Goal: Task Accomplishment & Management: Complete application form

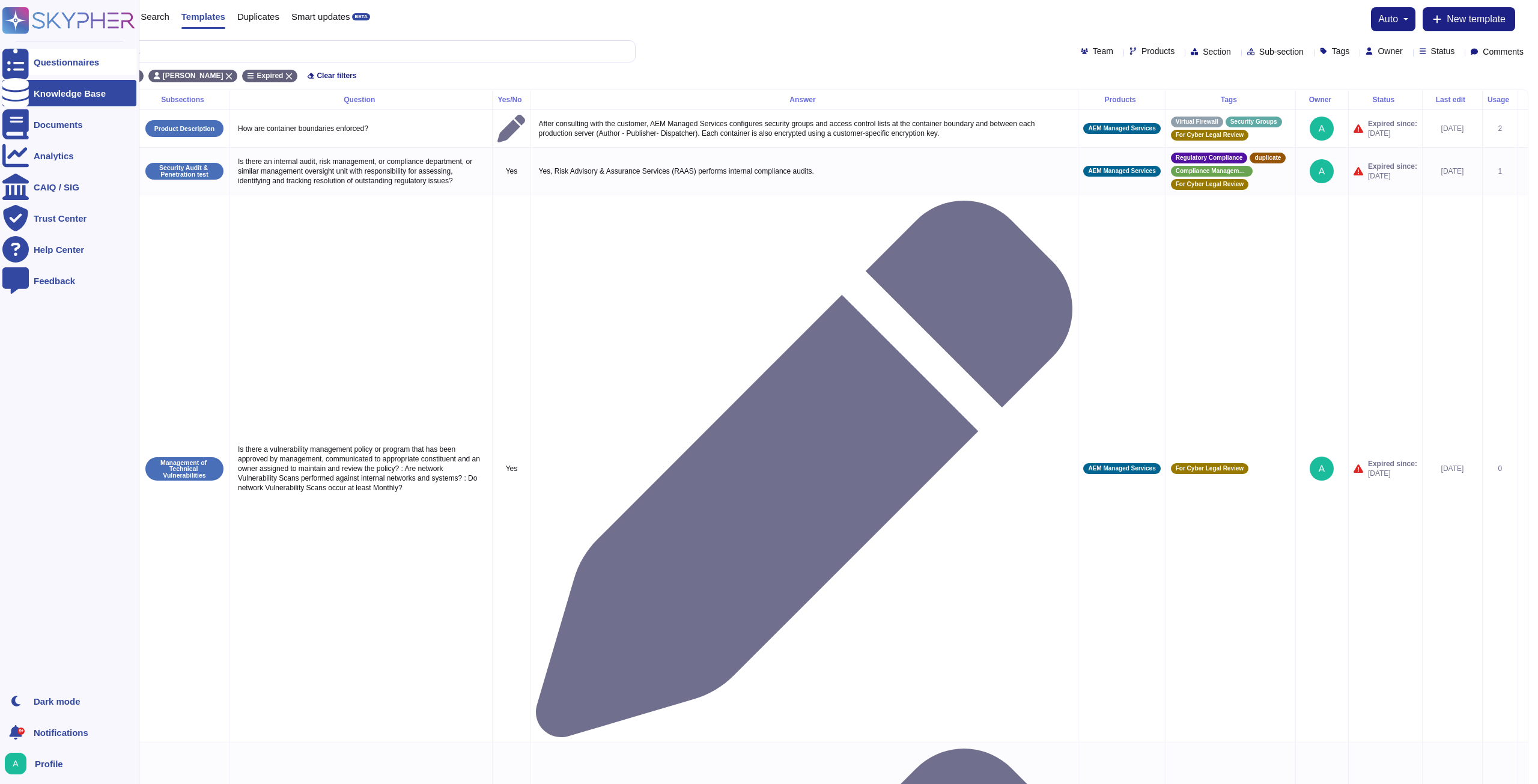
click at [20, 61] on div at bounding box center [15, 62] width 26 height 26
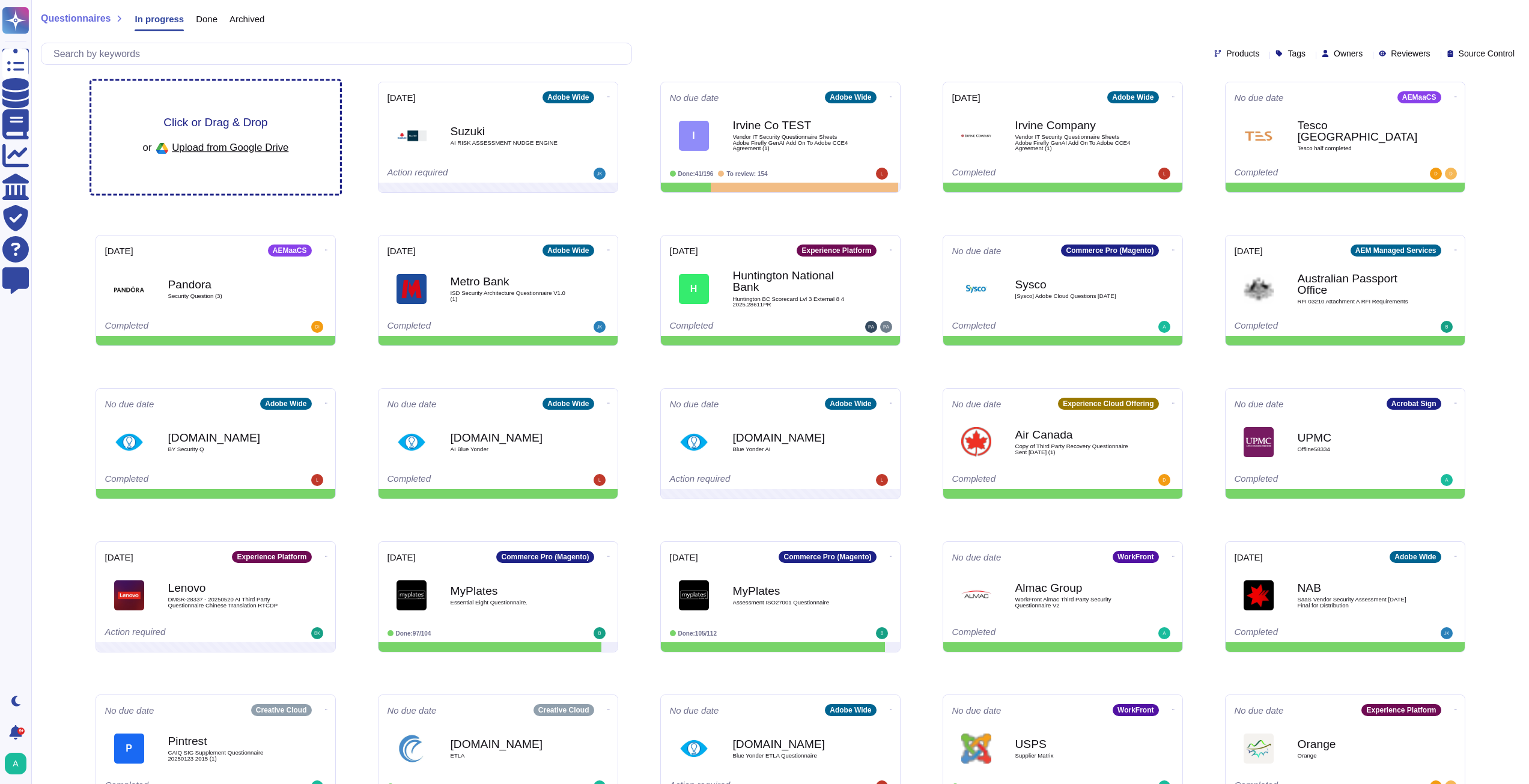
click at [229, 122] on span "Click or Drag & Drop" at bounding box center [215, 122] width 104 height 11
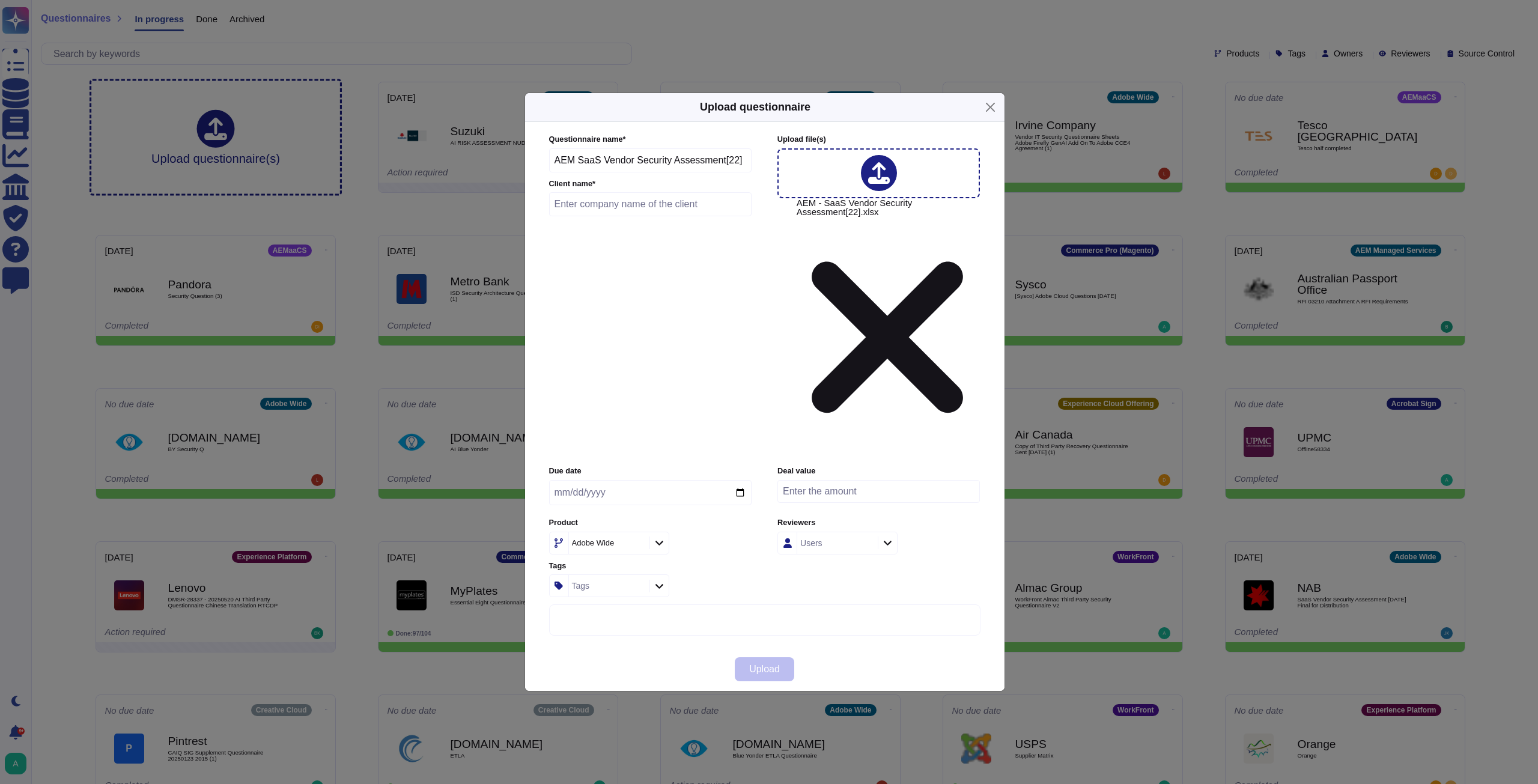
click at [656, 601] on icon at bounding box center [752, 697] width 193 height 193
click at [640, 532] on div "Adobe Wide" at bounding box center [607, 543] width 77 height 22
type input "aemaa"
click at [639, 495] on div "AEMaaCS" at bounding box center [628, 494] width 125 height 11
click at [615, 216] on input "text" at bounding box center [651, 204] width 203 height 24
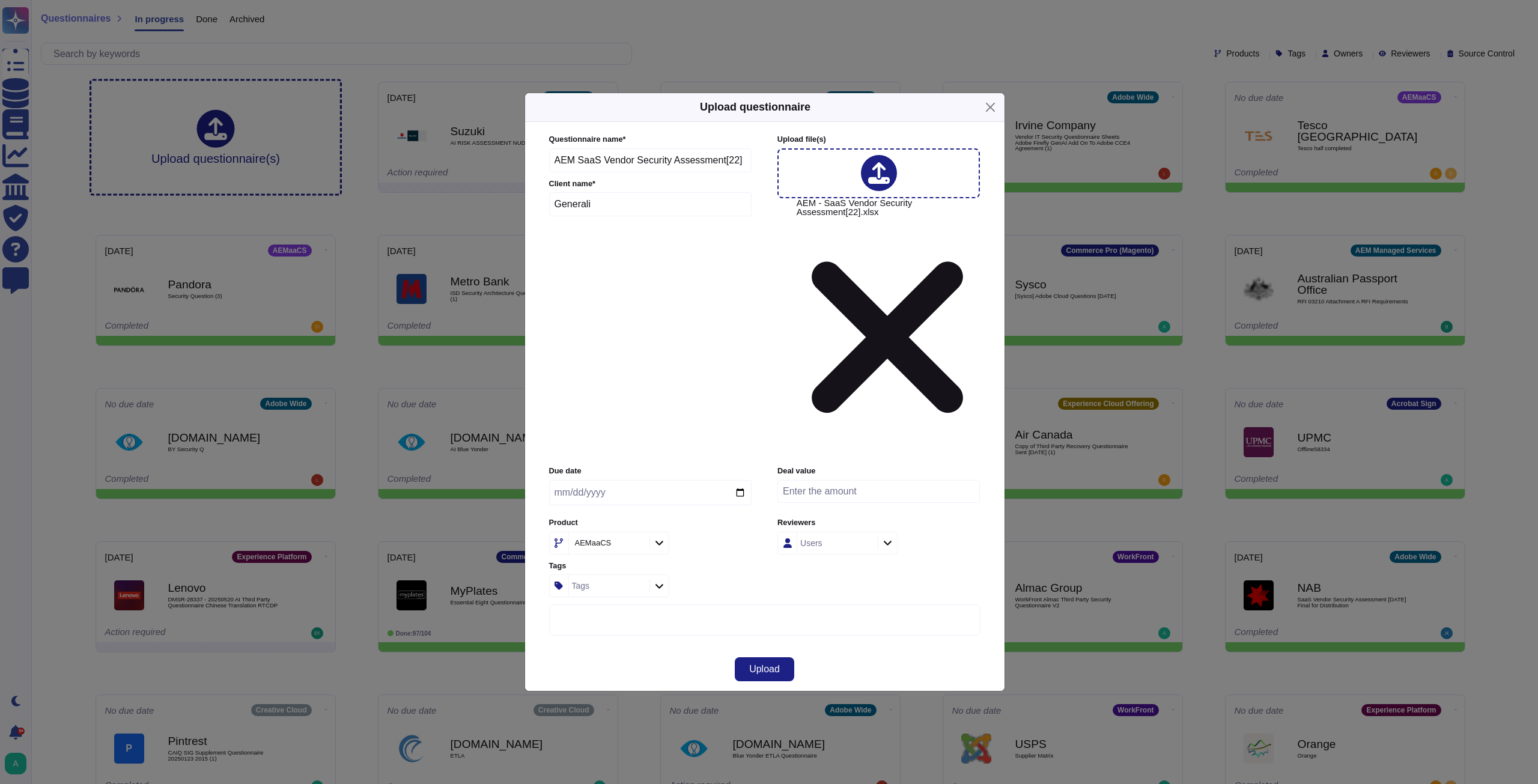
type input "Generali"
click at [823, 480] on input "number" at bounding box center [878, 491] width 202 height 23
paste input "515000"
type input "515000"
click at [694, 605] on div "More options" at bounding box center [765, 791] width 430 height 373
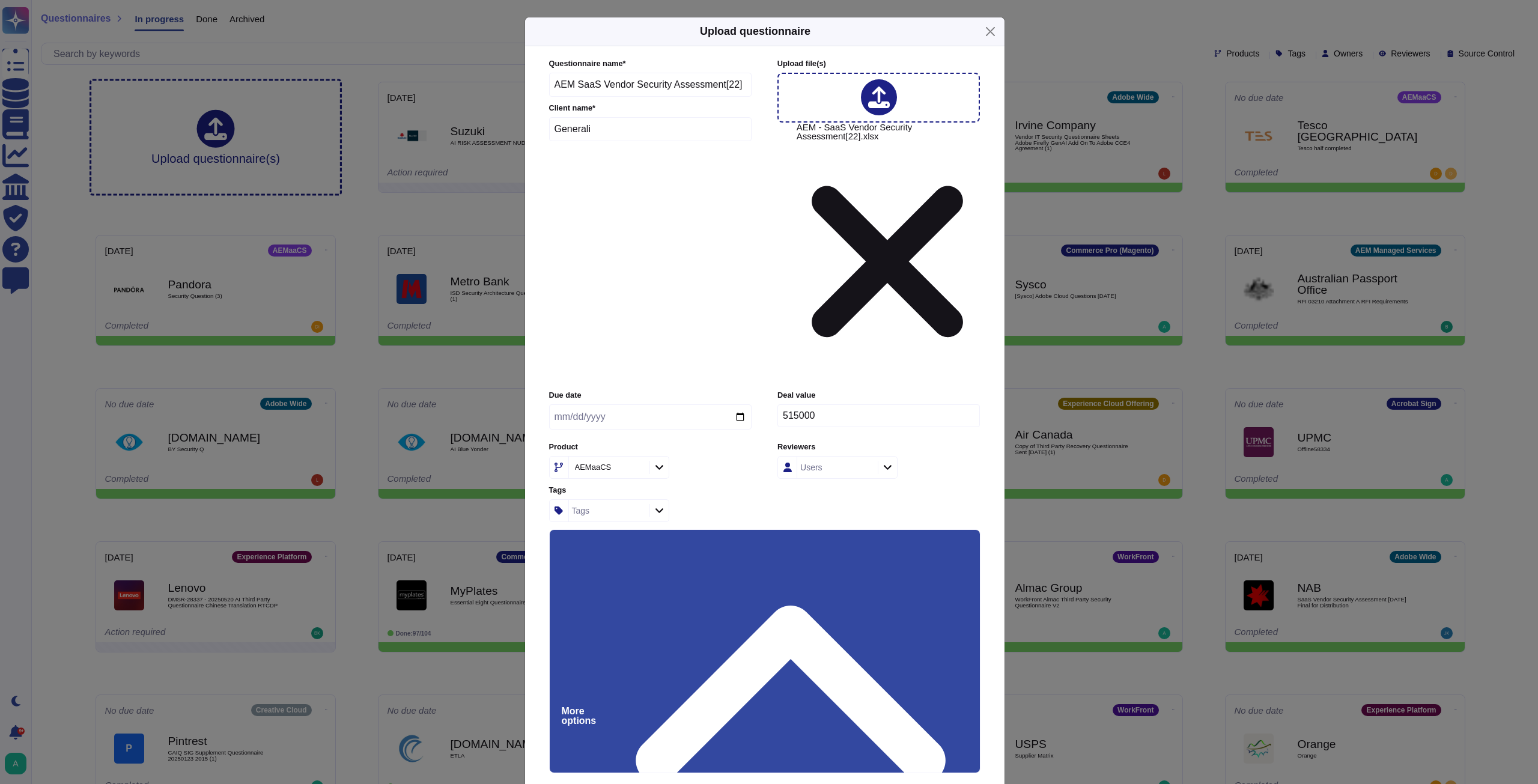
click at [0, 0] on input "Use this questionnaire as a source of suggestions" at bounding box center [0, 0] width 0 height 0
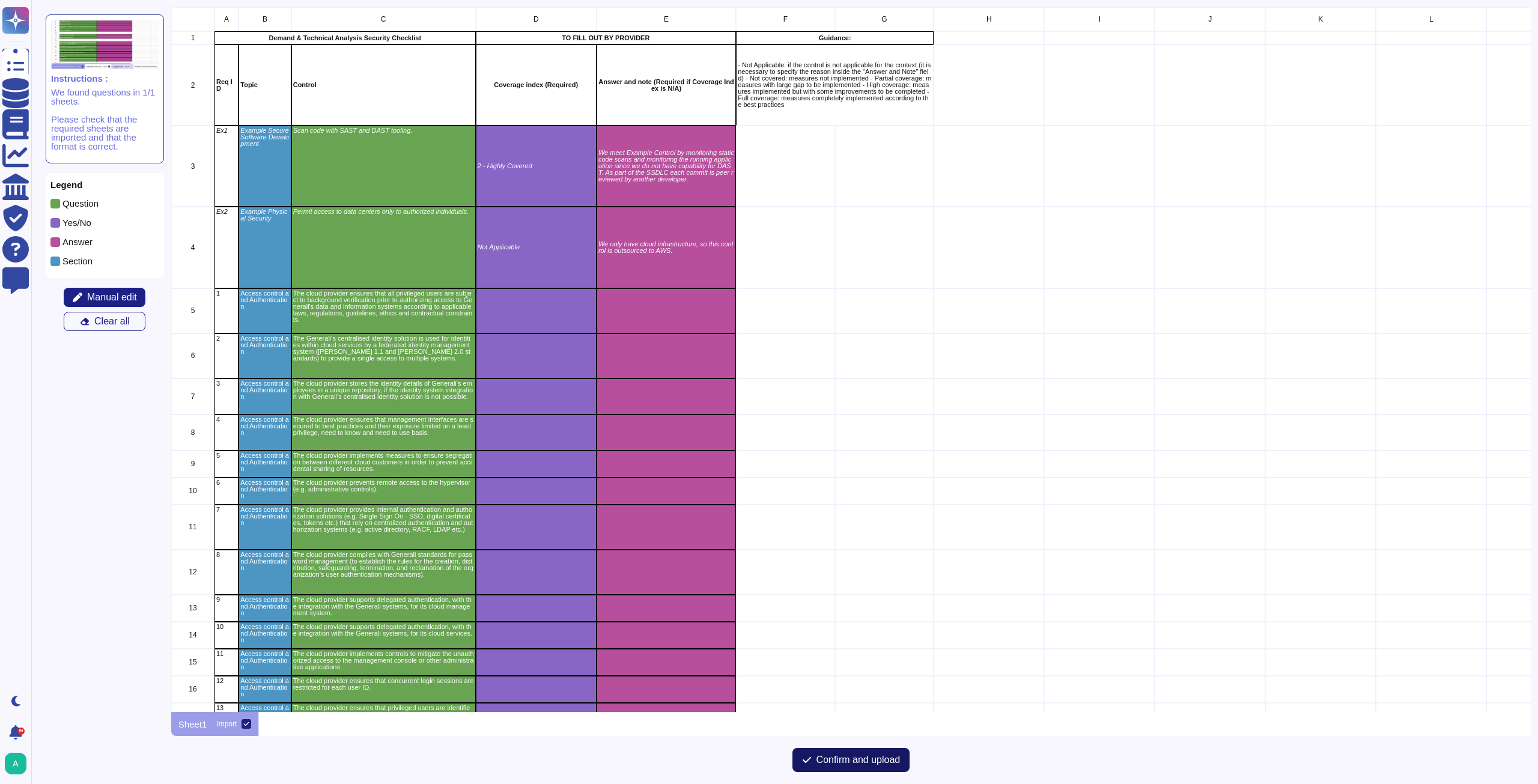
click at [842, 762] on span "Confirm and upload" at bounding box center [858, 760] width 84 height 10
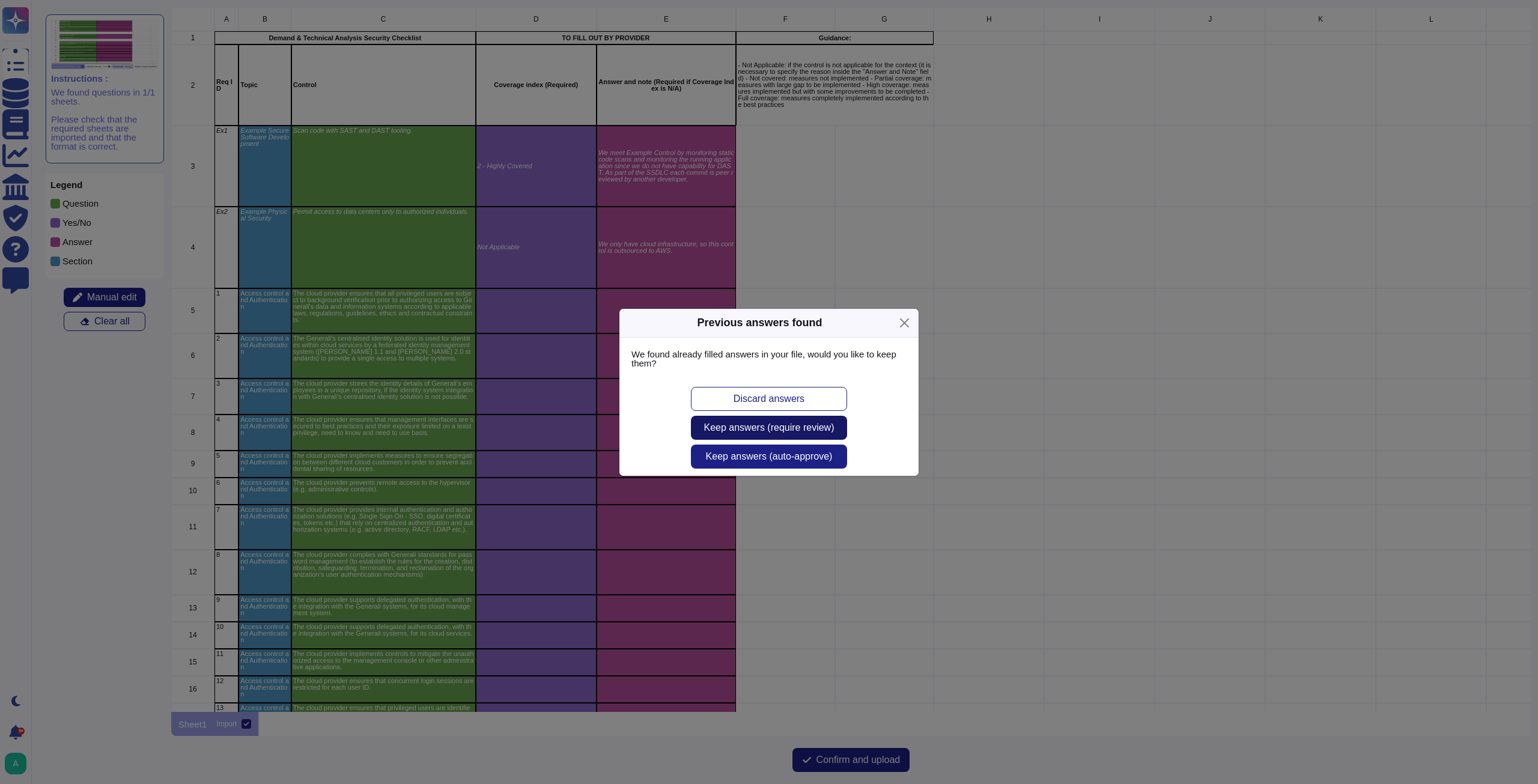
click at [798, 429] on span "Keep answers (require review)" at bounding box center [770, 427] width 131 height 10
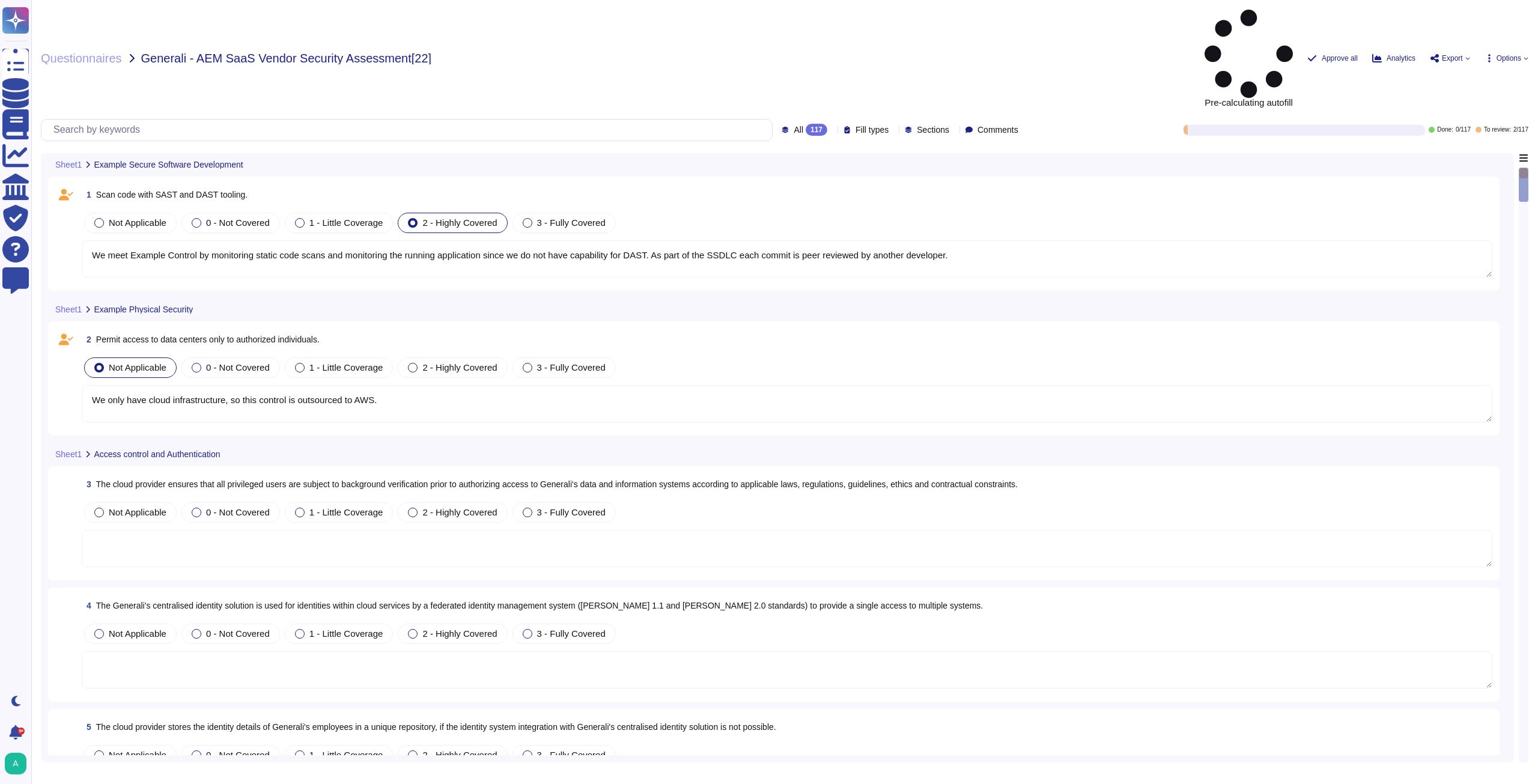
type textarea "We meet Example Control by monitoring static code scans and monitoring the runn…"
type textarea "We only have cloud infrastructure, so this control is outsourced to AWS."
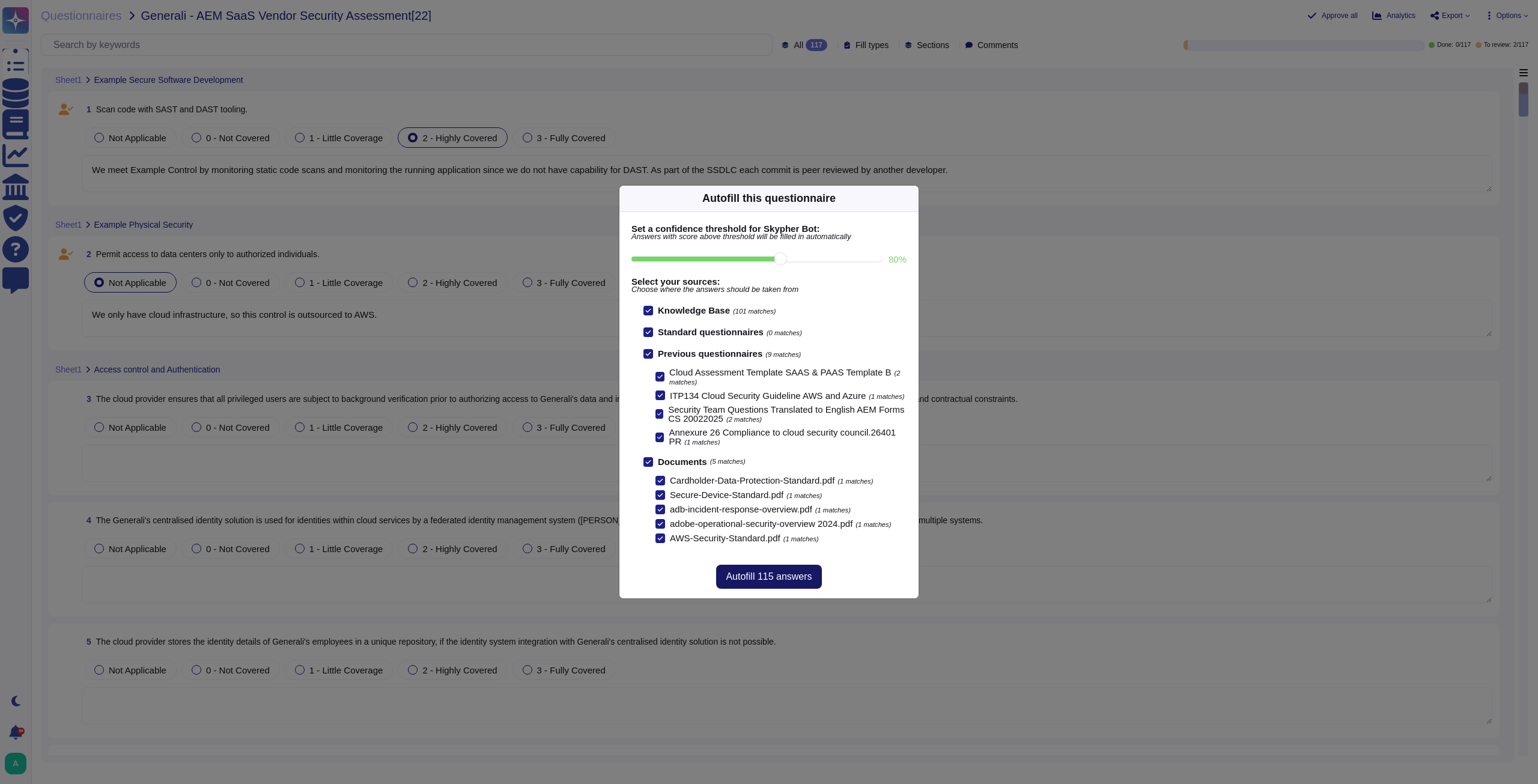
click at [763, 579] on span "Autofill 115 answers" at bounding box center [769, 577] width 86 height 10
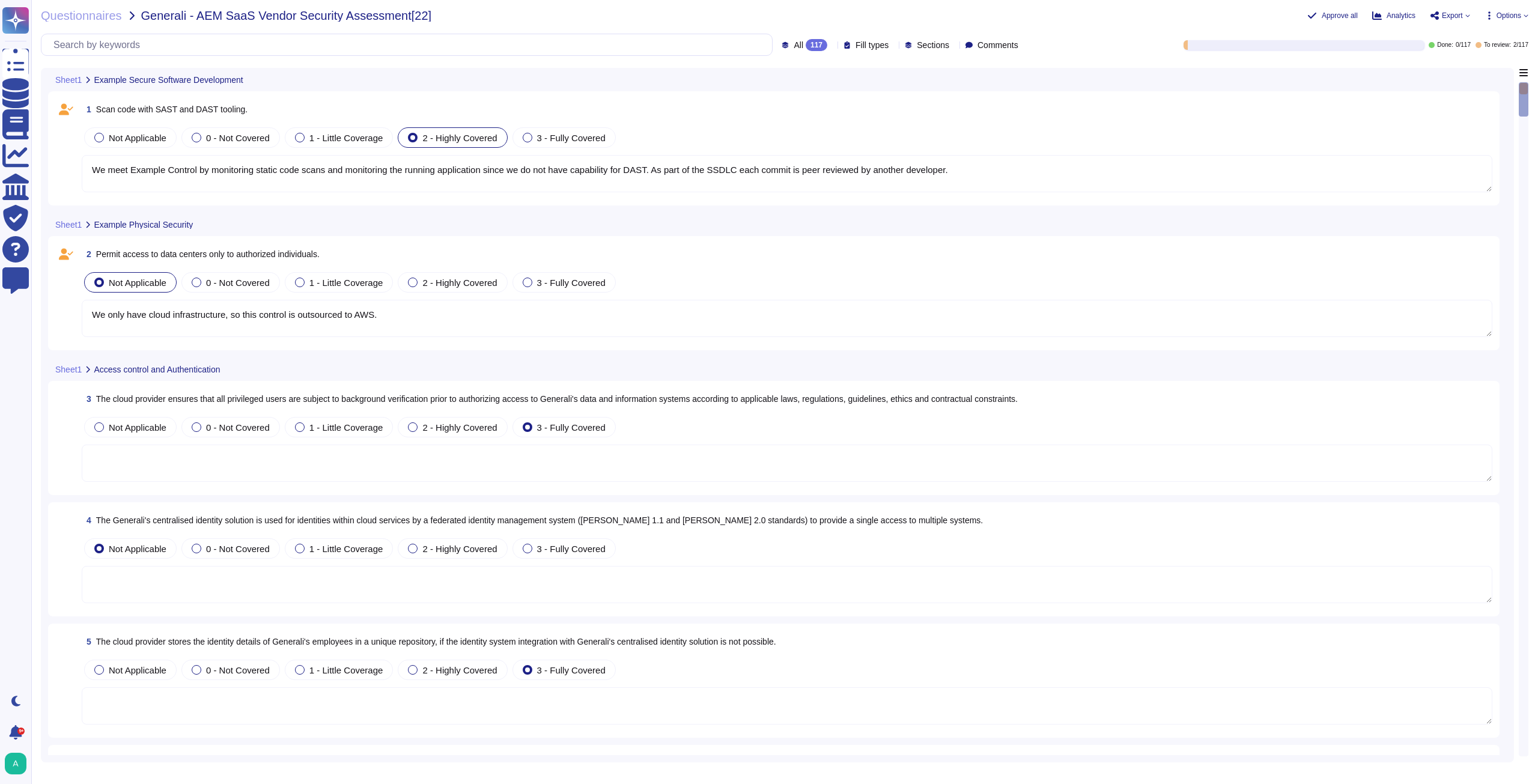
type textarea "The Adobe People Resources Security Standard outlines specific details for back…"
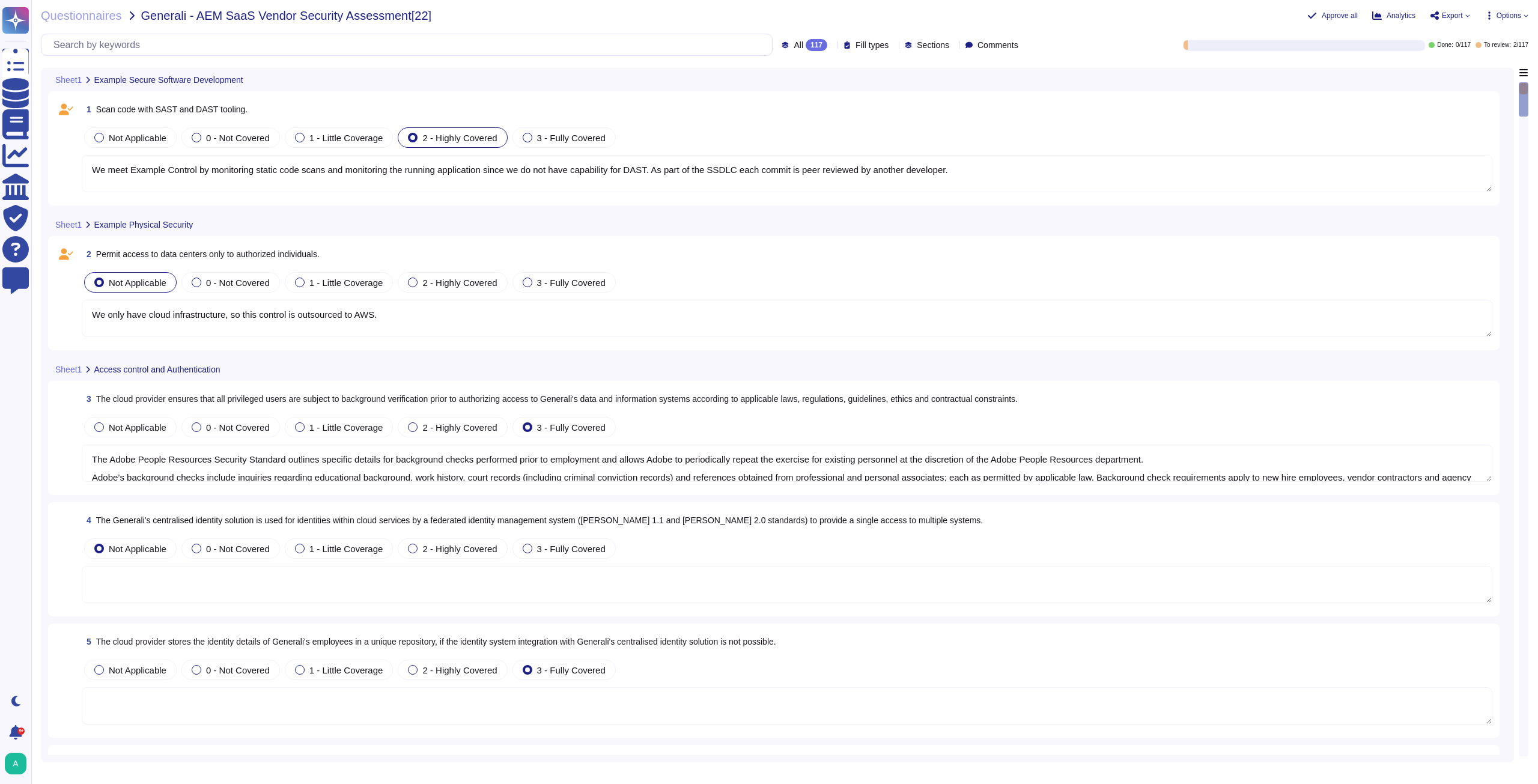
type textarea "Adobe uses LDAP and Okta."
type textarea "The Adobe Authentication Standard mandate unique user ID."
type textarea "Adobe has established access policy and standards based on role based access an…"
type textarea "Amazon Web Services uses strong tenant isolation security and control capabilit…"
type textarea "Secure remote access to Adobe-operated networks uses 128-bit encryption or high…"
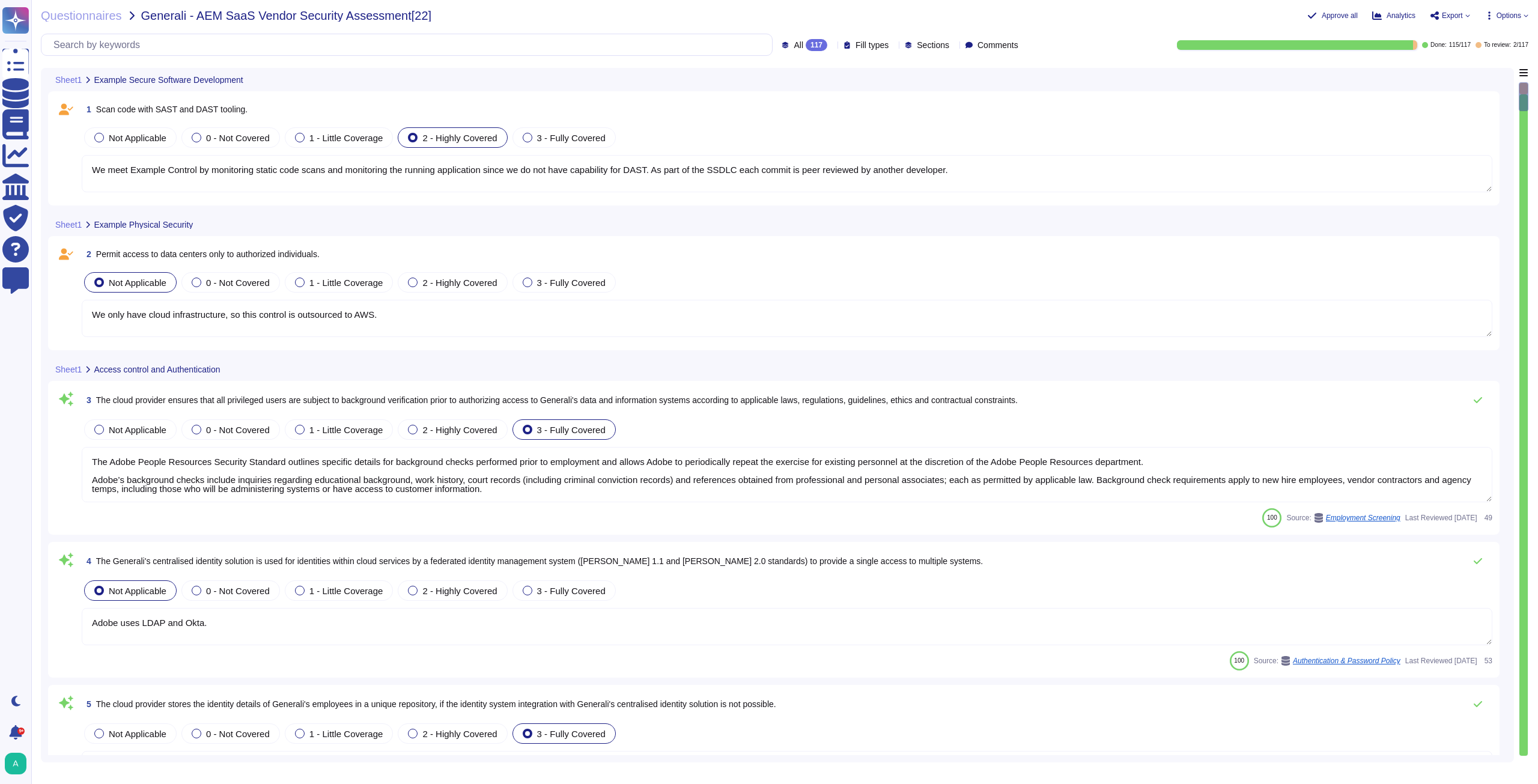
scroll to position [1, 0]
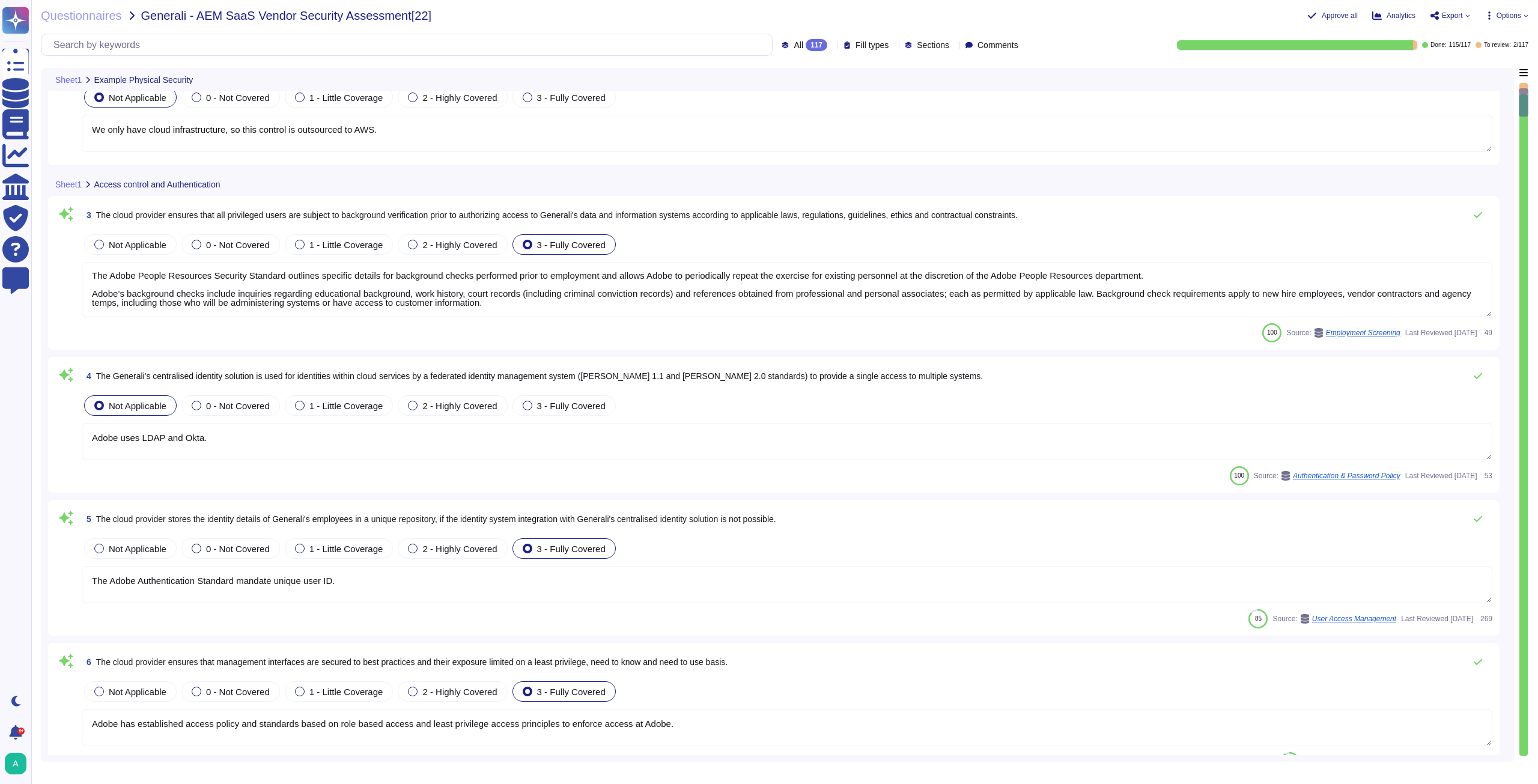
type textarea "Secure remote access to Adobe-operated networks uses 128-bit encryption or high…"
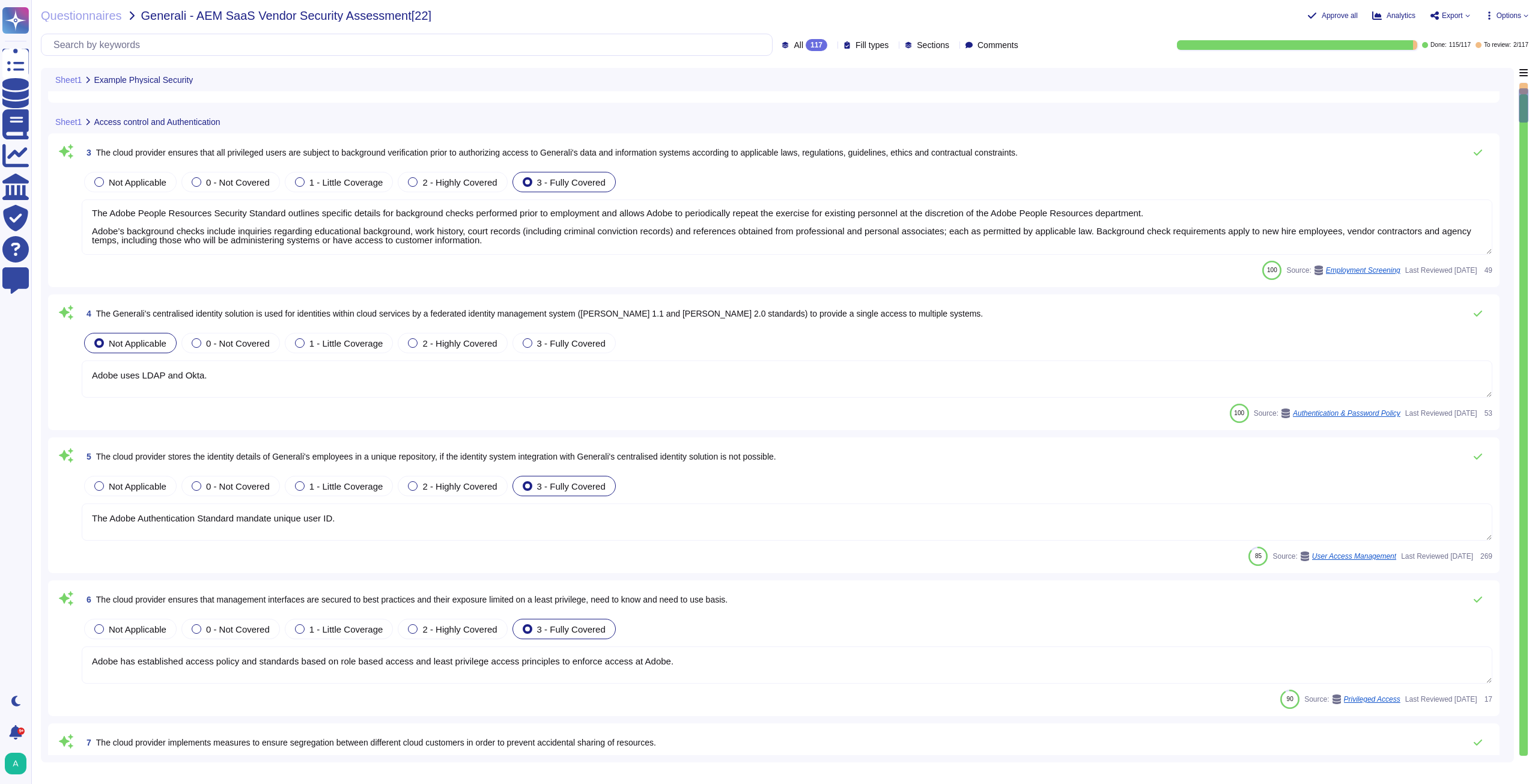
type textarea "Adobe uses LDAP and Okta."
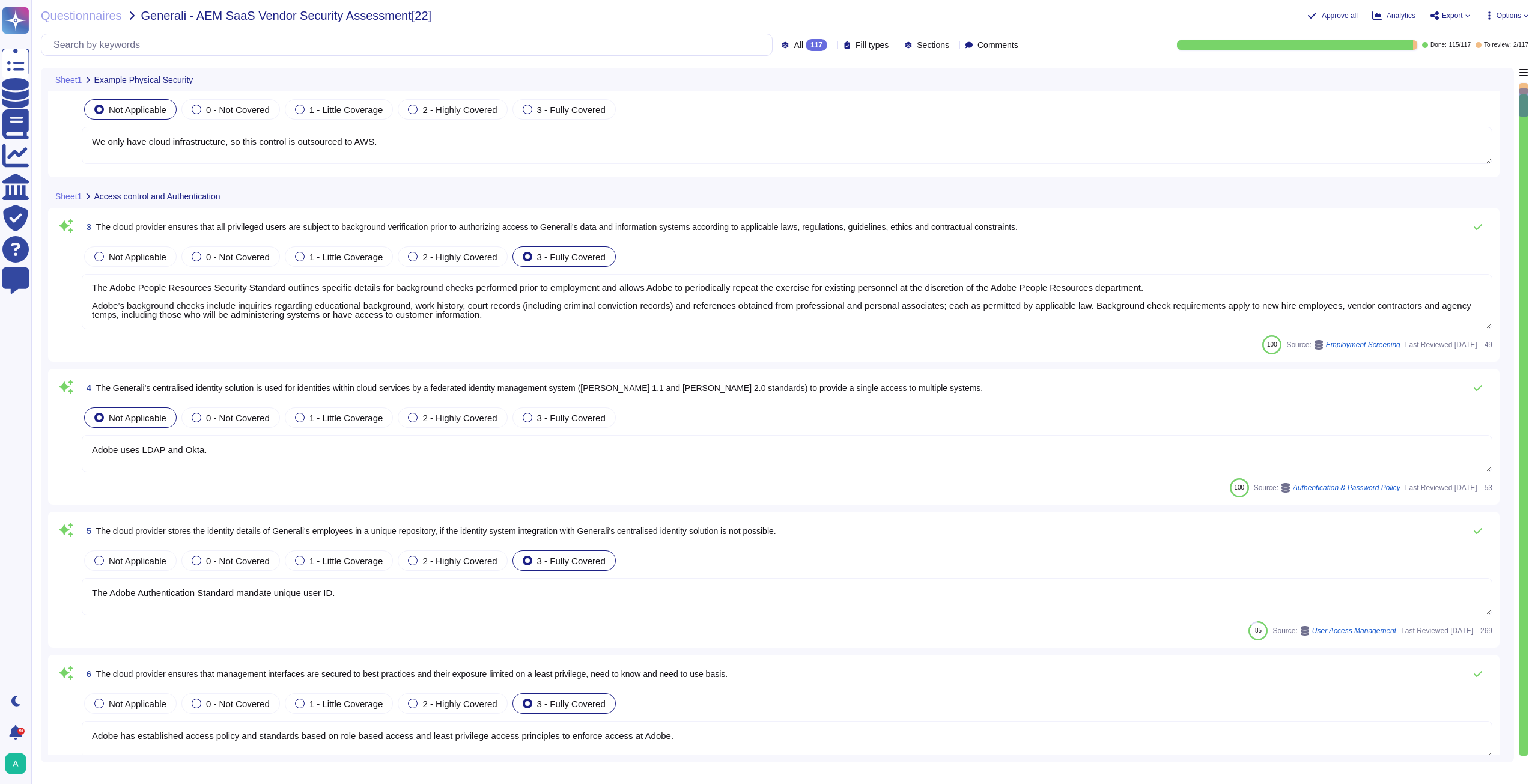
scroll to position [60, 0]
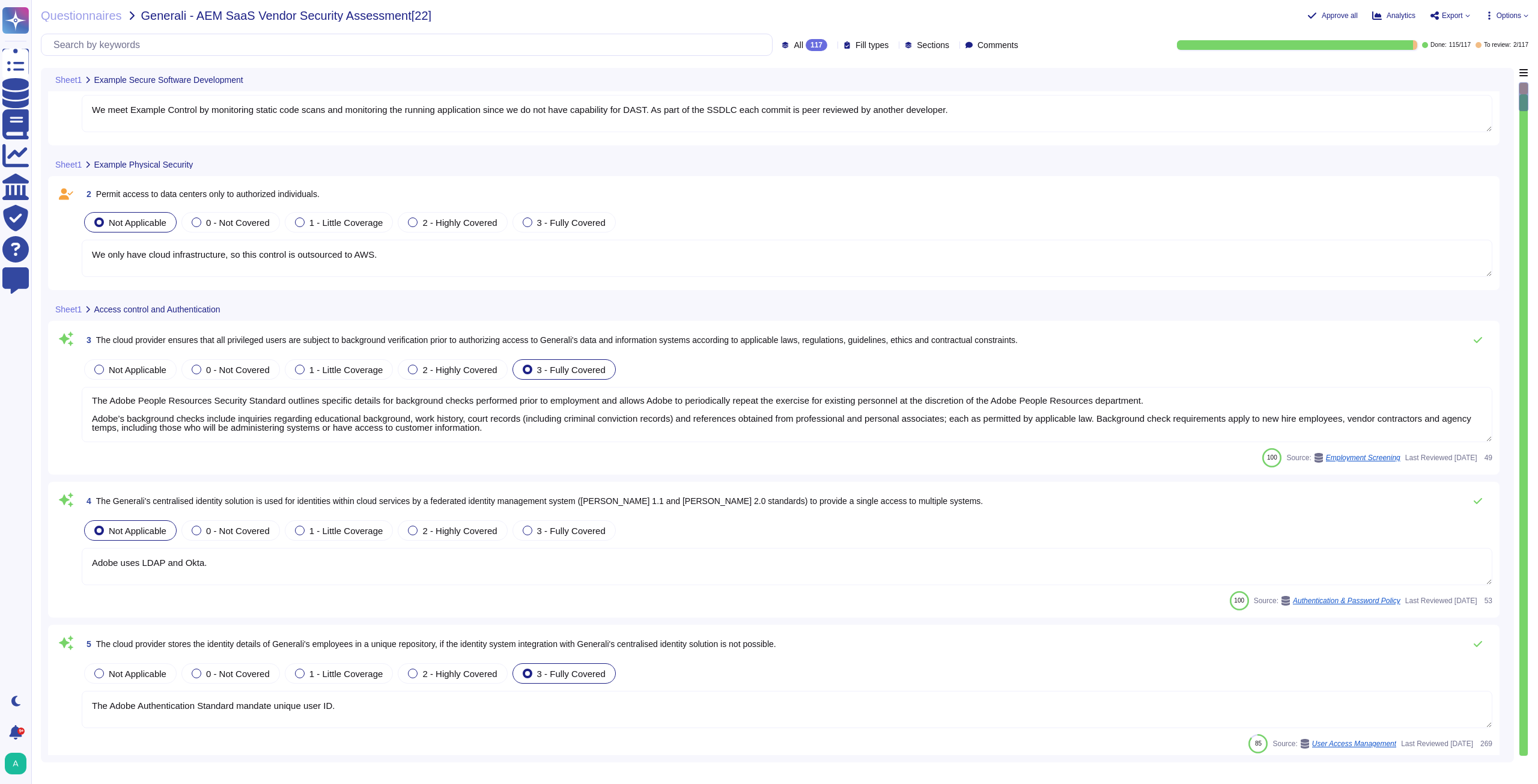
type textarea "We meet Example Control by monitoring static code scans and monitoring the runn…"
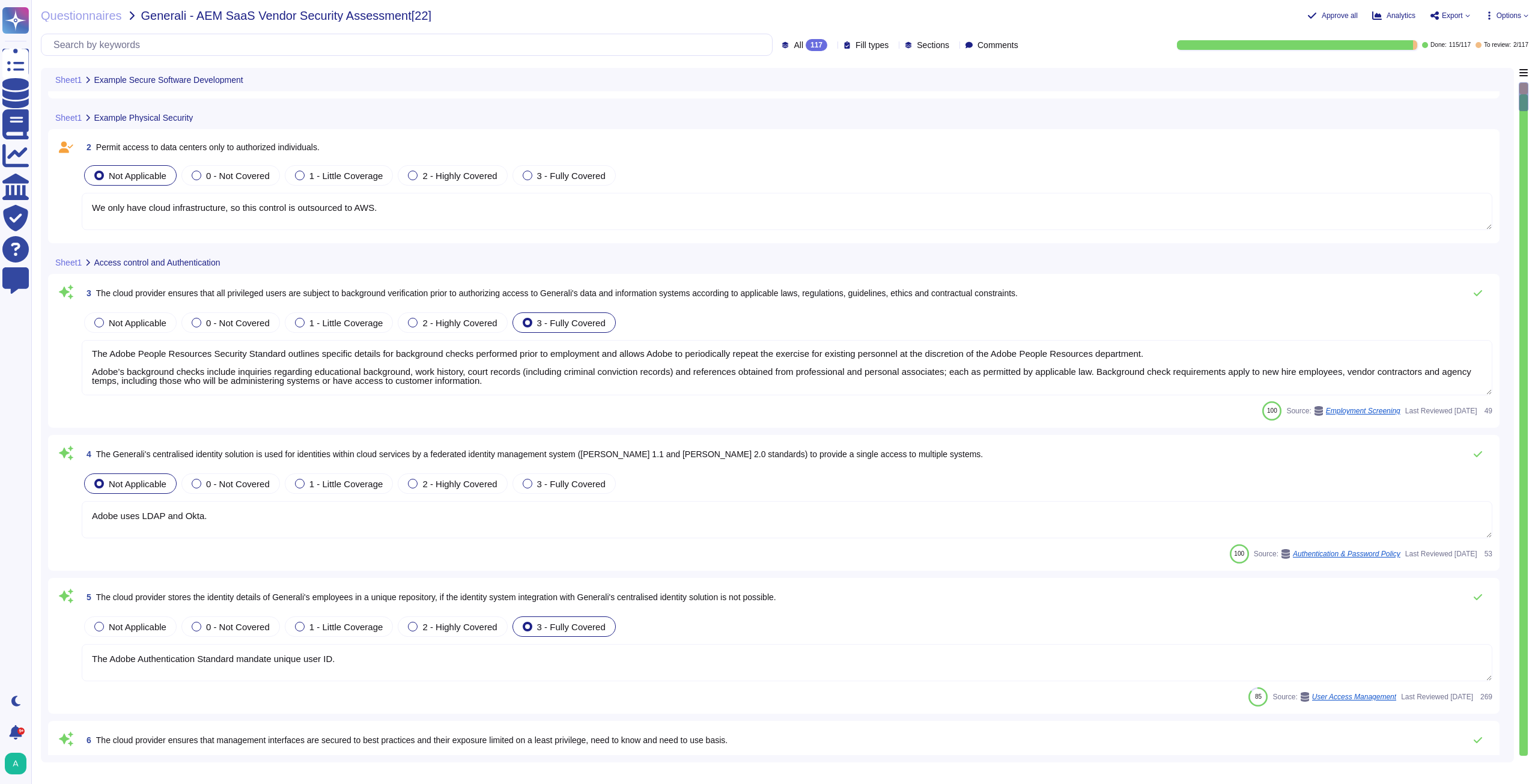
scroll to position [120, 0]
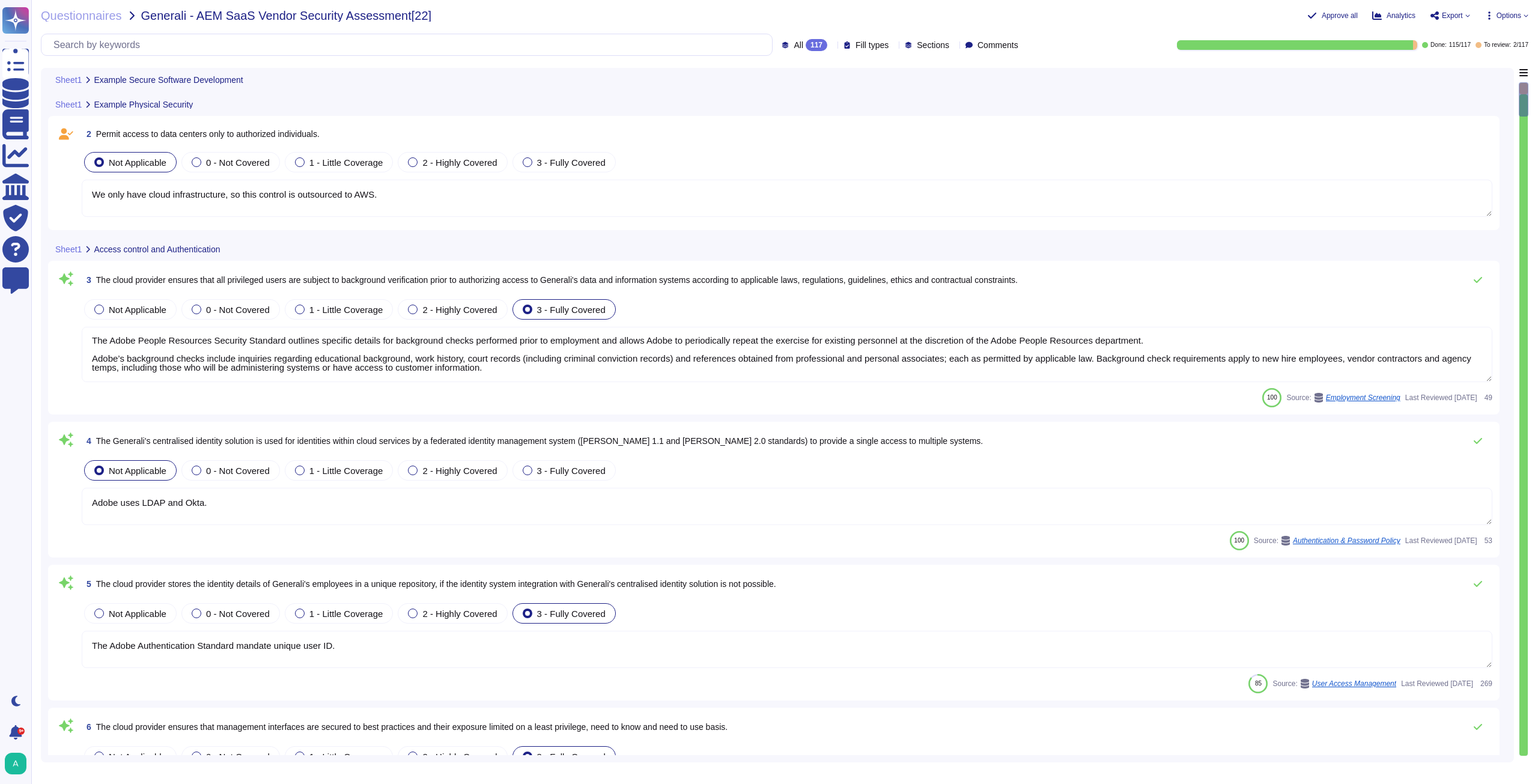
type textarea "Secure remote access to Adobe-operated networks uses 128-bit encryption or high…"
drag, startPoint x: 151, startPoint y: 440, endPoint x: 913, endPoint y: 449, distance: 762.1
click at [913, 449] on div "4 The Generali's centralised identity solution is used for identities within cl…" at bounding box center [787, 441] width 1411 height 24
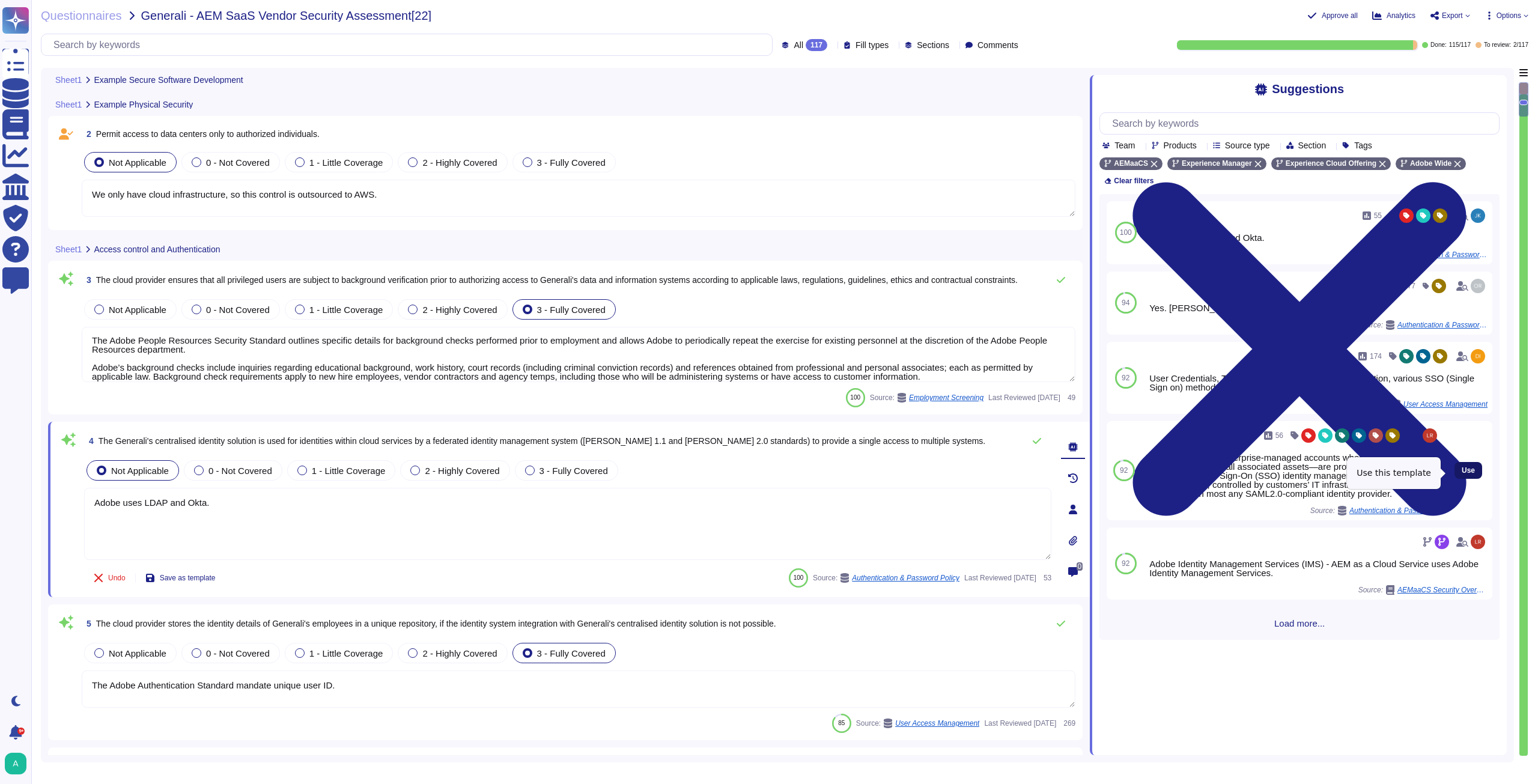
click at [1462, 471] on span "Use" at bounding box center [1468, 470] width 13 height 7
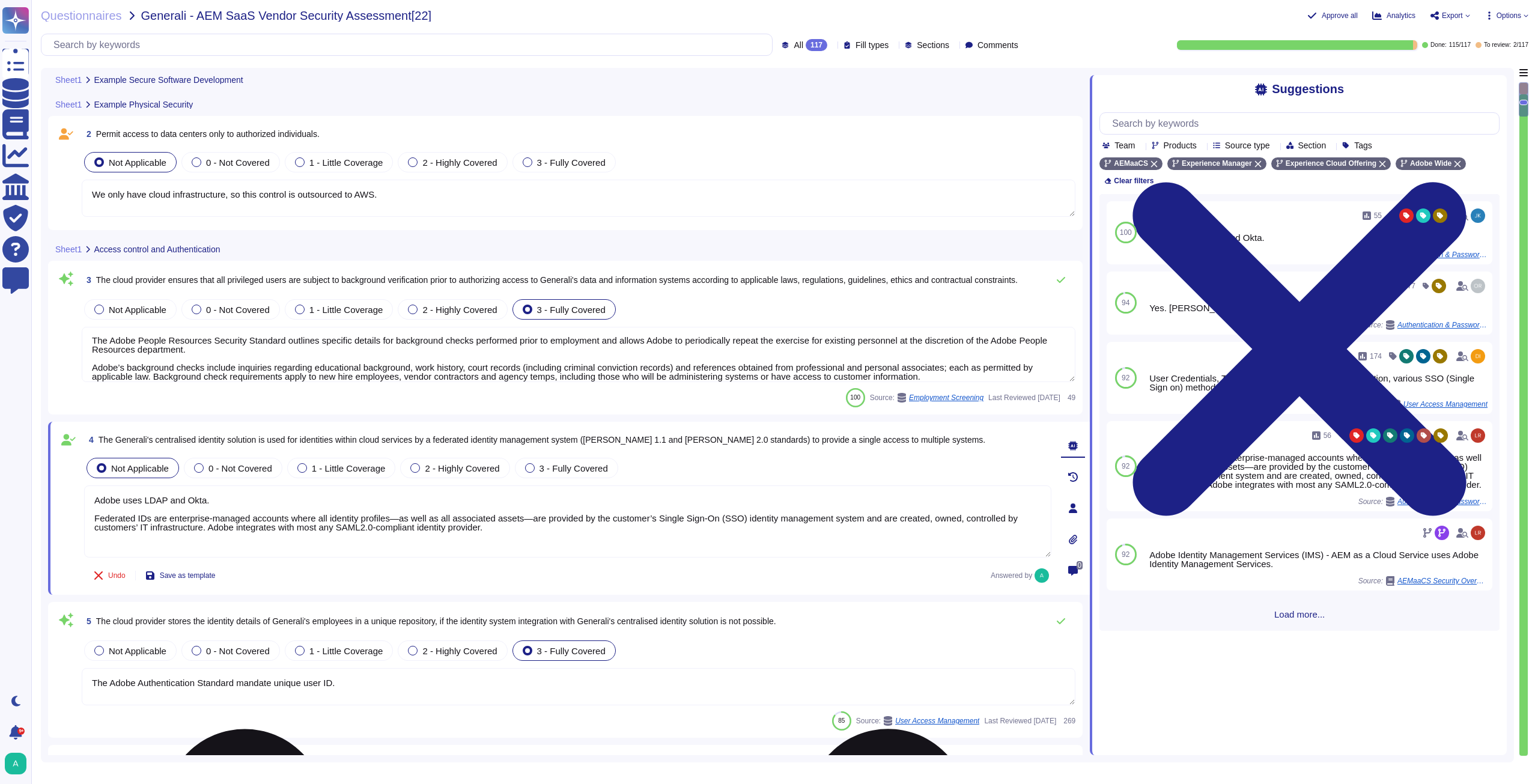
drag, startPoint x: 235, startPoint y: 493, endPoint x: 92, endPoint y: 494, distance: 143.0
click at [92, 494] on textarea "Adobe uses LDAP and Okta. Federated IDs are enterprise-managed accounts where a…" at bounding box center [567, 521] width 967 height 72
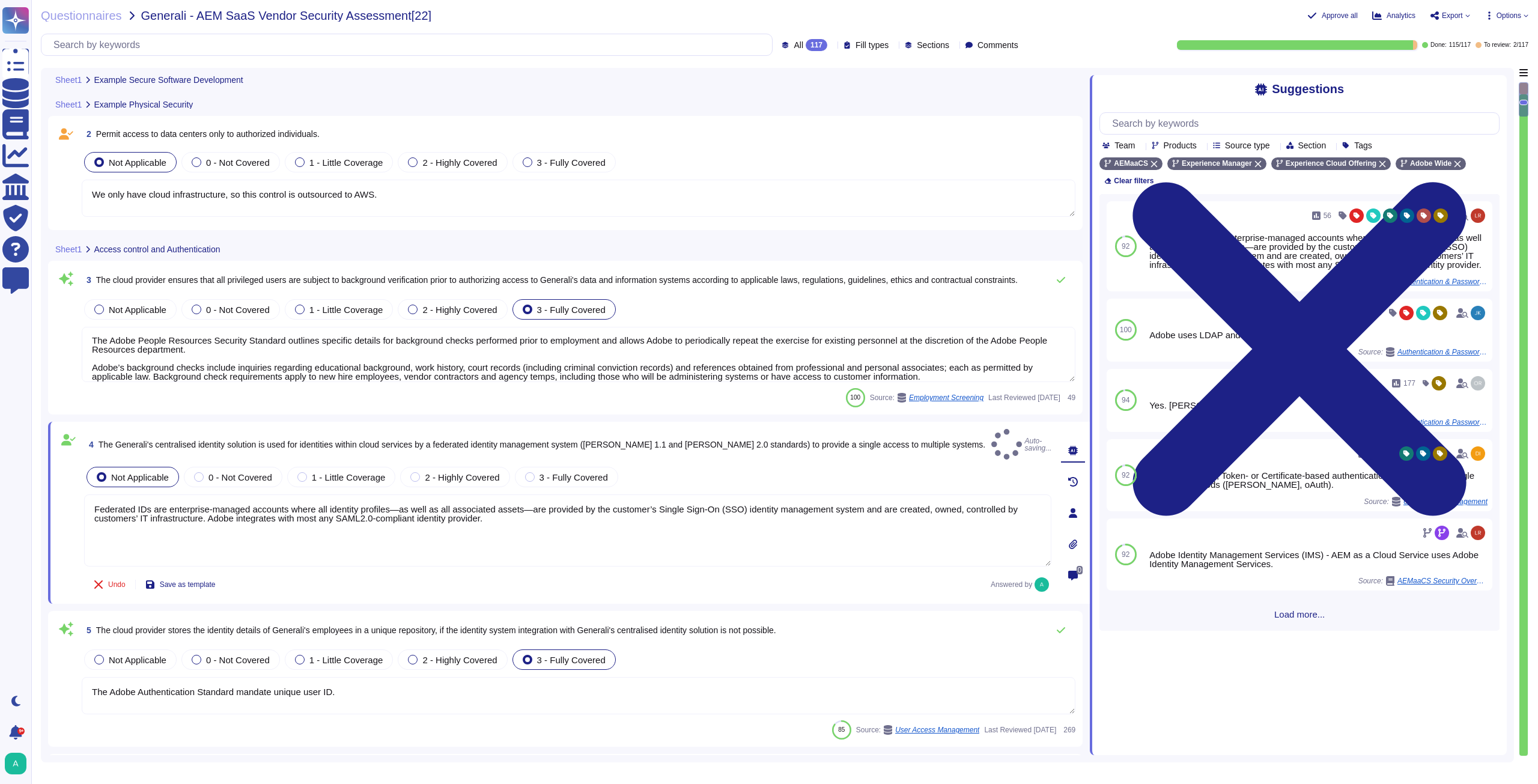
type textarea "Federated IDs are enterprise-managed accounts where all identity profiles—as we…"
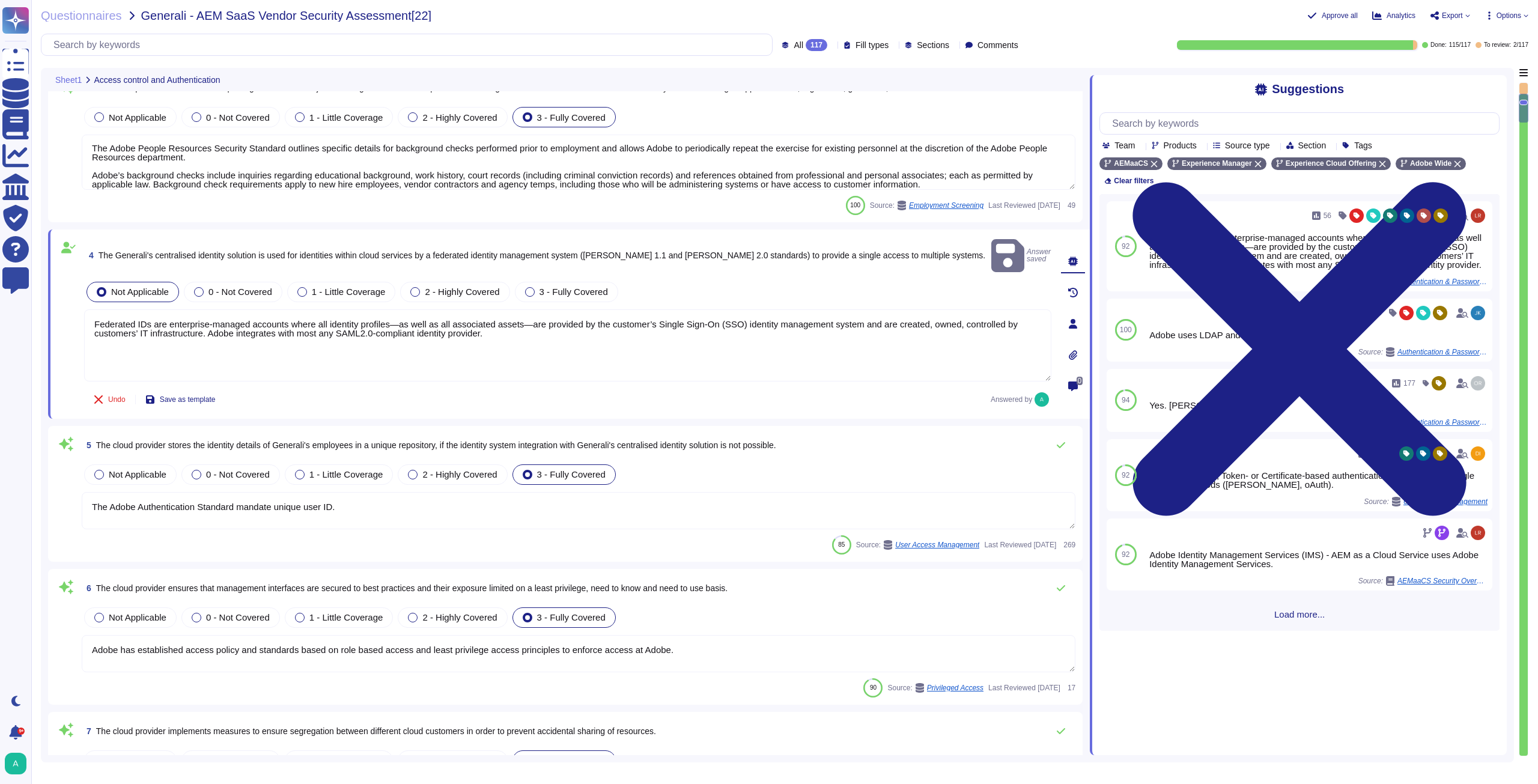
type textarea "Adobe uses LDAP and Okta."
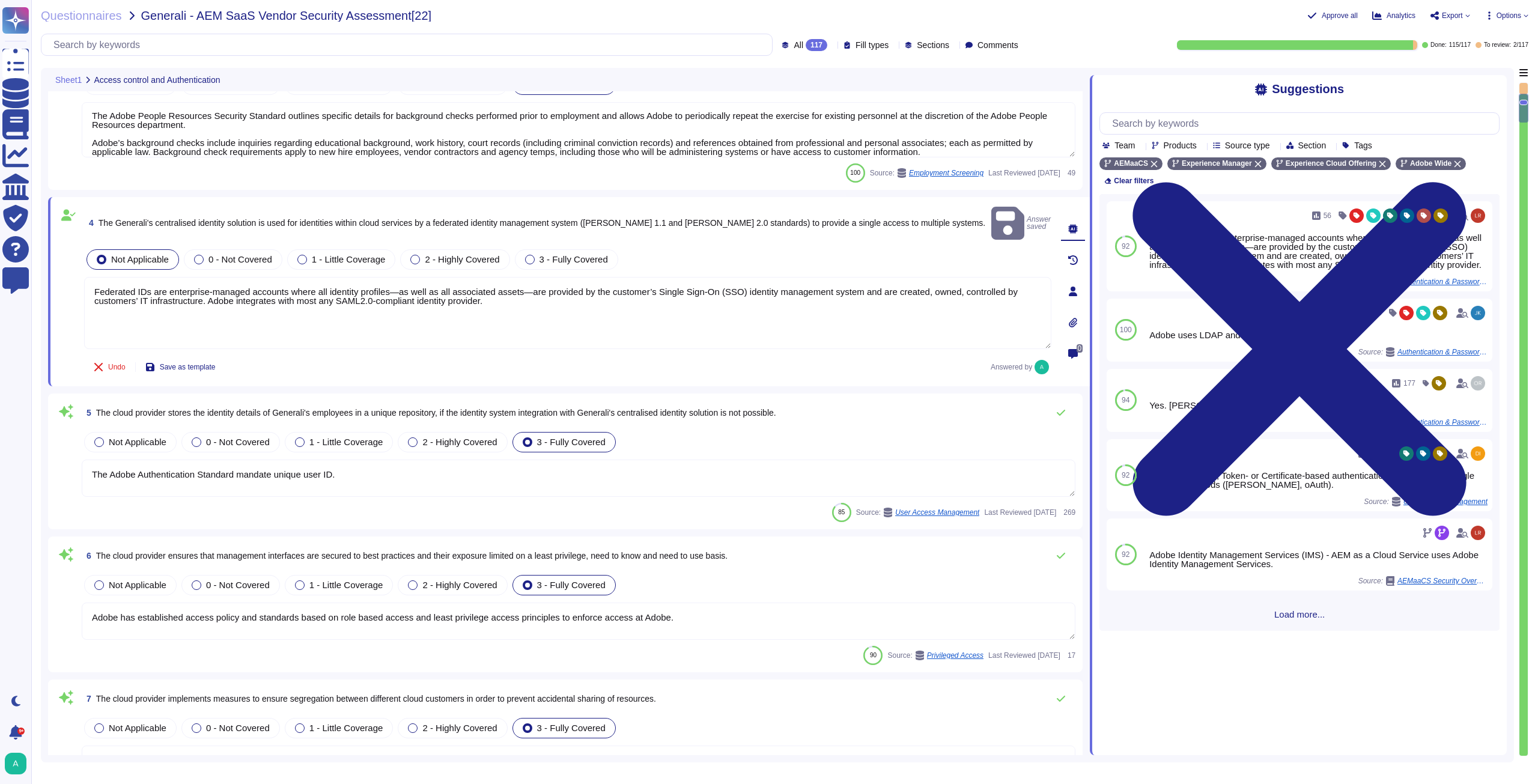
scroll to position [360, 0]
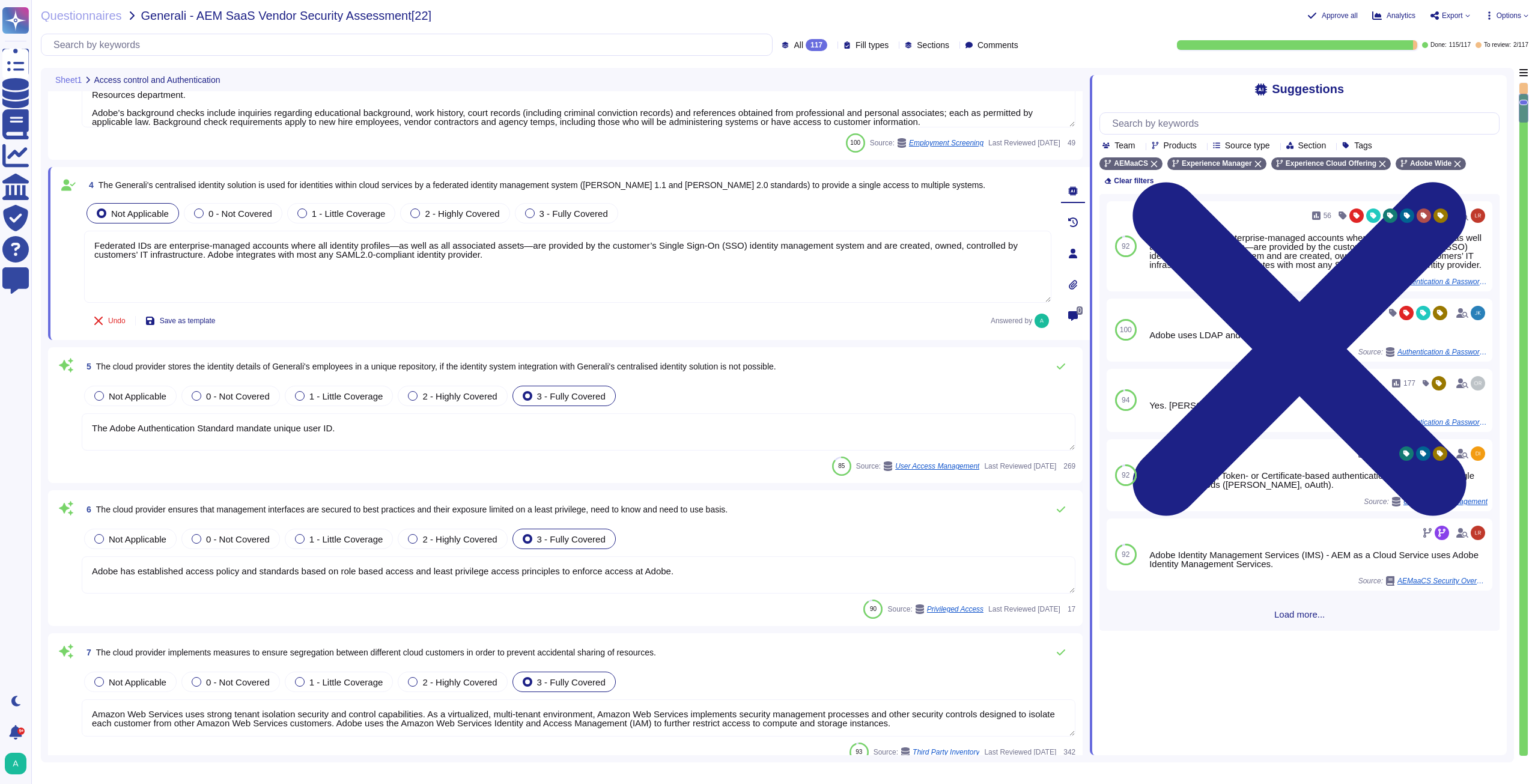
click at [807, 368] on div "5 The cloud provider stores the identity details of Generali's employees in a u…" at bounding box center [578, 366] width 994 height 24
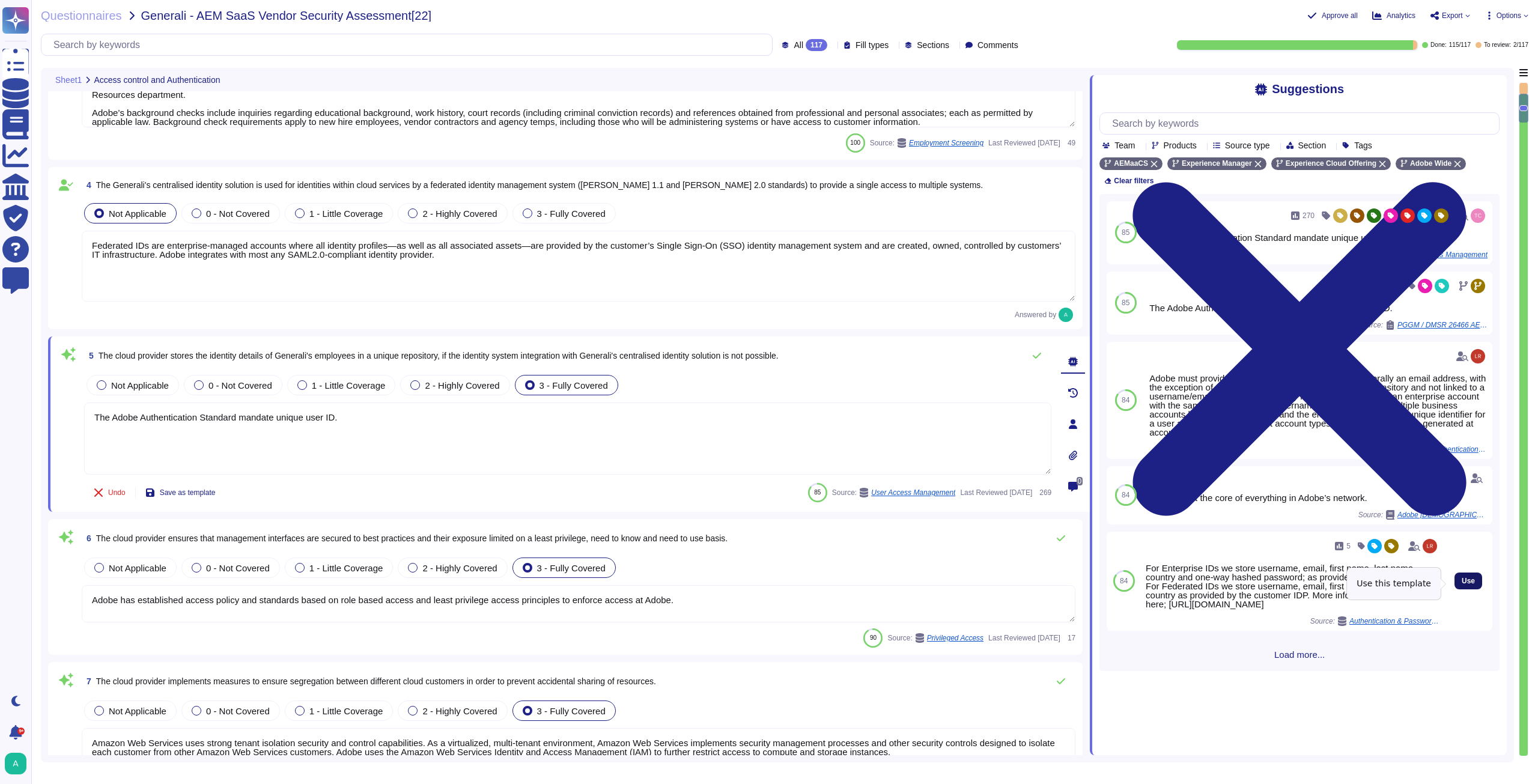
click at [1464, 585] on span "Use" at bounding box center [1468, 580] width 13 height 7
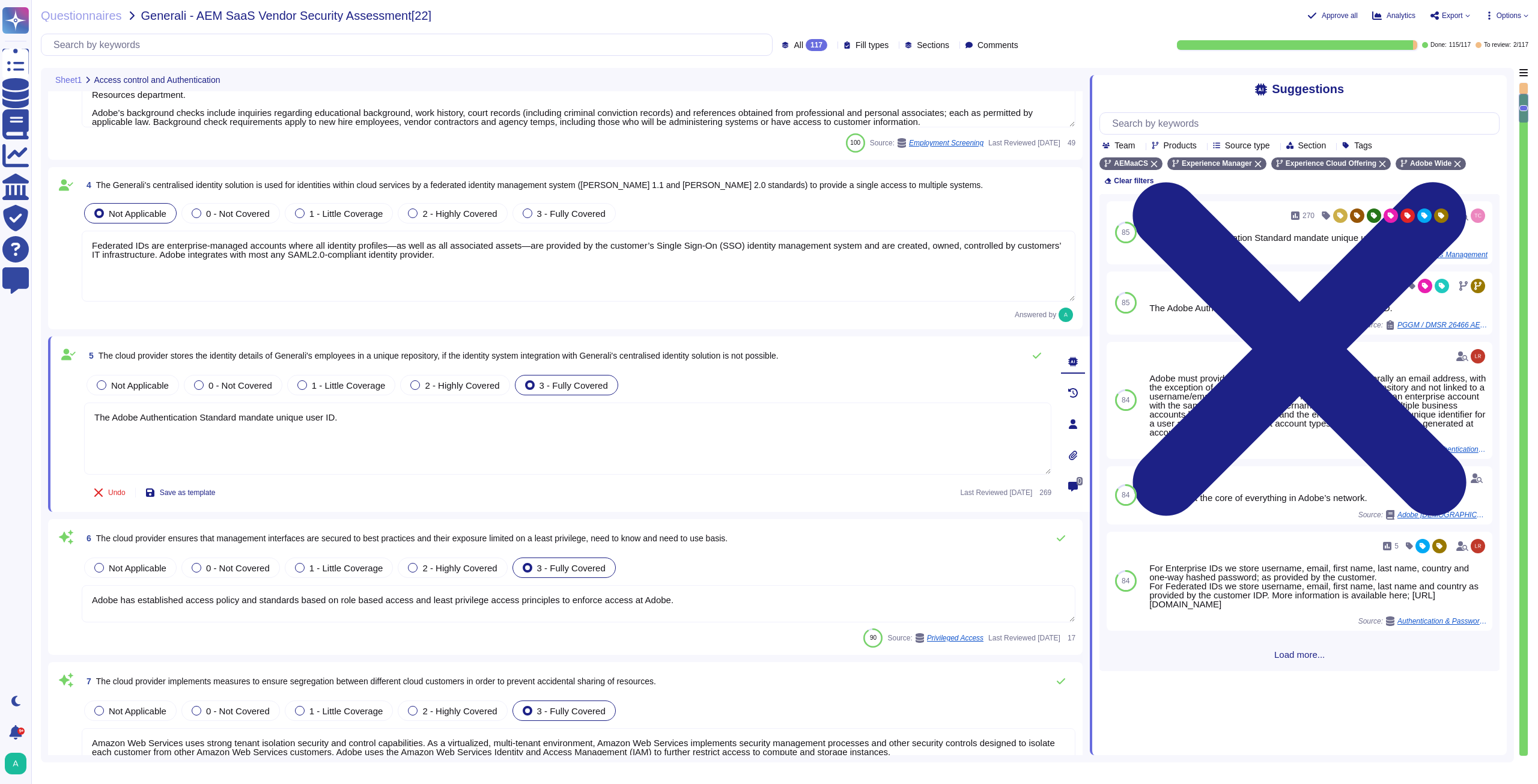
type textarea "The Adobe Authentication Standard mandate unique user ID. For Enterprise IDs we…"
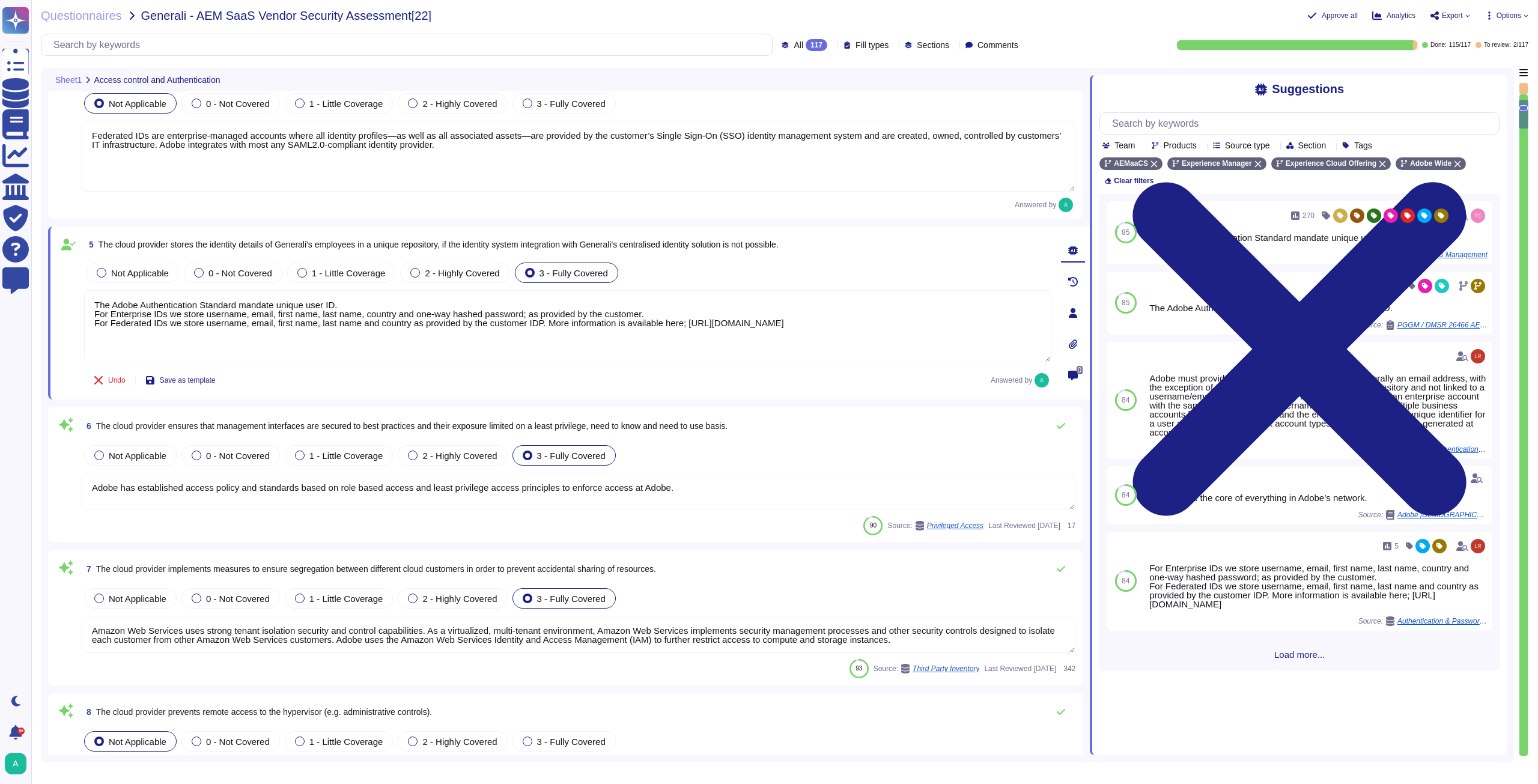
type textarea "This standard provides the mandatory requirements to meet regulatory and busine…"
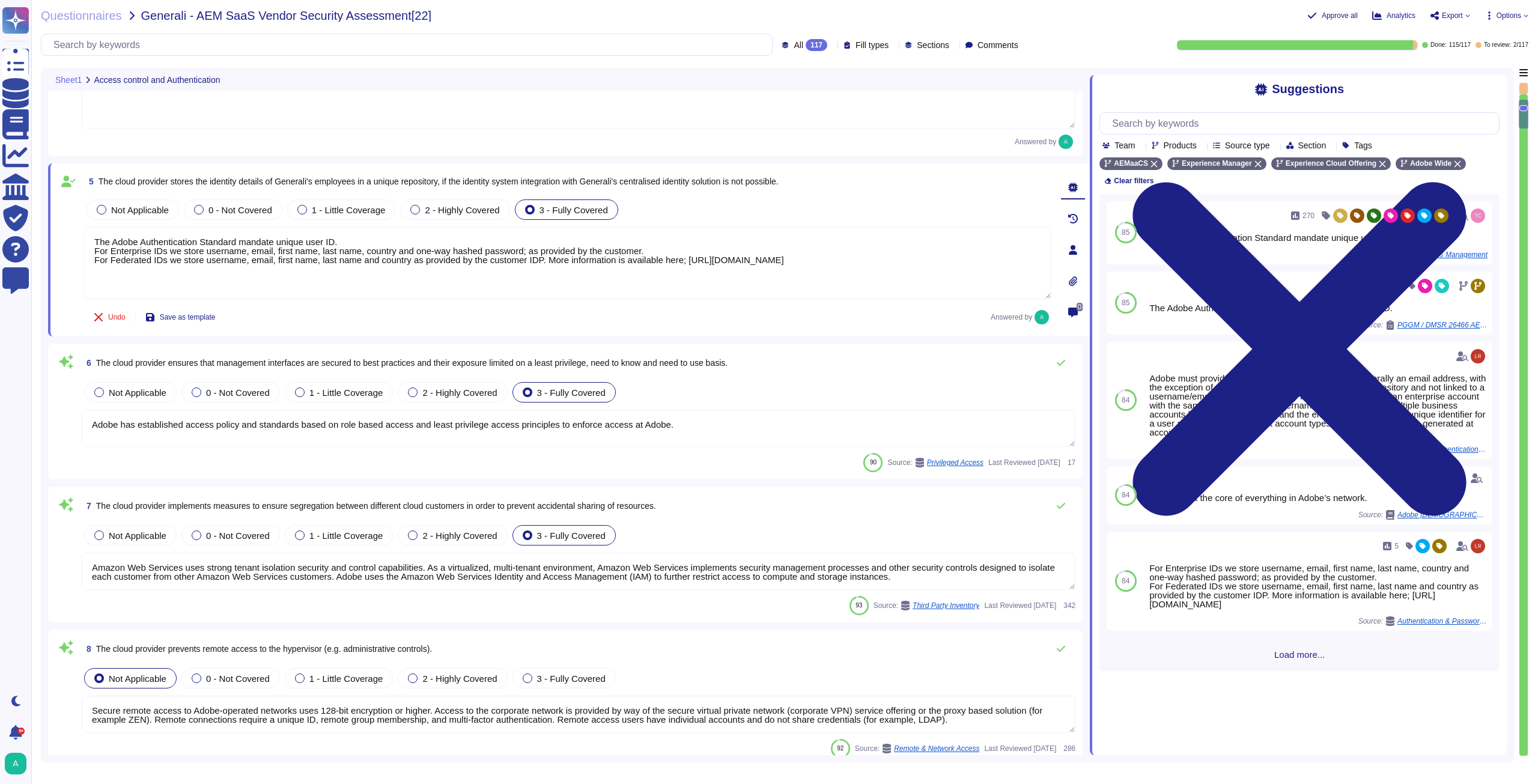
scroll to position [601, 0]
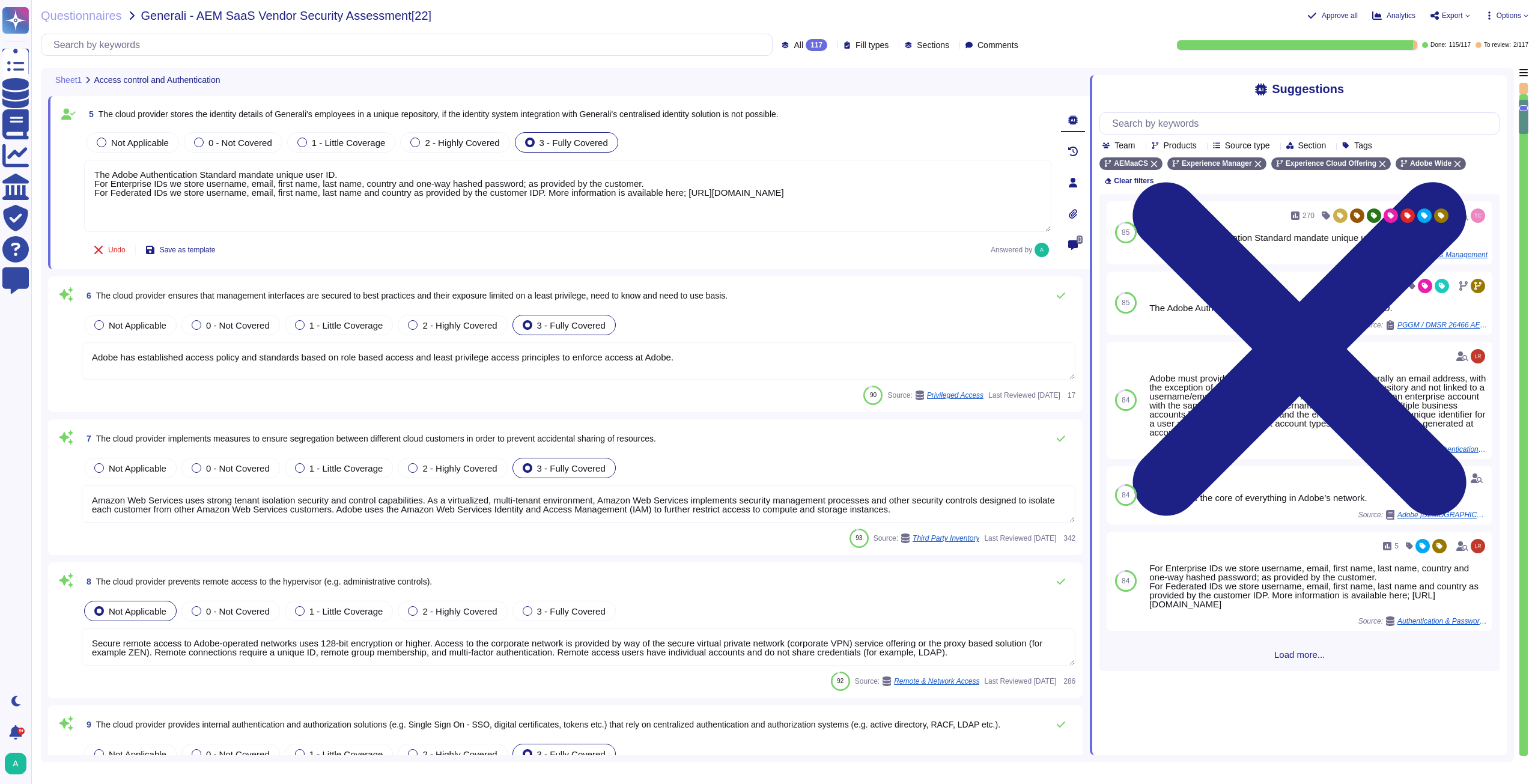
type textarea "Adobe will integrate with any [PERSON_NAME] 2.0 compliant identity provider (Id…"
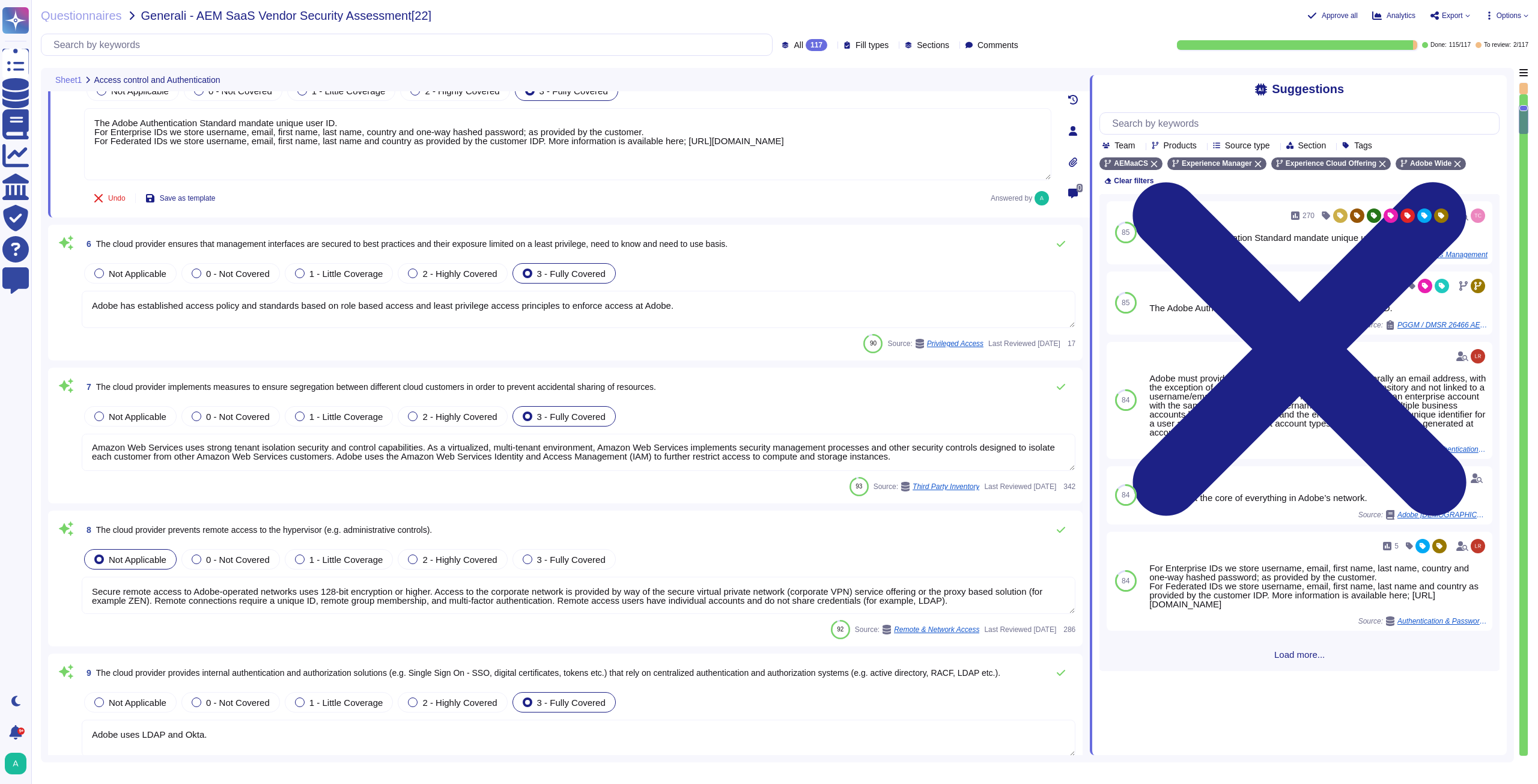
scroll to position [721, 0]
type textarea "Adobe will integrate with any [PERSON_NAME] 2.0 compliant identity provider (Id…"
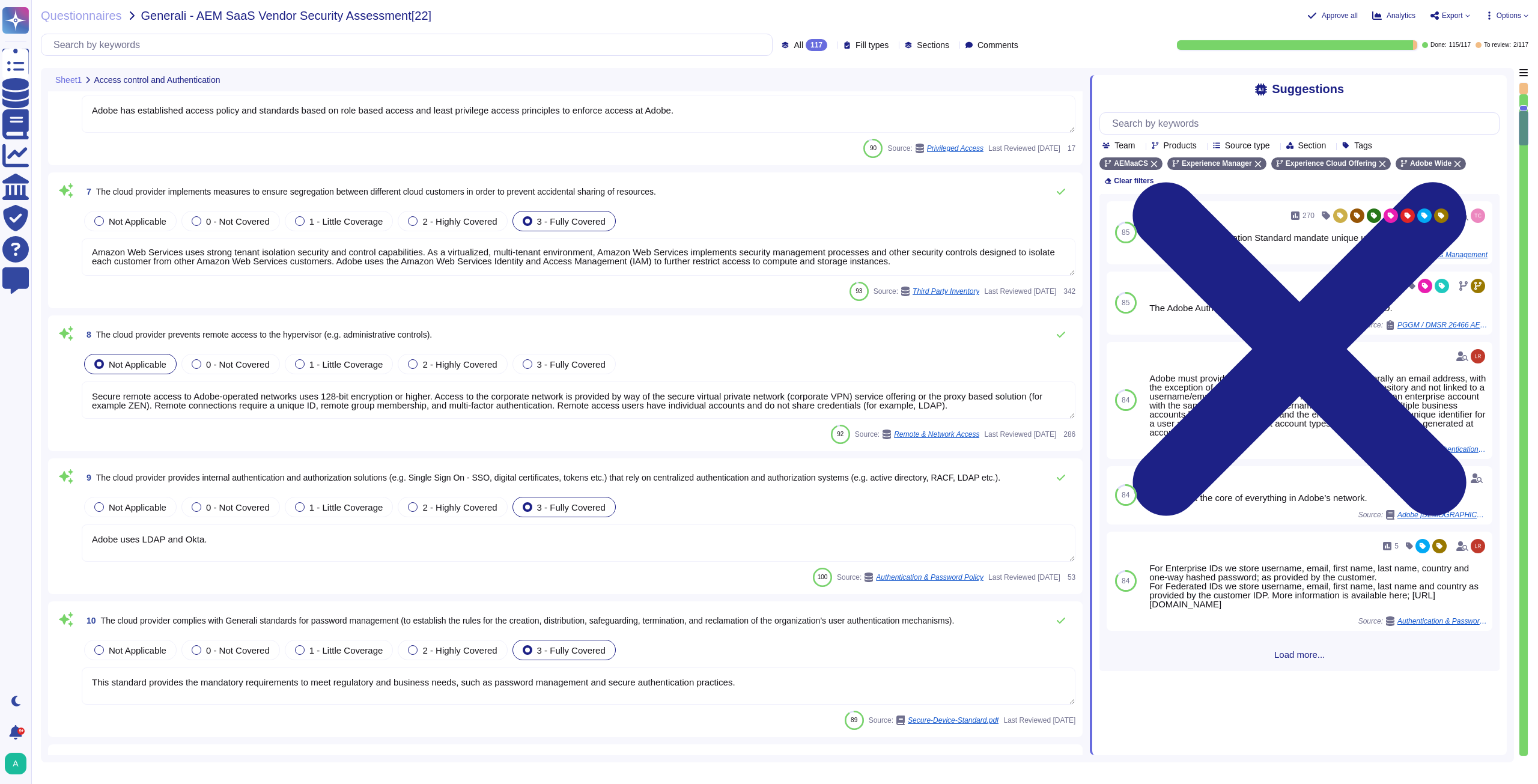
scroll to position [841, 0]
click at [401, 329] on span "The cloud provider prevents remote access to the hypervisor (e.g. administrativ…" at bounding box center [264, 334] width 336 height 10
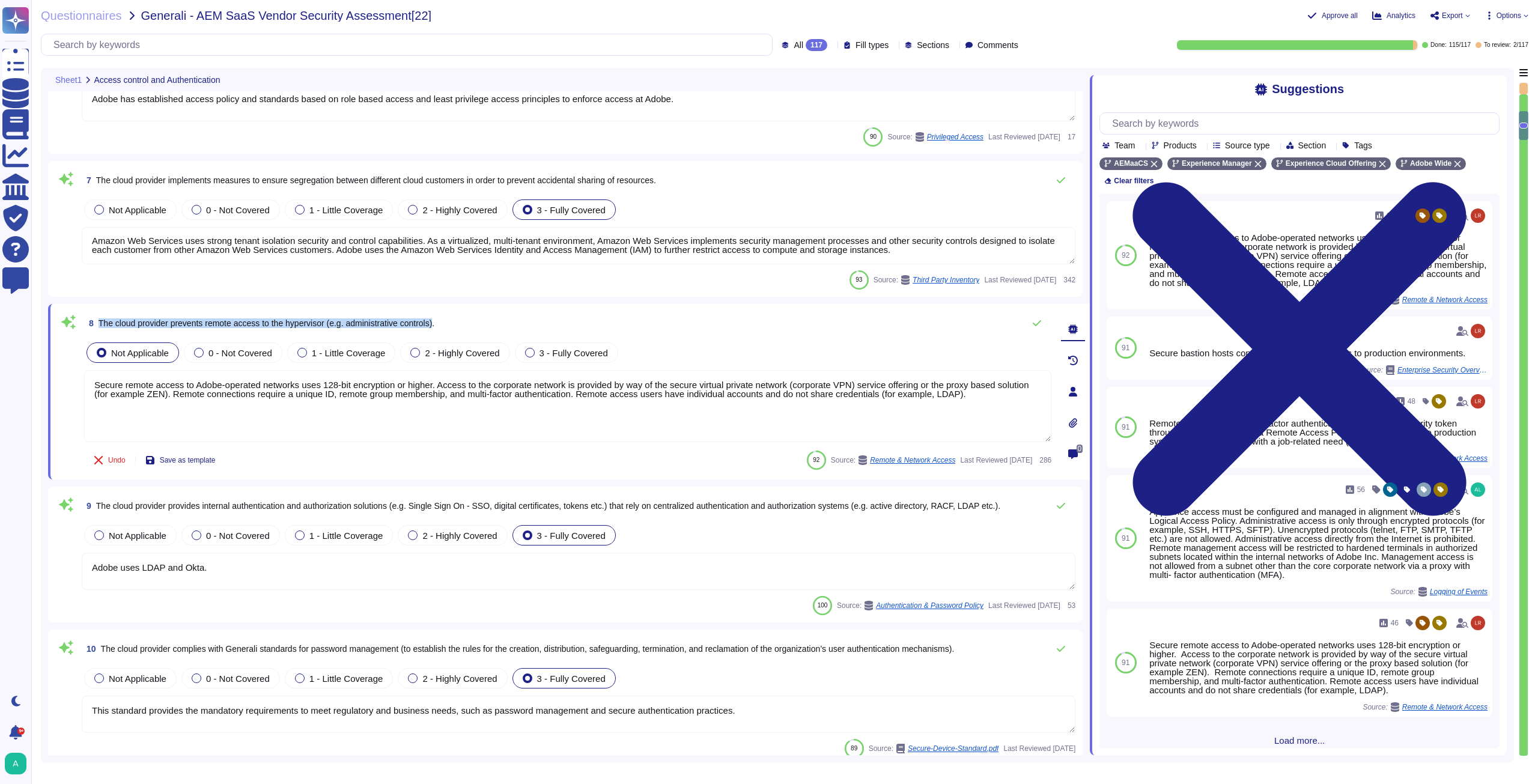
drag, startPoint x: 439, startPoint y: 322, endPoint x: 99, endPoint y: 319, distance: 340.0
click at [99, 319] on span "The cloud provider prevents remote access to the hypervisor (e.g. administrativ…" at bounding box center [266, 323] width 336 height 10
click at [325, 325] on span "The cloud provider prevents remote access to the hypervisor (e.g. administrativ…" at bounding box center [266, 323] width 336 height 10
drag, startPoint x: 329, startPoint y: 324, endPoint x: 99, endPoint y: 316, distance: 230.1
click at [99, 316] on span "8 The cloud provider prevents remote access to the hypervisor (e.g. administrat…" at bounding box center [259, 322] width 350 height 22
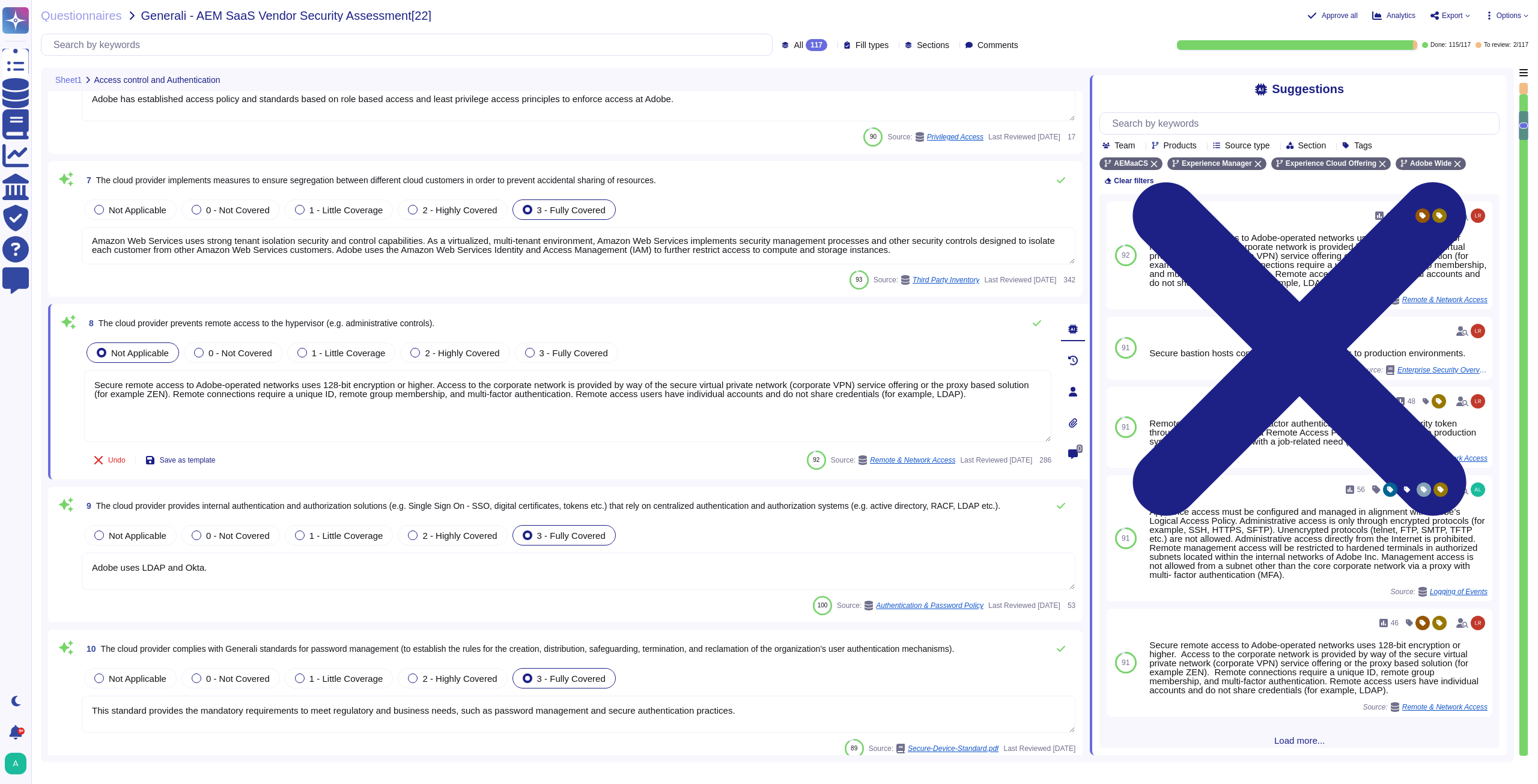
click at [398, 328] on span "The cloud provider prevents remote access to the hypervisor (e.g. administrativ…" at bounding box center [266, 323] width 336 height 10
drag, startPoint x: 330, startPoint y: 325, endPoint x: 99, endPoint y: 325, distance: 231.0
click at [99, 325] on span "The cloud provider prevents remote access to the hypervisor (e.g. administrativ…" at bounding box center [266, 323] width 336 height 10
click at [560, 348] on span "3 - Fully Covered" at bounding box center [574, 352] width 69 height 10
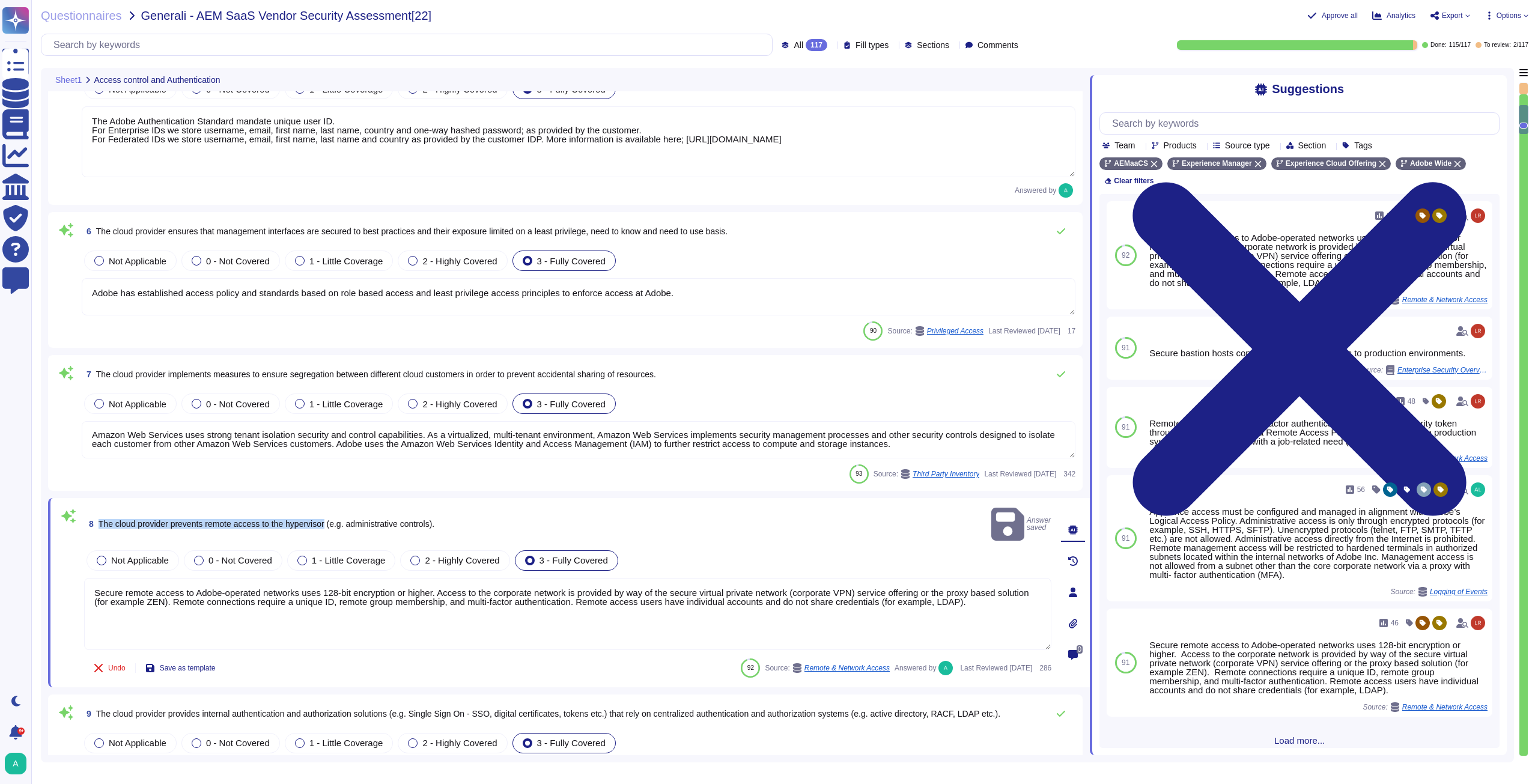
scroll to position [607, 0]
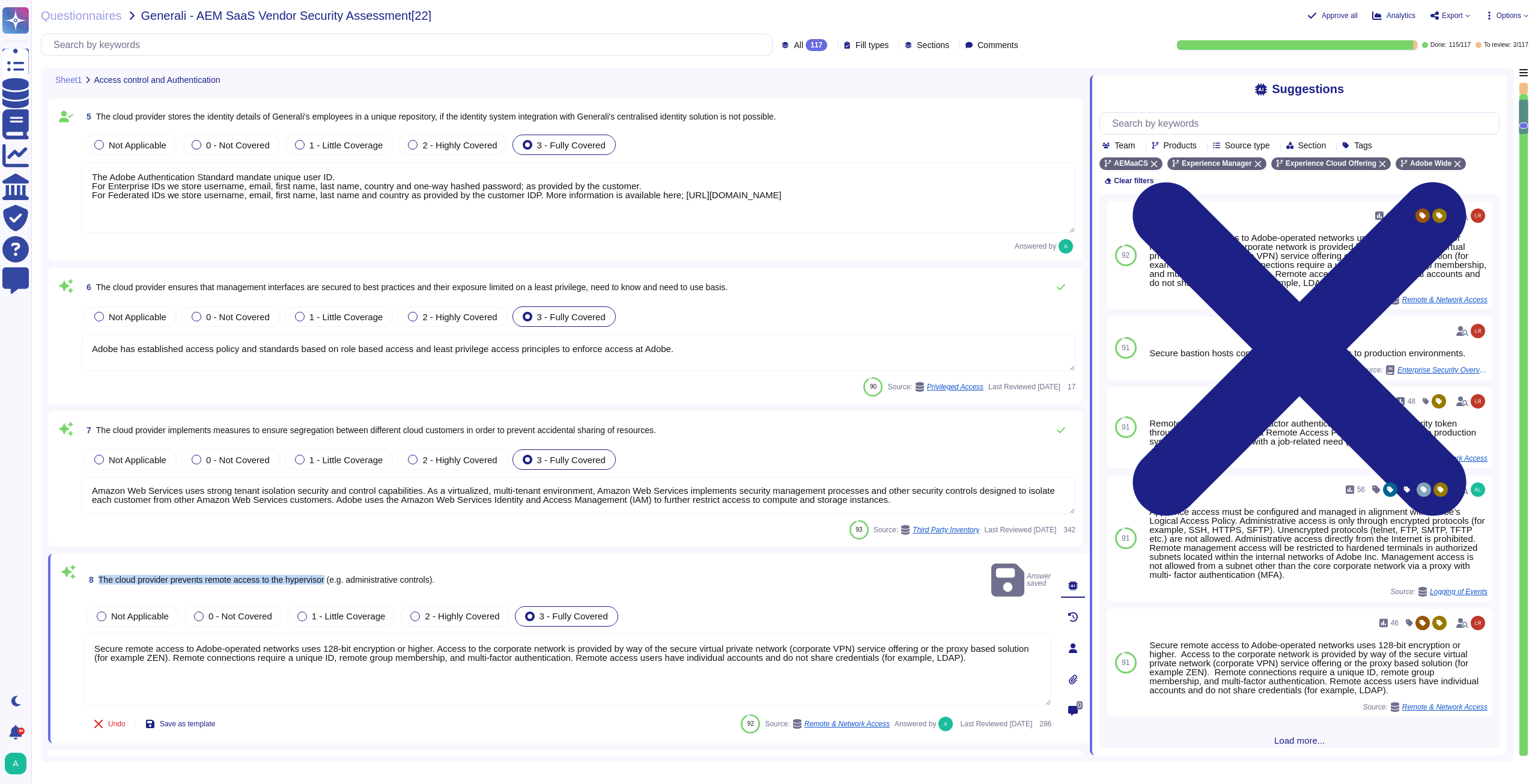
type textarea "The Adobe People Resources Security Standard outlines specific details for back…"
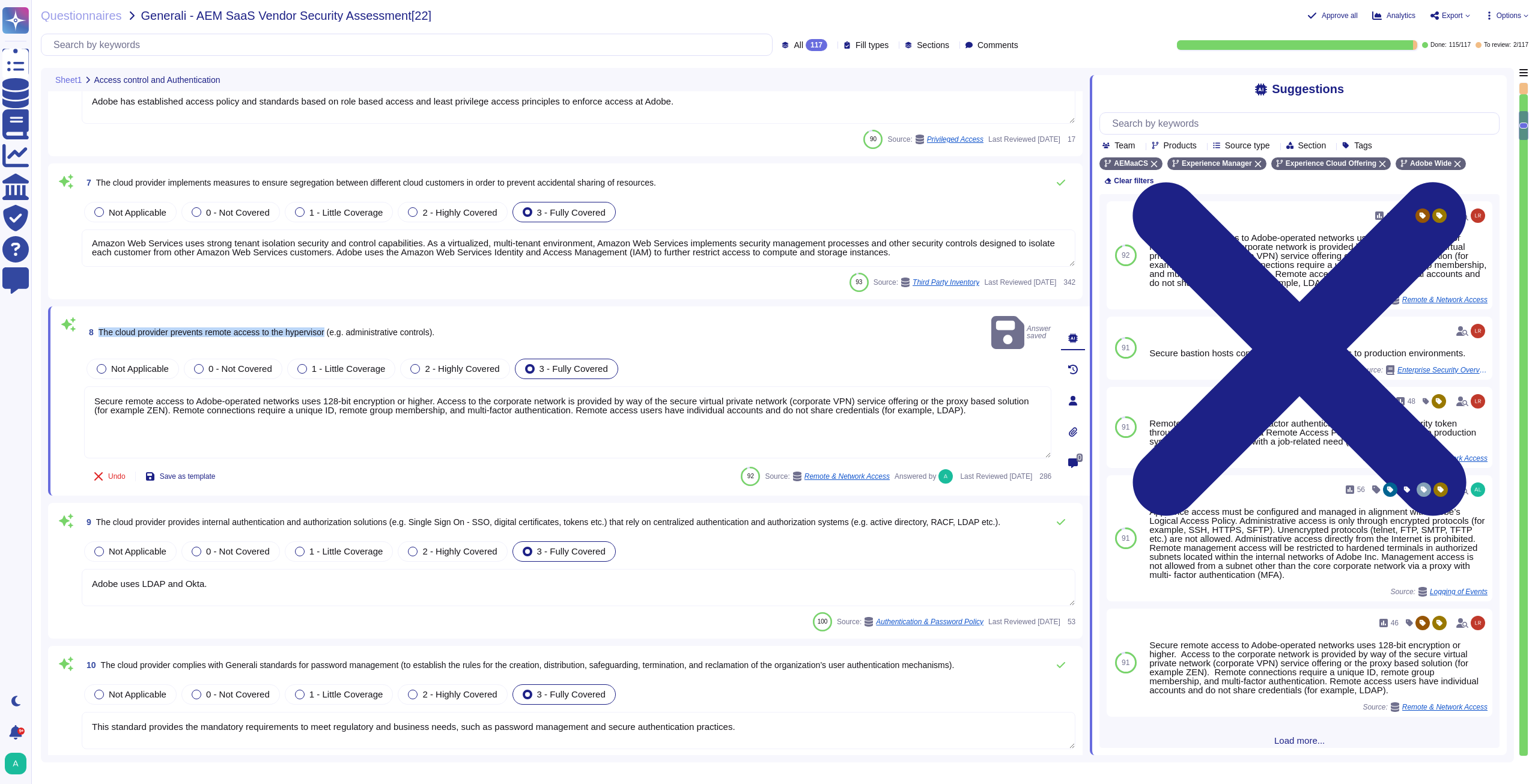
type textarea "Adobe will integrate with any [PERSON_NAME] 2.0 compliant identity provider (Id…"
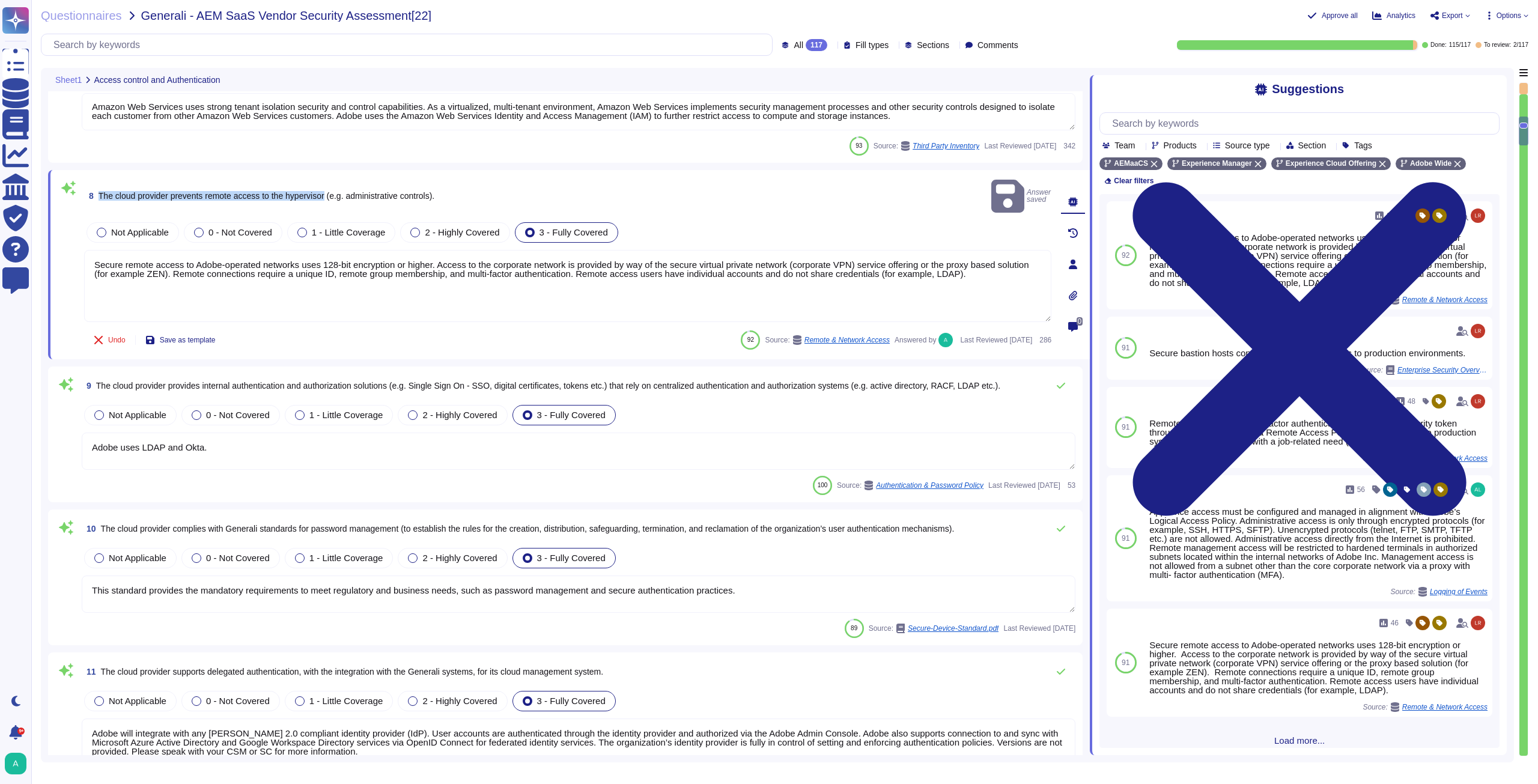
type textarea "Privileged access (administrator level) to information security management syst…"
type textarea "Active sessions must be terminated when not in use. Session management is confi…"
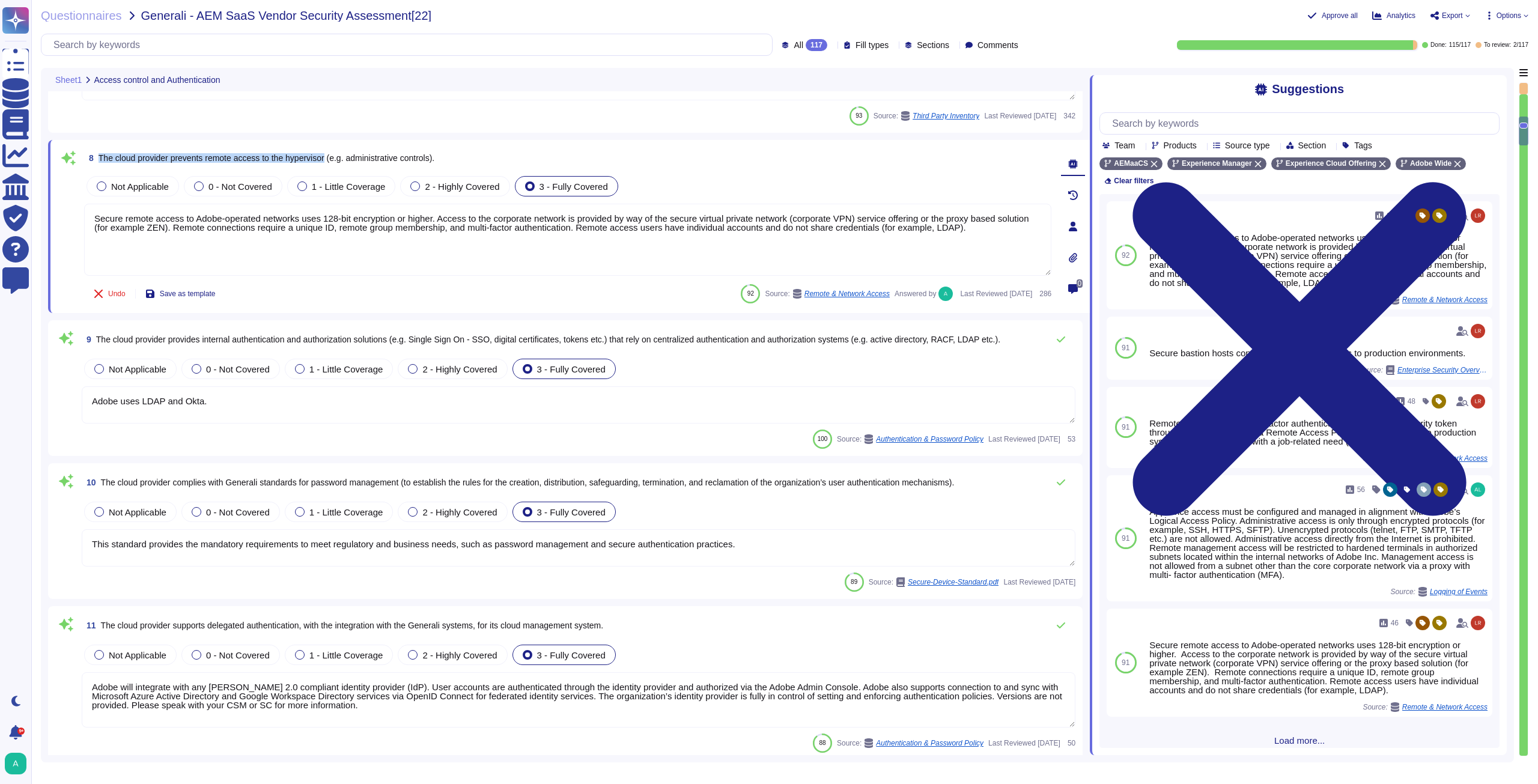
scroll to position [1027, 0]
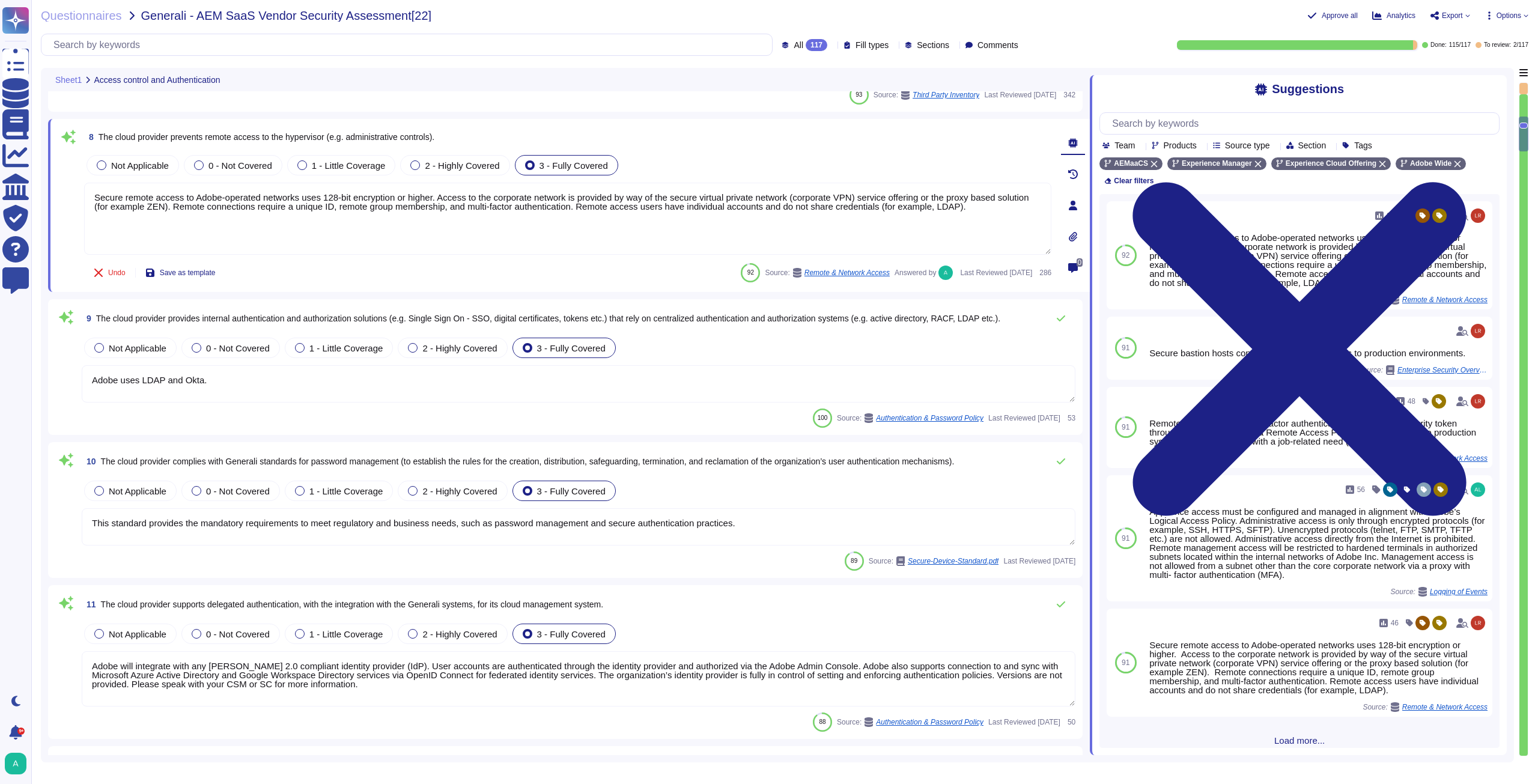
click at [900, 321] on span "The cloud provider provides internal authentication and authorization solutions…" at bounding box center [548, 318] width 904 height 10
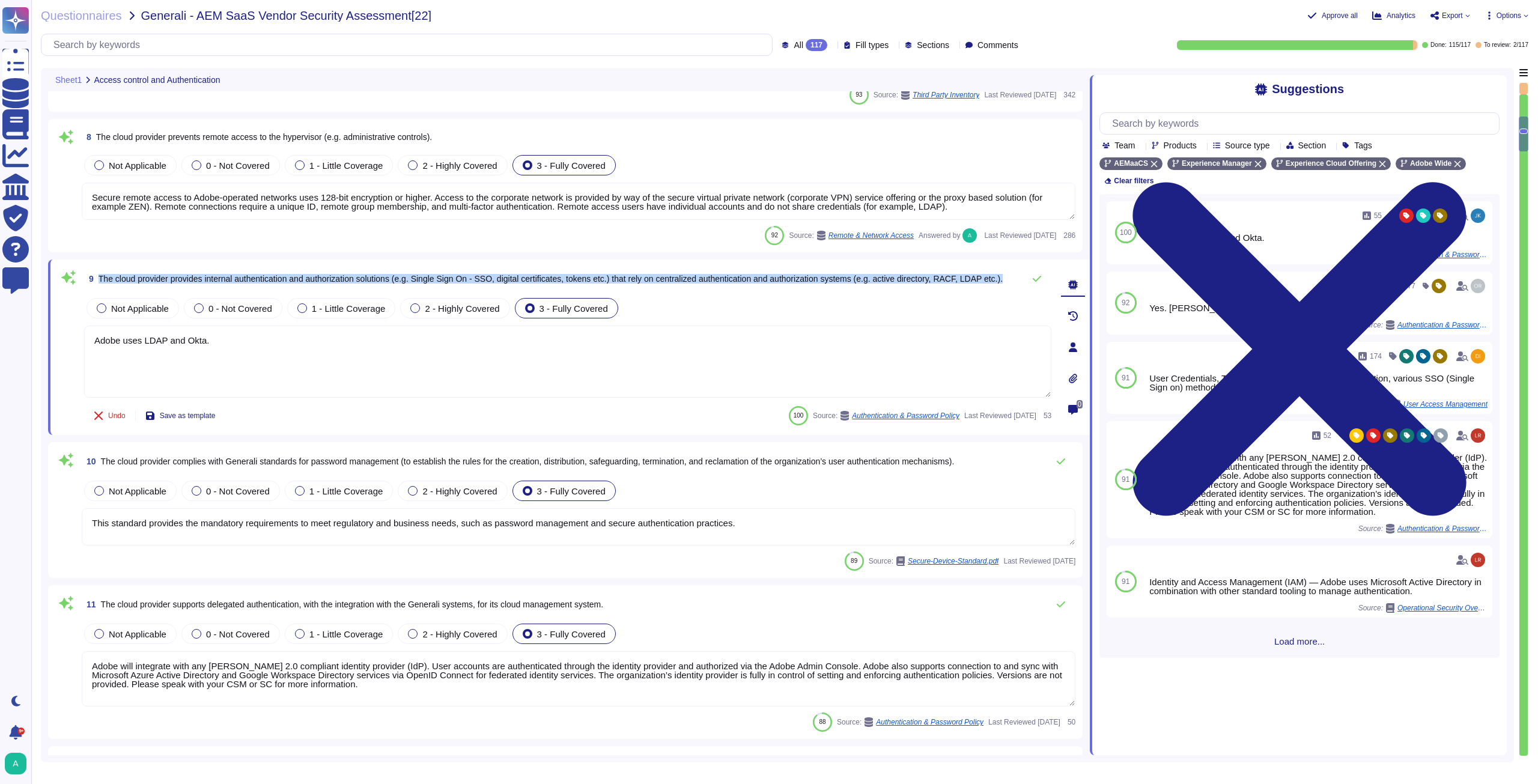
drag, startPoint x: 120, startPoint y: 285, endPoint x: 99, endPoint y: 277, distance: 22.5
click at [99, 277] on span "The cloud provider provides internal authentication and authorization solutions…" at bounding box center [551, 279] width 904 height 8
copy span "The cloud provider provides internal authentication and authorization solutions…"
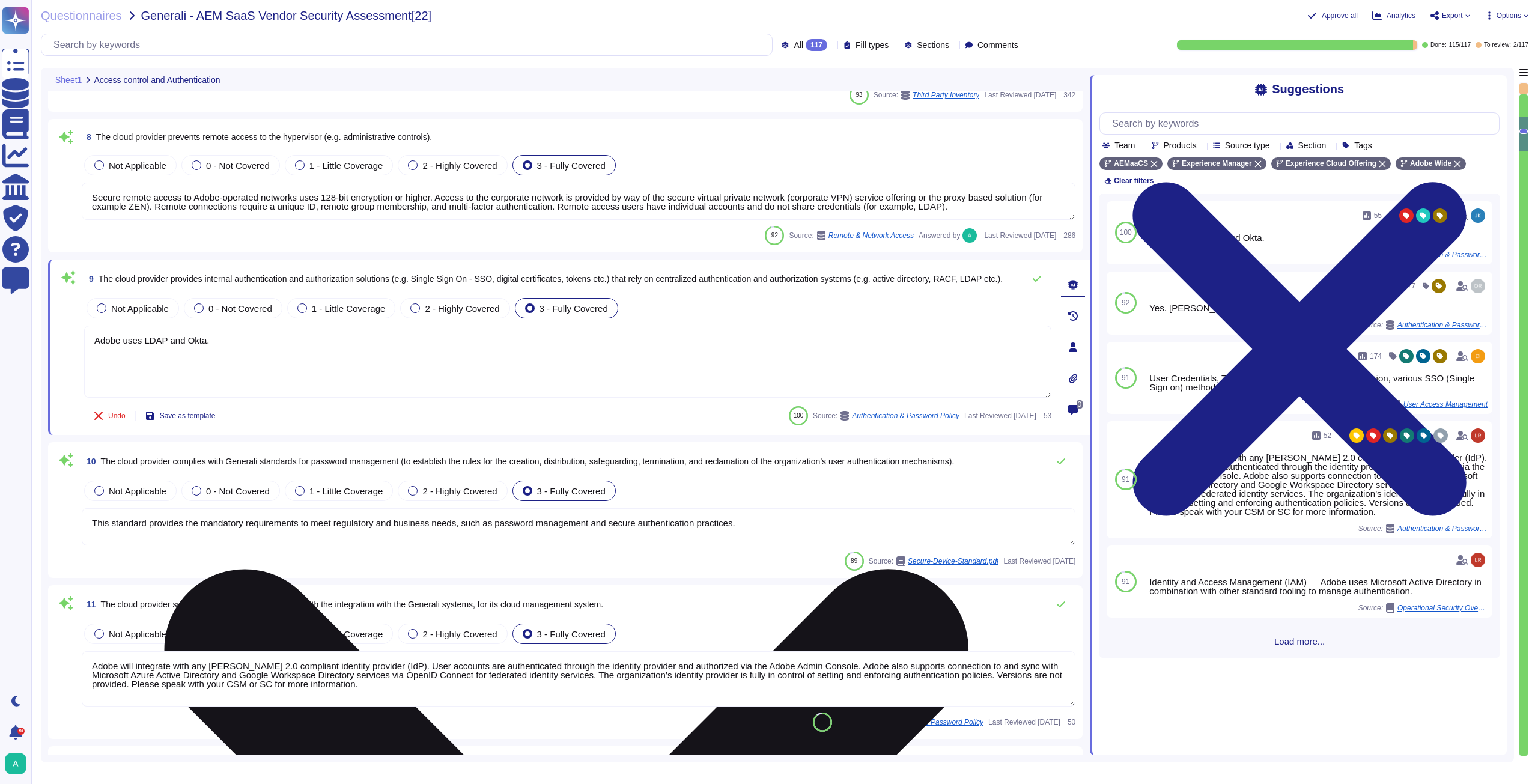
click at [211, 345] on textarea "Adobe uses LDAP and Okta." at bounding box center [567, 361] width 967 height 72
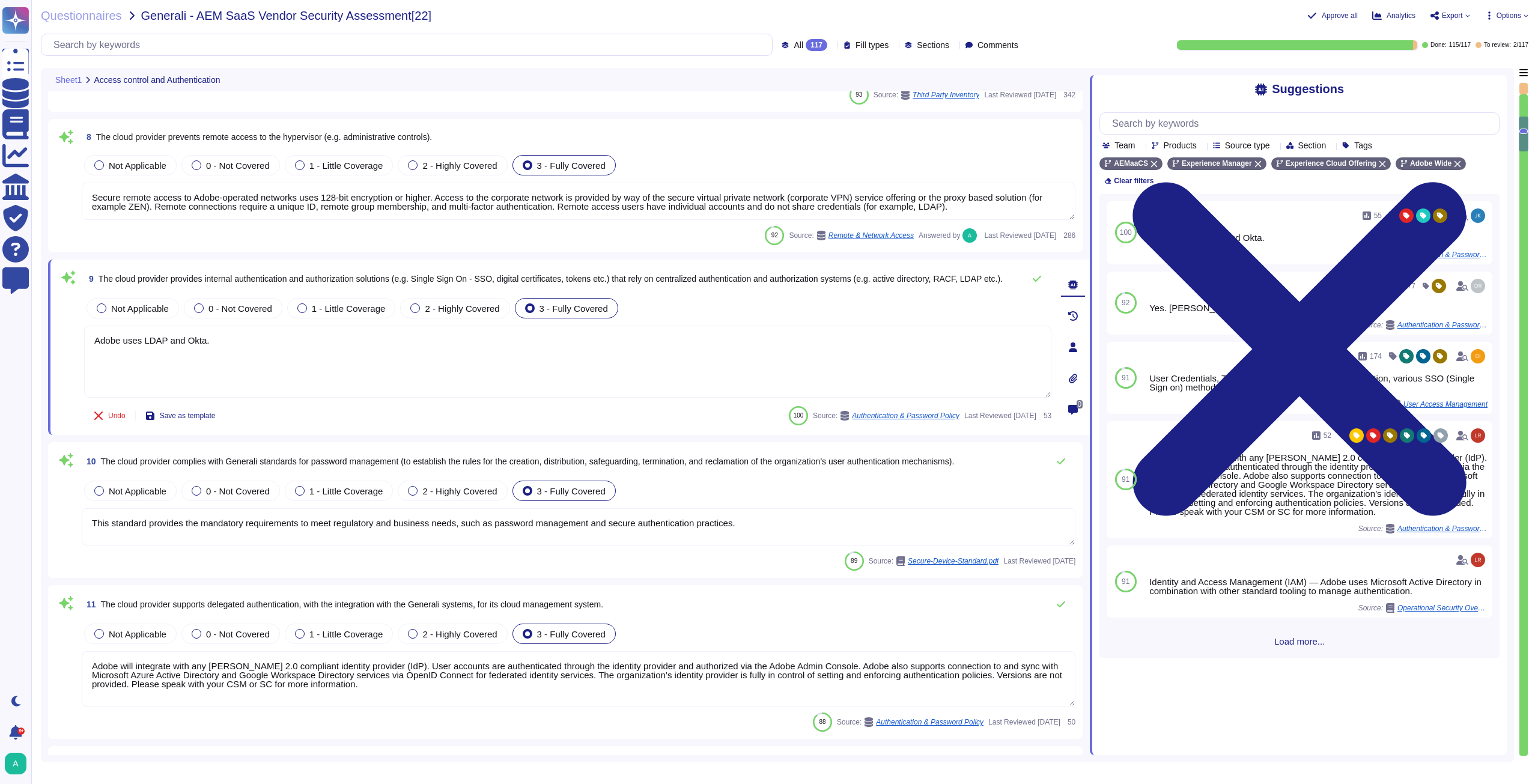
drag, startPoint x: 215, startPoint y: 343, endPoint x: 64, endPoint y: 332, distance: 151.4
click at [64, 332] on div "9 The cloud provider provides internal authentication and authorization solutio…" at bounding box center [554, 348] width 994 height 161
paste textarea "supports integration with centralized authentication and authorization systems.…"
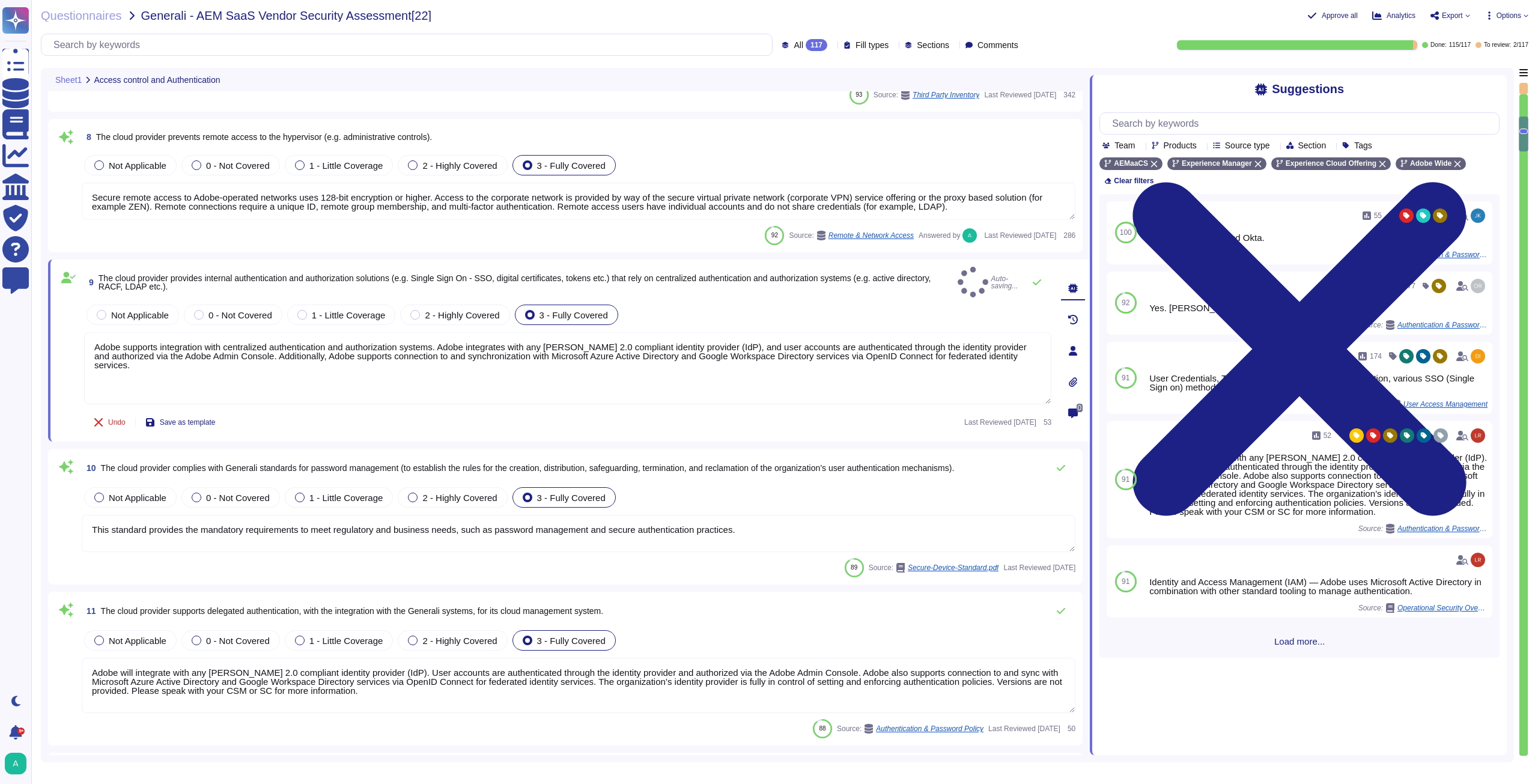
type textarea "Adobe supports integration with centralized authentication and authorization sy…"
click at [254, 463] on span "The cloud provider complies with Generali standards for password management (to…" at bounding box center [528, 468] width 854 height 10
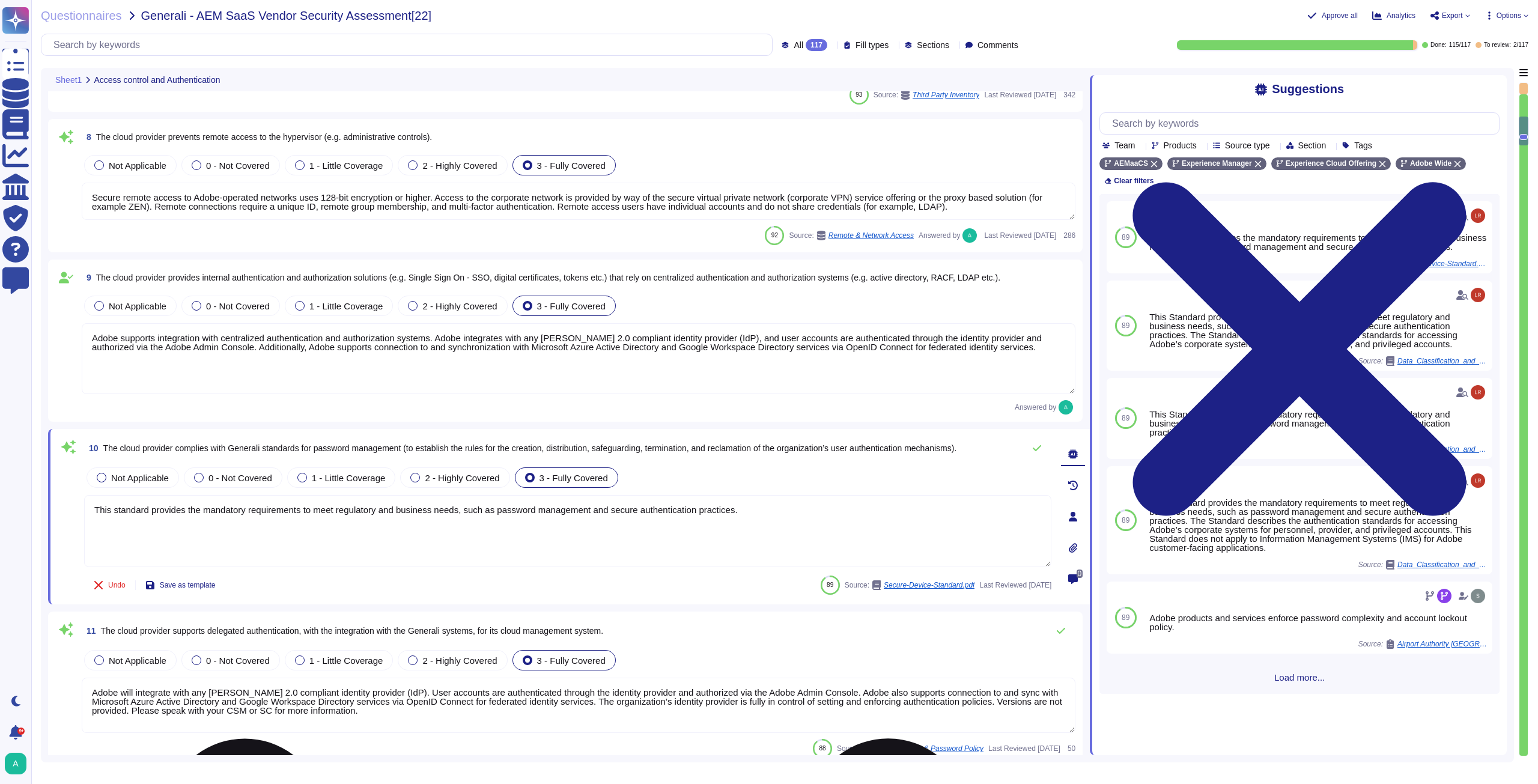
drag, startPoint x: 745, startPoint y: 511, endPoint x: 92, endPoint y: 515, distance: 653.0
click at [92, 515] on textarea "This standard provides the mandatory requirements to meet regulatory and busine…" at bounding box center [567, 531] width 967 height 72
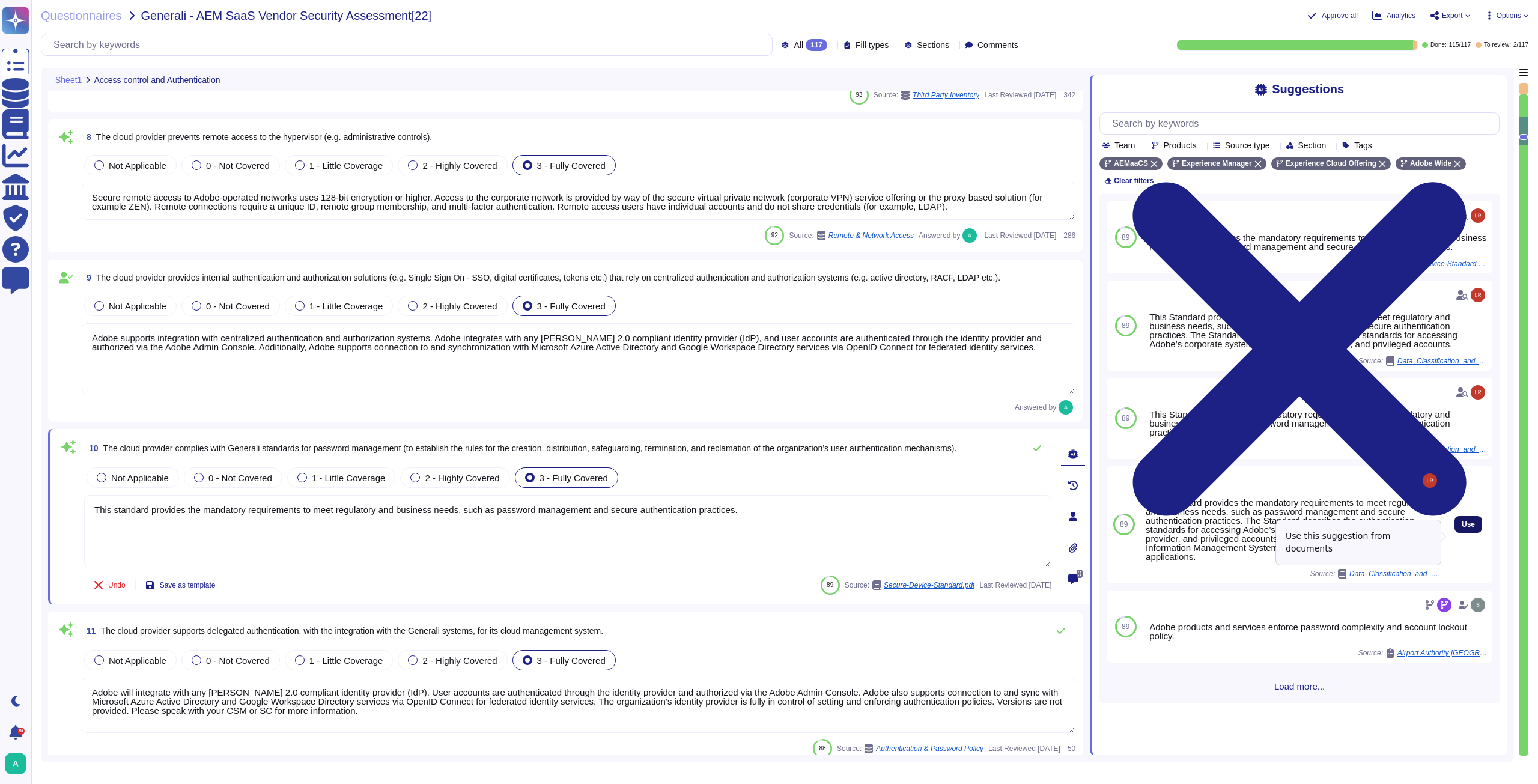
click at [1462, 528] on span "Use" at bounding box center [1468, 524] width 13 height 7
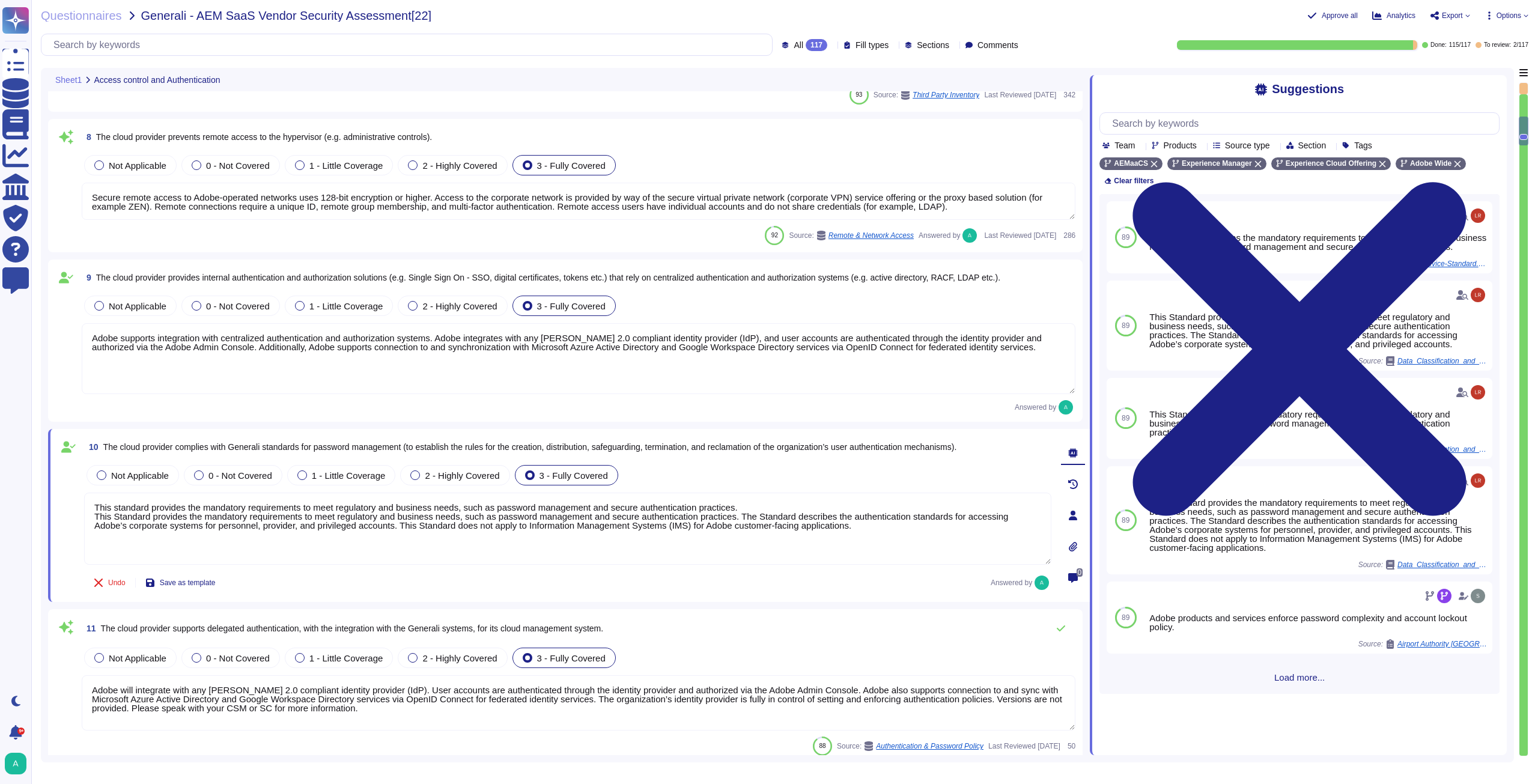
drag, startPoint x: 736, startPoint y: 506, endPoint x: 76, endPoint y: 505, distance: 660.0
click at [76, 505] on div "10 The cloud provider complies with Generali standards for password management …" at bounding box center [554, 515] width 994 height 158
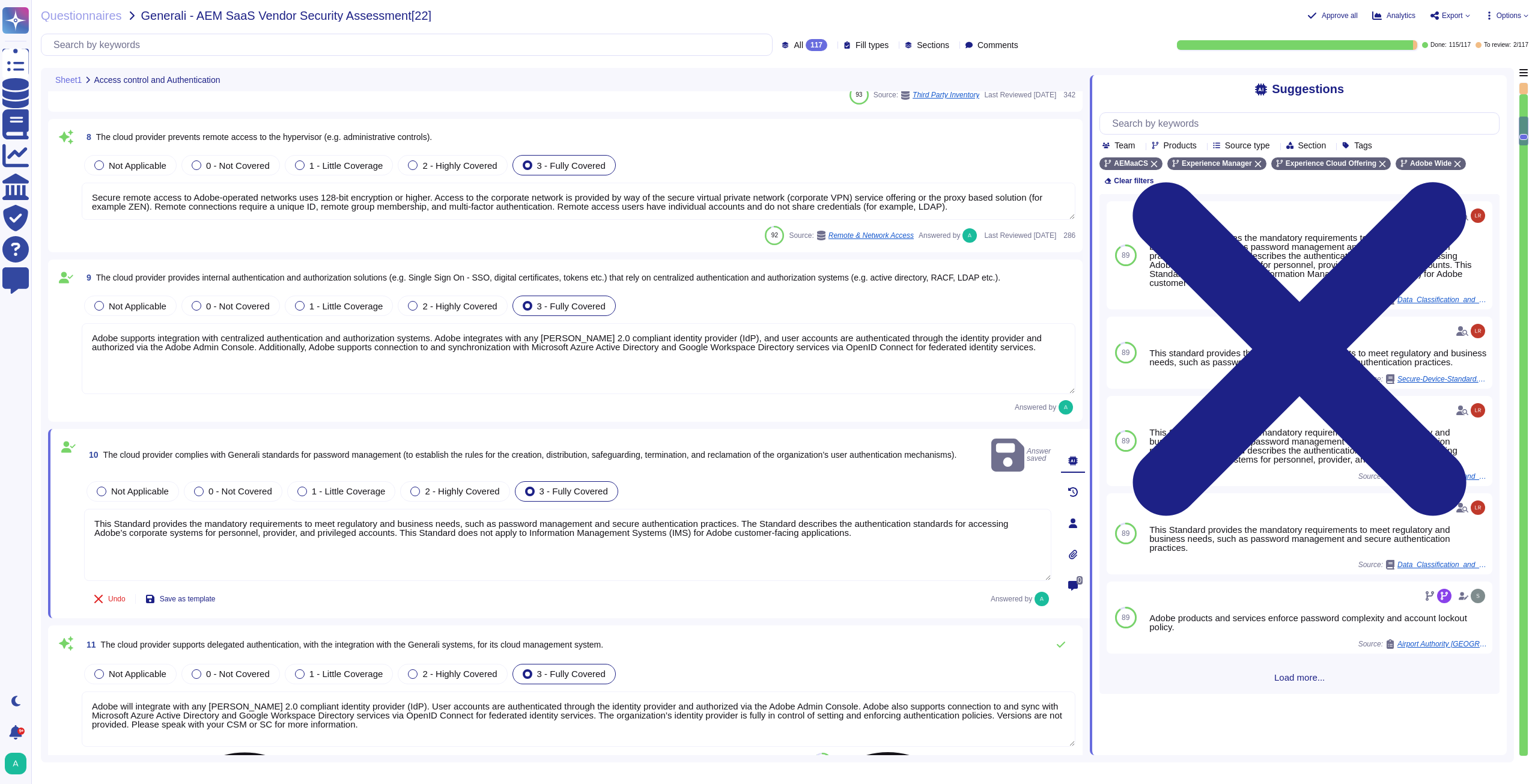
click at [95, 509] on textarea "This Standard provides the mandatory requirements to meet regulatory and busine…" at bounding box center [567, 545] width 967 height 72
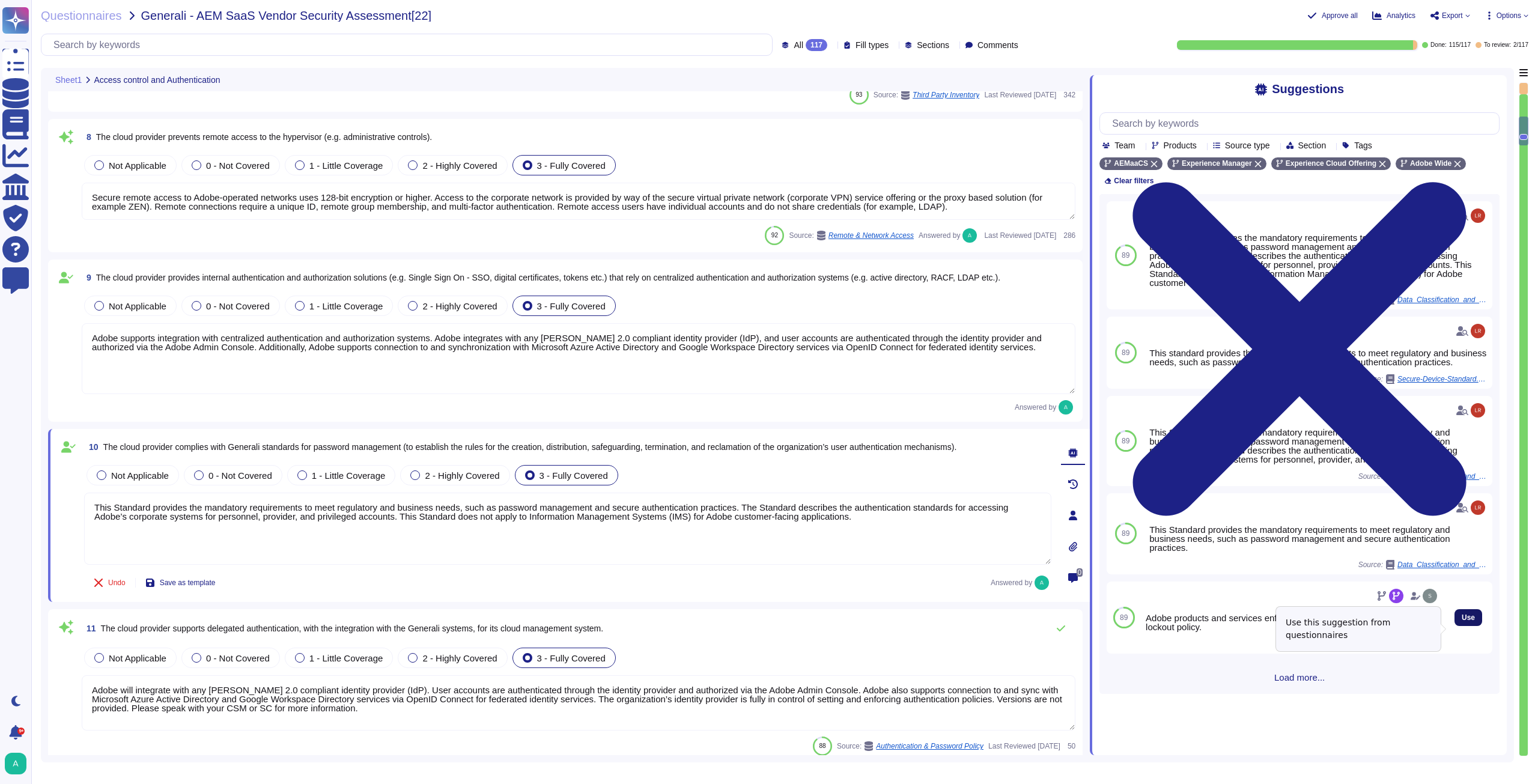
click at [1461, 626] on button "Use" at bounding box center [1468, 617] width 28 height 17
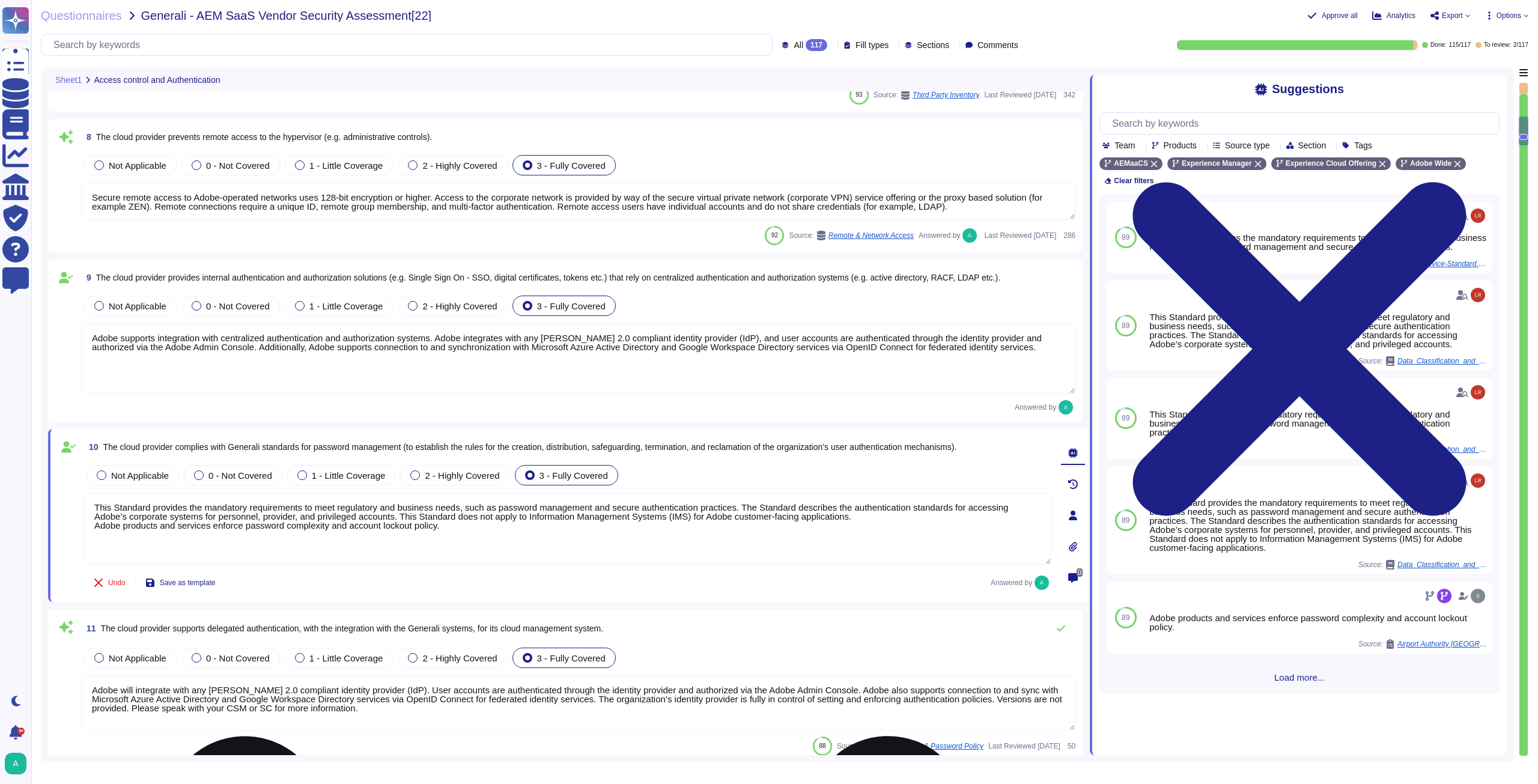
drag, startPoint x: 458, startPoint y: 527, endPoint x: 91, endPoint y: 529, distance: 367.0
click at [91, 529] on textarea "This Standard provides the mandatory requirements to meet regulatory and busine…" at bounding box center [567, 529] width 967 height 72
click at [438, 505] on textarea "Adobe products and services enforce password complexity and account lockout pol…" at bounding box center [567, 529] width 967 height 72
type textarea "Adobe products and services enforce password complexity and account lockout pol…"
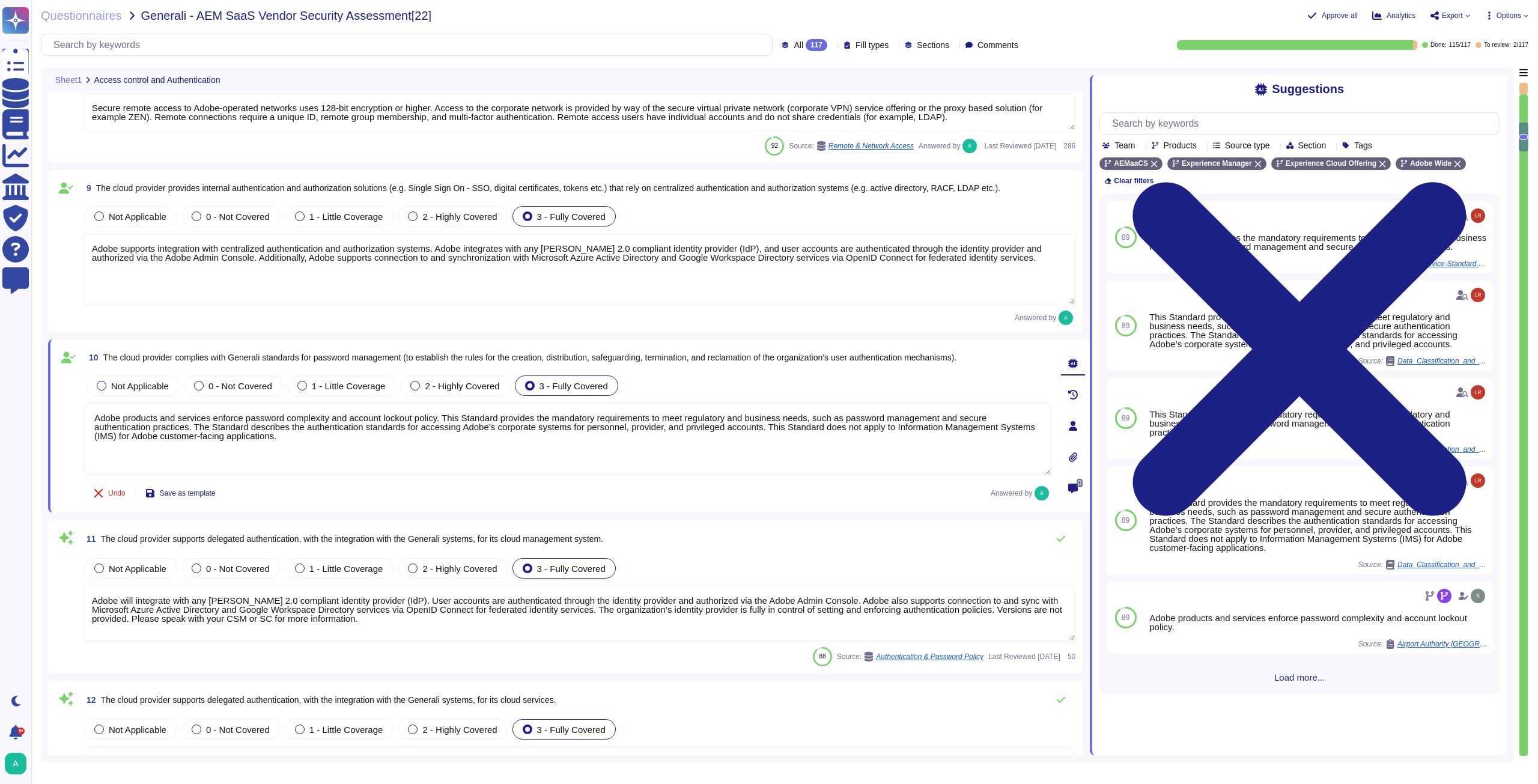
type textarea "Active sessions must be terminated when not in use. Session management is confi…"
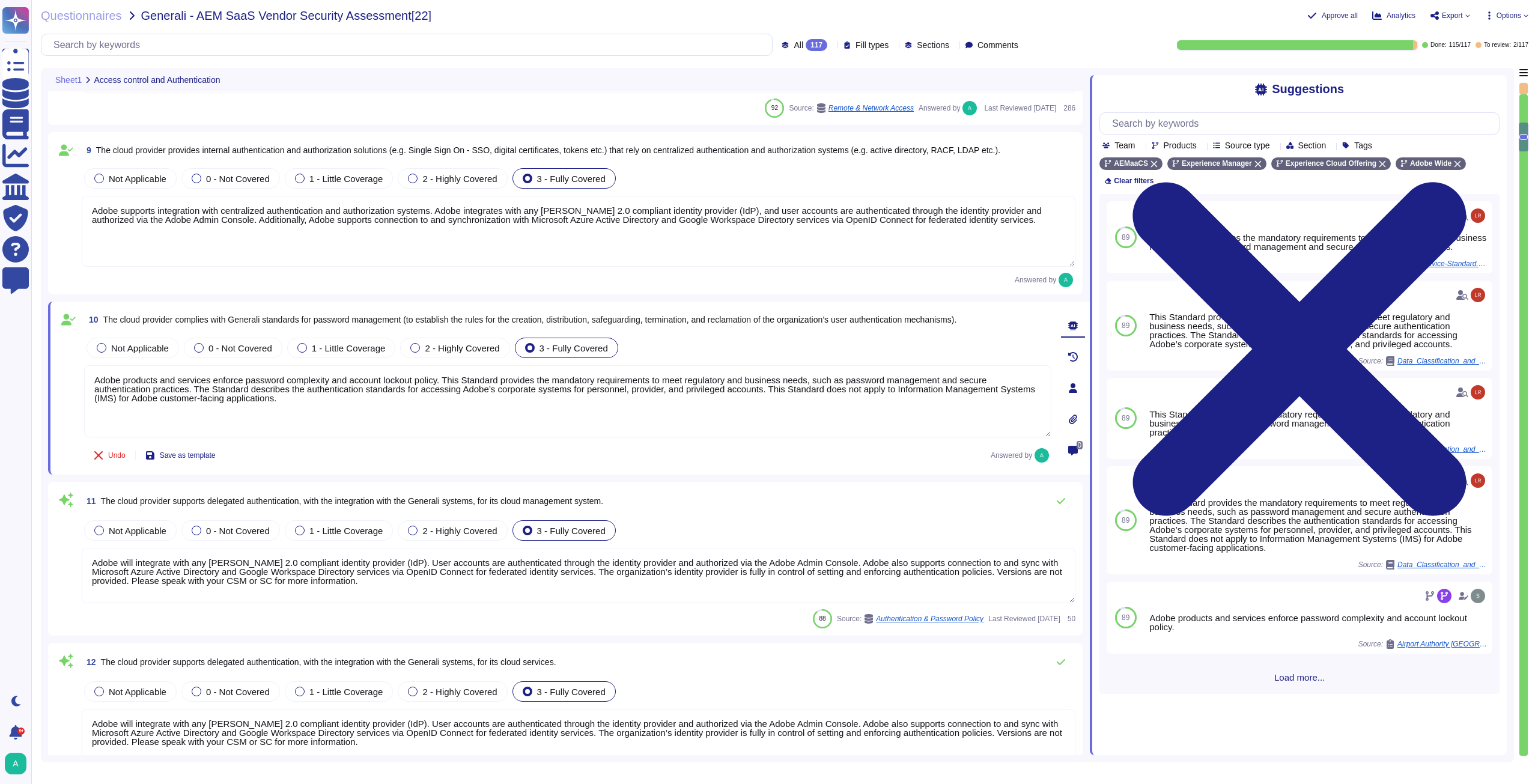
type textarea "Adobe products and services enforce password complexity and account lockout pol…"
click at [353, 501] on span "The cloud provider supports delegated authentication, with the integration with…" at bounding box center [352, 501] width 503 height 10
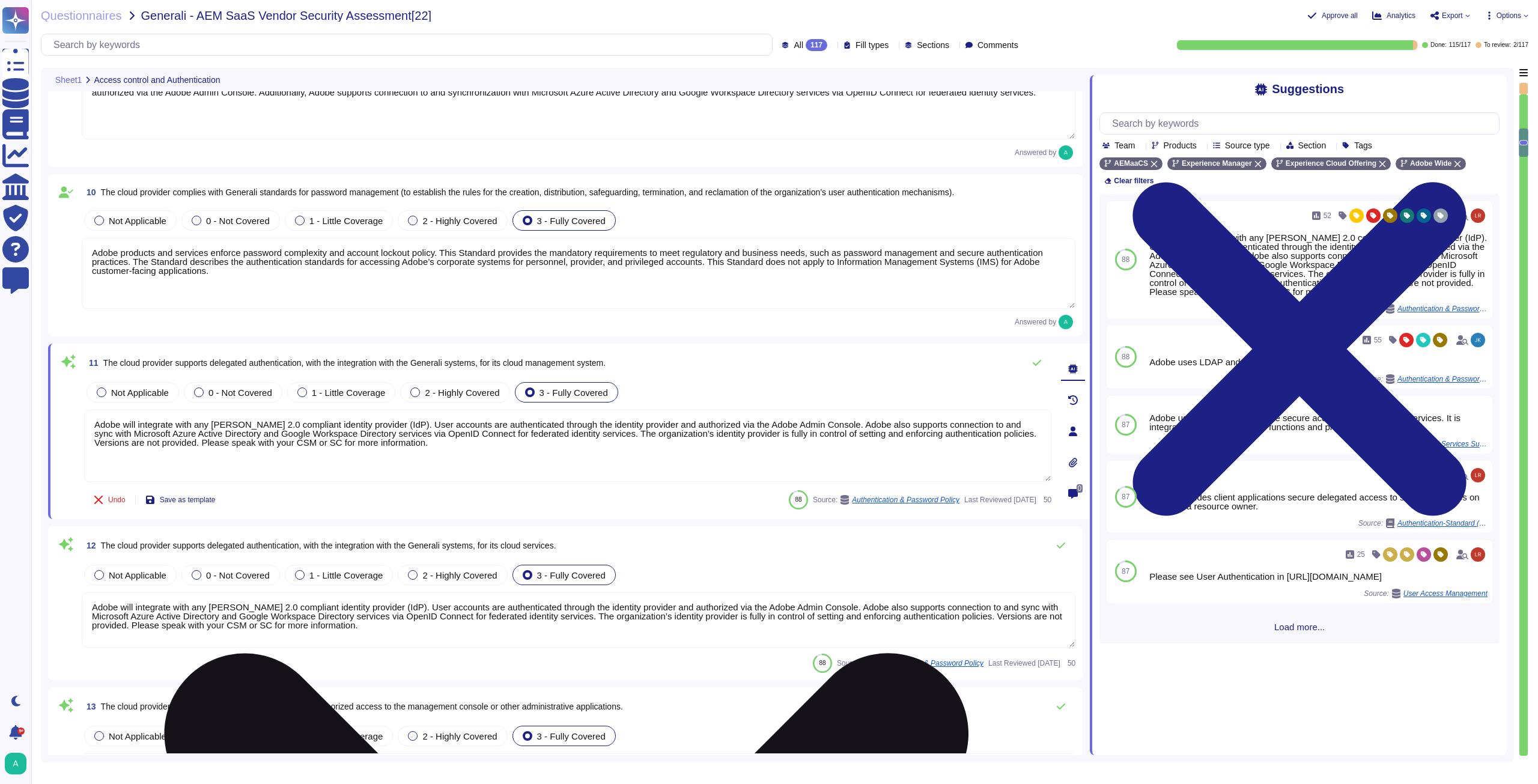
type textarea "Logical access provisioning to information systems requires approval from appro…"
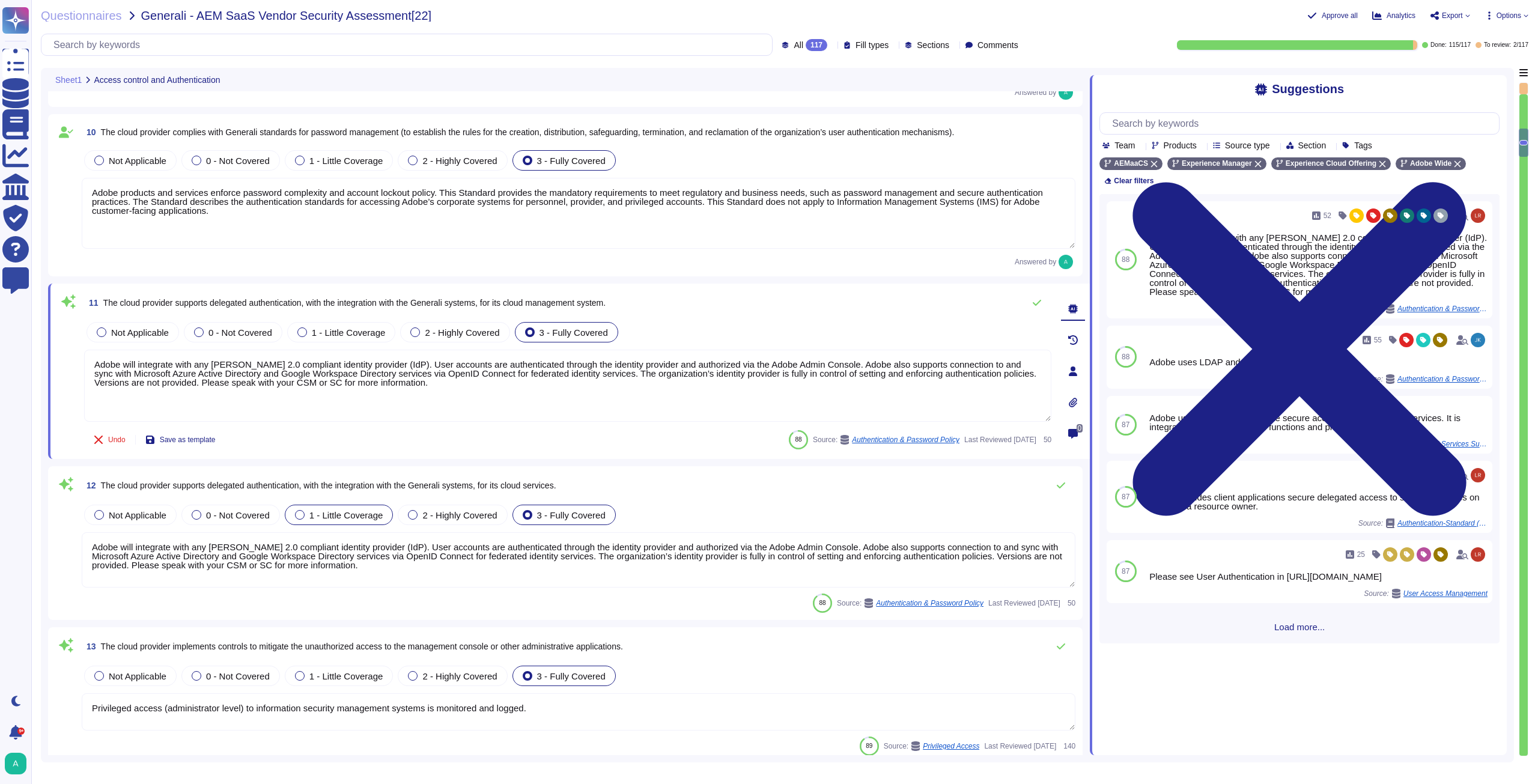
scroll to position [1, 0]
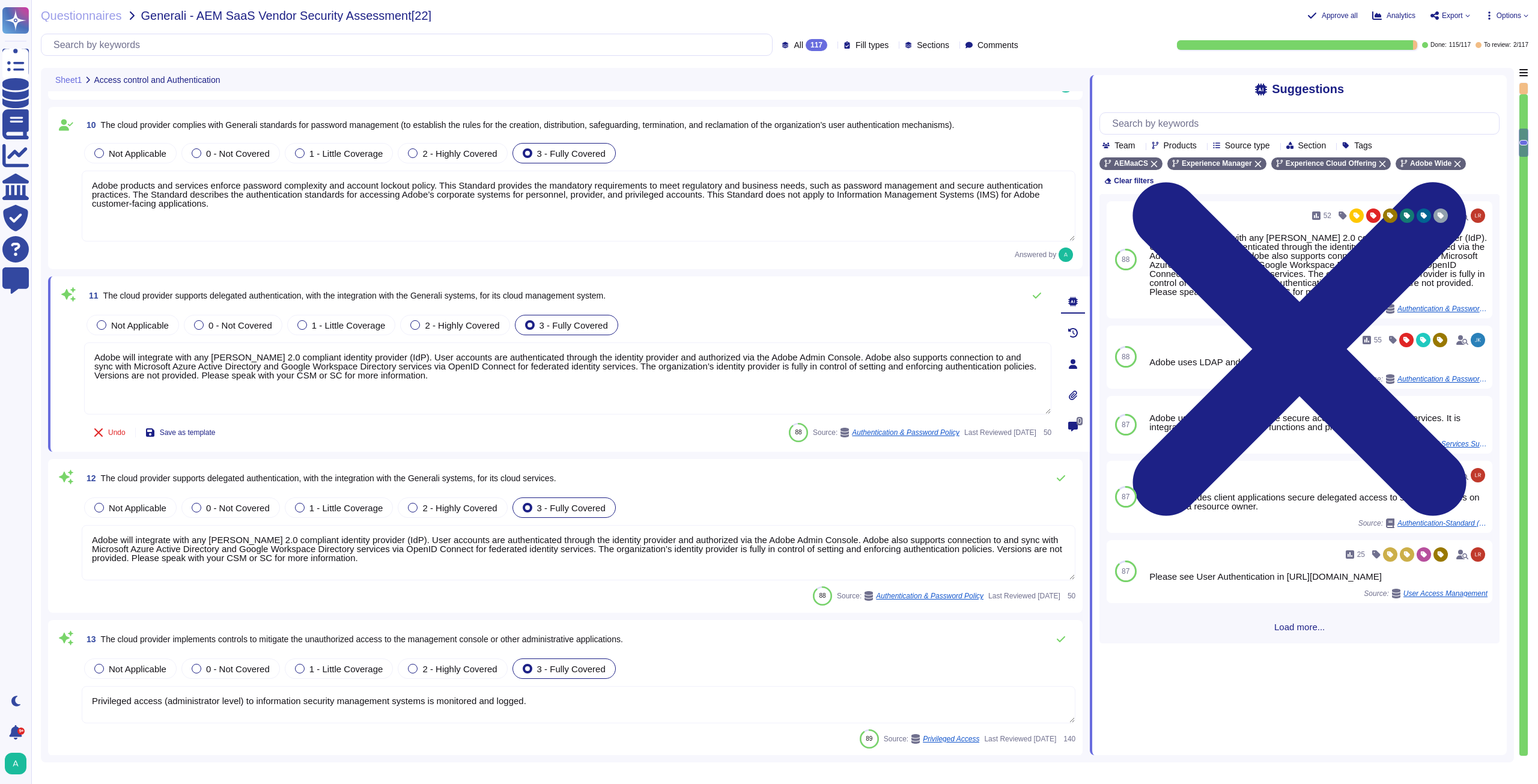
type textarea "Privileged access (administrator level) to information security management syst…"
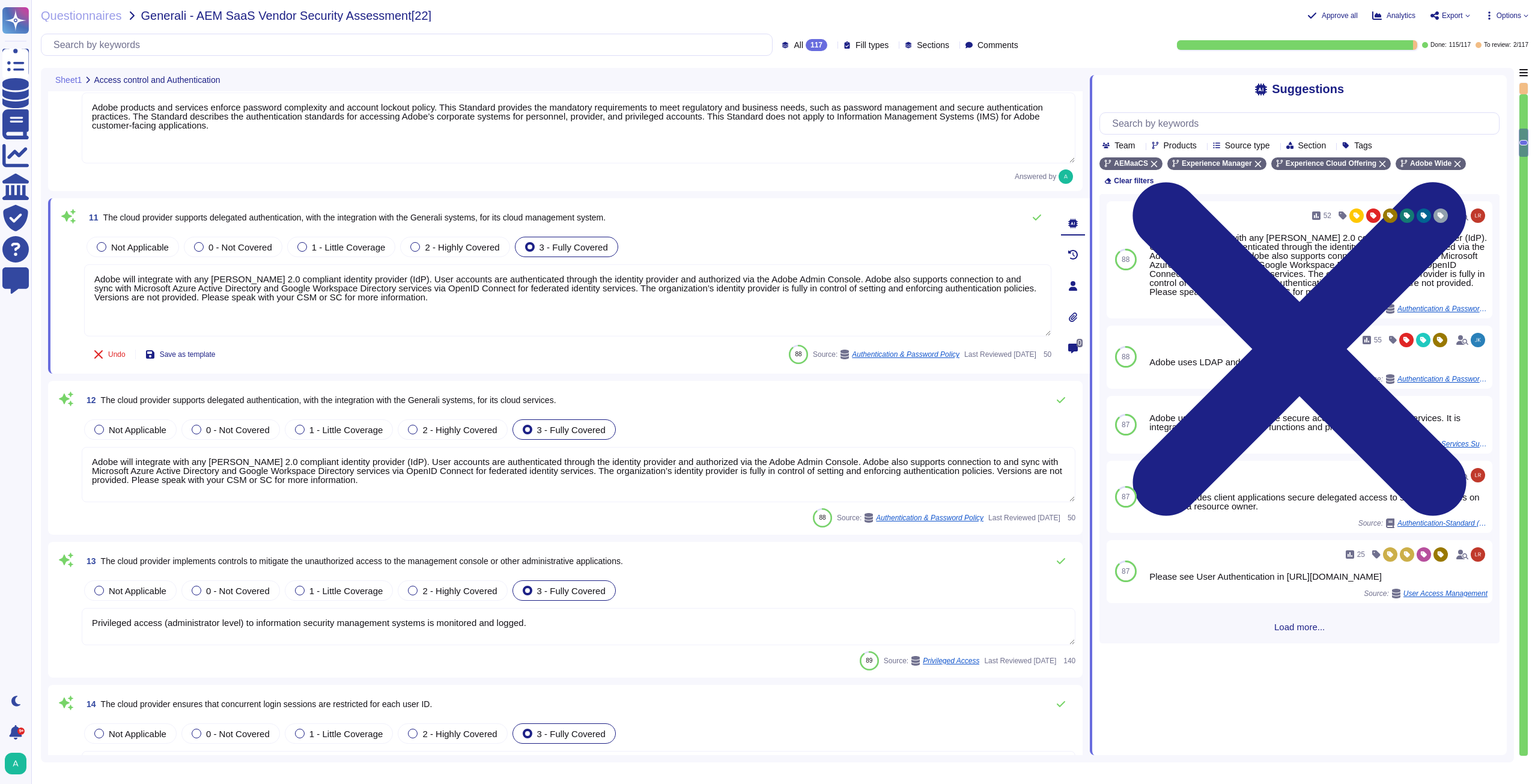
scroll to position [1448, 0]
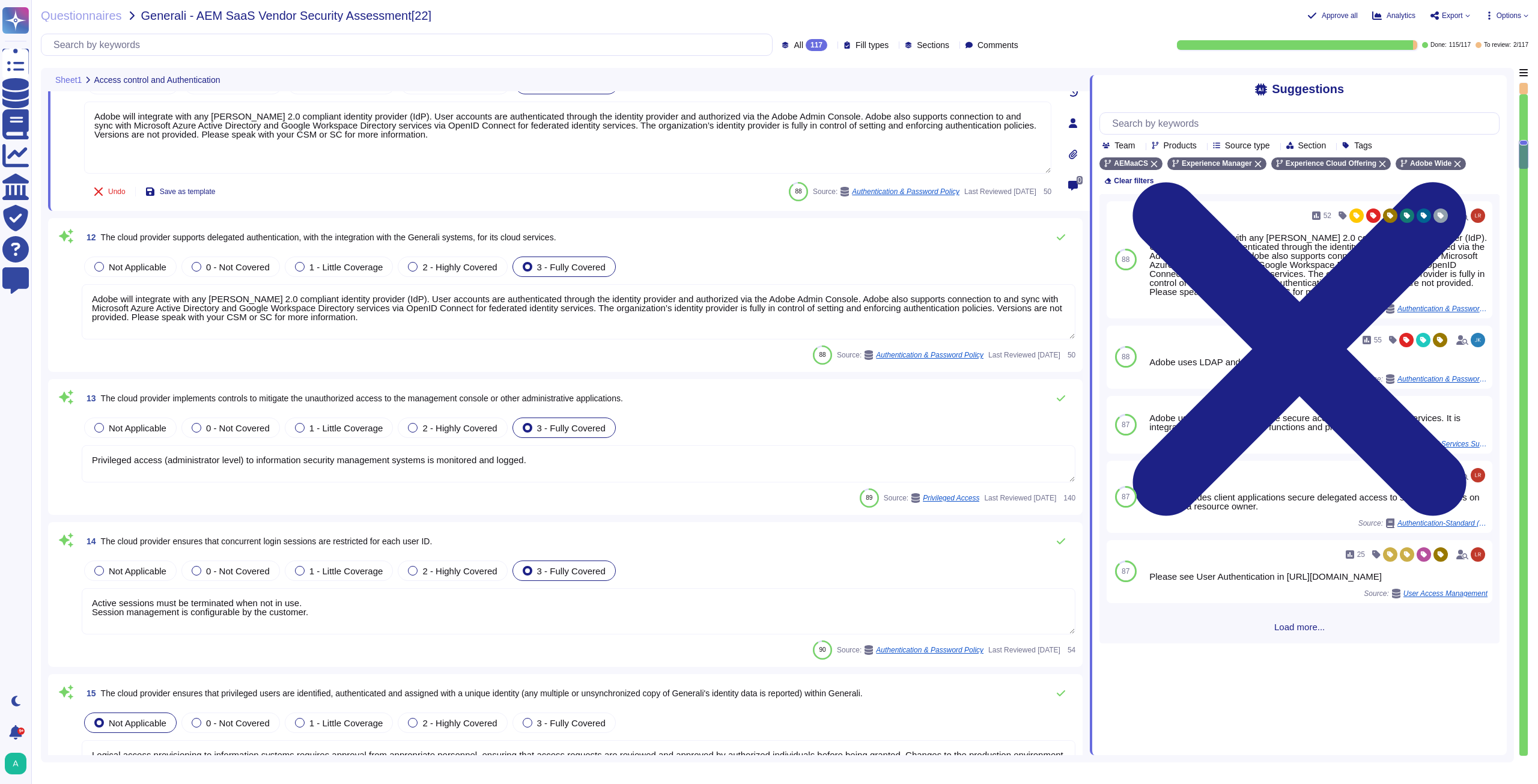
type textarea "Lore ips dolors am con adipis elitsedd eiusmodte inc ut lab etdolo magnaali eni…"
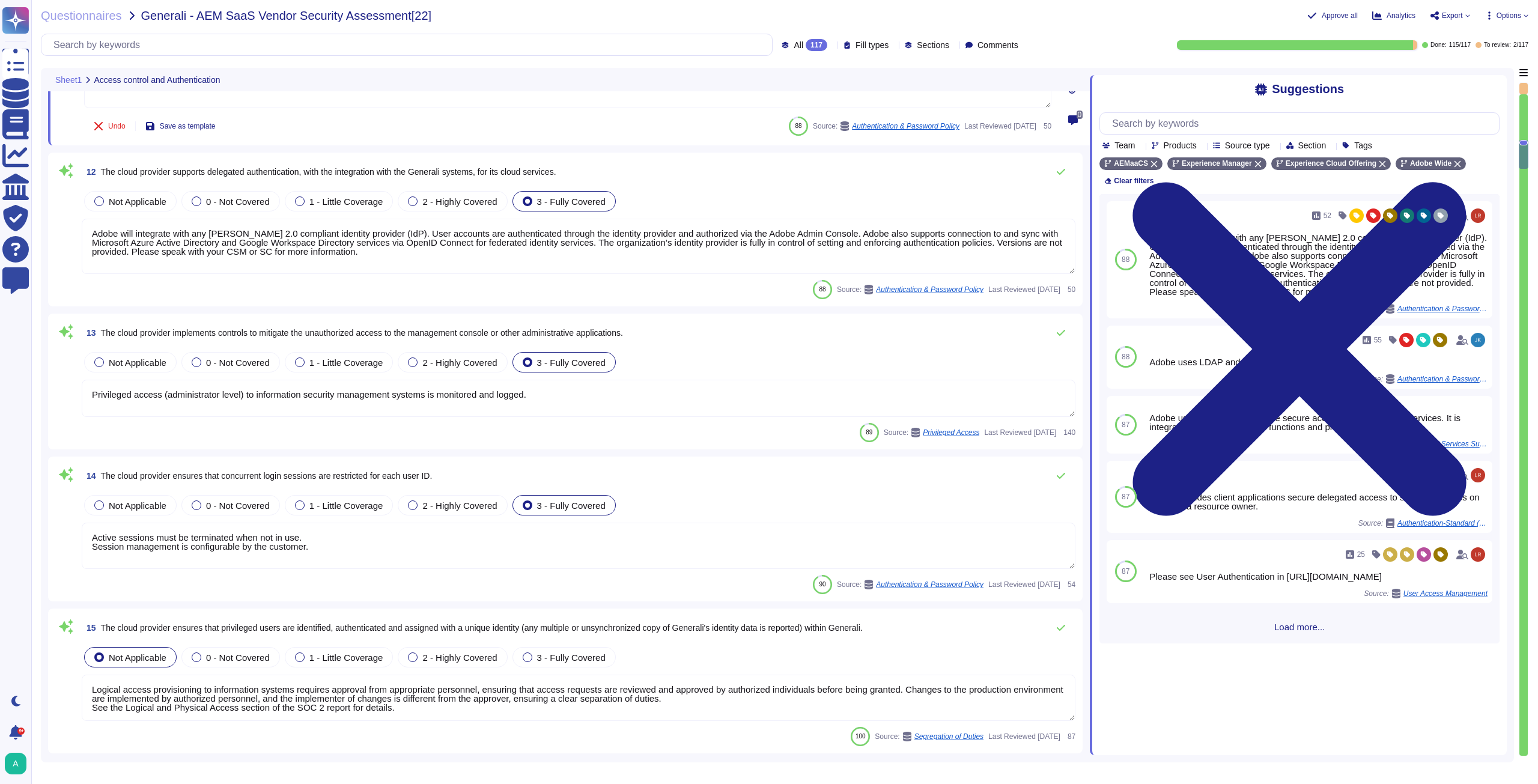
scroll to position [1628, 0]
click at [383, 555] on textarea "Active sessions must be terminated when not in use. Session management is confi…" at bounding box center [578, 544] width 994 height 47
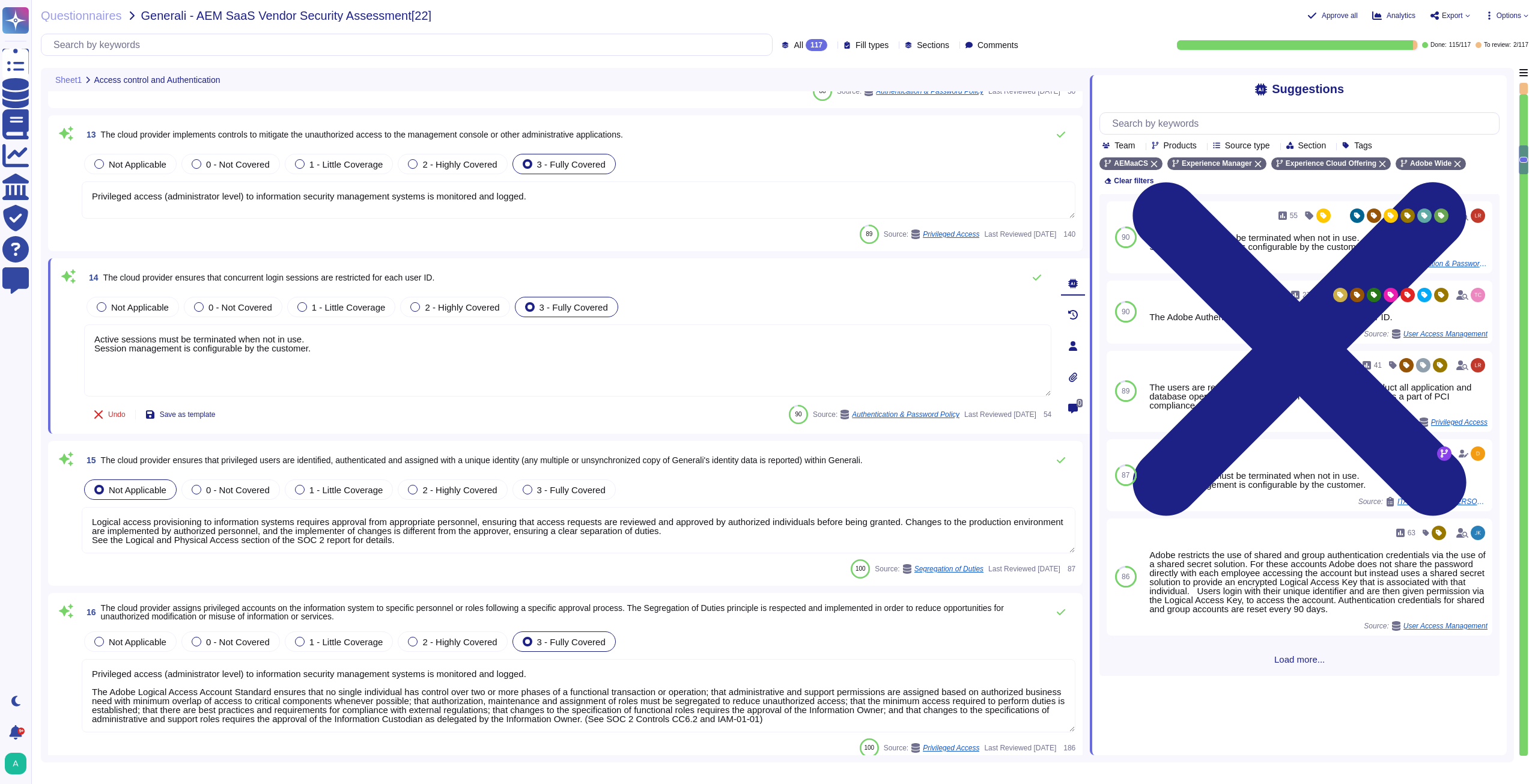
type textarea "Adobe has established information security policies to ensure procedures, proce…"
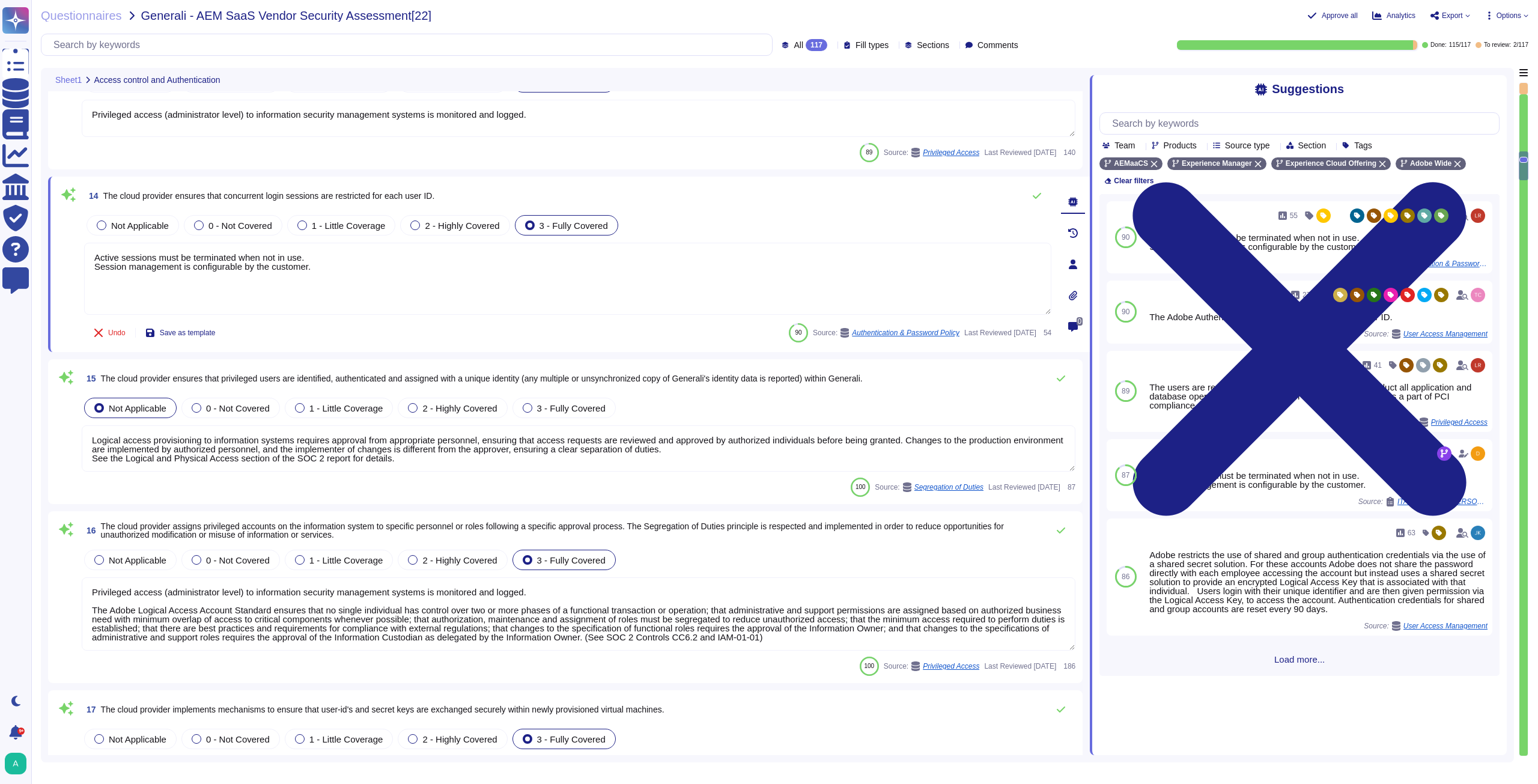
type textarea "Adobe manages and store the identity of Adobe personnel with the entitlement st…"
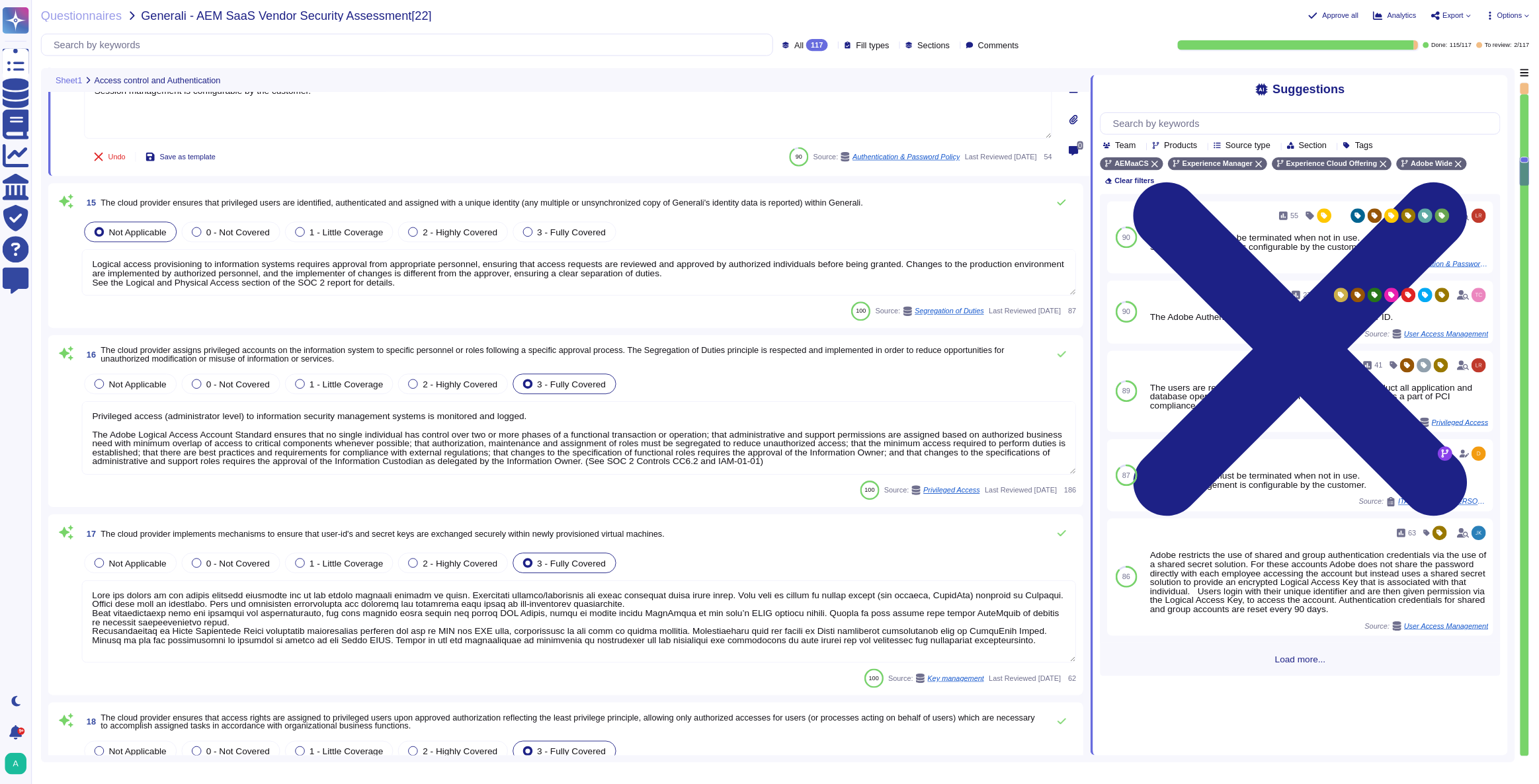
scroll to position [2254, 0]
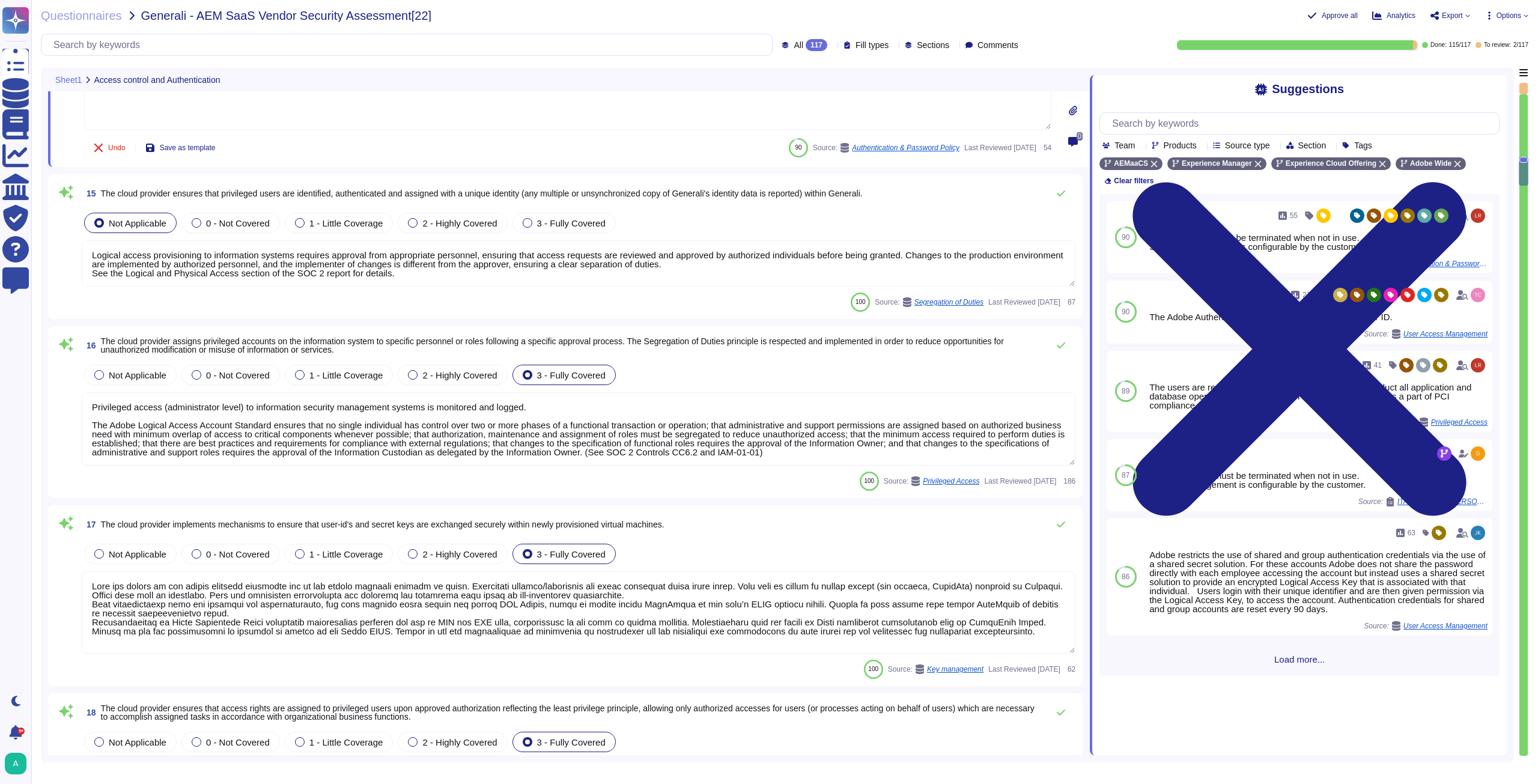
type textarea "Lorem ips dolorsitame Consectetu Adipisc Elitsedd eiu Tempori Utlabo Etdolor Ma…"
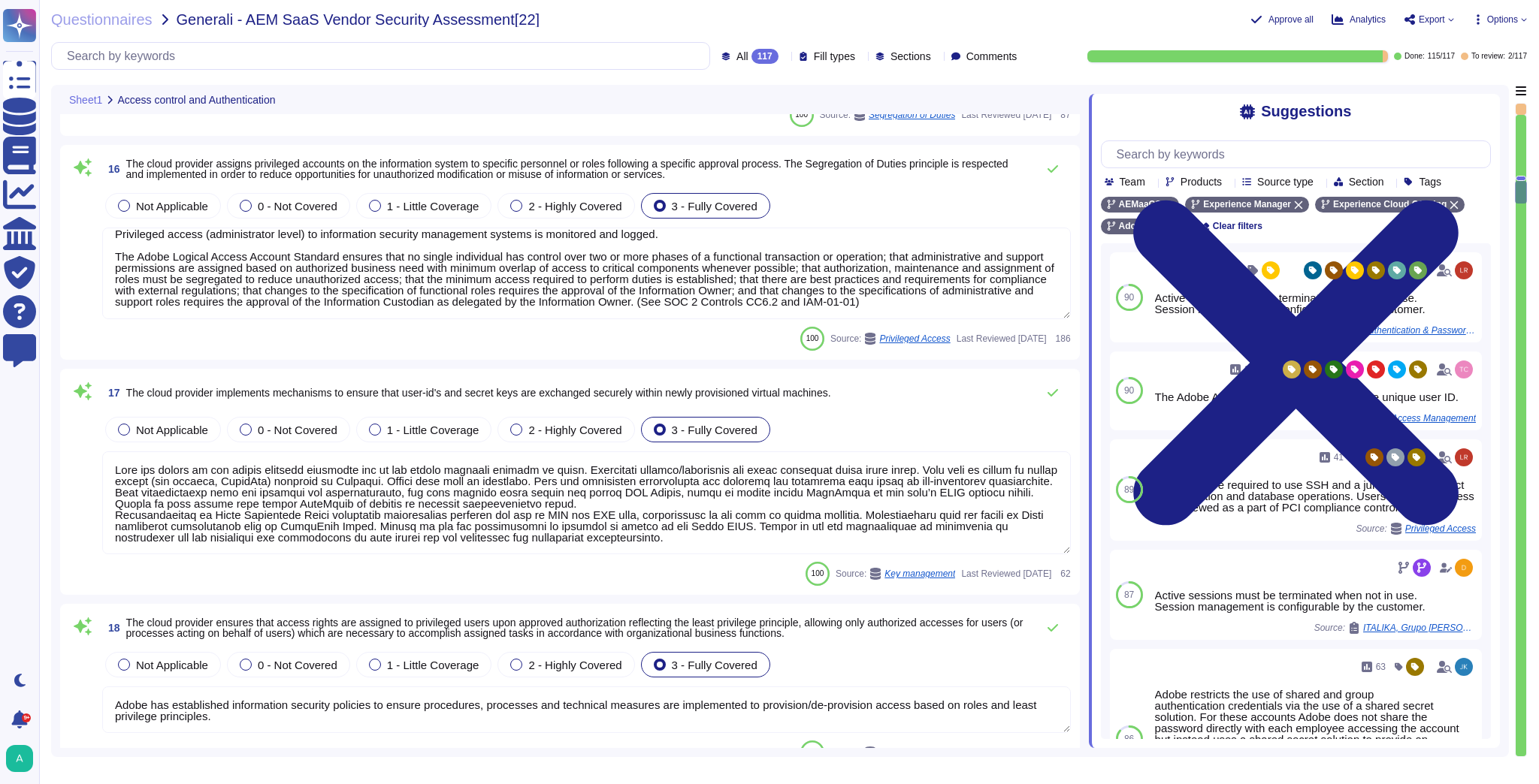
scroll to position [2823, 0]
type textarea "Lorem ips dolorsitame Consectetu Adipisc Elitsedd eiu Tempori Utlabo Etdolor Ma…"
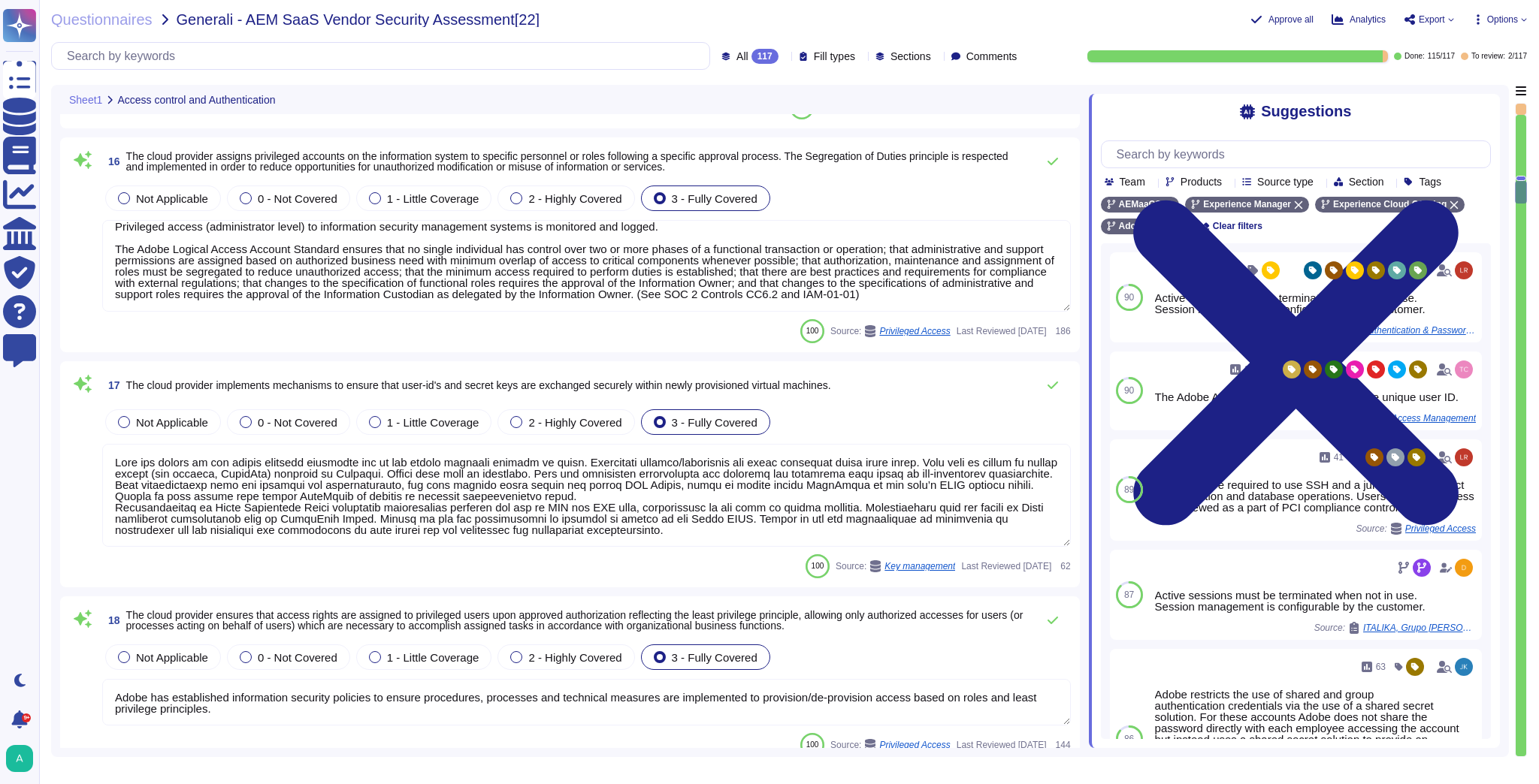
click at [371, 515] on textarea at bounding box center [587, 495] width 969 height 103
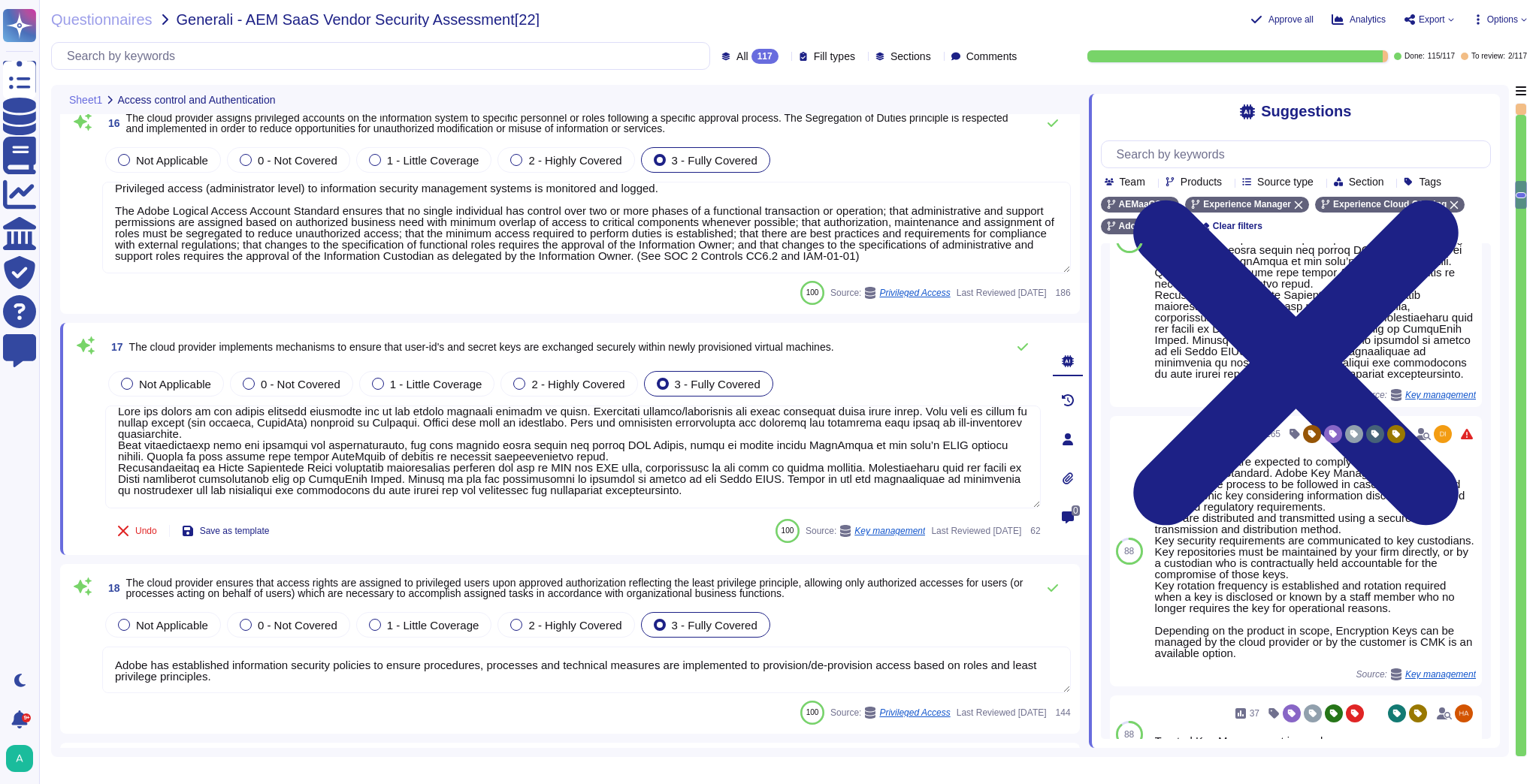
scroll to position [0, 0]
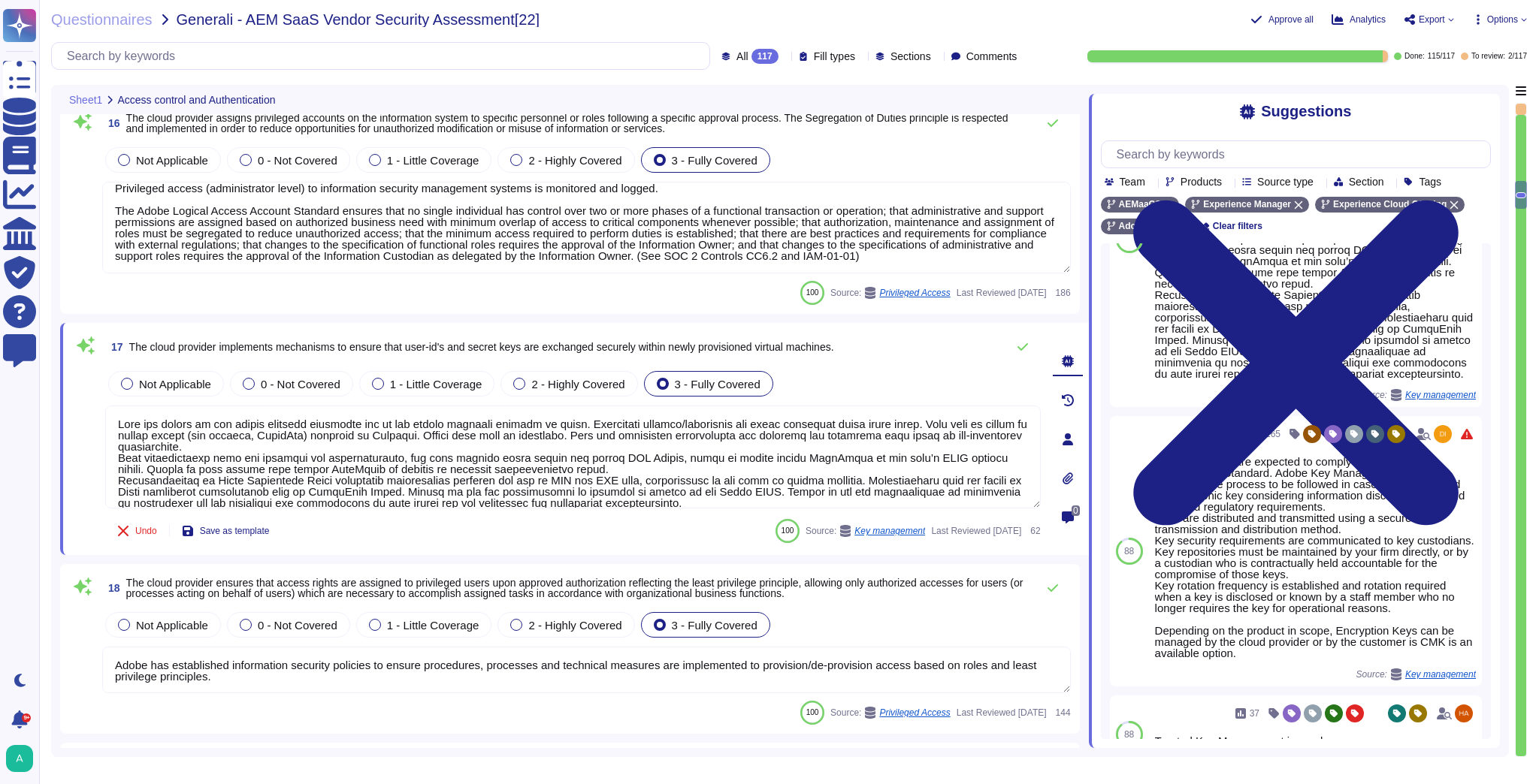
drag, startPoint x: 703, startPoint y: 488, endPoint x: 42, endPoint y: 392, distance: 667.9
click at [42, 392] on div "Questionnaires Generali - AEM SaaS Vendor Security Assessment[22] Approve all A…" at bounding box center [789, 392] width 1500 height 784
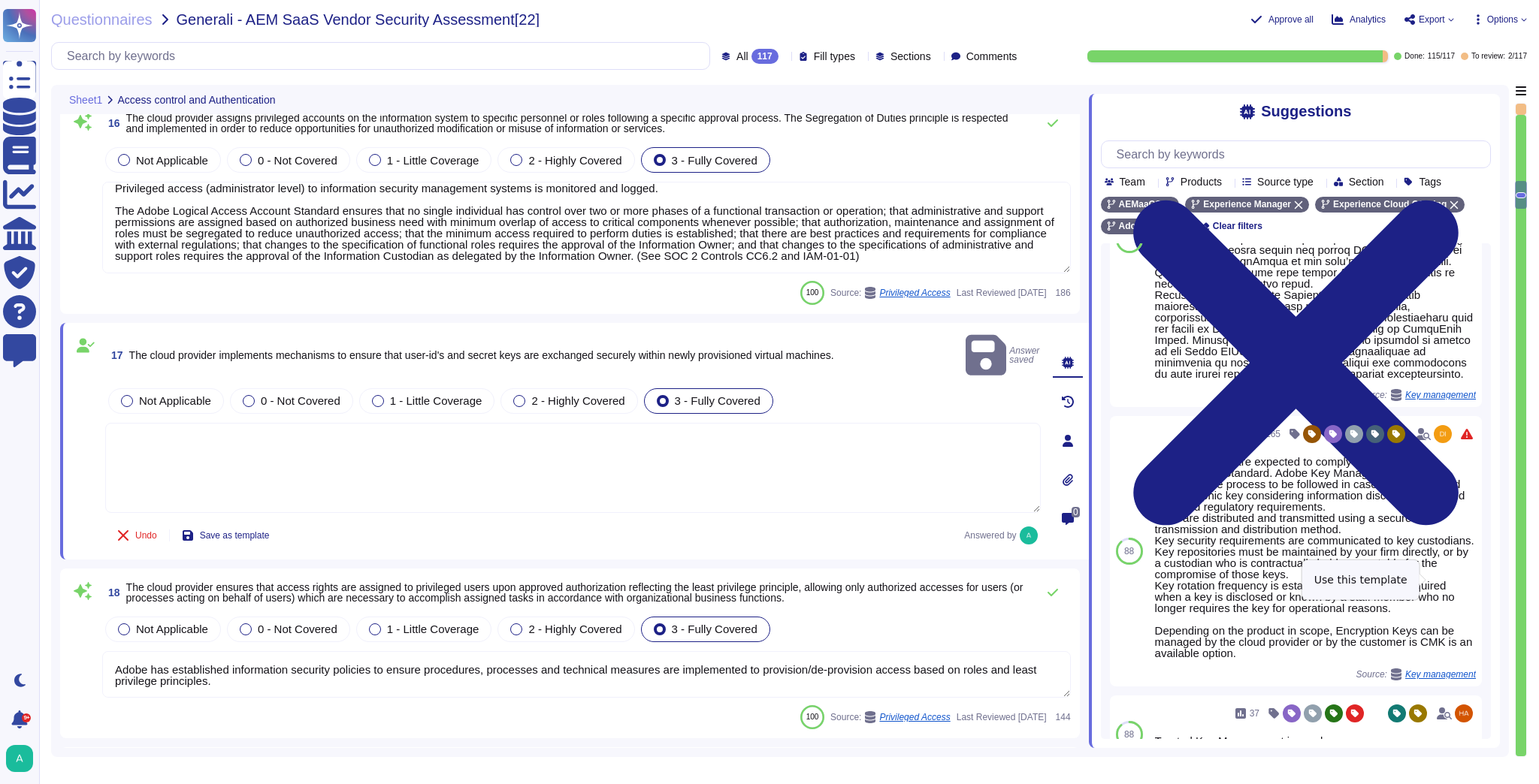
click at [1464, 561] on button "Use" at bounding box center [1482, 551] width 35 height 21
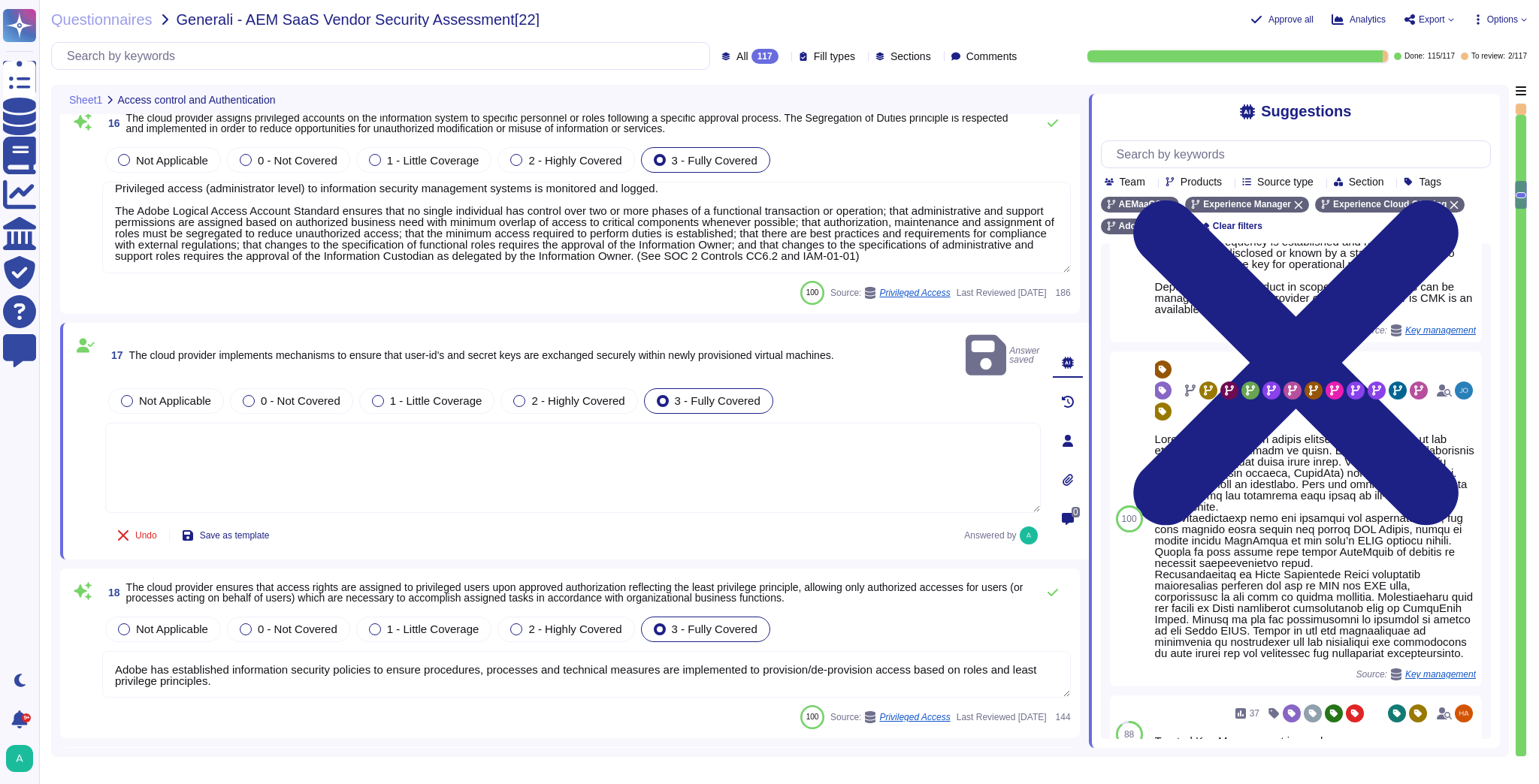
type textarea "Adobe services are expected to comply with the Key Management Standard. Adobe K…"
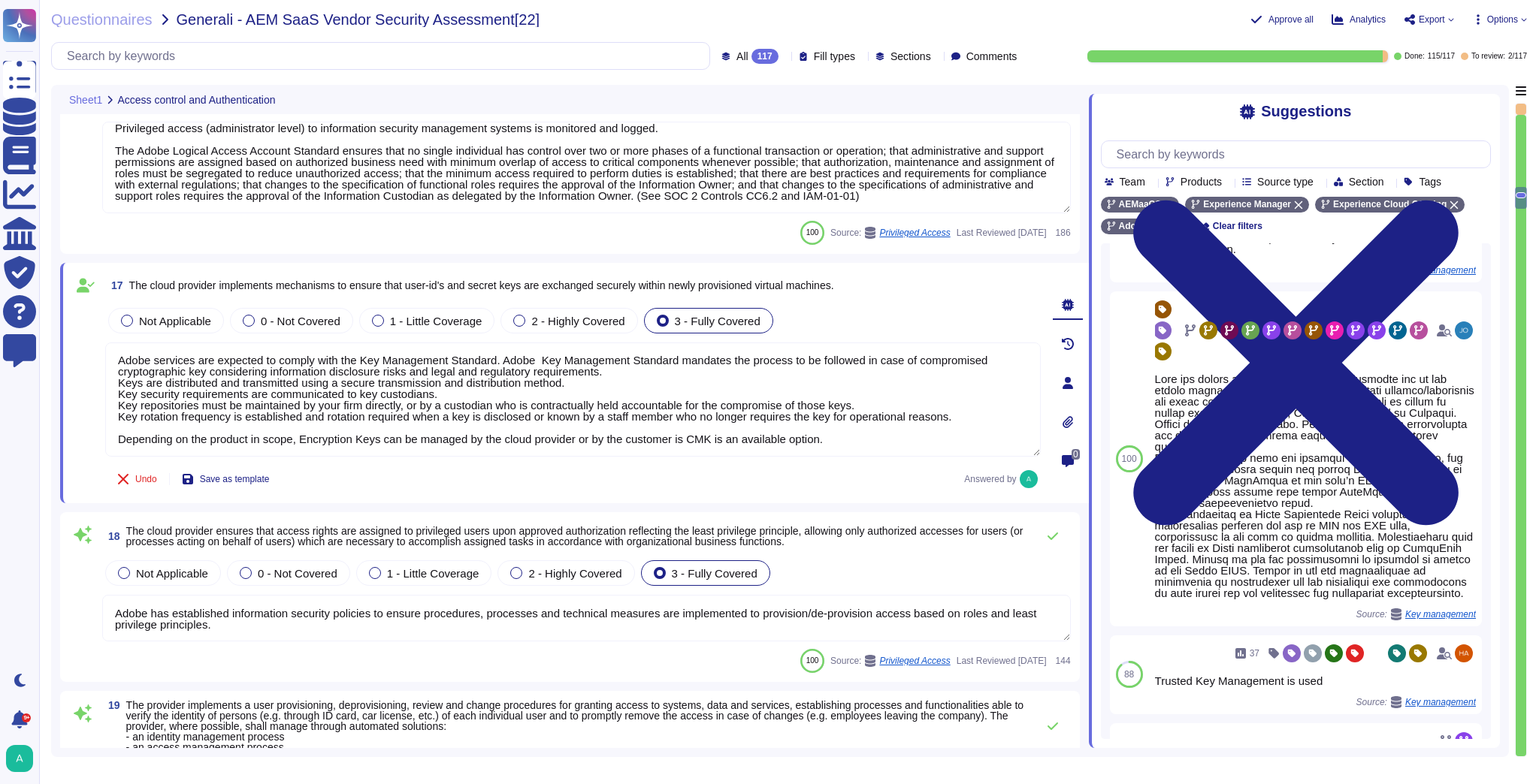
scroll to position [1, 0]
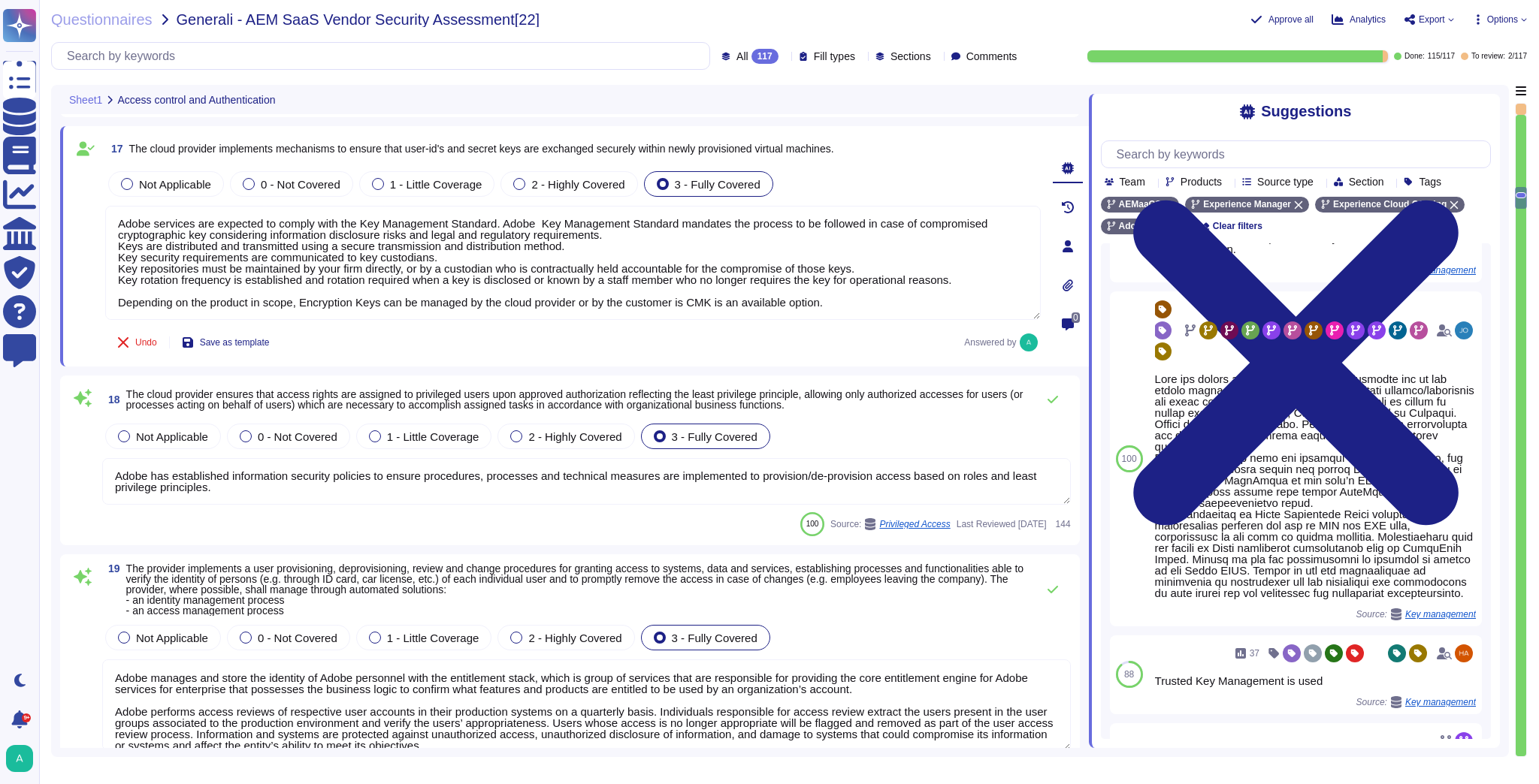
type textarea "Multi-factor authentication is required for remote access by Adobe Employees. (…"
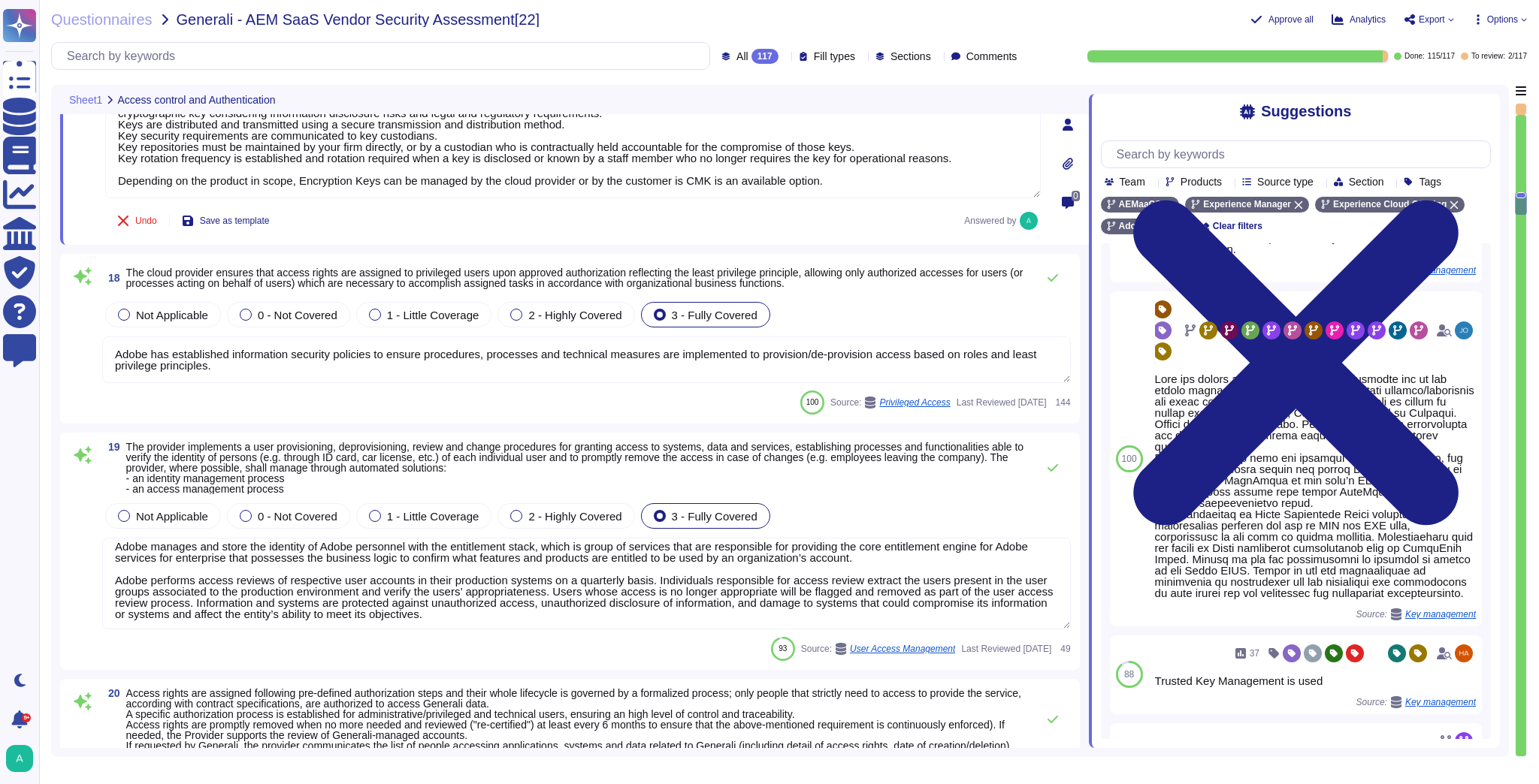
scroll to position [12, 0]
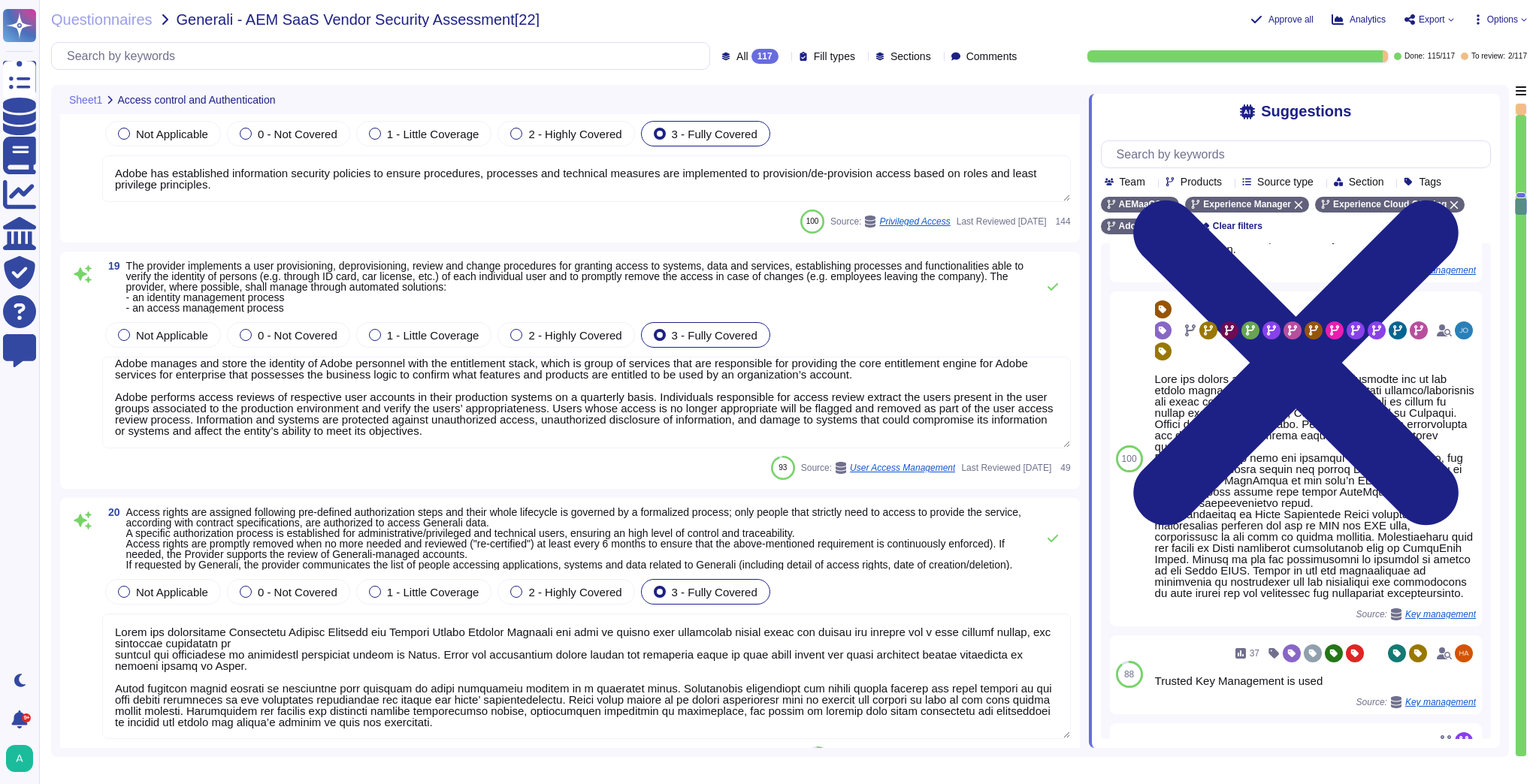
type textarea "Adobe has established access policy and standards based on role based access an…"
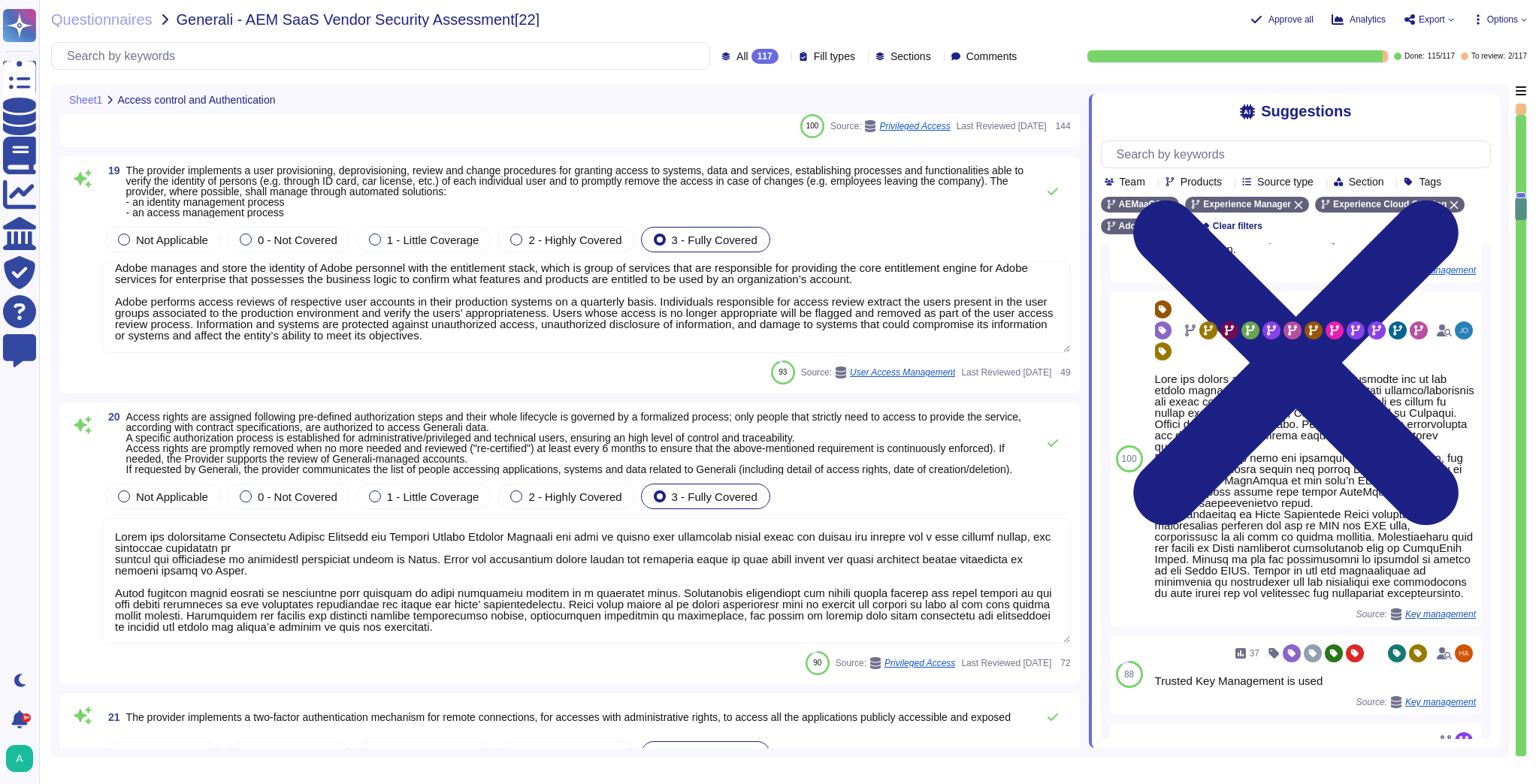
scroll to position [3424, 0]
type textarea "Trusted Key Management is used"
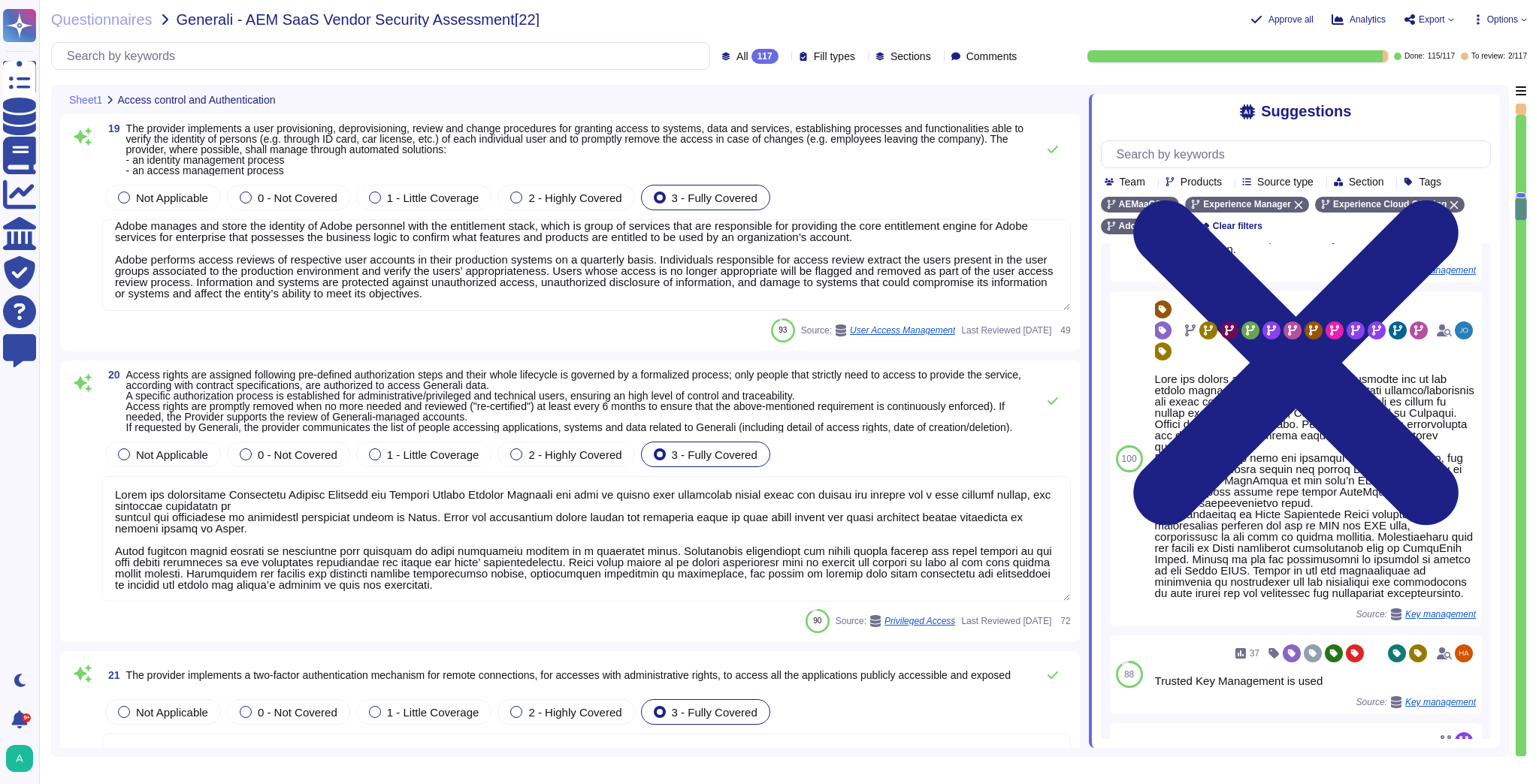
scroll to position [1, 0]
click at [280, 514] on textarea at bounding box center [587, 539] width 969 height 125
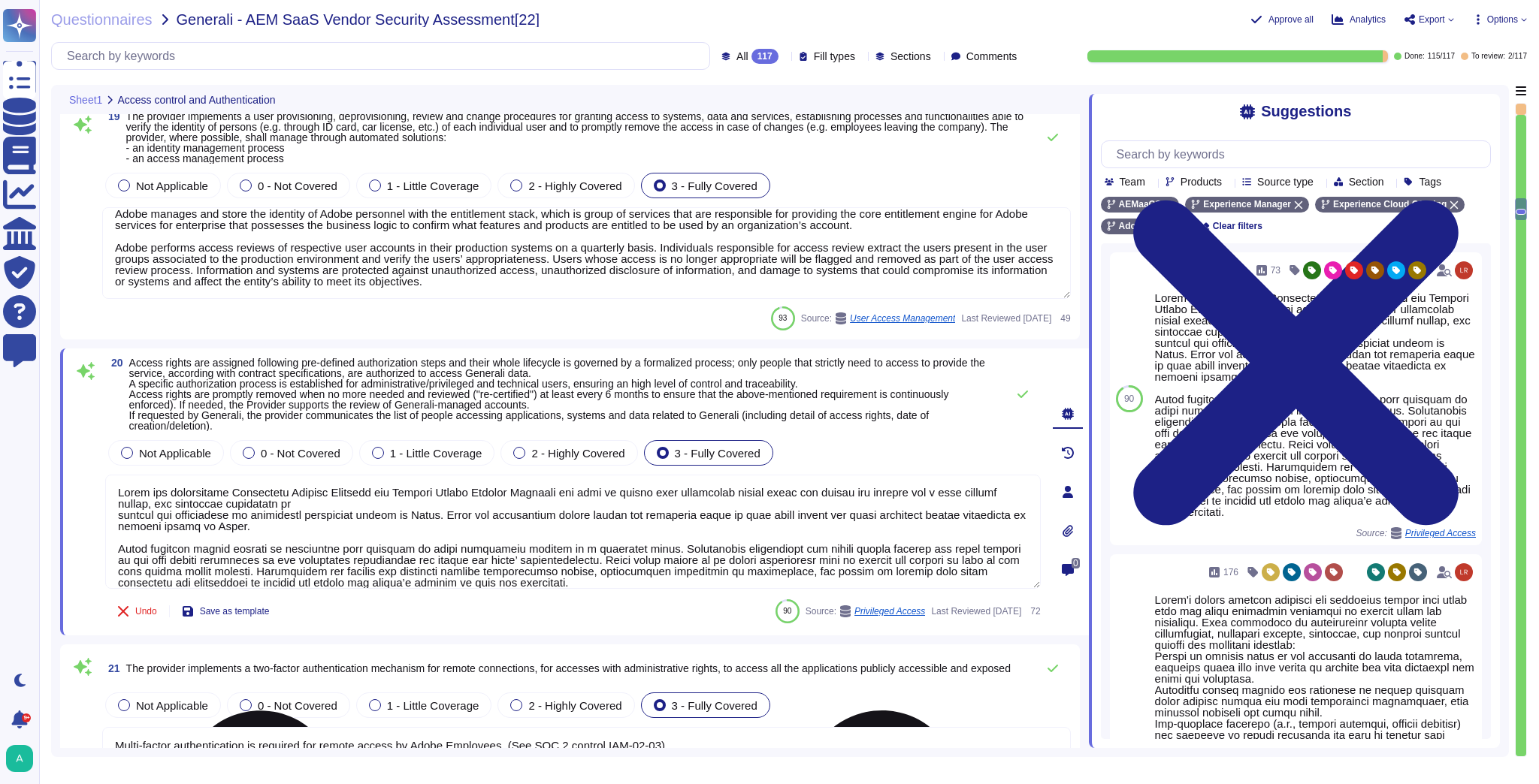
scroll to position [0, 0]
type textarea "Lorem ips dolorsitame Consectetu Adipisc Elitsedd eiu Tempori Utlabo Etdolor Ma…"
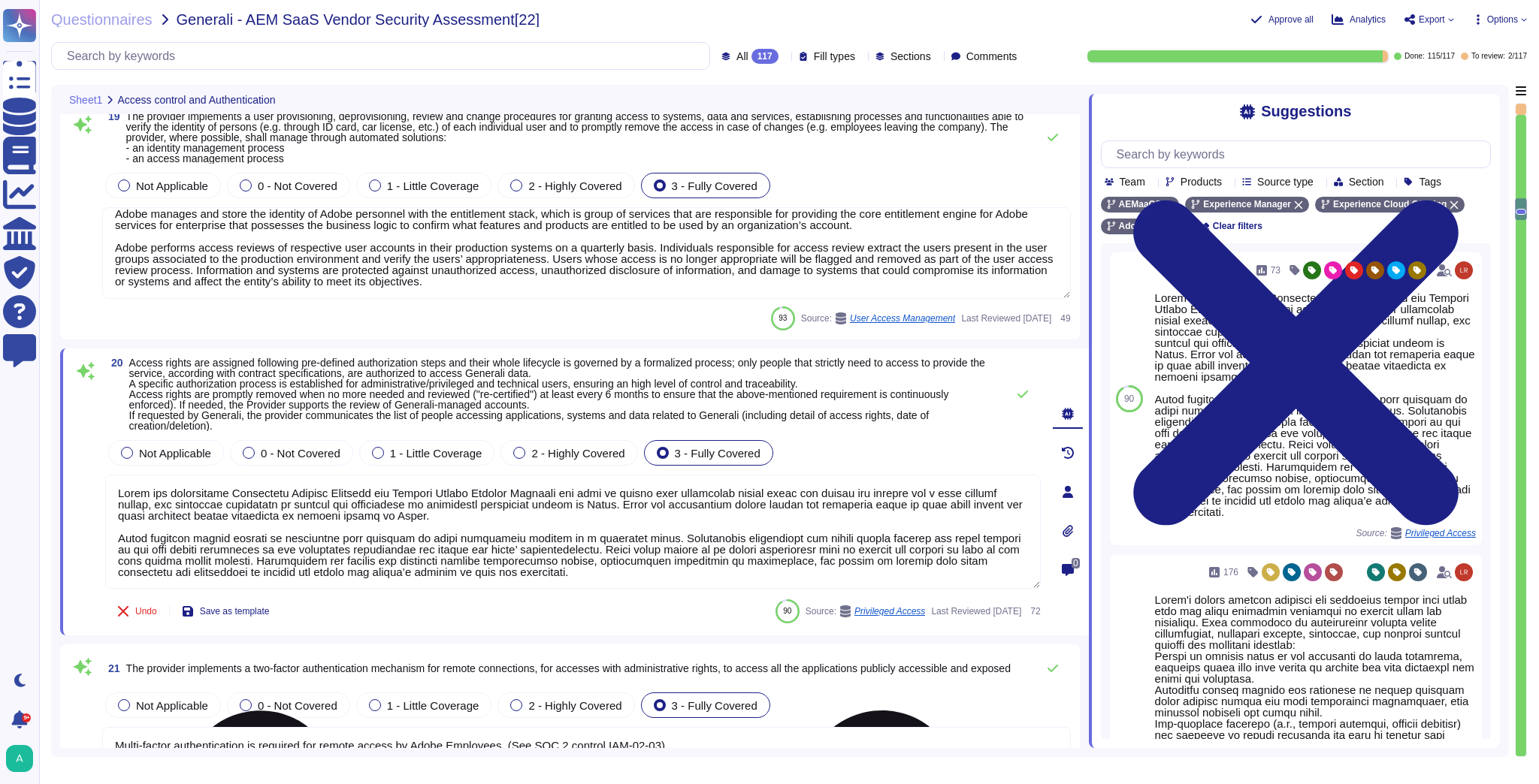
scroll to position [1, 0]
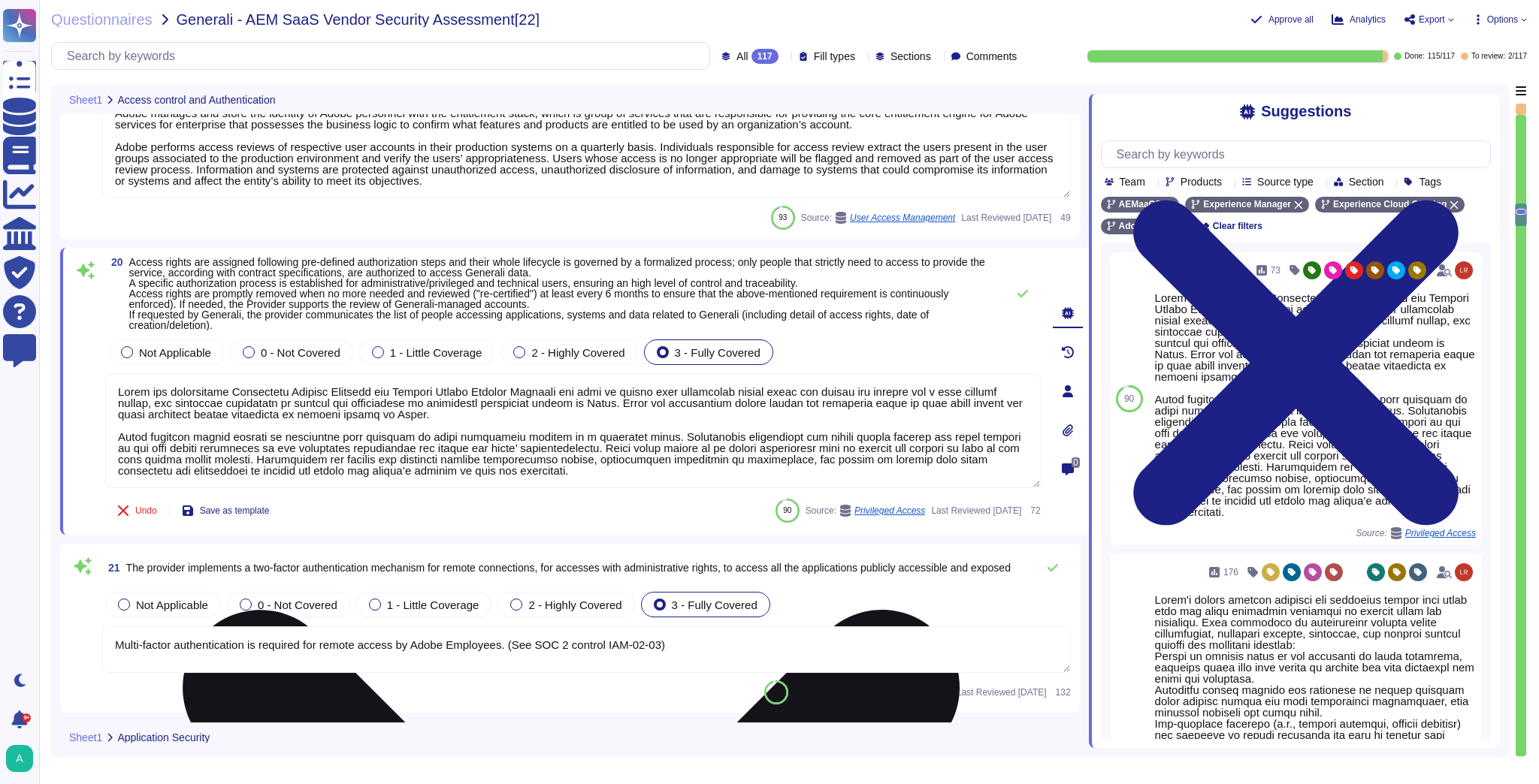
type textarea "Yes, The session ID is not disclosed."
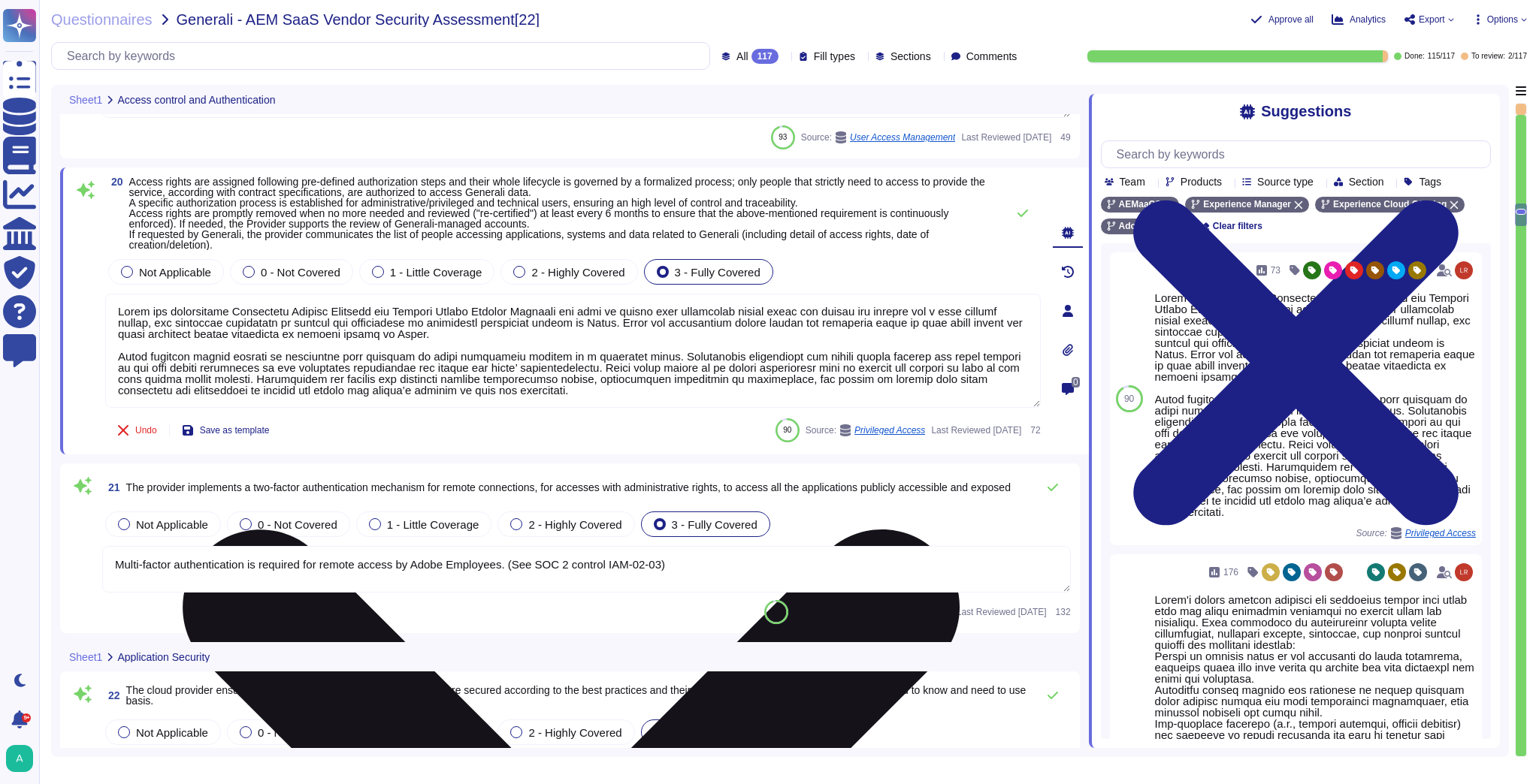
scroll to position [3664, 0]
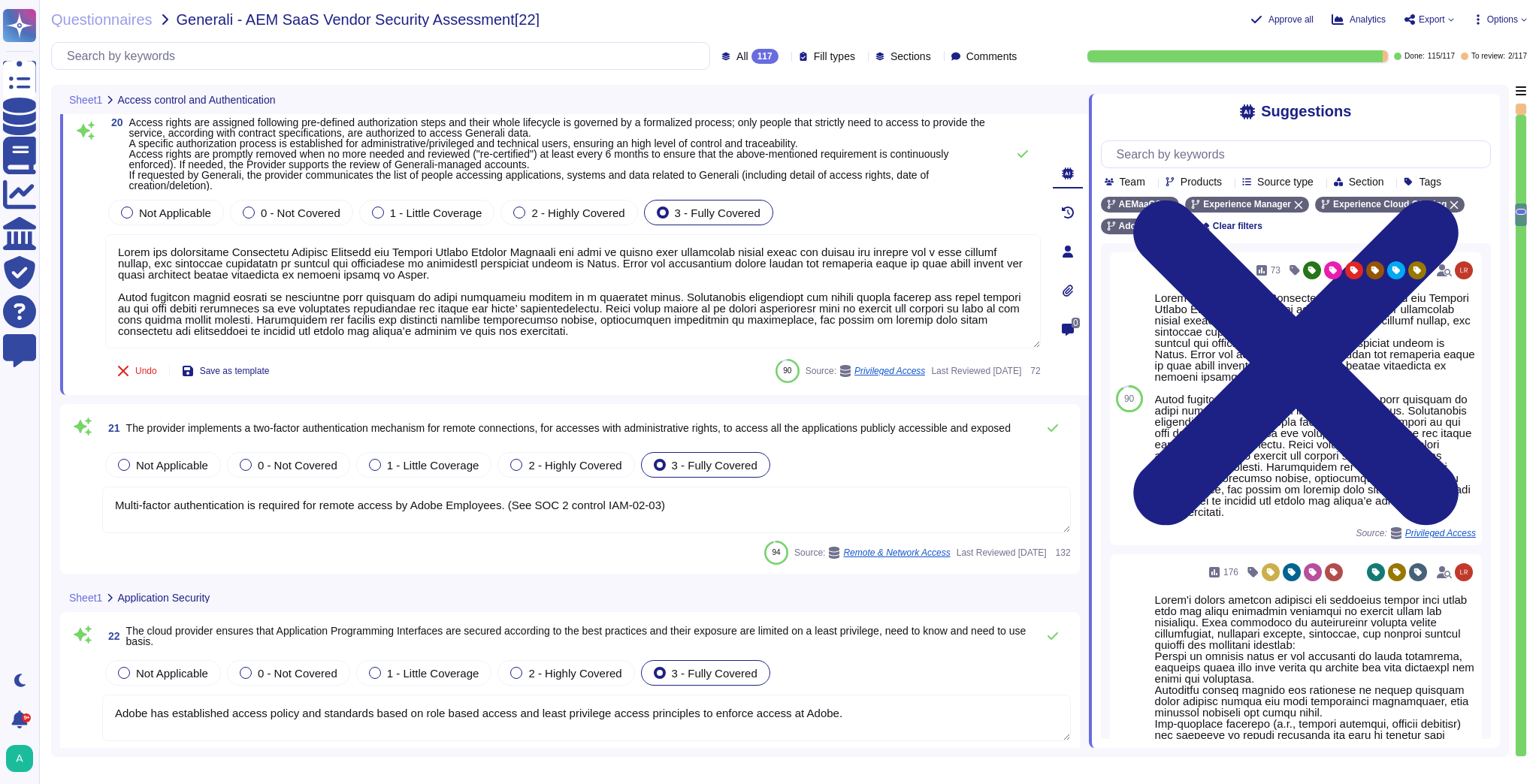
type textarea "Lorem ips dolorsitame Consectetu Adipisc Elitsedd eiu Tempori Utlabo Etdolor Ma…"
click at [503, 427] on span "The provider implements a two-factor authentication mechanism for remote connec…" at bounding box center [568, 429] width 884 height 12
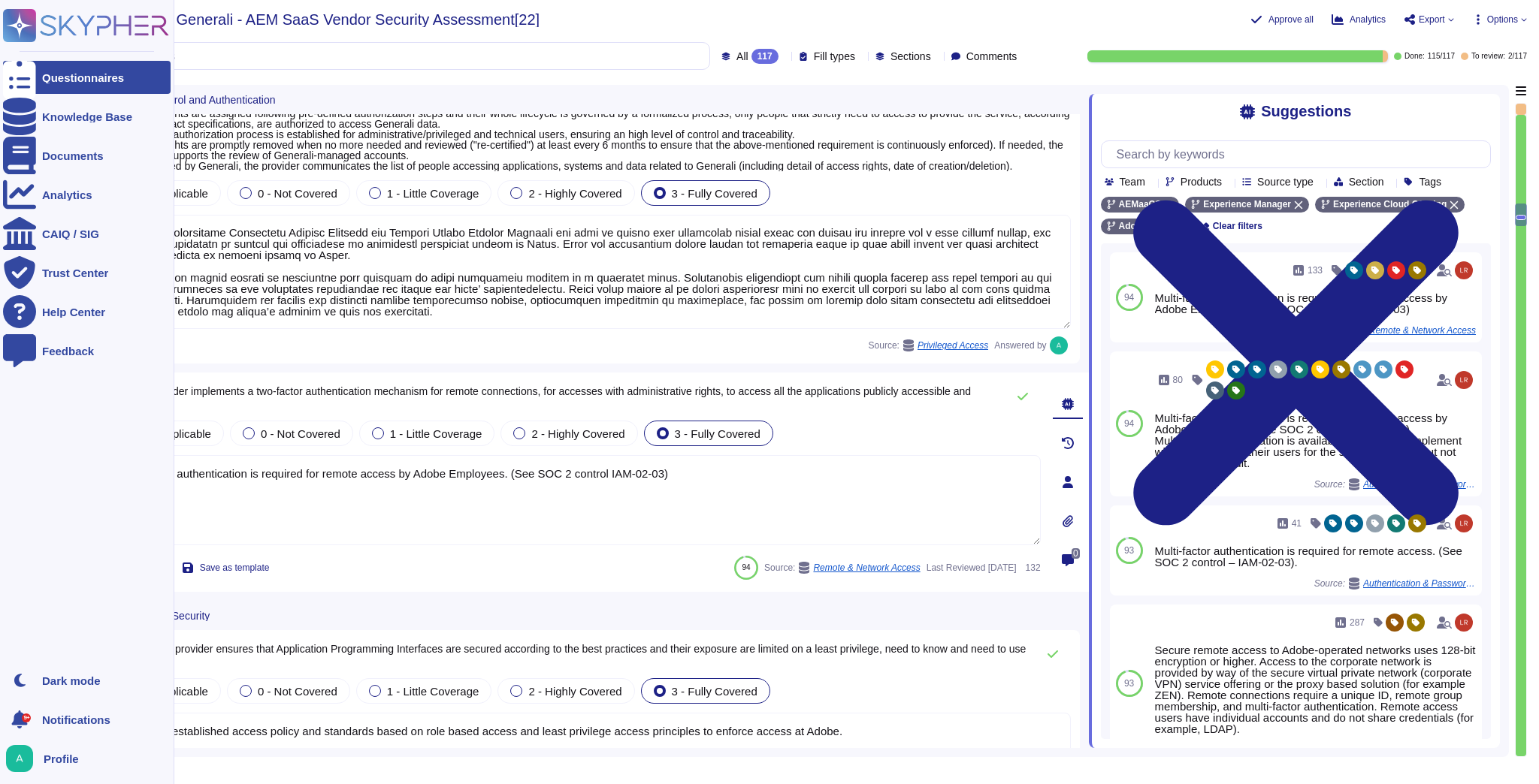
drag, startPoint x: 674, startPoint y: 478, endPoint x: 10, endPoint y: 507, distance: 664.6
click at [10, 507] on div "Questionnaires Knowledge Base Documents Analytics CAIQ / SIG Trust Center Help …" at bounding box center [770, 392] width 1539 height 784
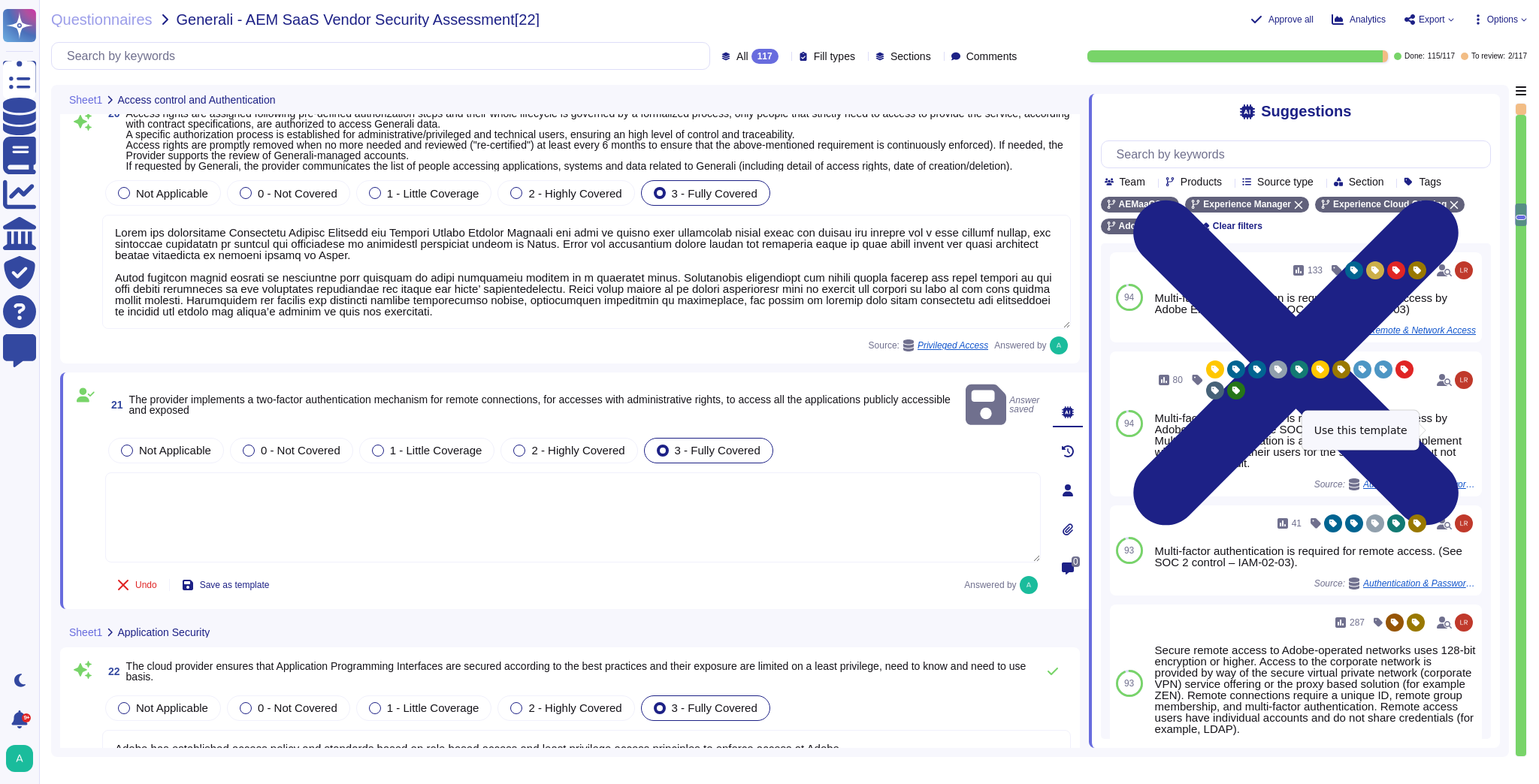
click at [1473, 429] on span "Use" at bounding box center [1481, 423] width 17 height 9
type textarea "Multi-factor authentication is required for remote access by Adobe Employees. (…"
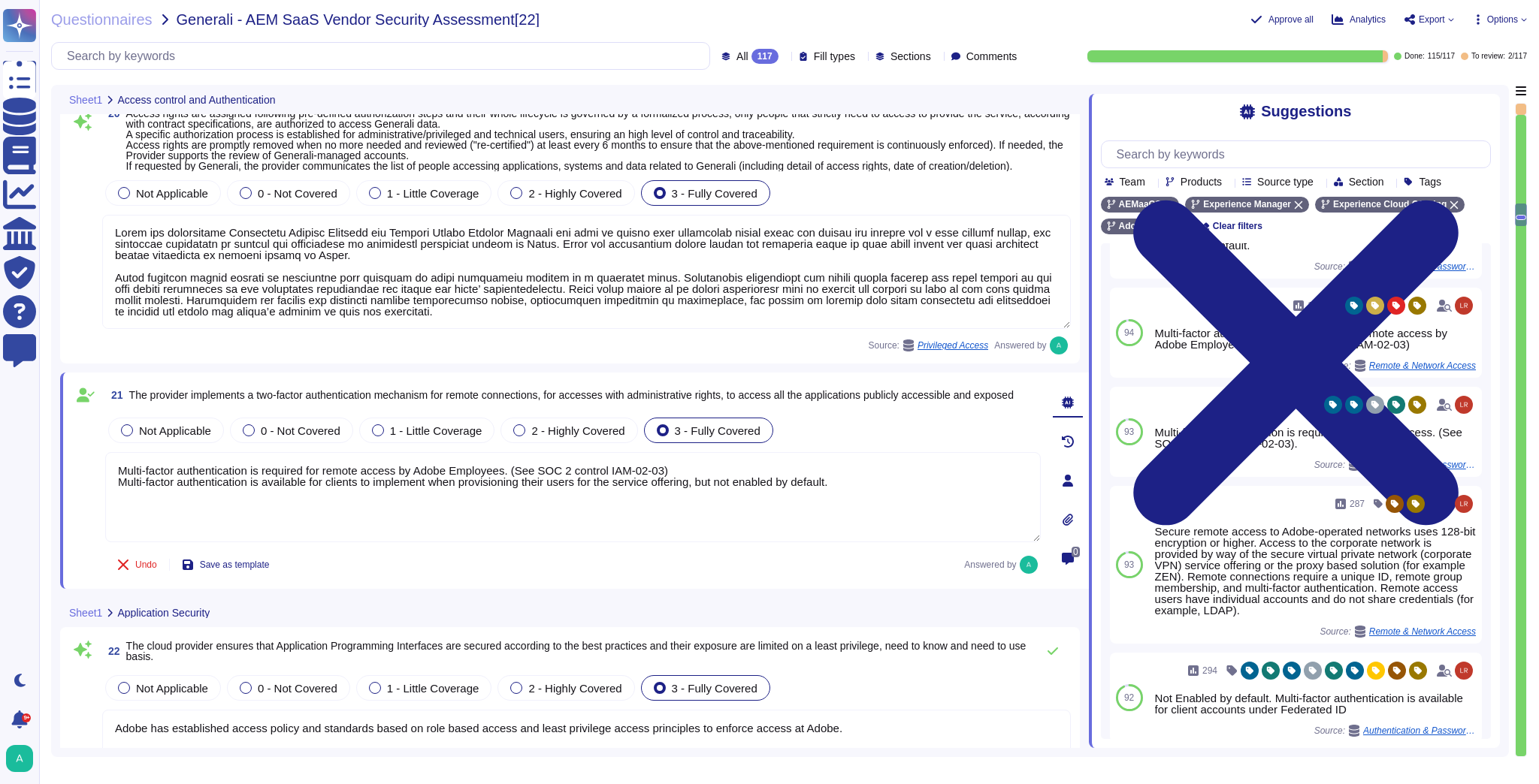
scroll to position [120, 0]
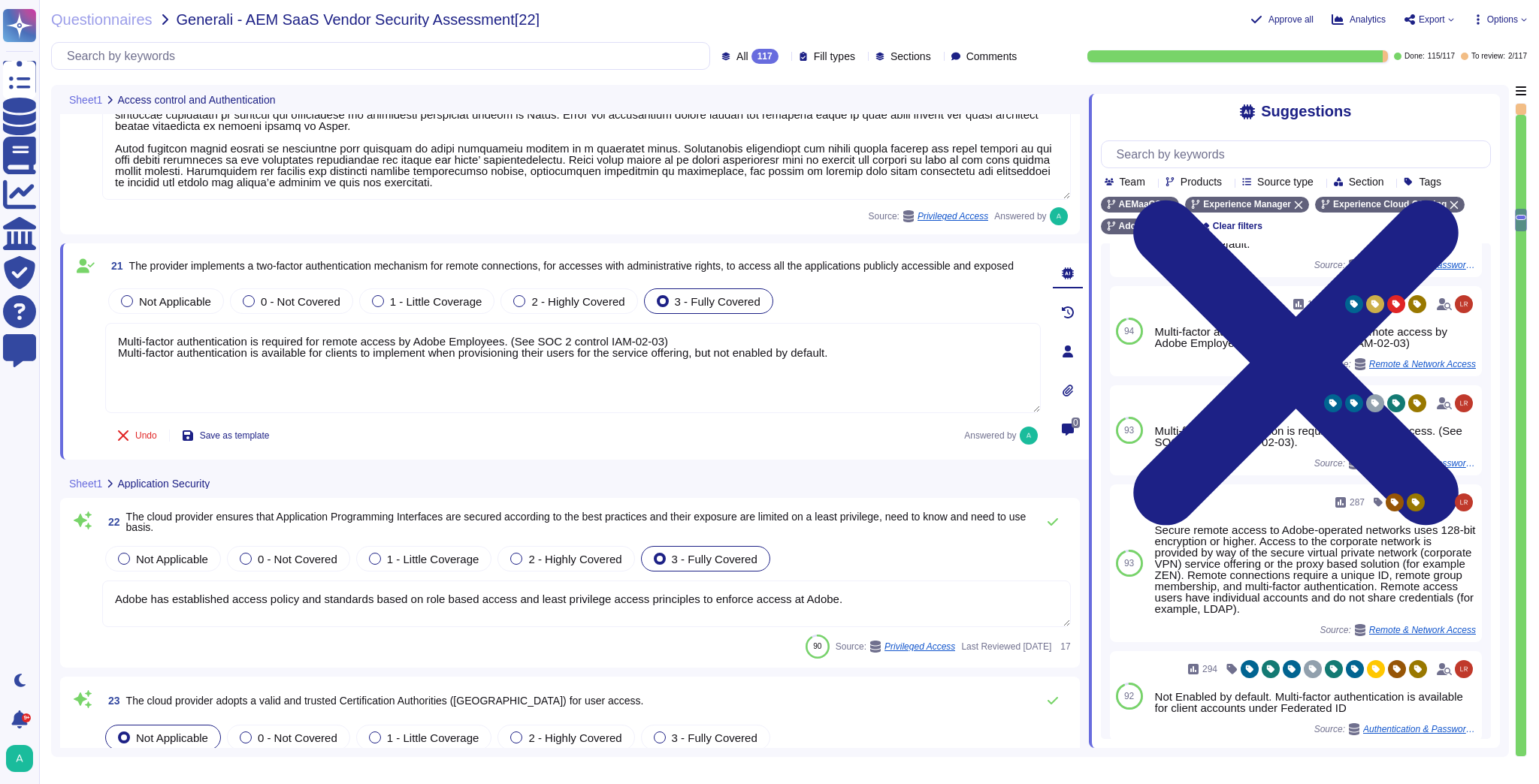
type textarea "Capacity and use data for all relevant components of our cloud service offering…"
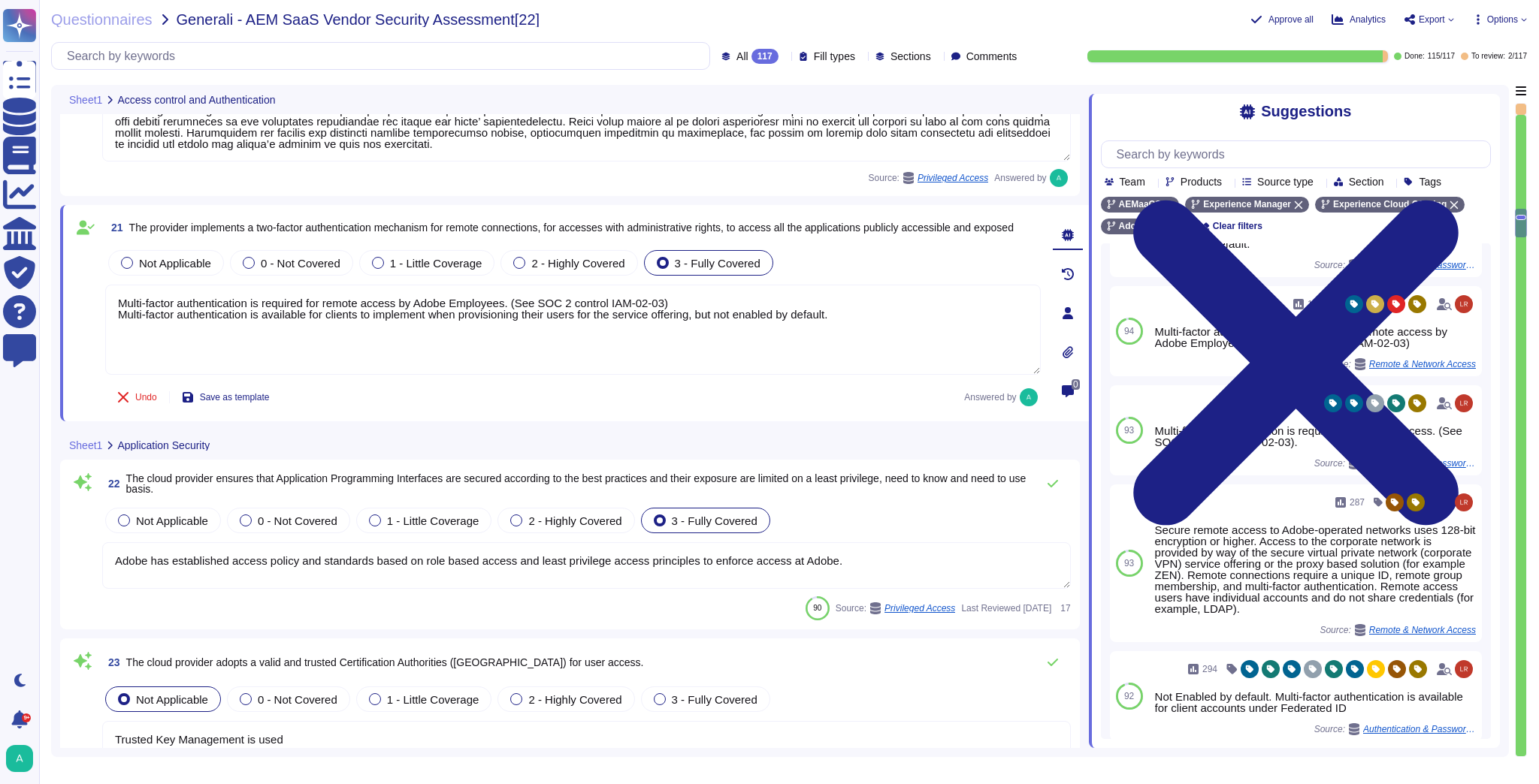
scroll to position [3904, 0]
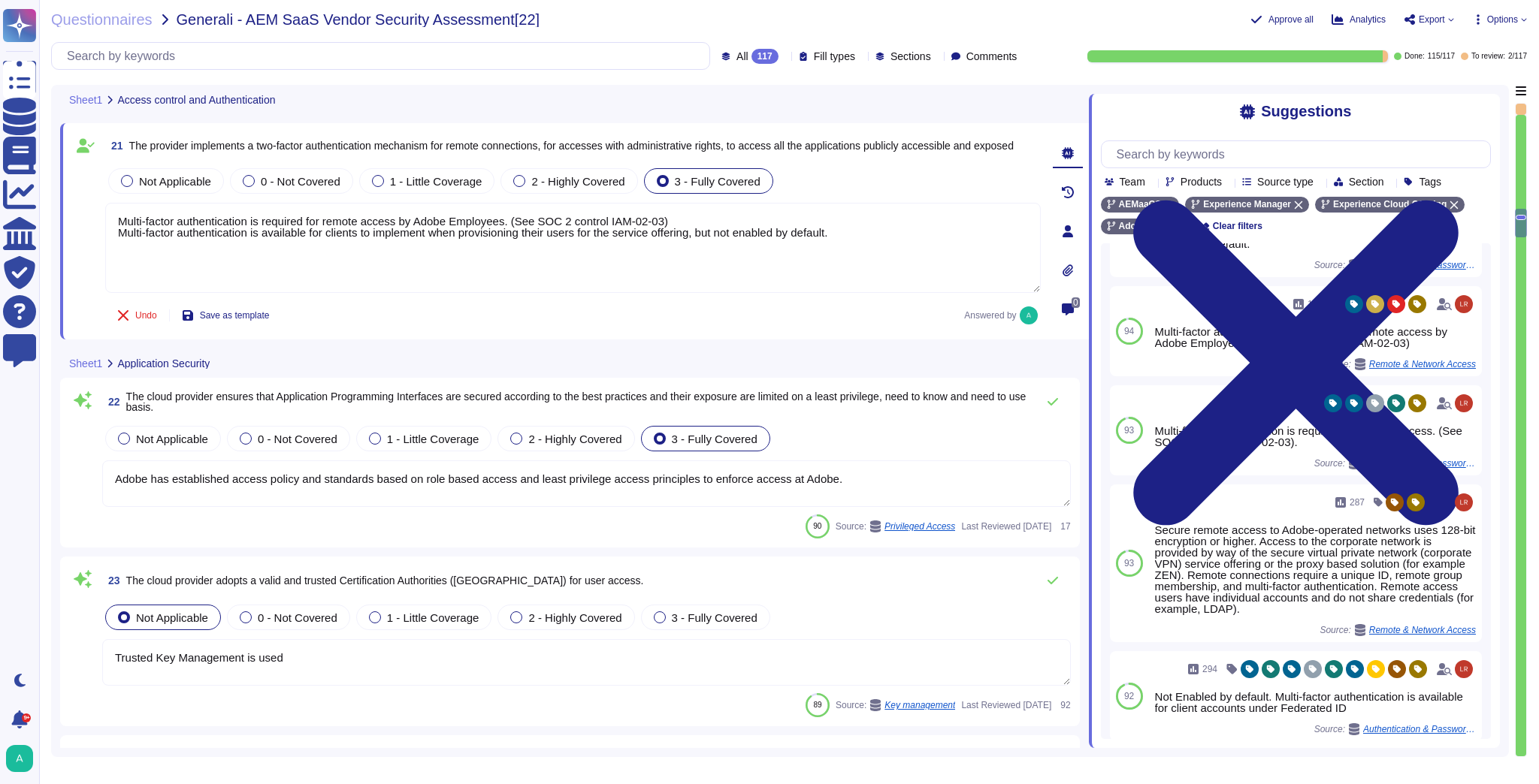
click at [867, 476] on textarea "Adobe has established access policy and standards based on role based access an…" at bounding box center [587, 484] width 969 height 47
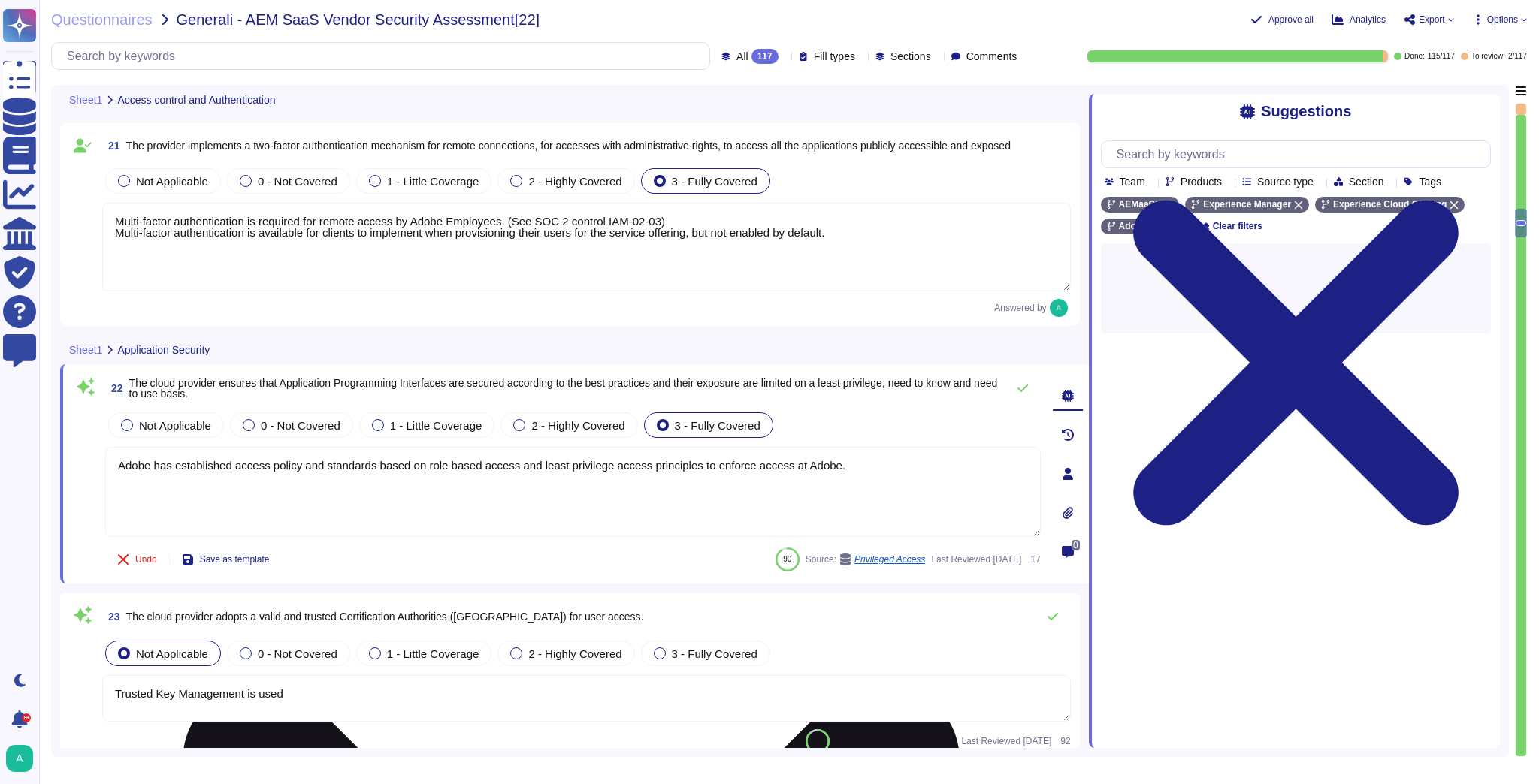
scroll to position [0, 0]
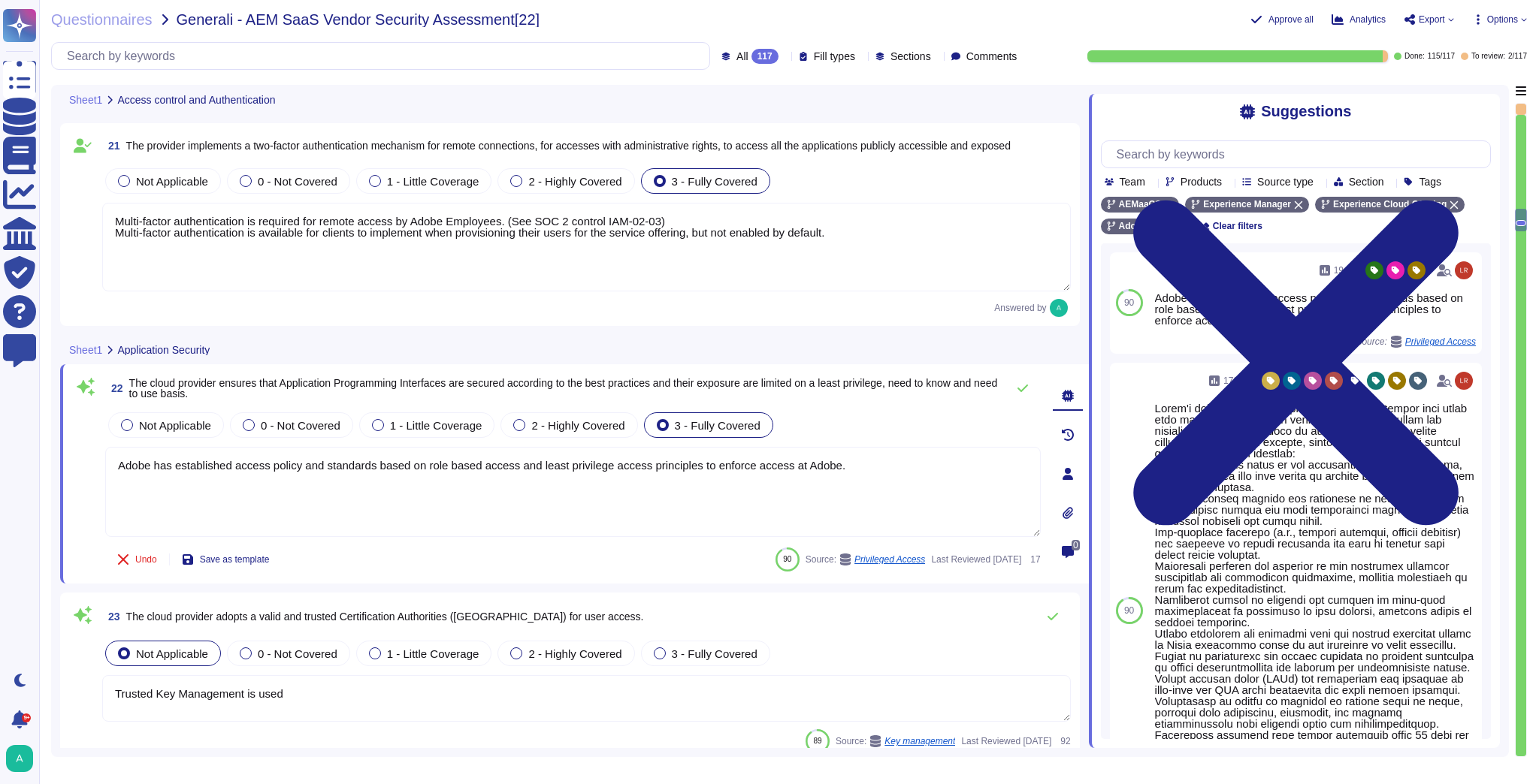
click at [593, 561] on div "Undo Save as template 90 Source: Privileged Access Last Reviewed [DATE] 17" at bounding box center [573, 559] width 936 height 30
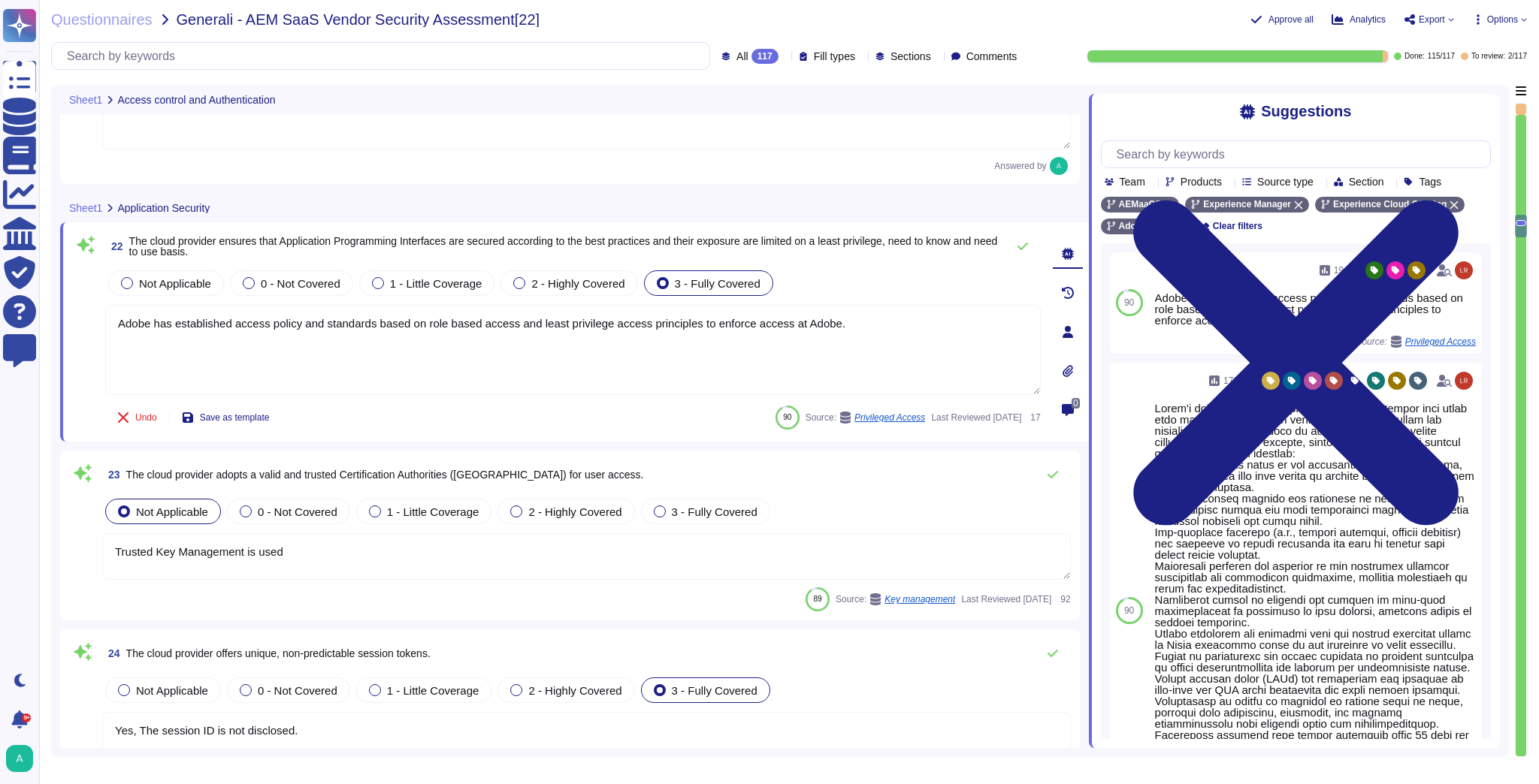
type textarea "Adobe is committed to maintaining globally-available business operations via a …"
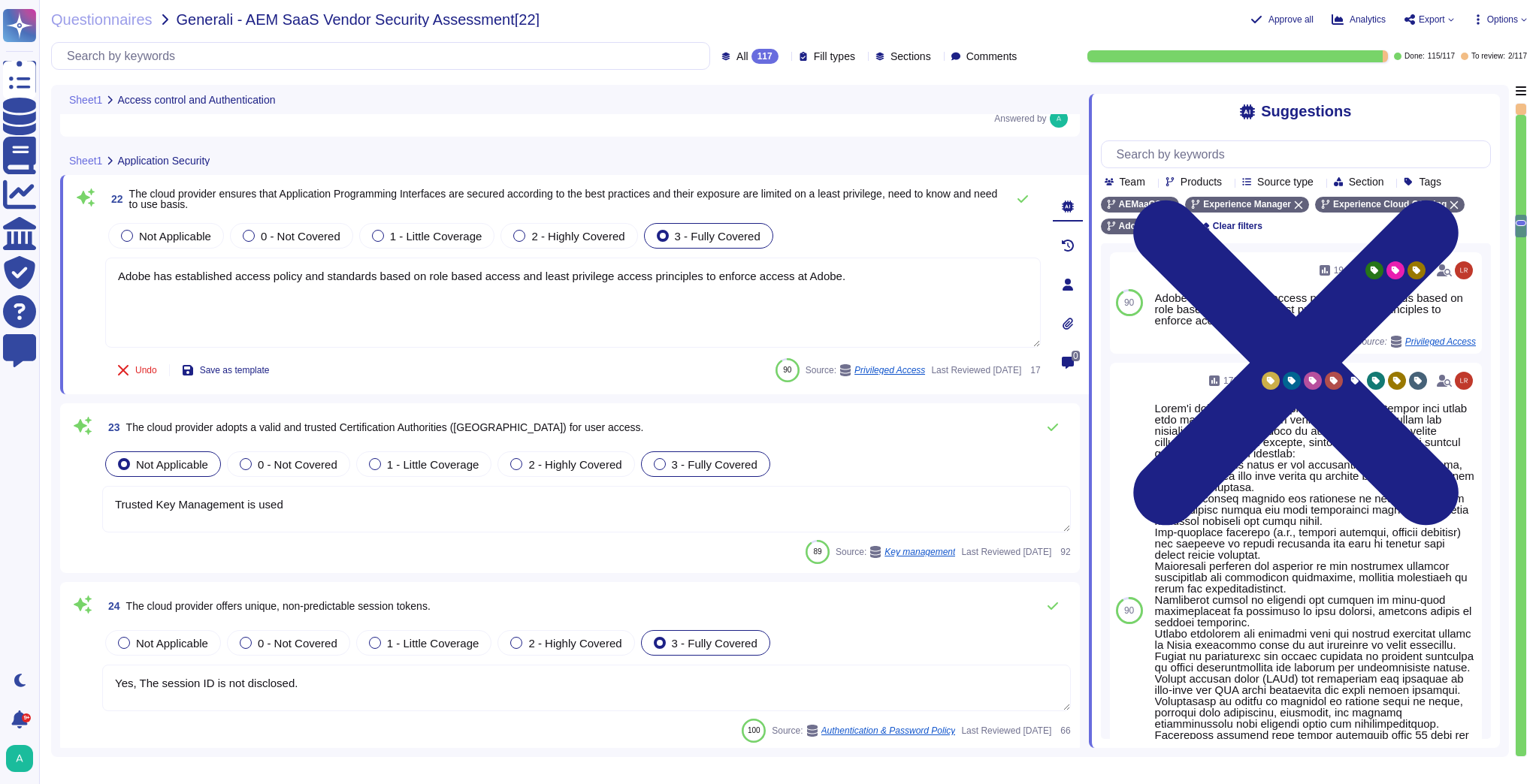
click at [699, 463] on span "3 - Fully Covered" at bounding box center [714, 464] width 86 height 13
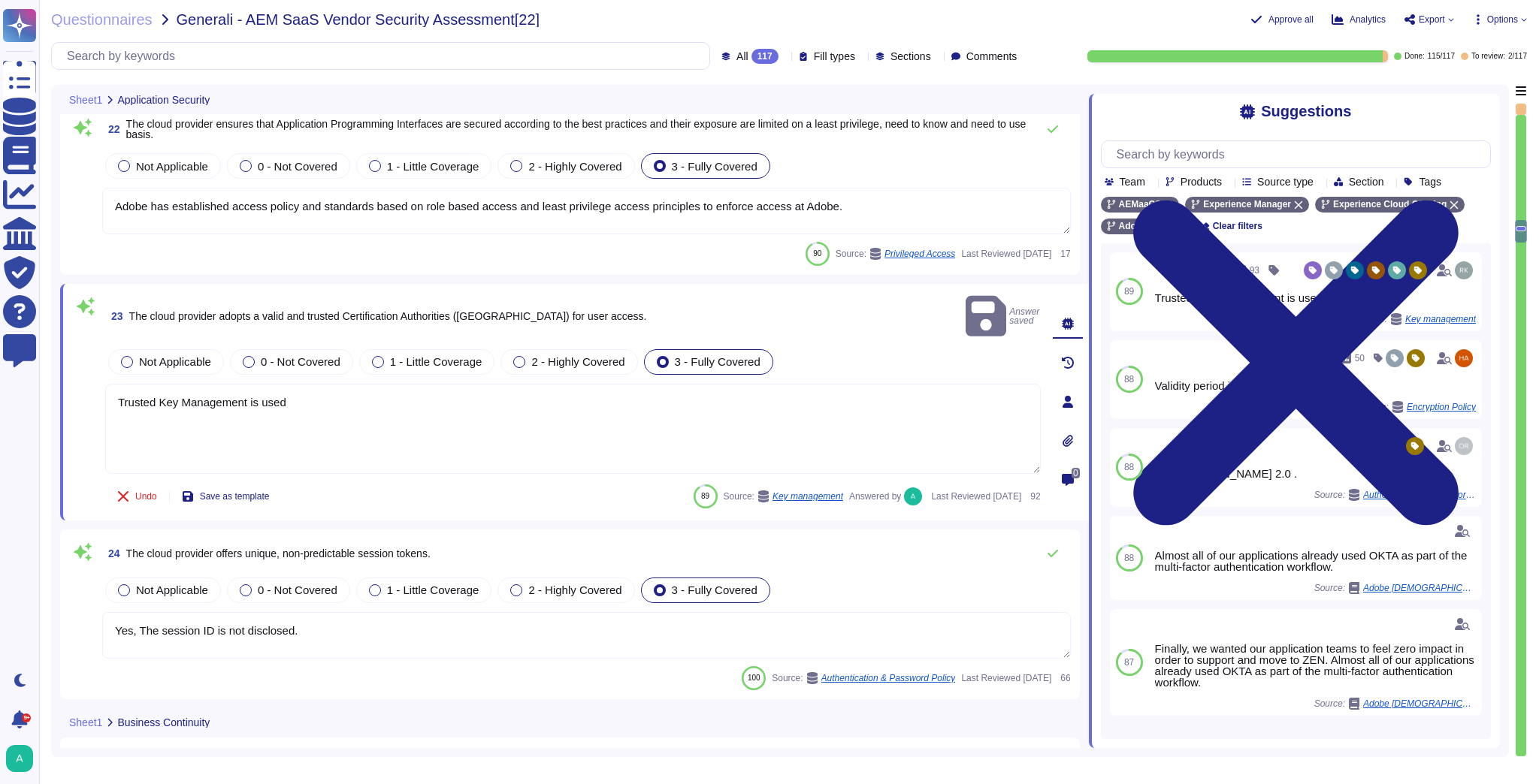
scroll to position [4205, 0]
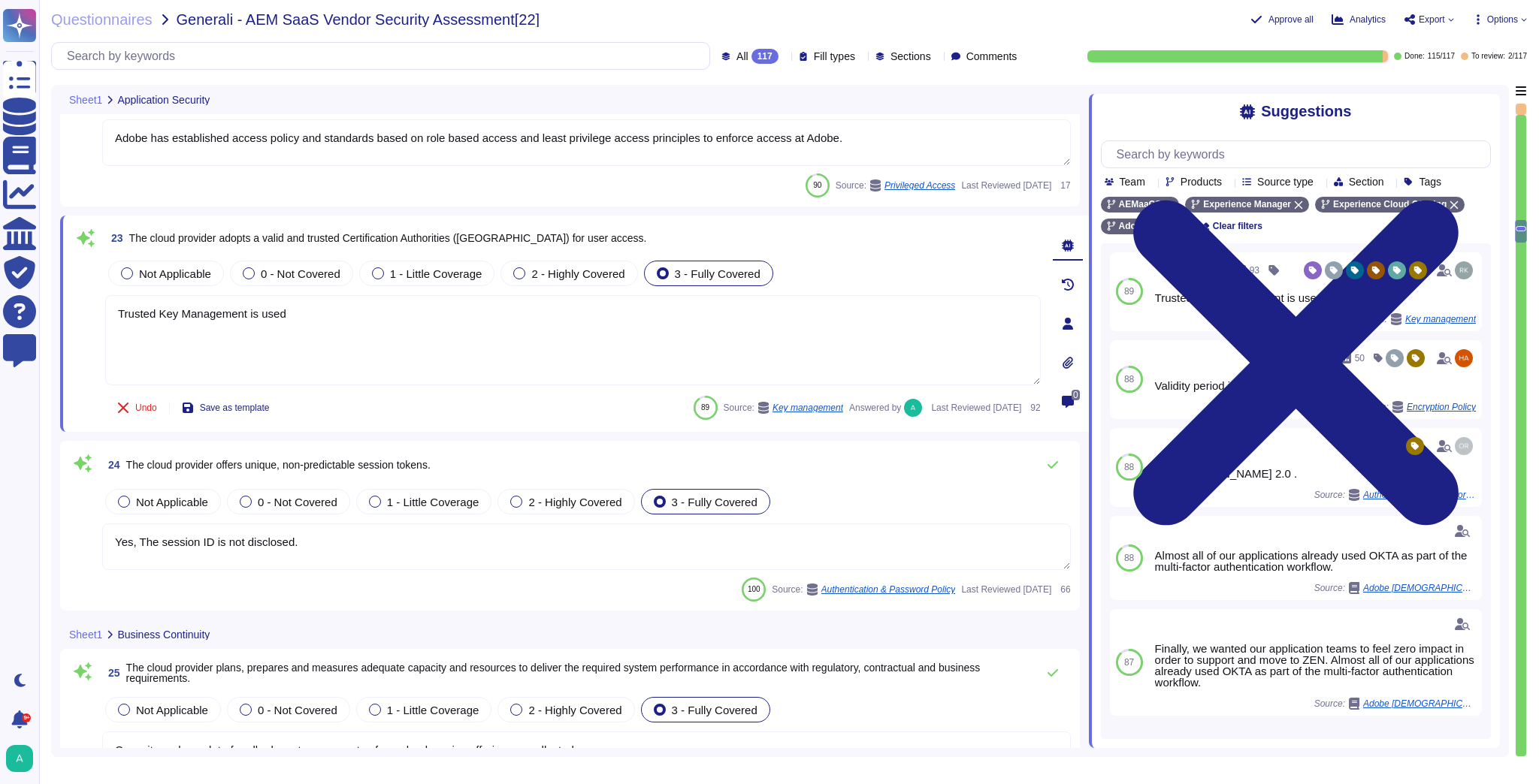
click at [496, 475] on div "24 The cloud provider offers unique, non-predictable session tokens." at bounding box center [587, 465] width 969 height 30
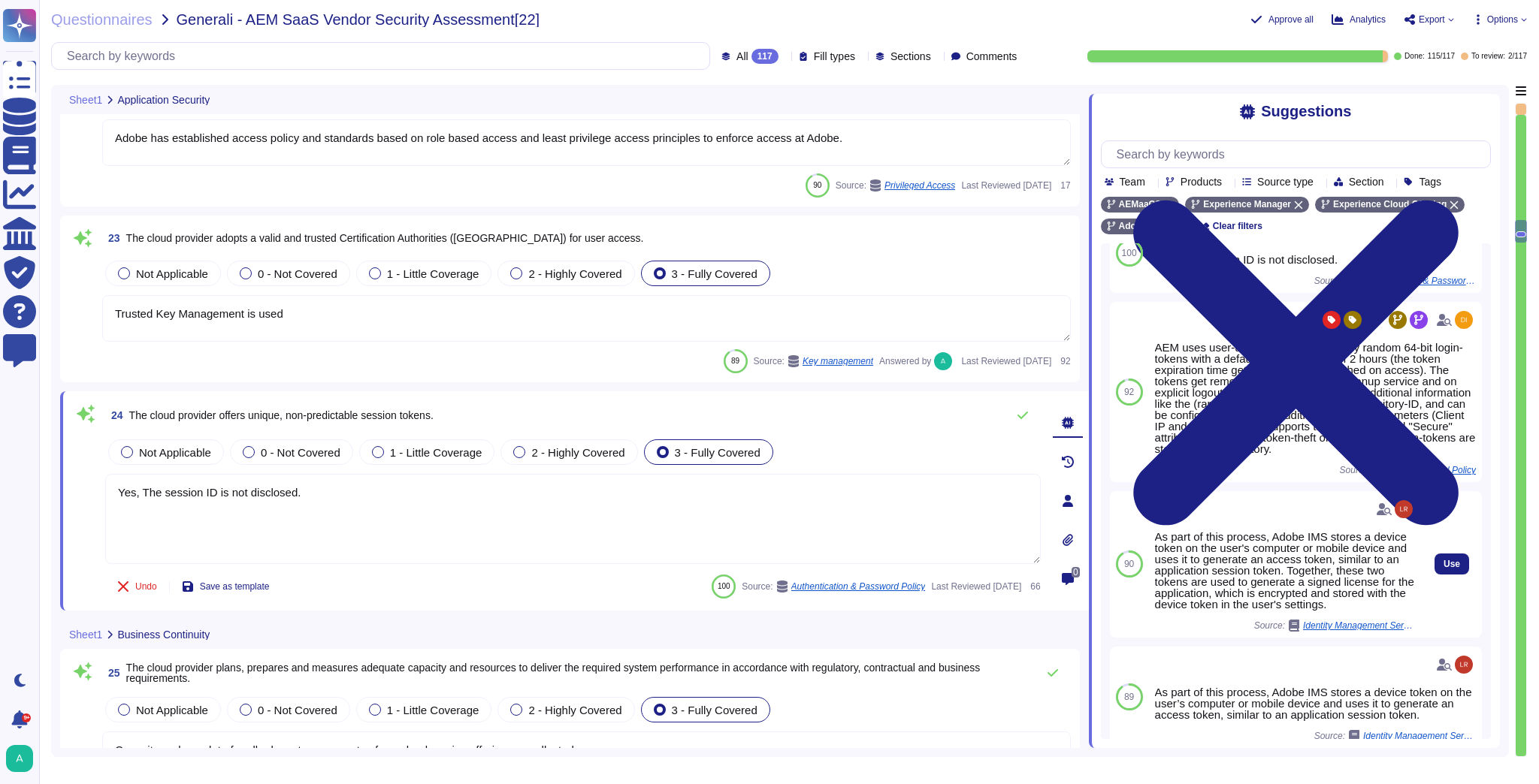
scroll to position [60, 0]
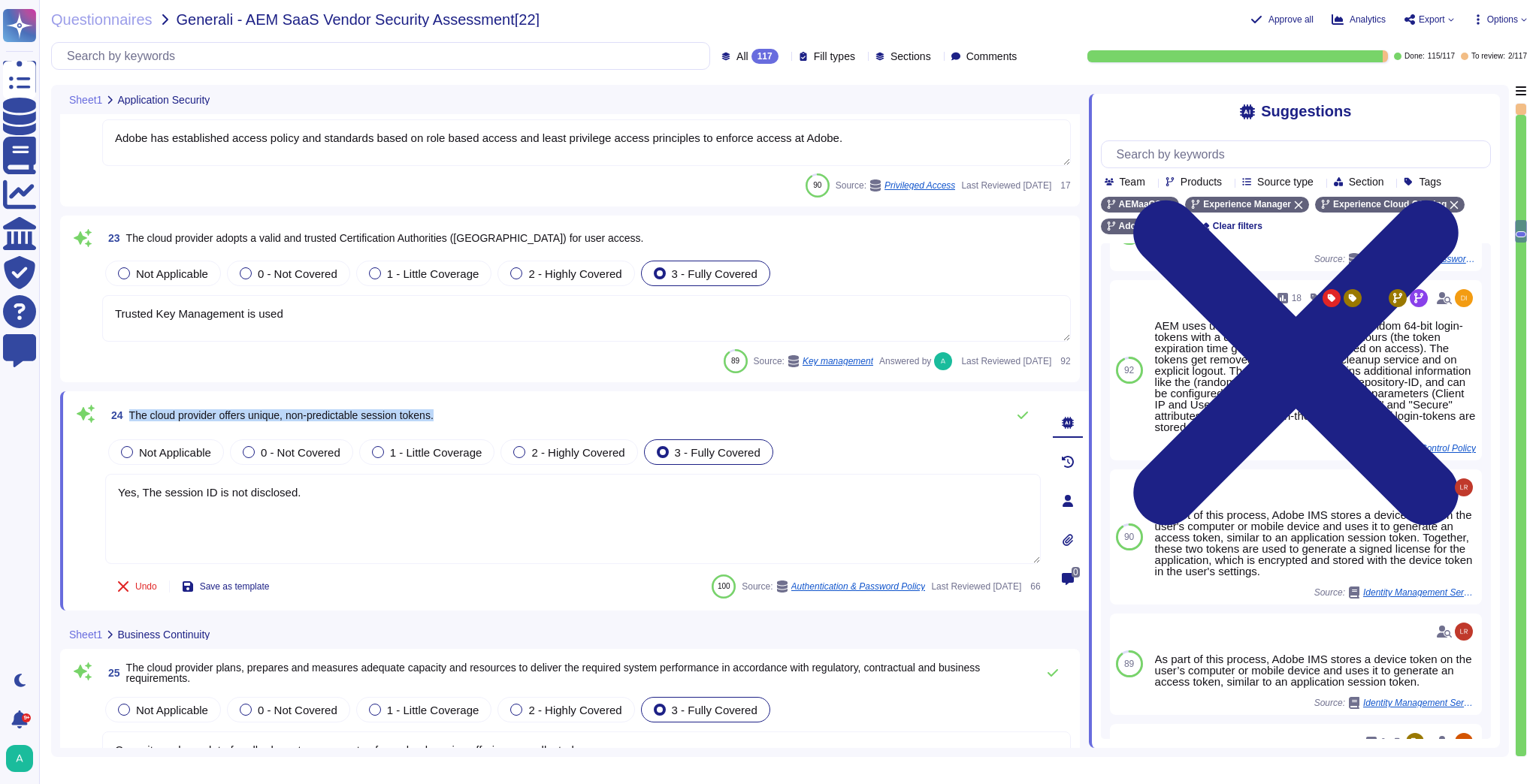
drag, startPoint x: 445, startPoint y: 419, endPoint x: 130, endPoint y: 421, distance: 315.0
click at [130, 421] on div "24 The cloud provider offers unique, non-predictable session tokens." at bounding box center [573, 415] width 936 height 30
copy span "The cloud provider offers unique, non-predictable session tokens."
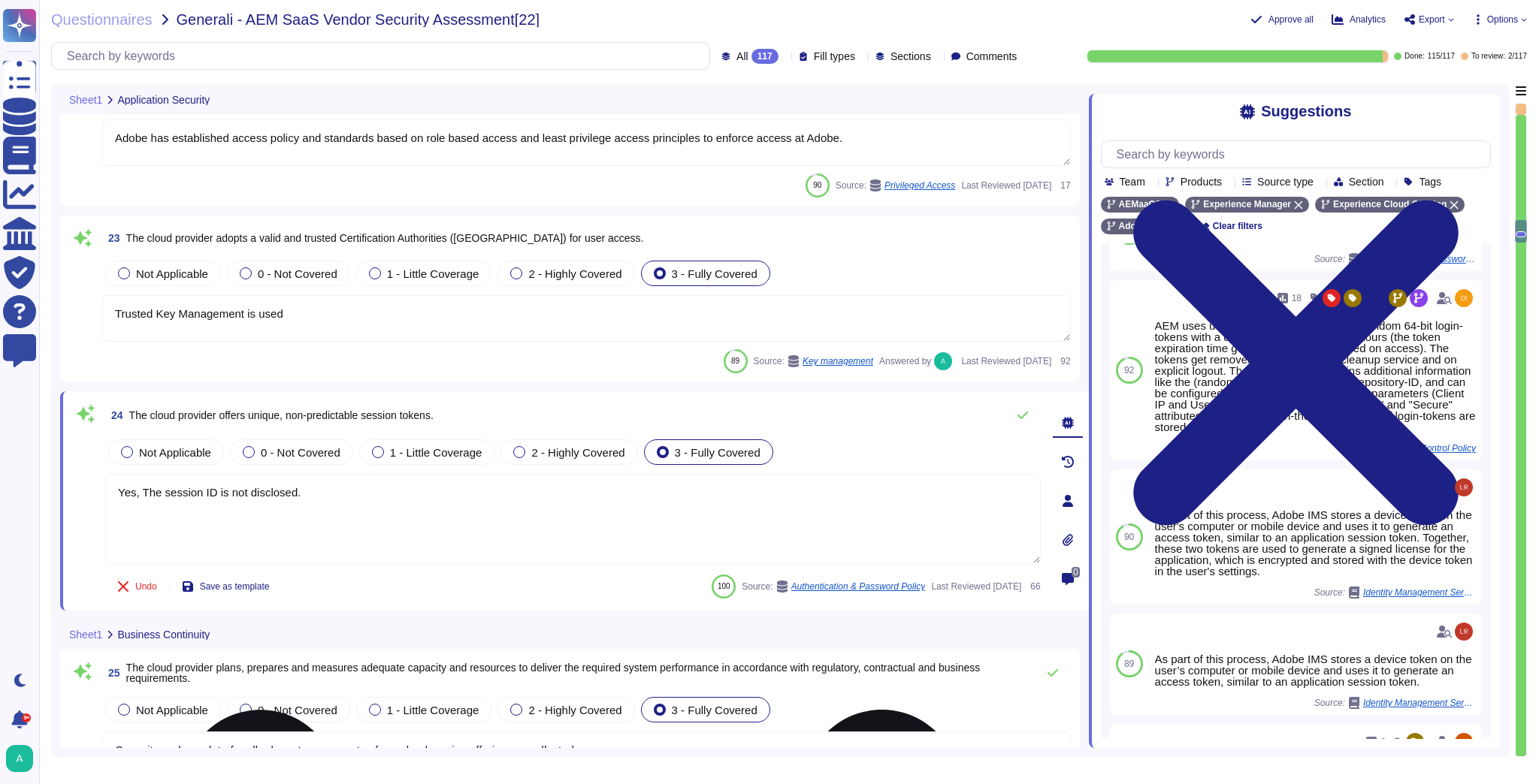
click at [246, 502] on textarea "Yes, The session ID is not disclosed." at bounding box center [573, 519] width 936 height 90
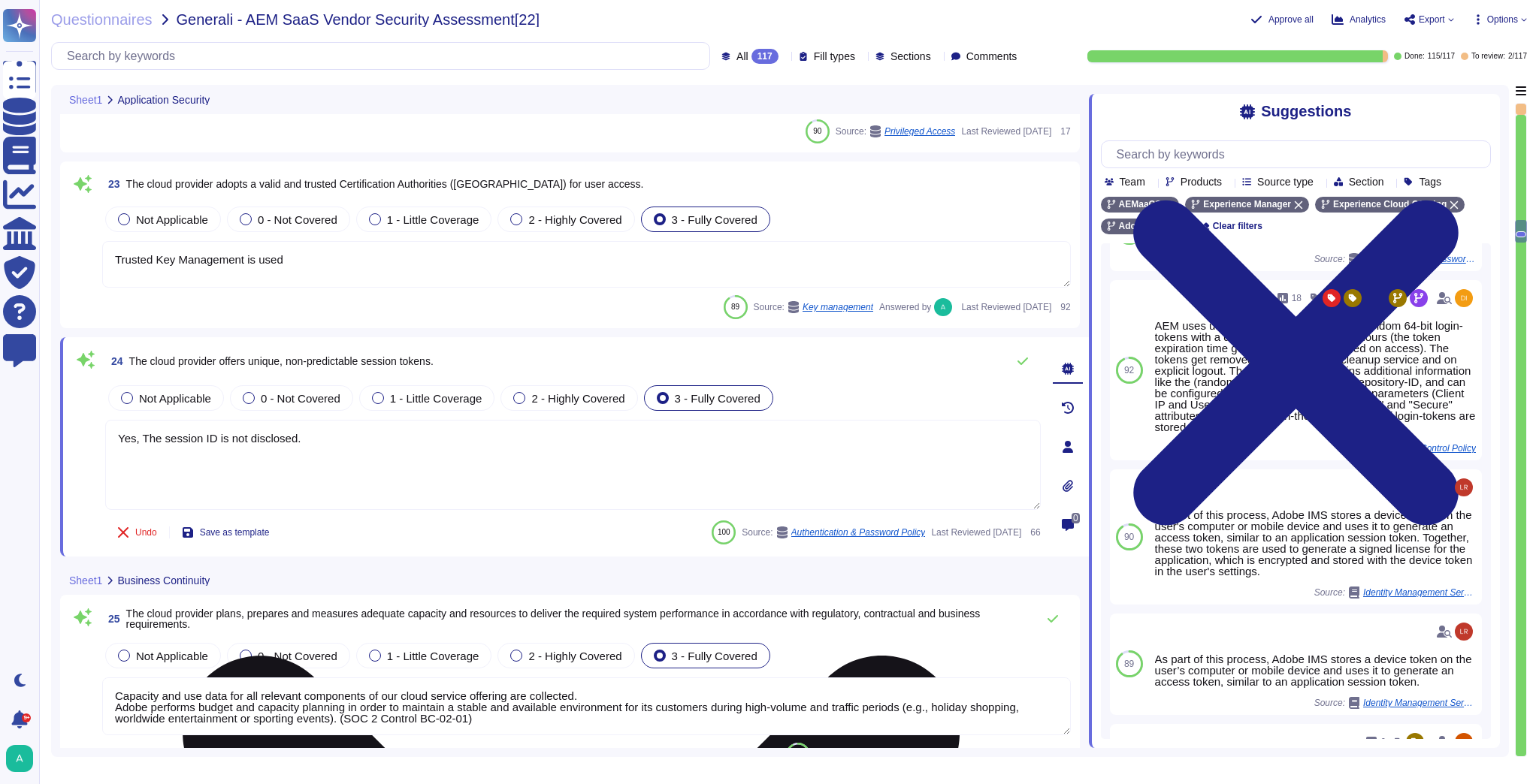
type textarea "The Adobe BCP is tested on an annual basis and includes training for key staff …"
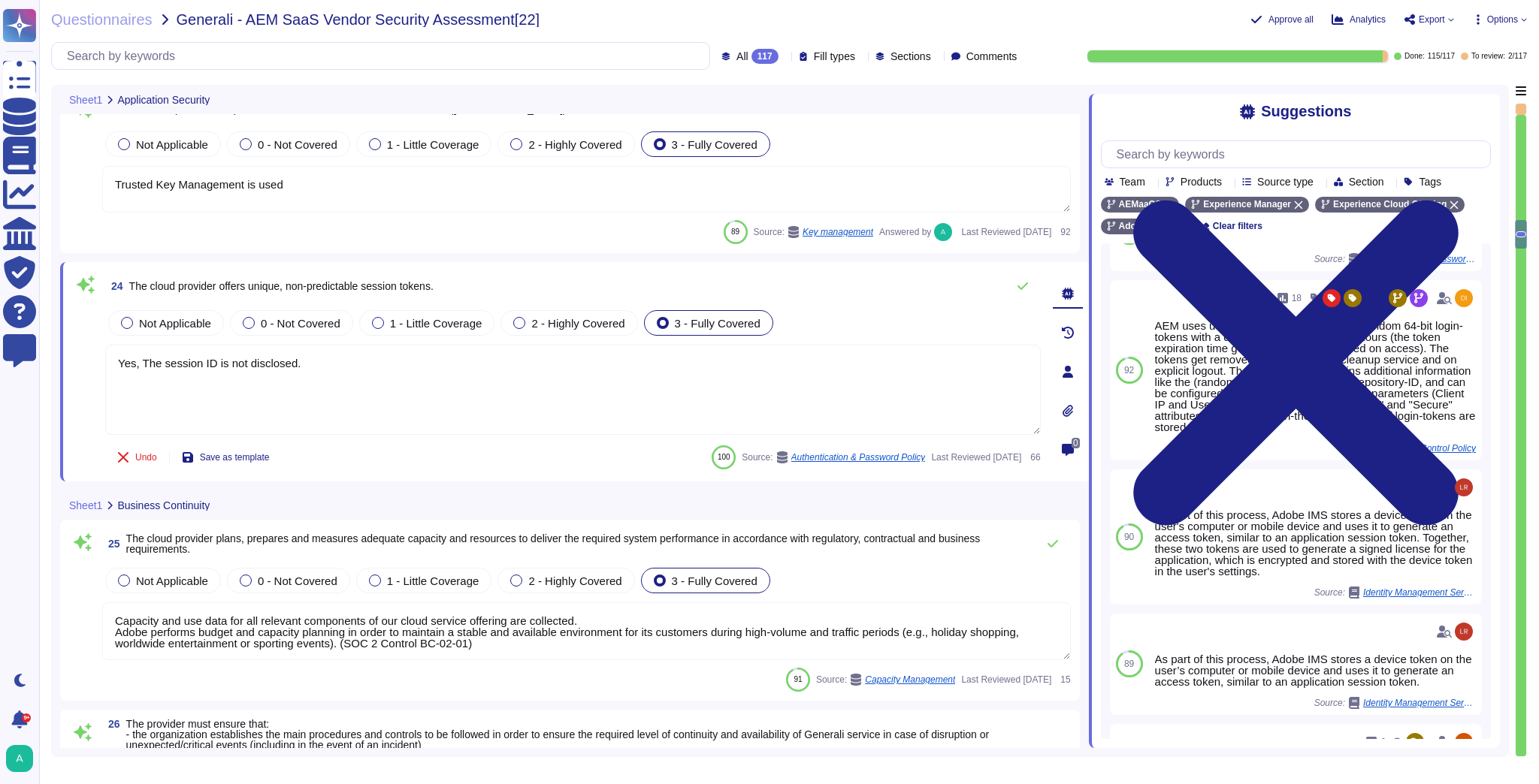
scroll to position [4385, 0]
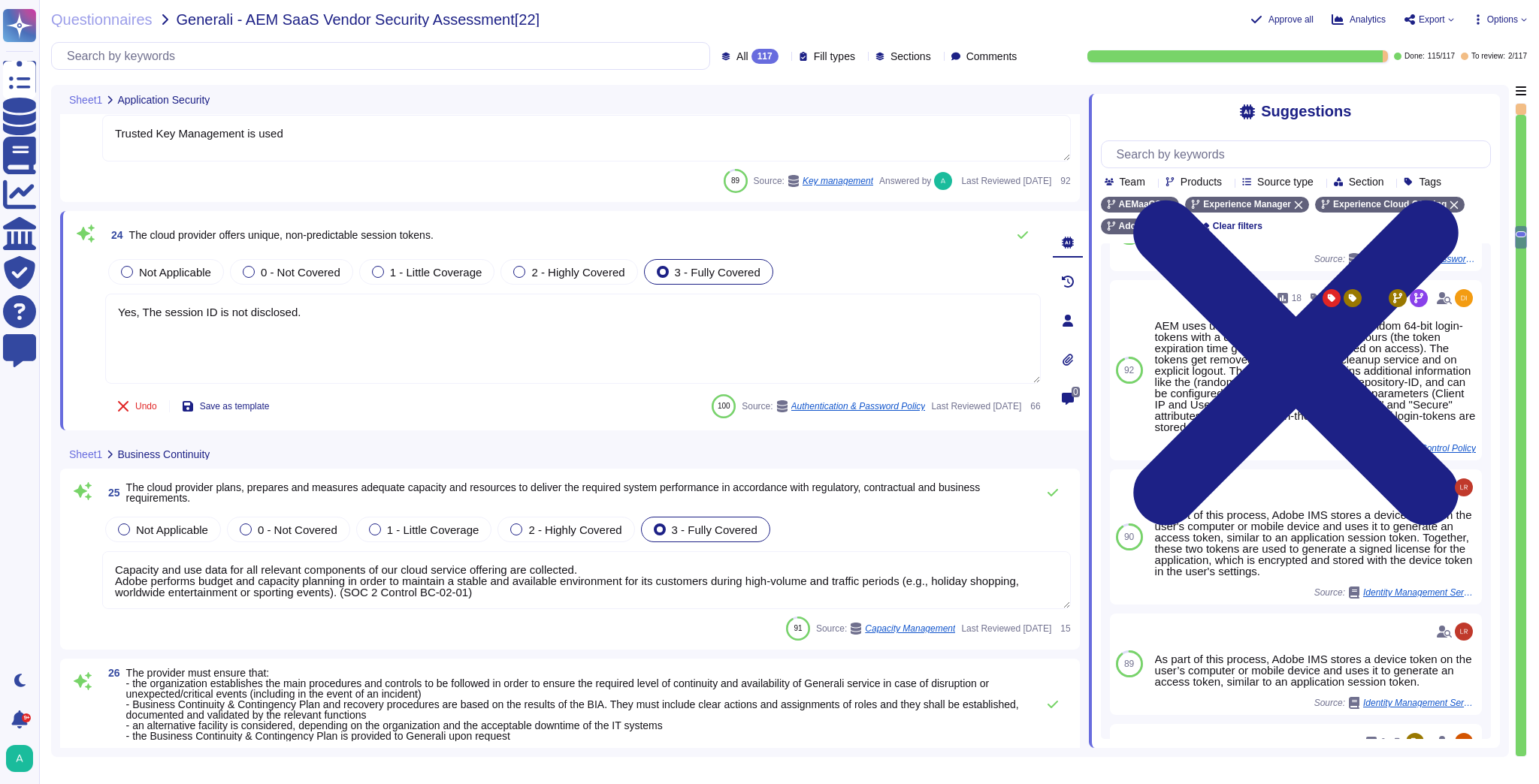
type textarea "Adobe abides by all national and local rules and restrictions regarding Busines…"
click at [633, 493] on span "The cloud provider plans, prepares and measures adequate capacity and resources…" at bounding box center [577, 493] width 903 height 21
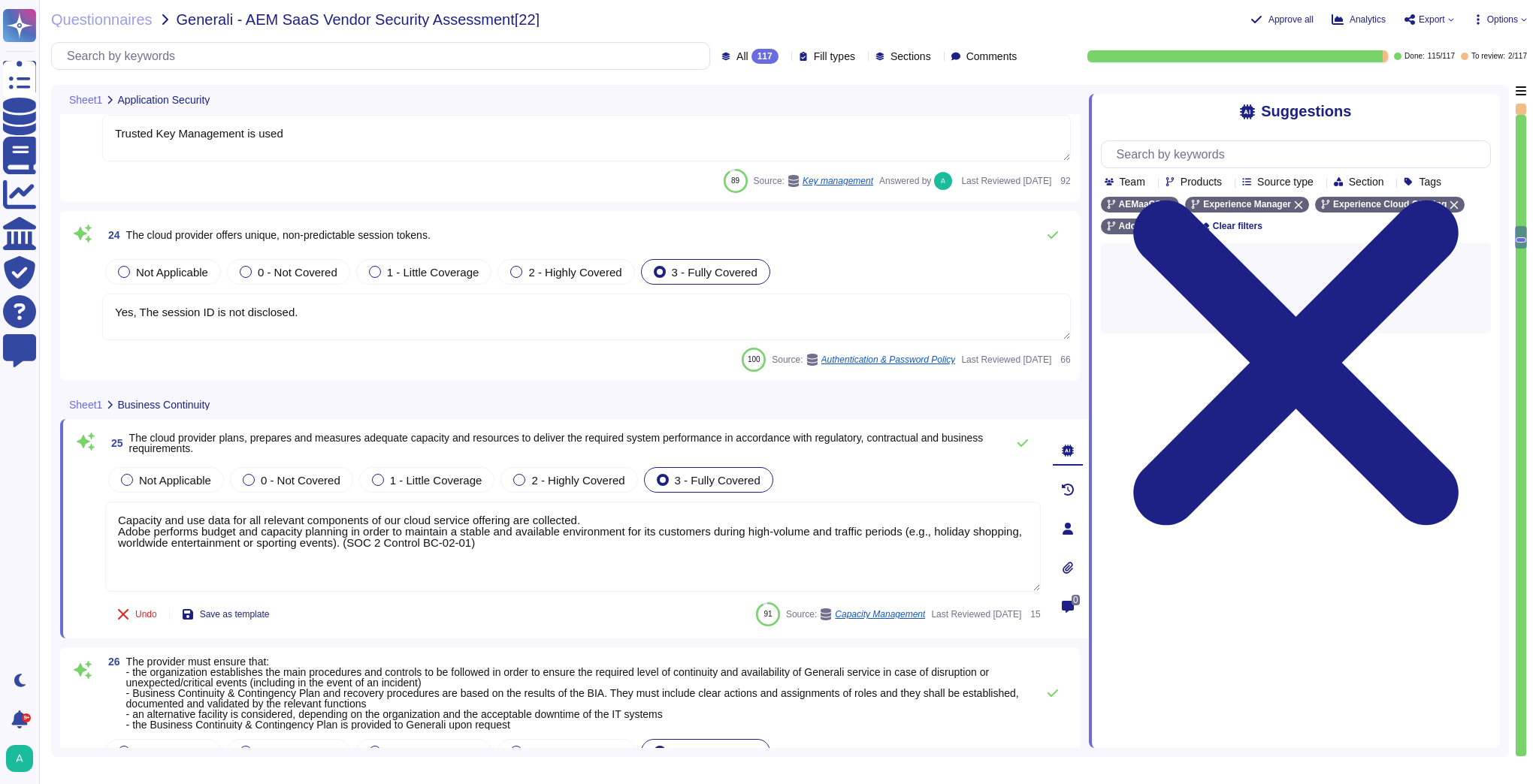
scroll to position [0, 0]
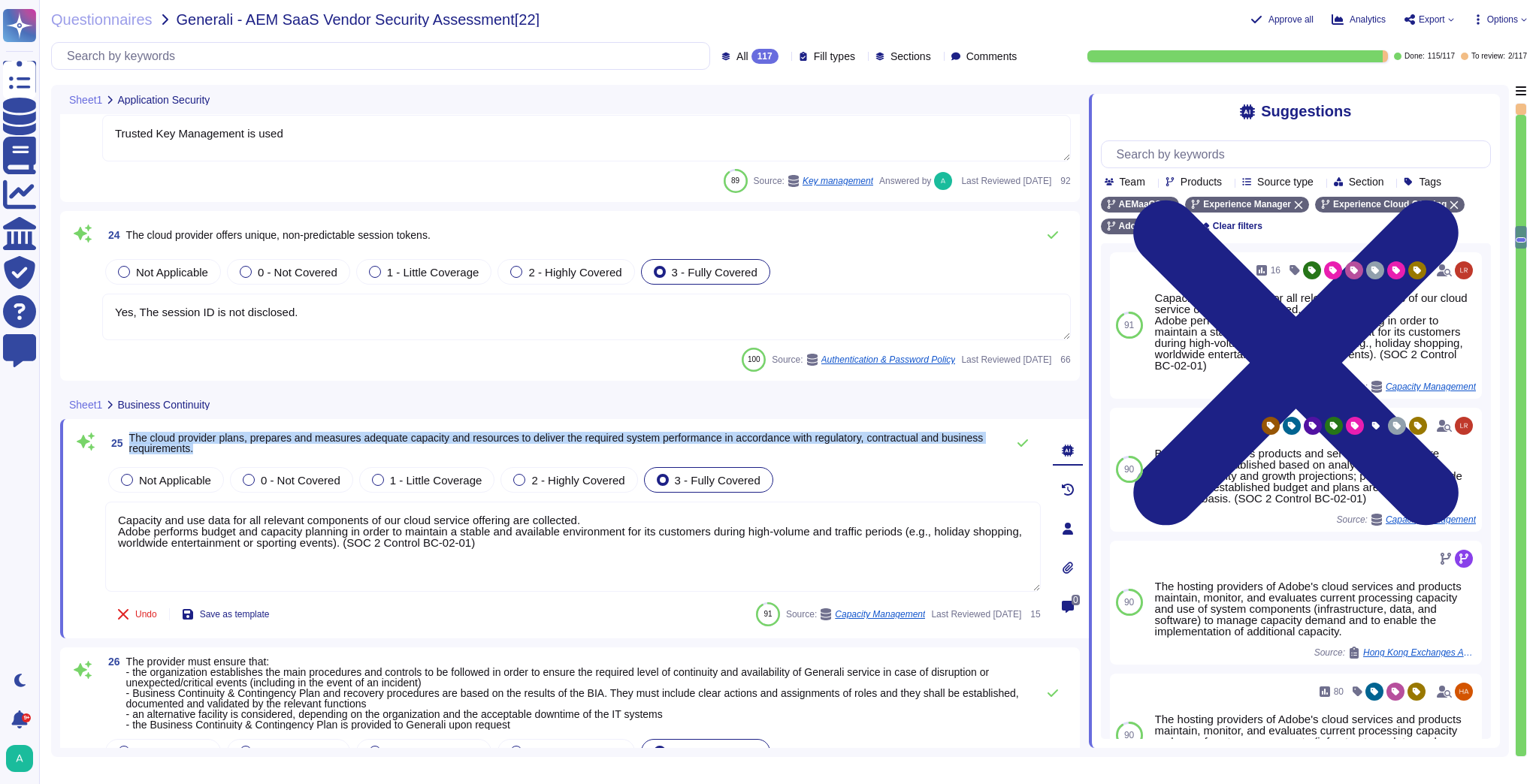
drag, startPoint x: 250, startPoint y: 450, endPoint x: 130, endPoint y: 435, distance: 120.9
click at [130, 435] on span "The cloud provider plans, prepares and measures adequate capacity and resources…" at bounding box center [564, 443] width 869 height 21
copy span "The cloud provider plans, prepares and measures adequate capacity and resources…"
click at [273, 530] on textarea "Capacity and use data for all relevant components of our cloud service offering…" at bounding box center [573, 547] width 936 height 90
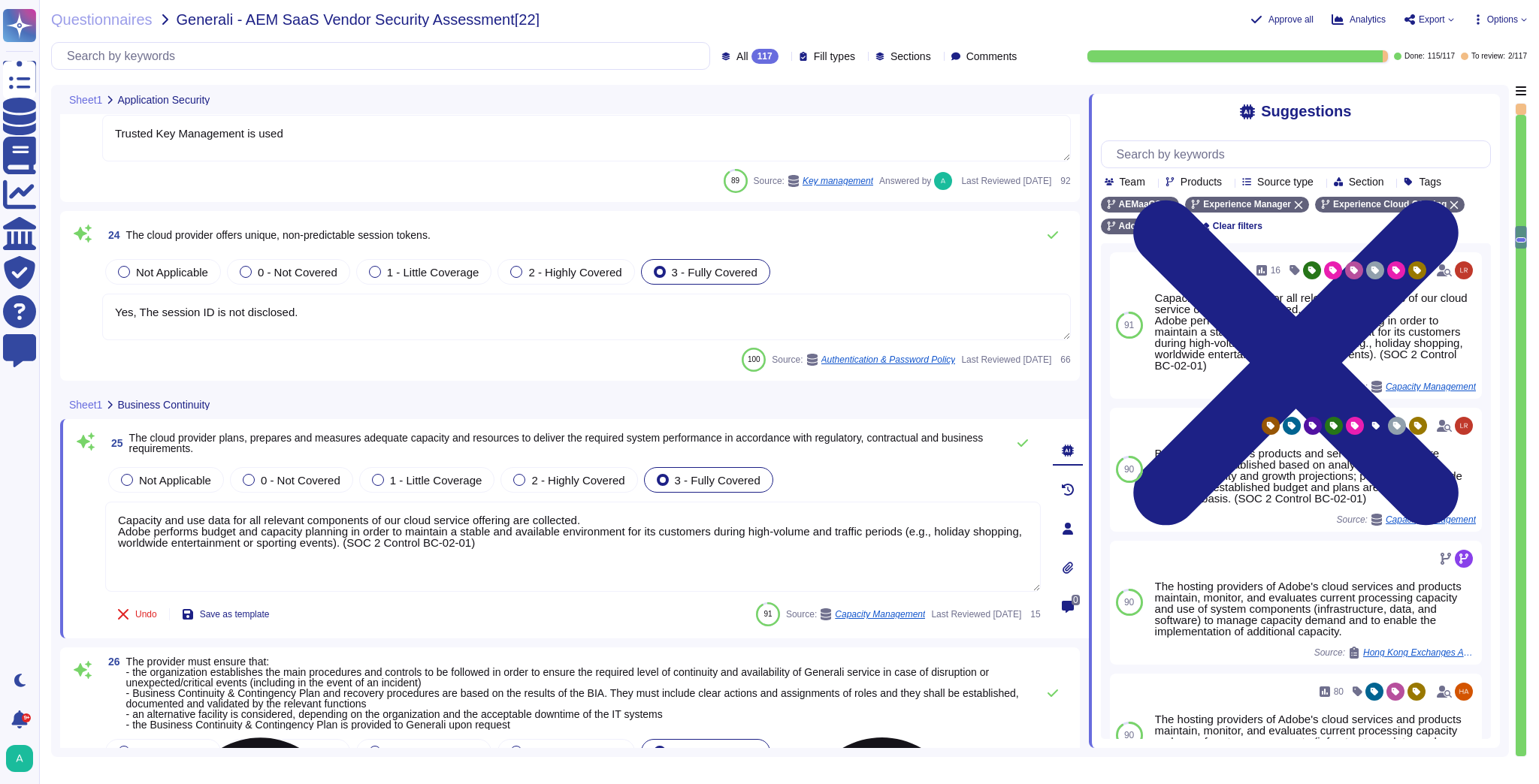
click at [273, 530] on textarea "Capacity and use data for all relevant components of our cloud service offering…" at bounding box center [573, 547] width 936 height 90
click at [488, 552] on textarea "Capacity and use data for all relevant components of our cloud service offering…" at bounding box center [573, 547] width 936 height 90
drag, startPoint x: 483, startPoint y: 548, endPoint x: 66, endPoint y: 508, distance: 418.9
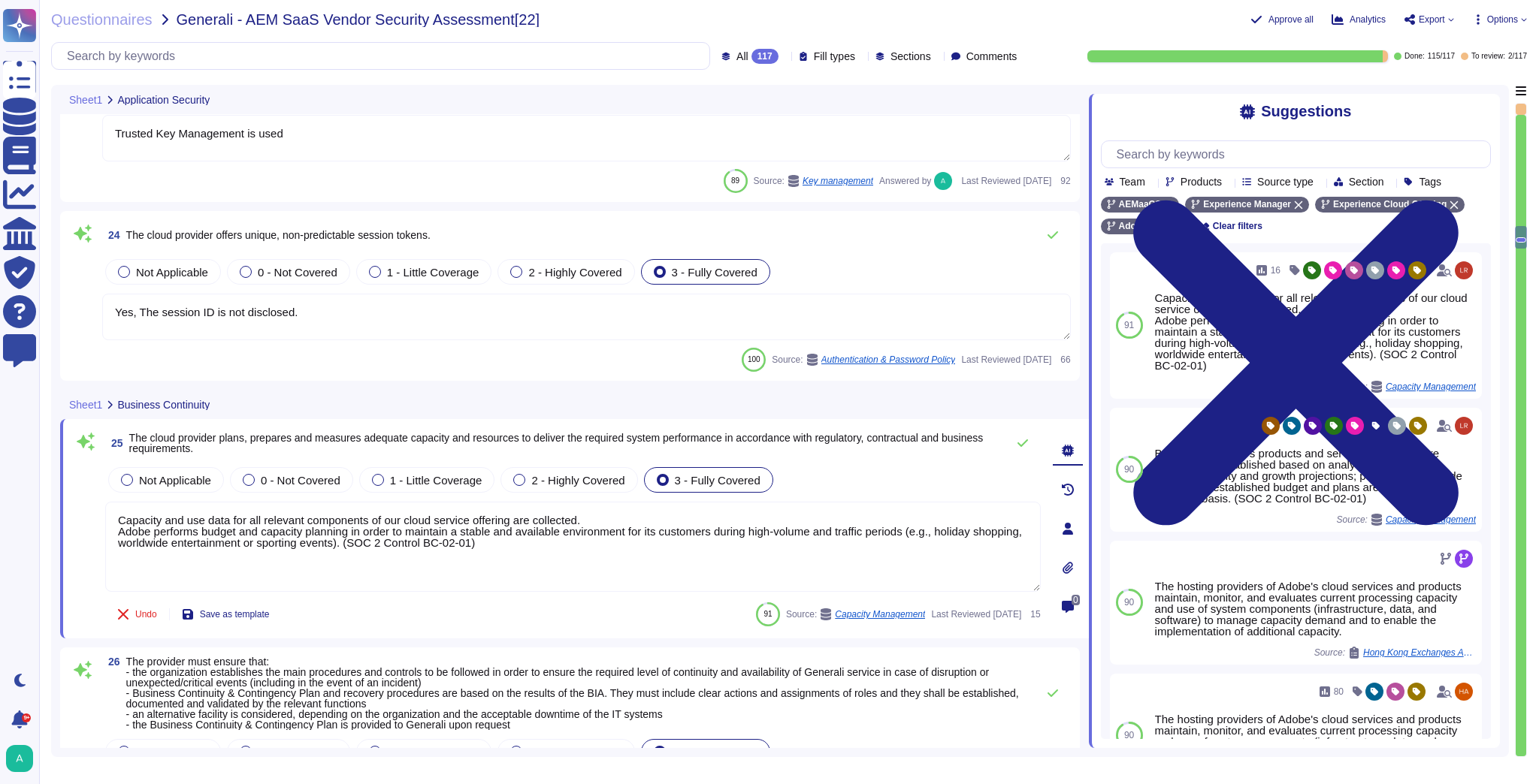
click at [66, 508] on div "25 The cloud provider plans, prepares and measures adequate capacity and resour…" at bounding box center [574, 528] width 1029 height 219
paste textarea "Adobe ensures that the cloud provider plans, prepares, and measures adequate ca…"
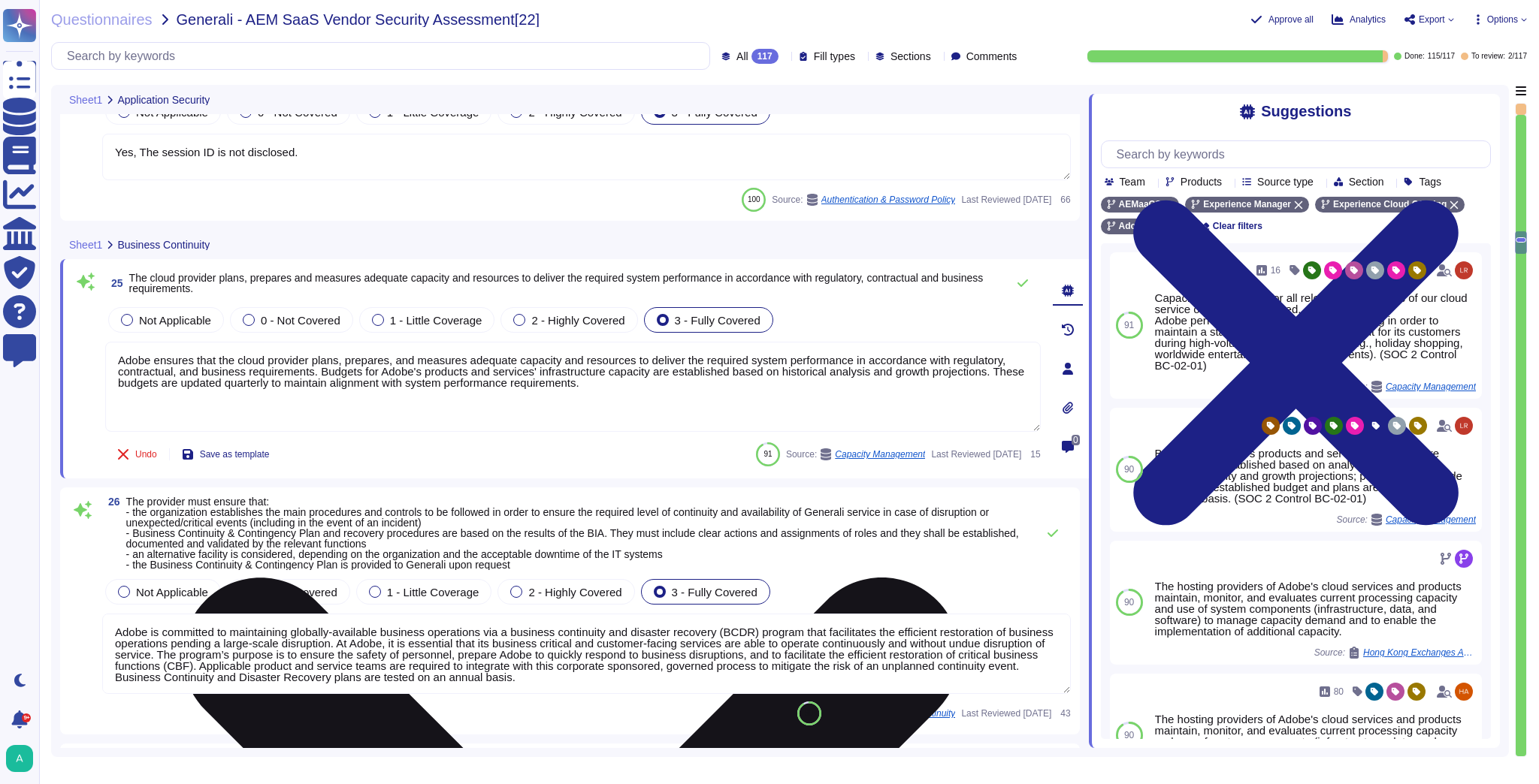
scroll to position [4566, 0]
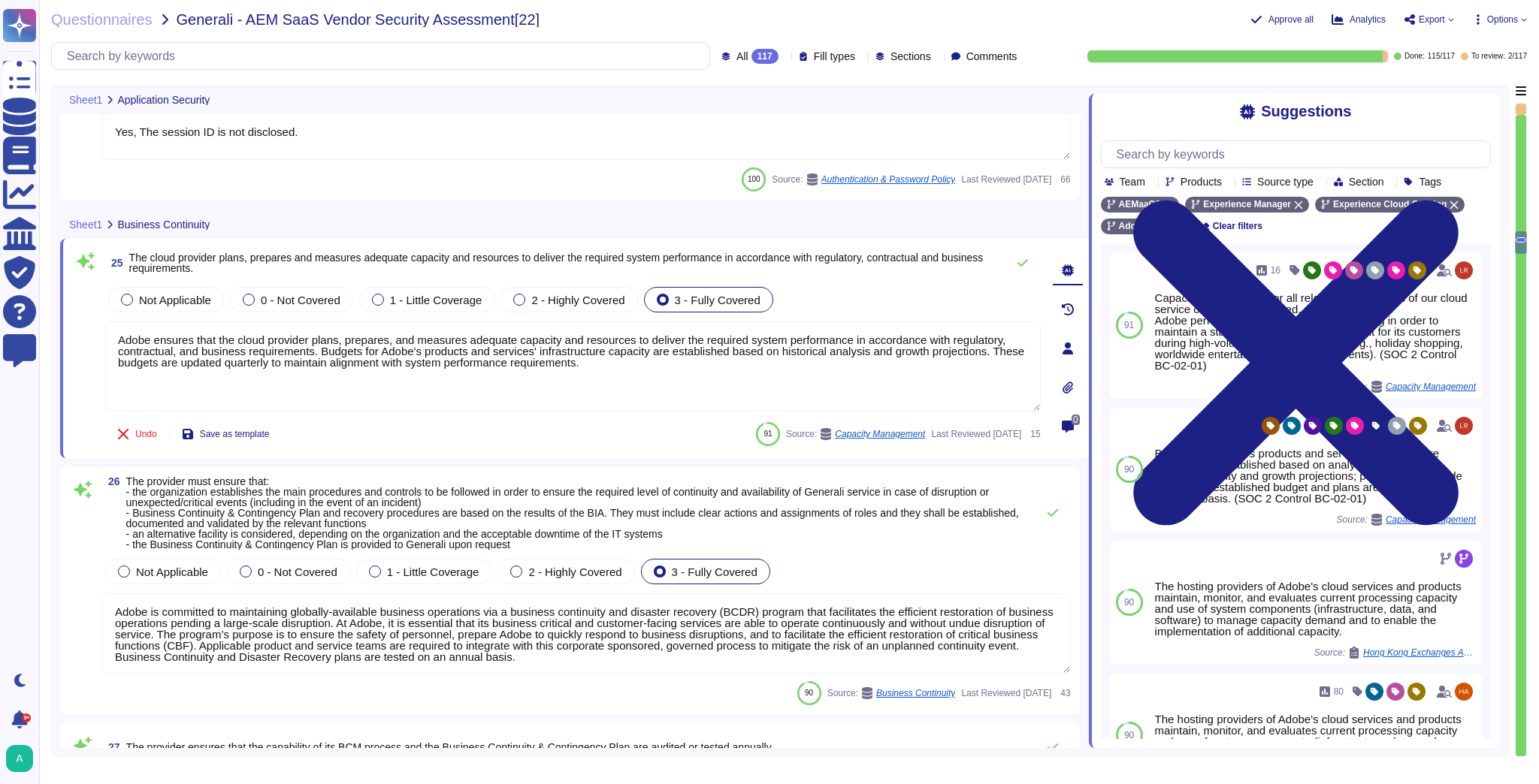
type textarea "Adobe ensures that the cloud provider plans, prepares, and measures adequate ca…"
click at [539, 543] on span "The provider must ensure that: - the organization establishes the main procedur…" at bounding box center [577, 513] width 903 height 74
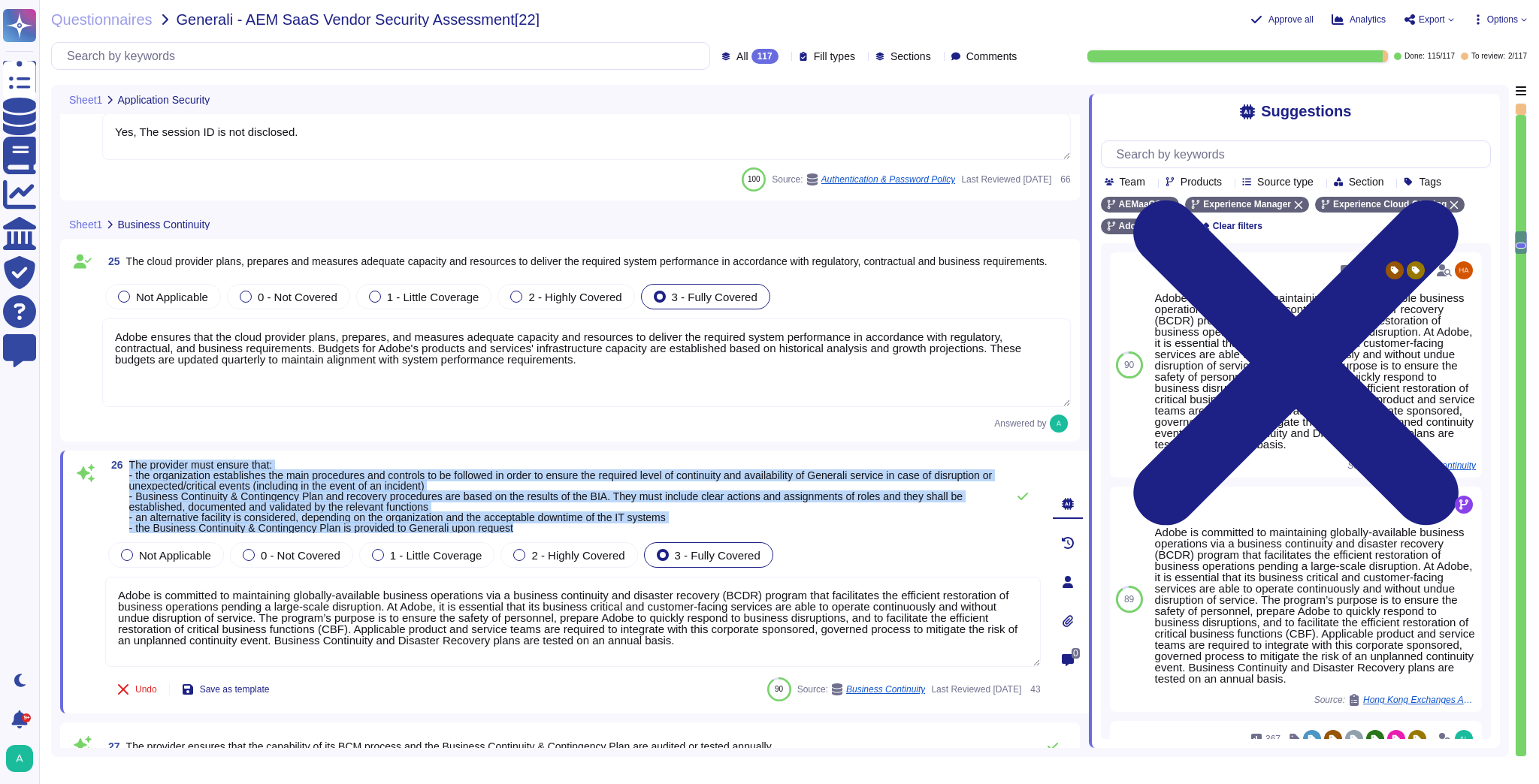
drag, startPoint x: 527, startPoint y: 524, endPoint x: 129, endPoint y: 462, distance: 402.8
click at [129, 462] on span "26 The provider must ensure that: - the organization establishes the main proce…" at bounding box center [551, 496] width 893 height 74
copy span "The provider must ensure that: - the organization establishes the main procedur…"
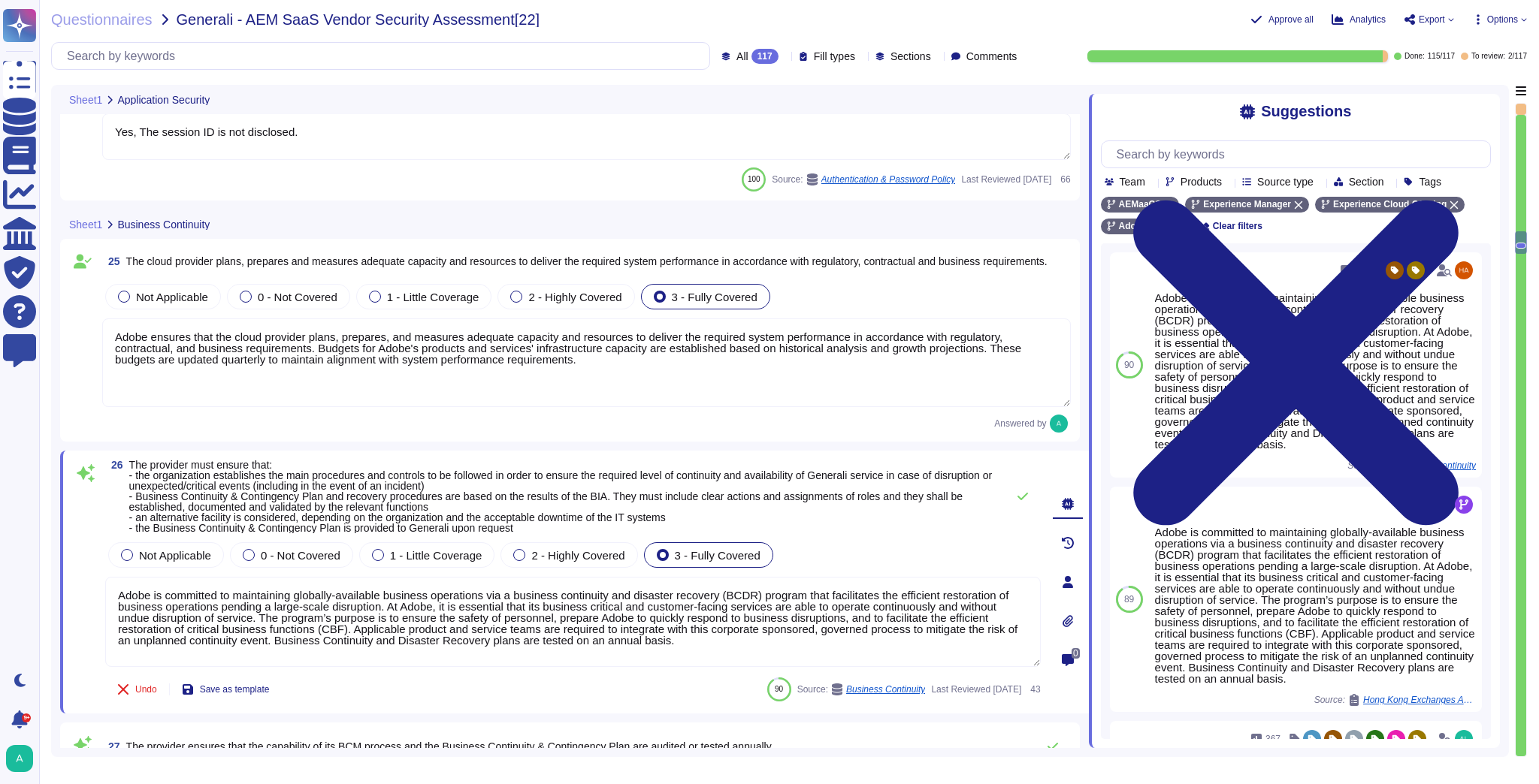
click at [383, 605] on textarea "Adobe is committed to maintaining globally-available business operations via a …" at bounding box center [573, 622] width 936 height 90
paste textarea "Adobe ensures business continuity and availability of its services through the …"
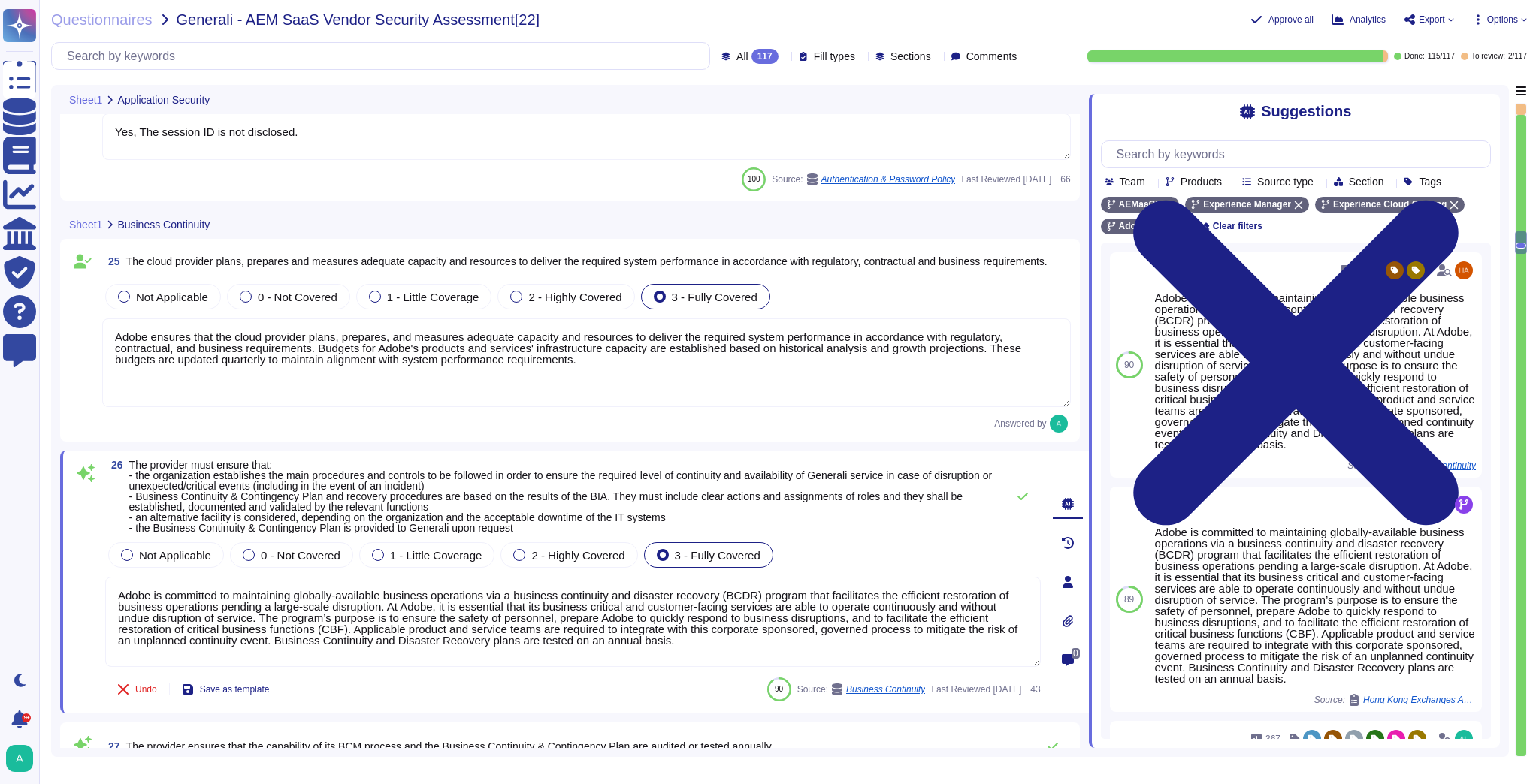
type textarea "Adobe ensures business continuity and availability of its services through the …"
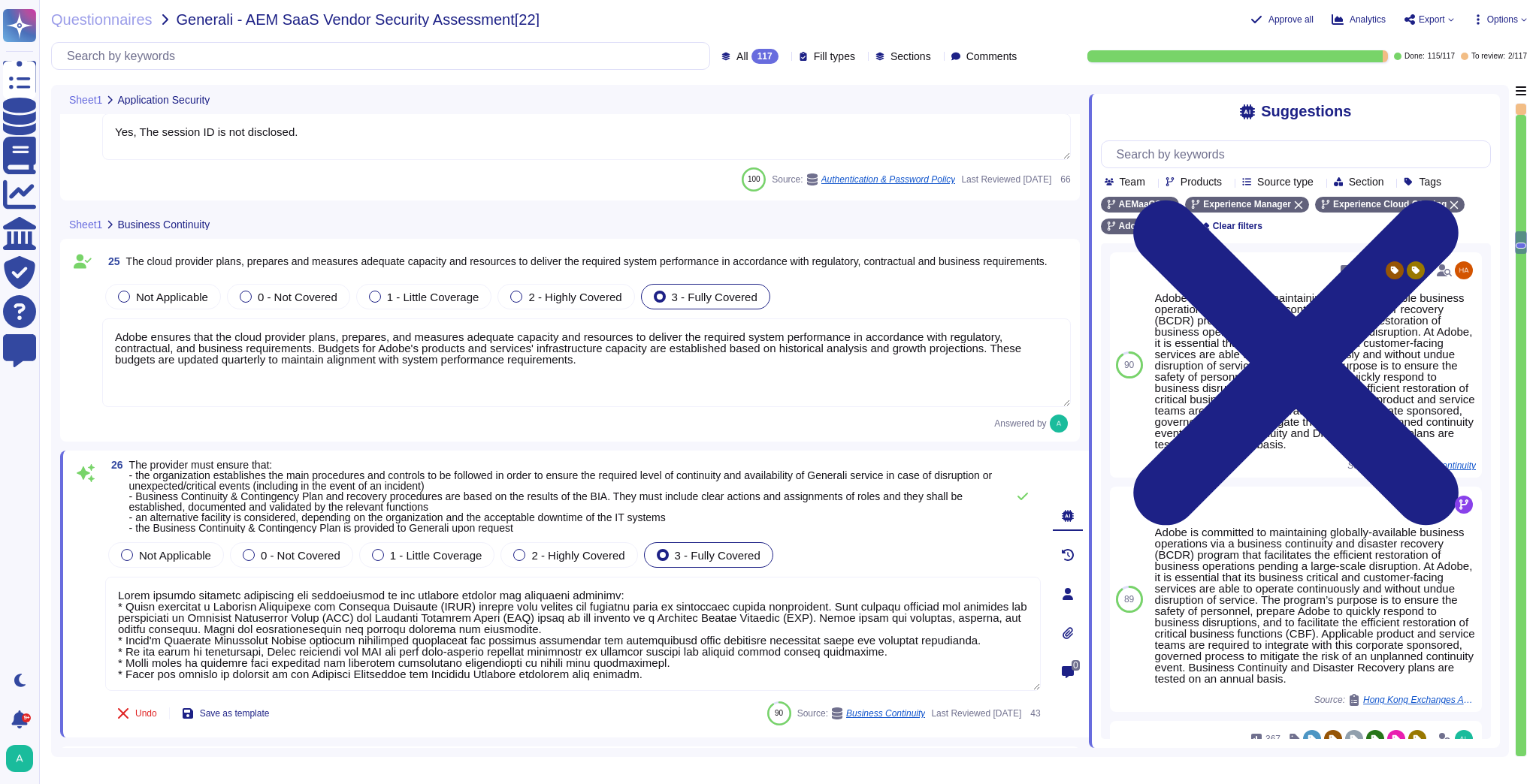
scroll to position [1, 0]
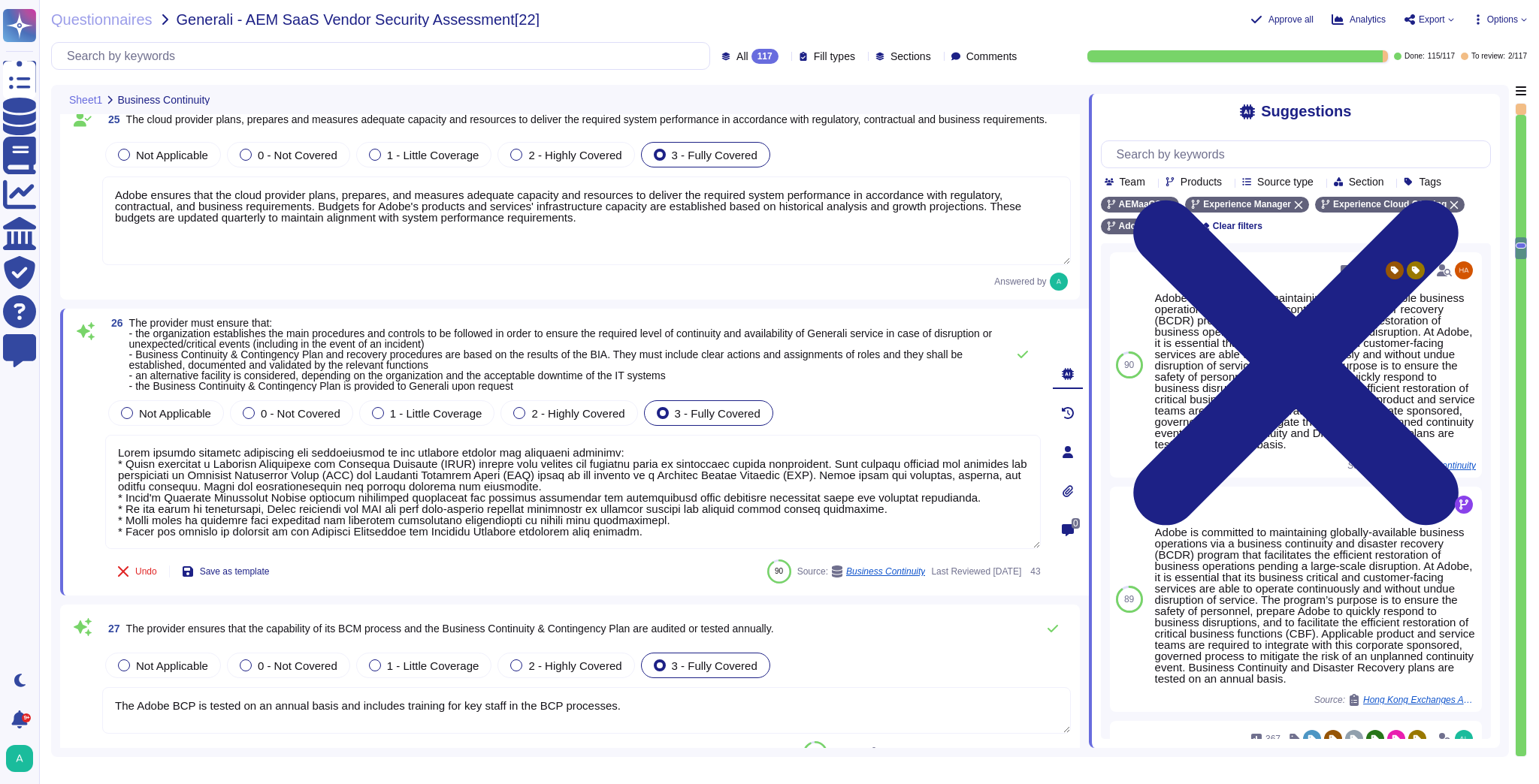
type textarea "30 days after the contract with the customer is terminated, customer data is re…"
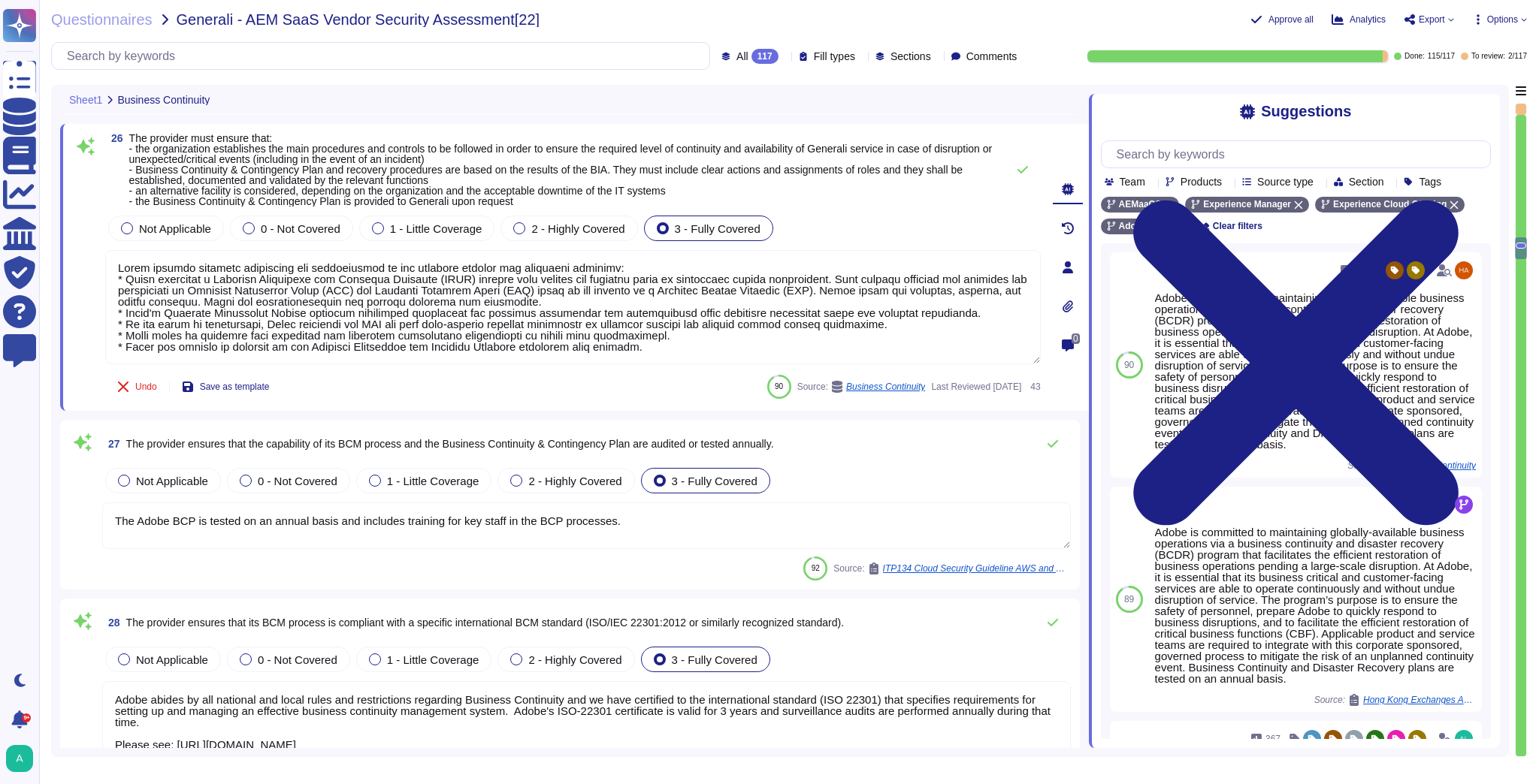
scroll to position [4866, 0]
type textarea "Policies and procedures for the secure disposal of equipment used outside the o…"
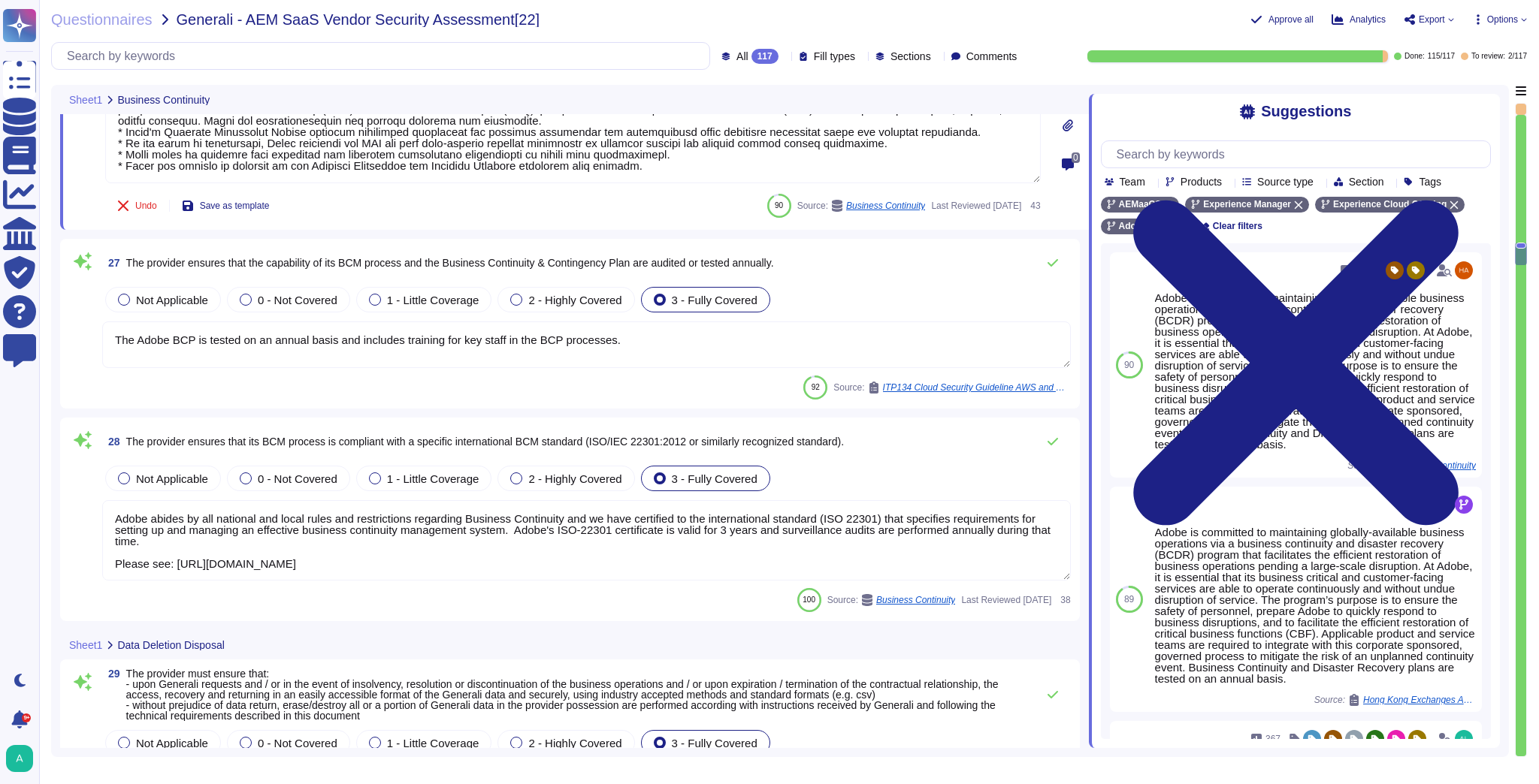
scroll to position [1, 0]
type textarea "Adobe ensures business continuity and availability of its services through the …"
click at [258, 524] on textarea "Adobe abides by all national and local rules and restrictions regarding Busines…" at bounding box center [587, 540] width 969 height 80
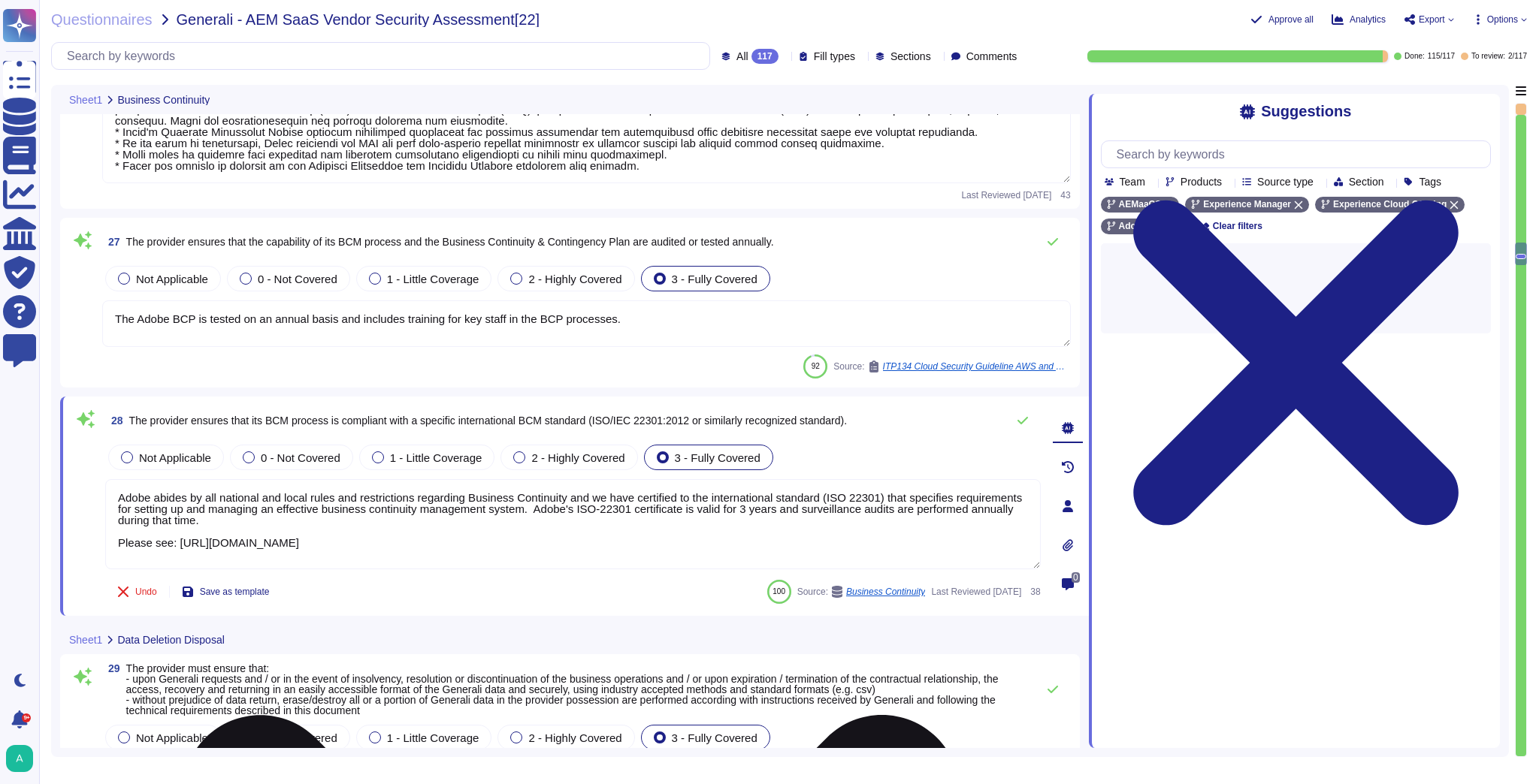
scroll to position [0, 0]
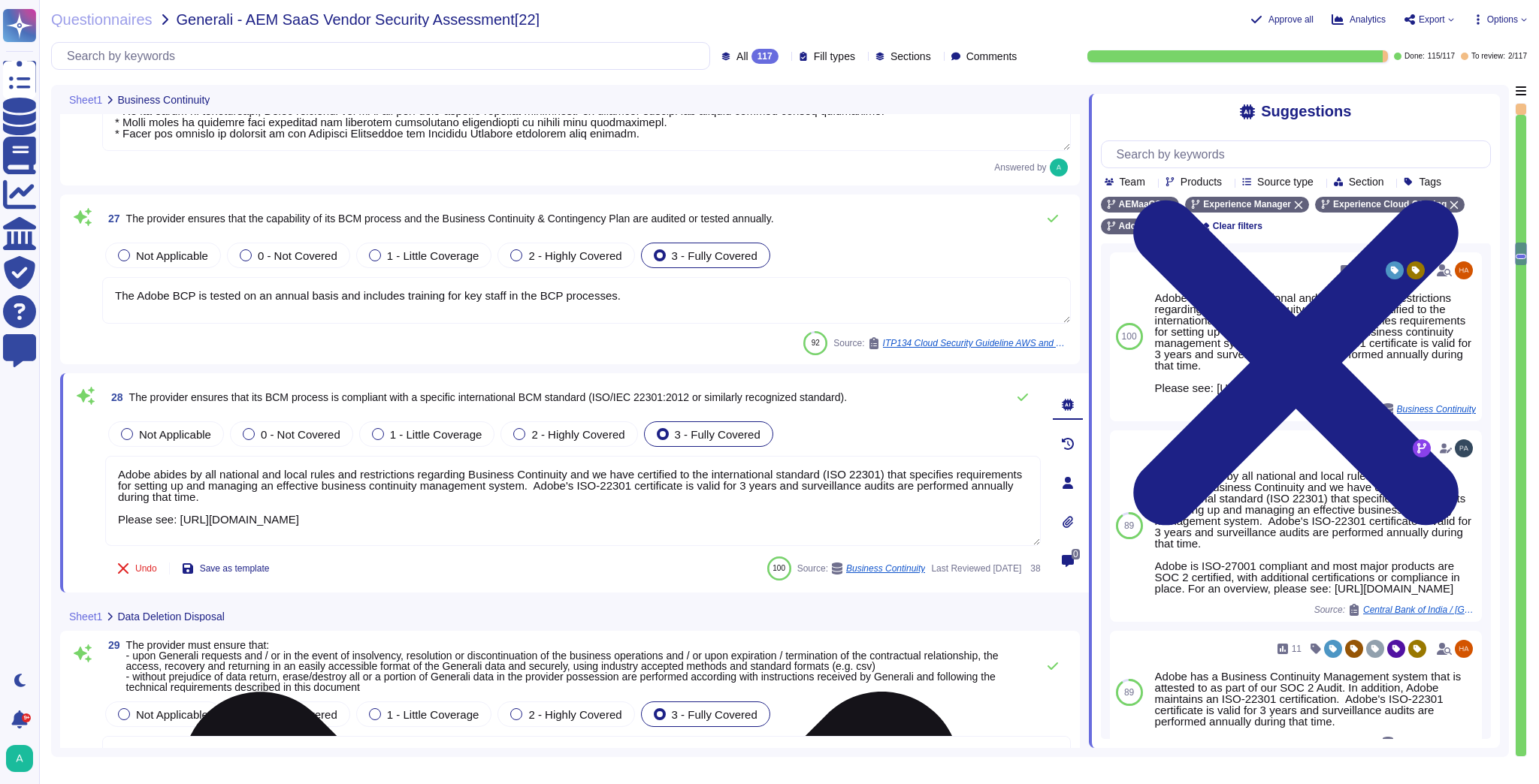
type textarea "Adobe has a dedicated Privacy team to address legal and regulatory requirements…"
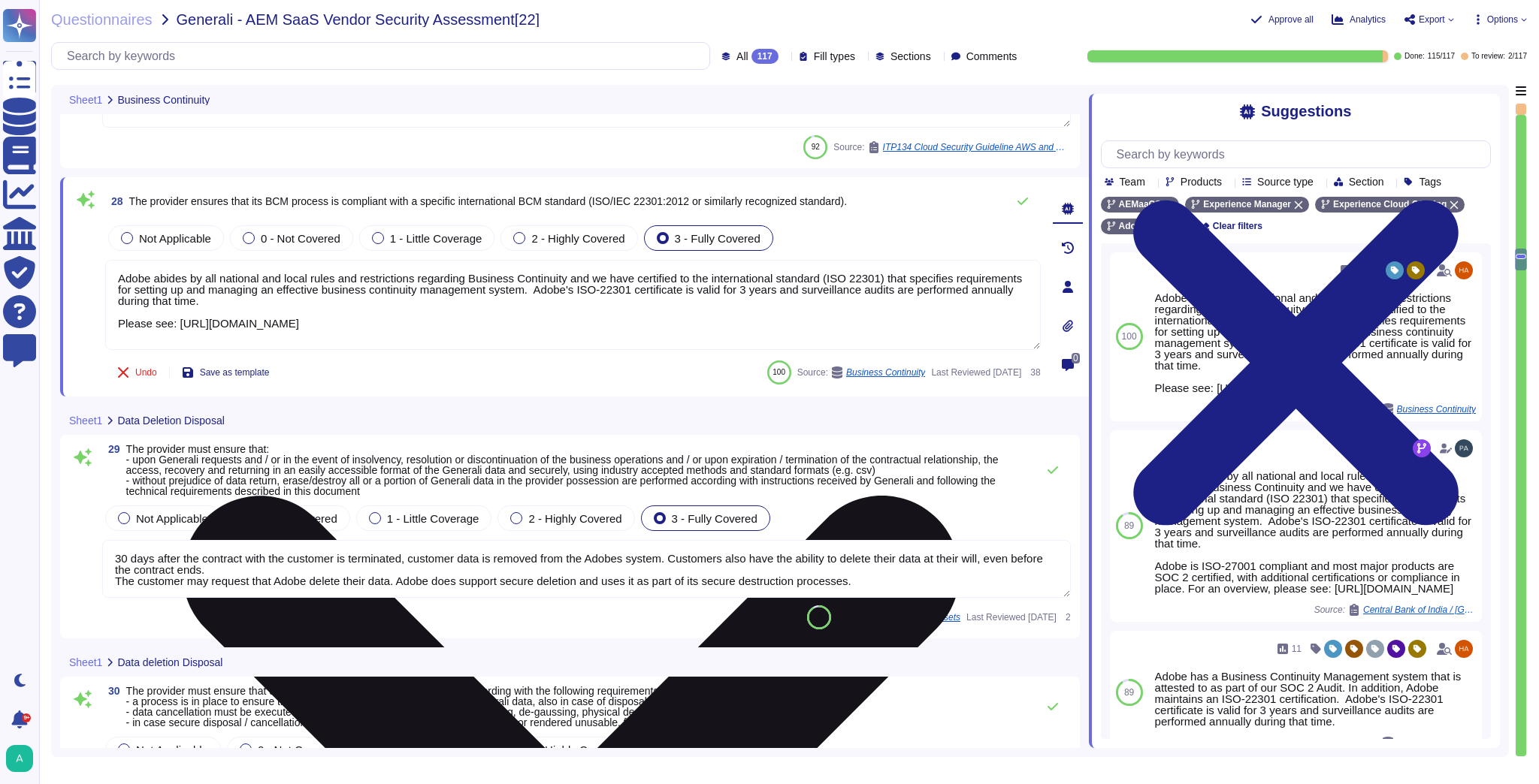
scroll to position [5286, 0]
type textarea "Data retention is defined in the agreements, including all applicable PSLTs (Pr…"
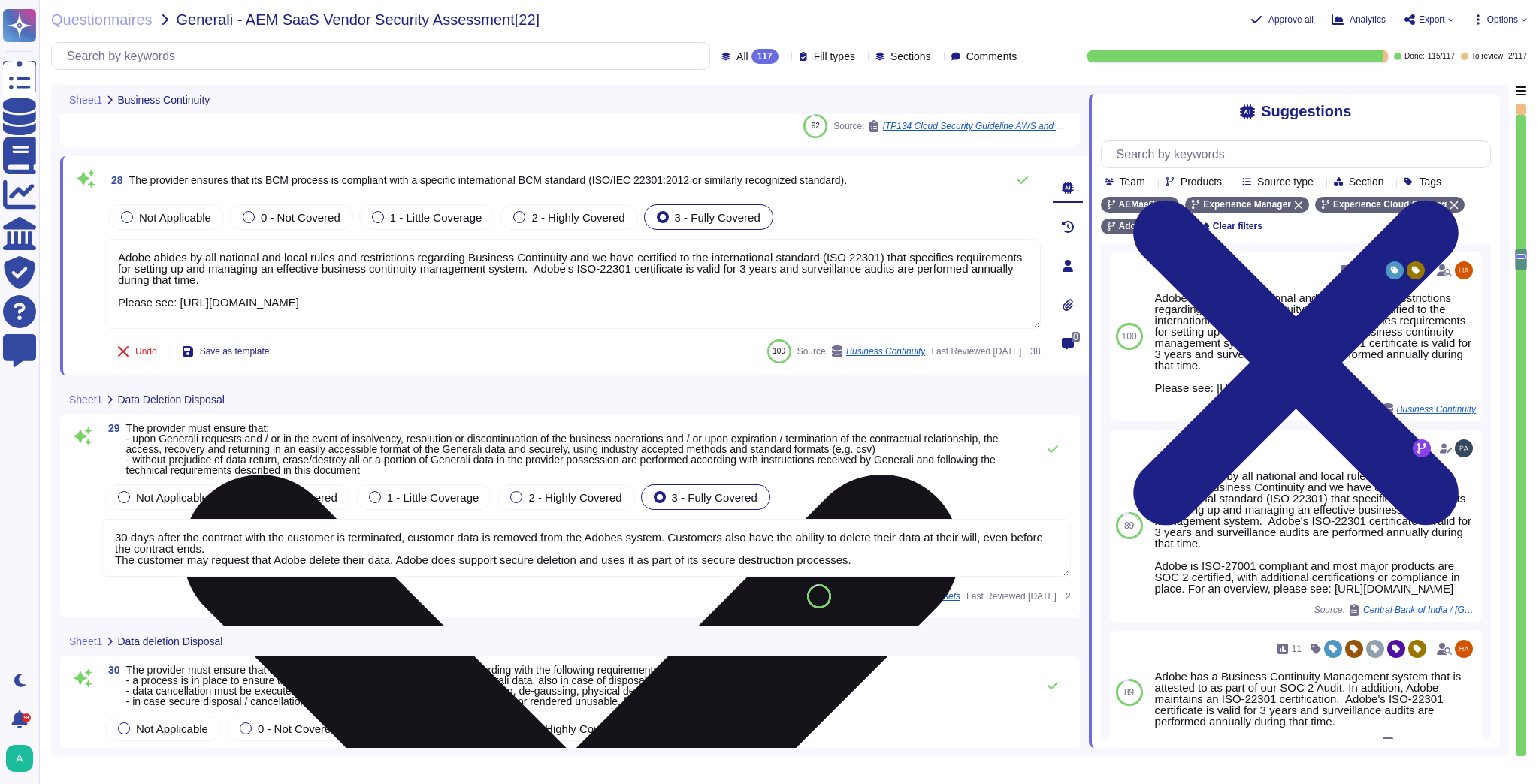
scroll to position [1, 0]
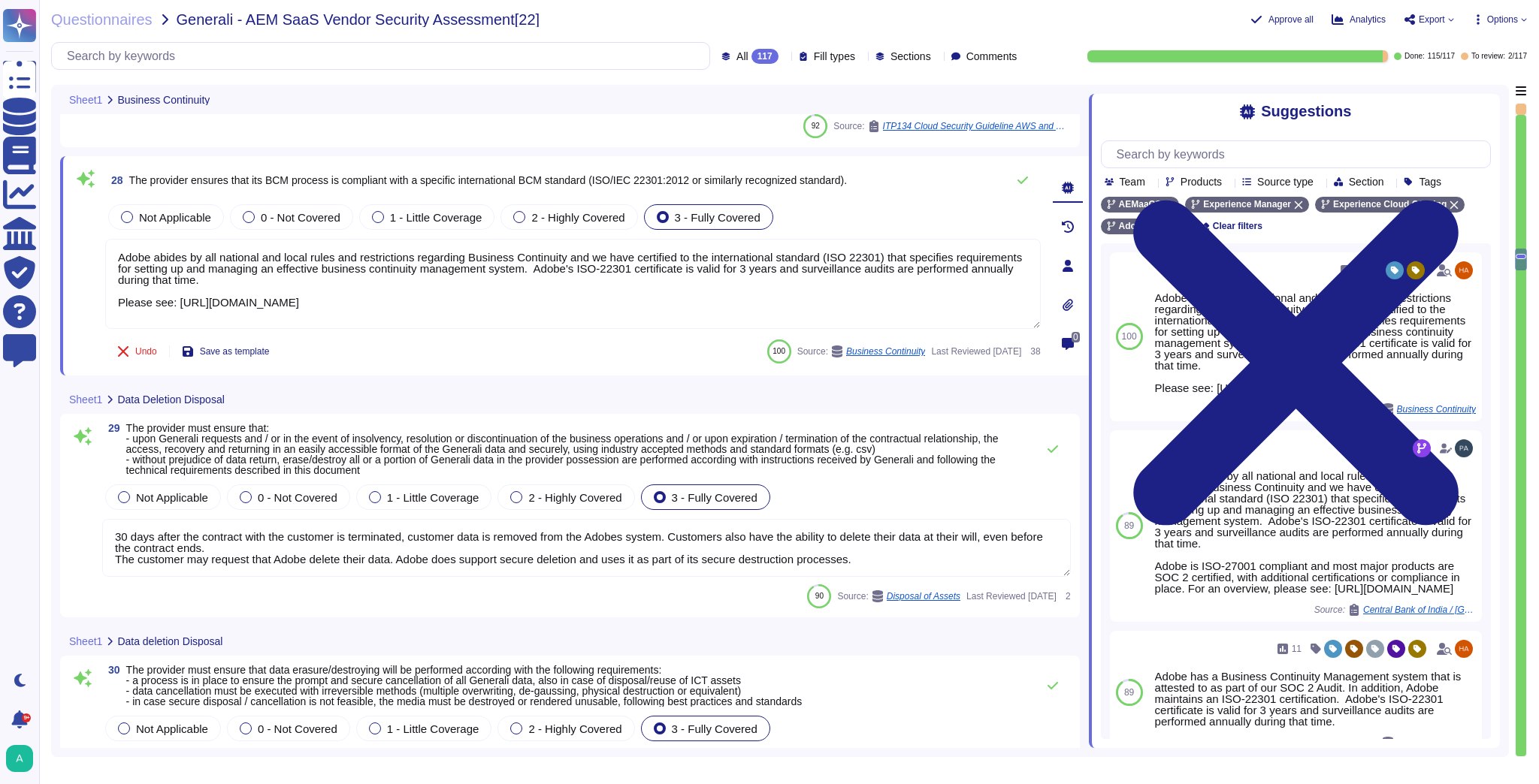
click at [375, 548] on textarea "30 days after the contract with the customer is terminated, customer data is re…" at bounding box center [587, 548] width 969 height 58
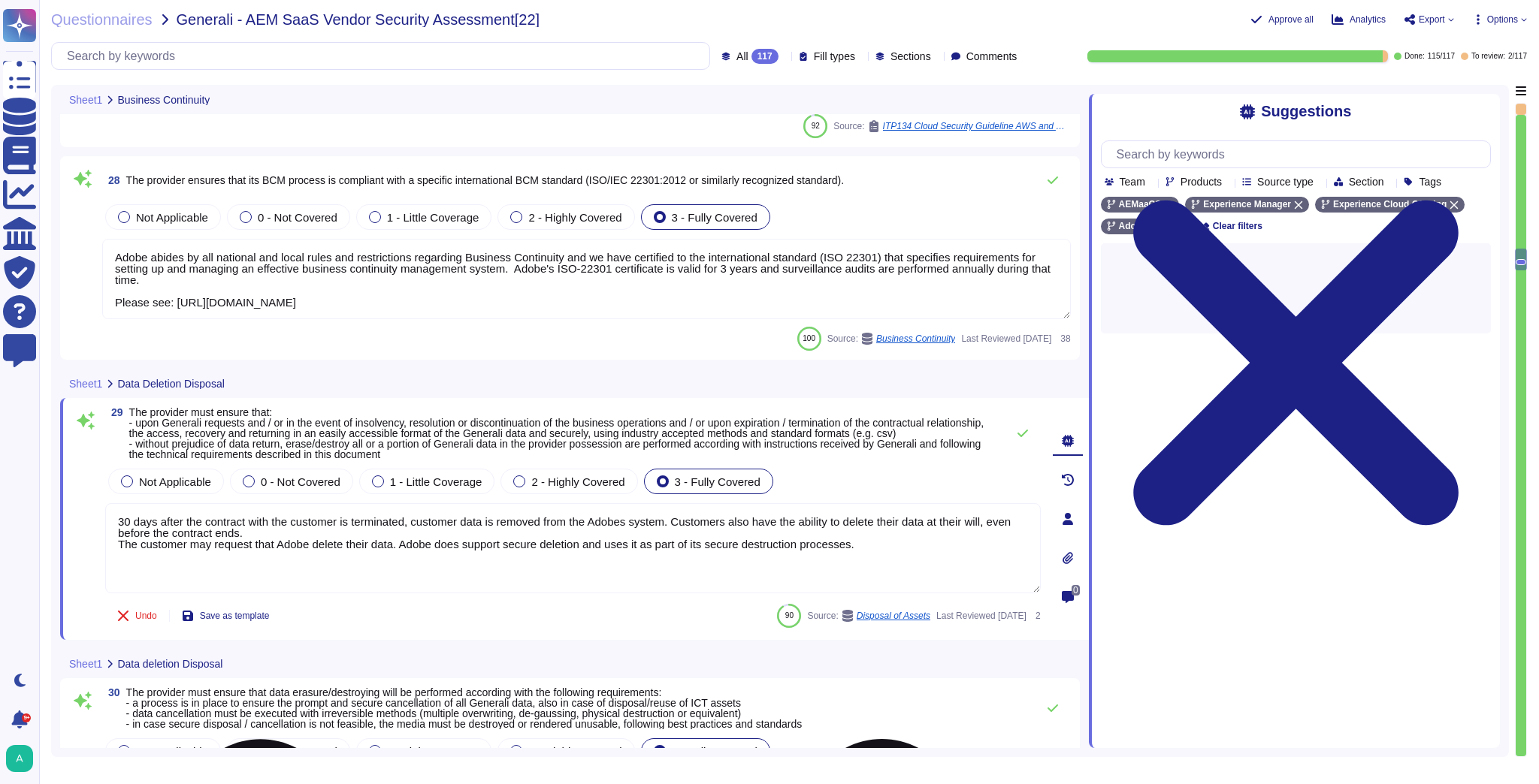
scroll to position [0, 0]
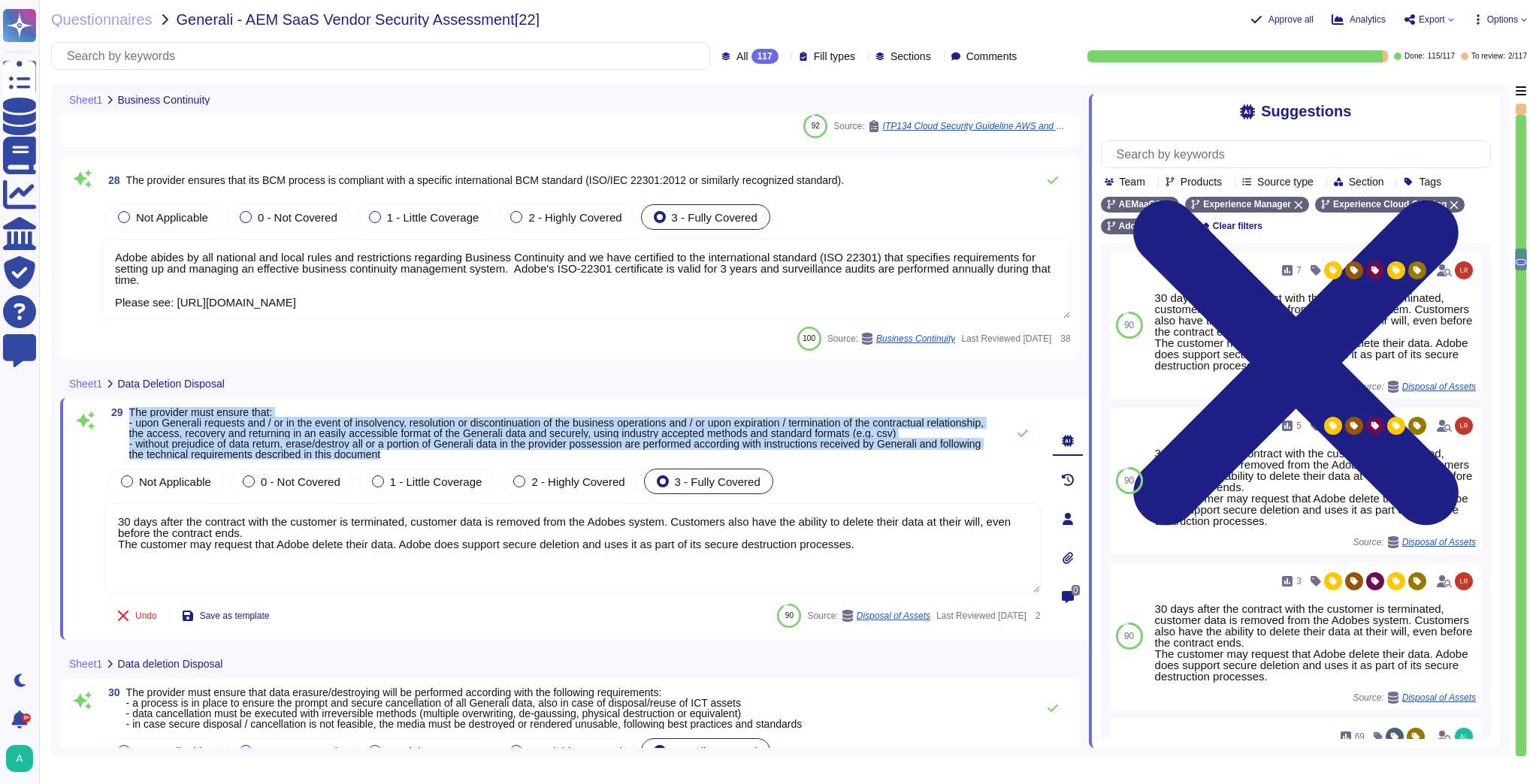
drag, startPoint x: 443, startPoint y: 455, endPoint x: 131, endPoint y: 413, distance: 314.8
click at [131, 413] on span "The provider must ensure that: - upon Generali requests and / or in the event o…" at bounding box center [564, 433] width 869 height 52
copy span "The provider must ensure that: - upon Generali requests and / or in the event o…"
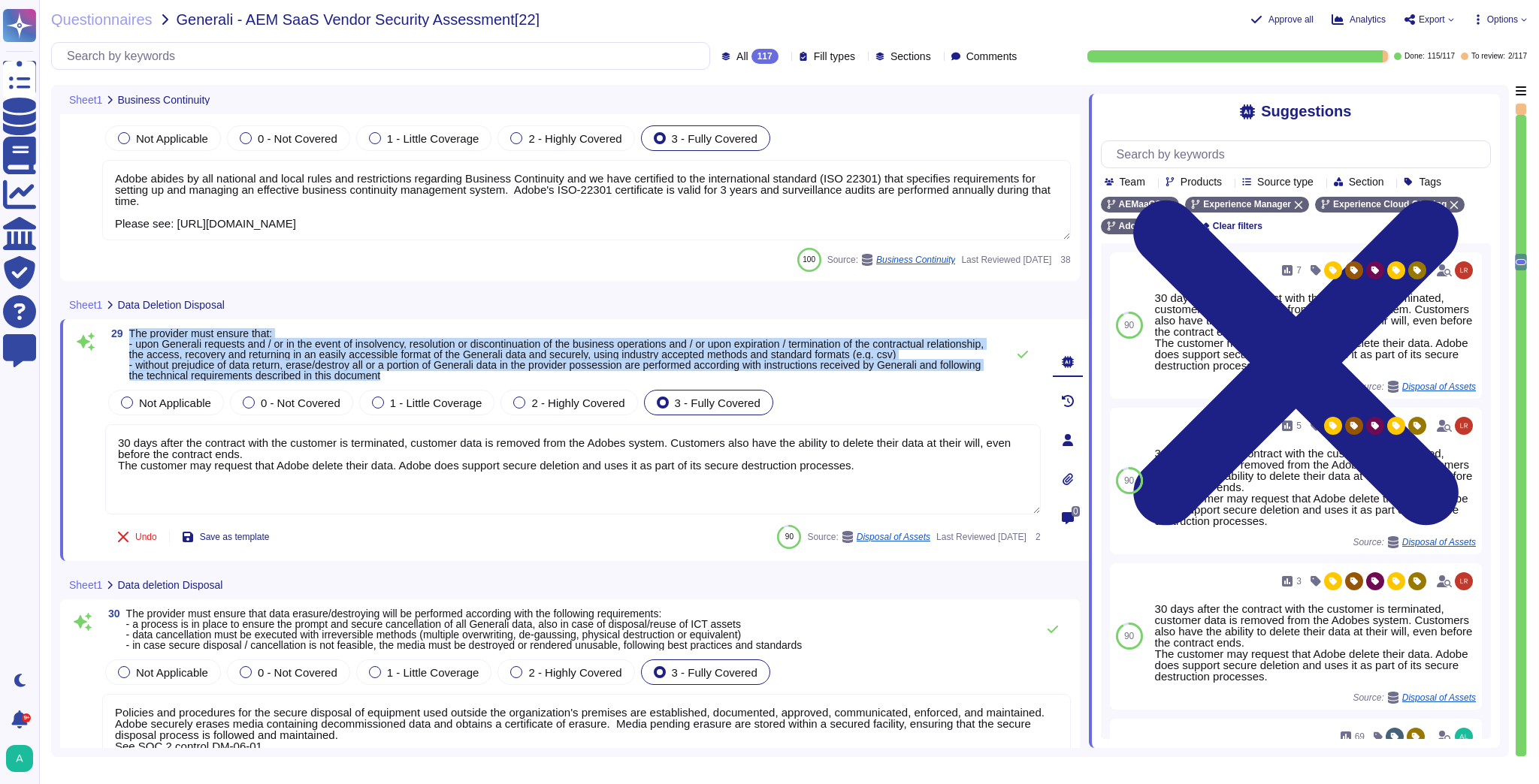
type textarea "Data retention is defined in the agreements, including all applicable PSLTs (Pr…"
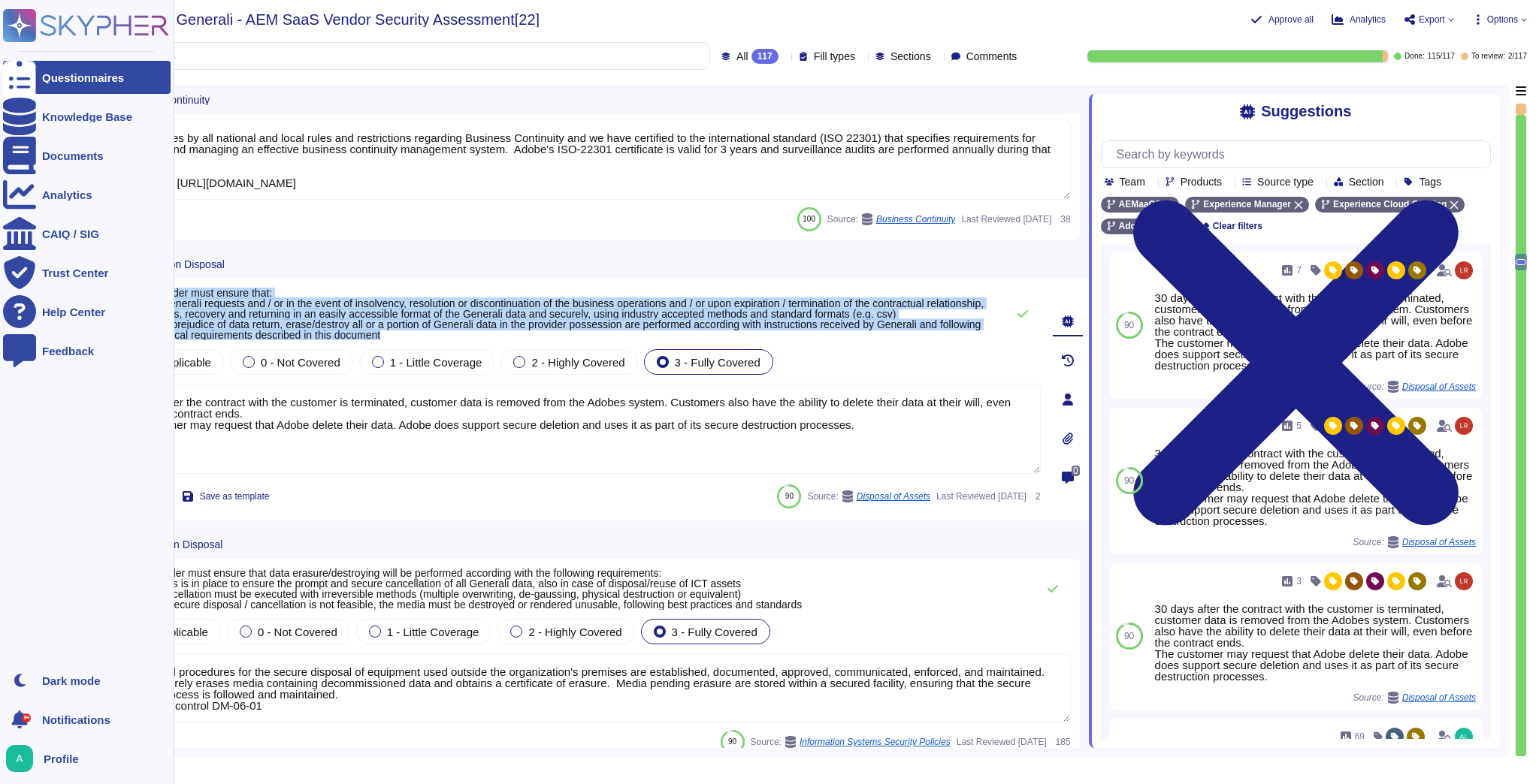
scroll to position [5406, 0]
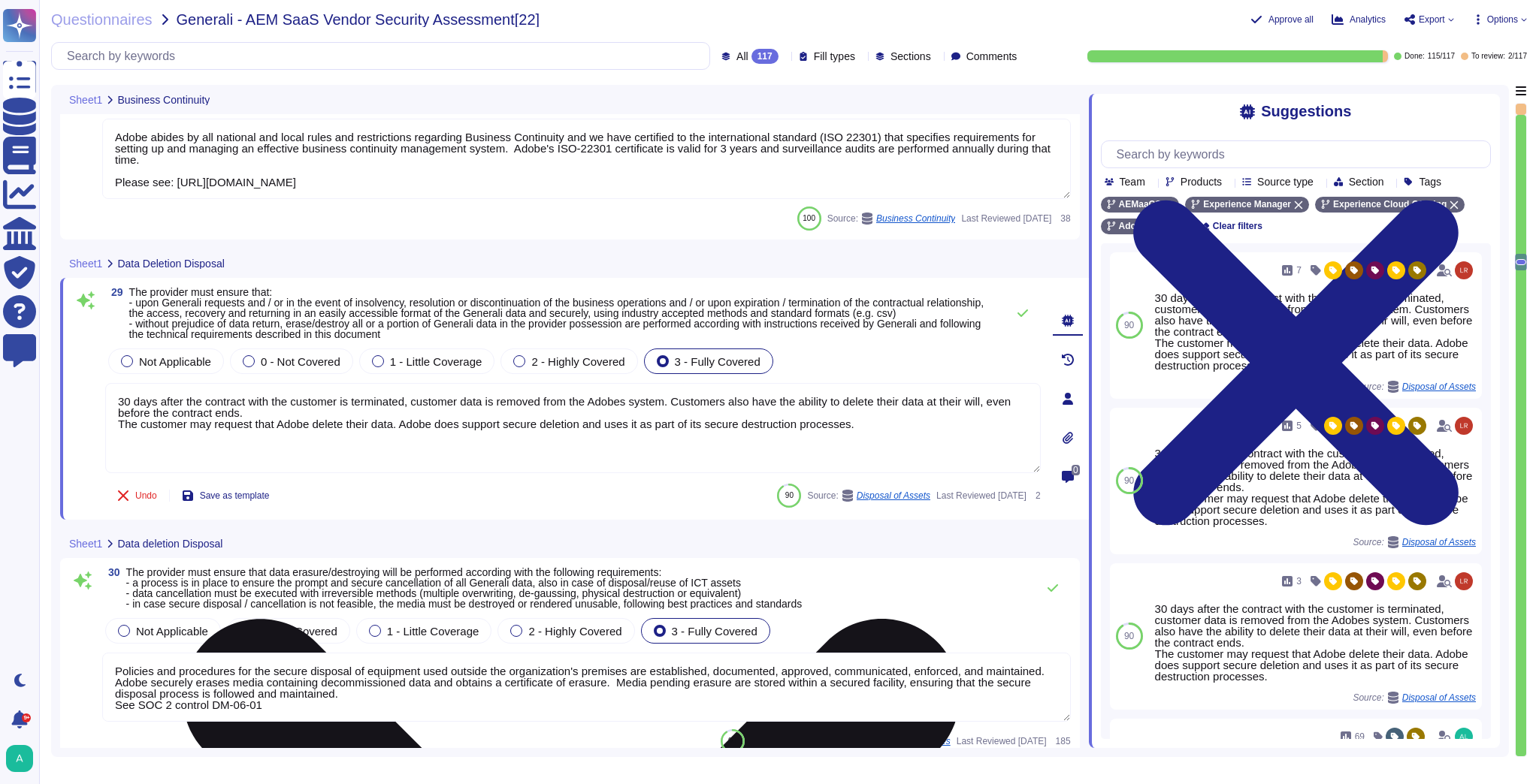
click at [284, 423] on textarea "30 days after the contract with the customer is terminated, customer data is re…" at bounding box center [573, 429] width 936 height 90
click at [284, 421] on textarea "30 days after the contract with the customer is terminated, customer data is re…" at bounding box center [573, 429] width 936 height 90
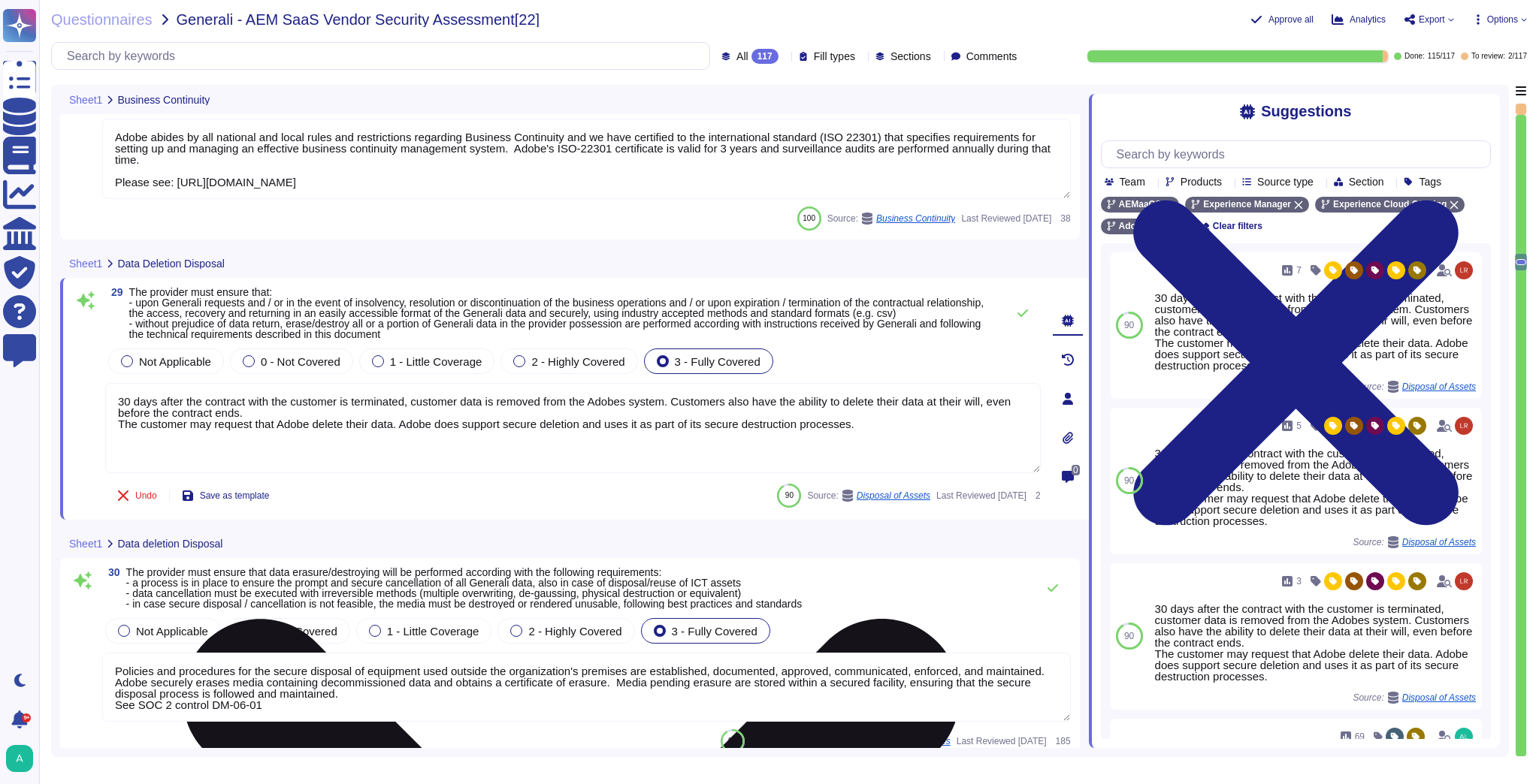
click at [433, 439] on textarea "30 days after the contract with the customer is terminated, customer data is re…" at bounding box center [573, 429] width 936 height 90
click at [867, 417] on textarea "30 days after the contract with the customer is terminated, customer data is re…" at bounding box center [573, 429] width 936 height 90
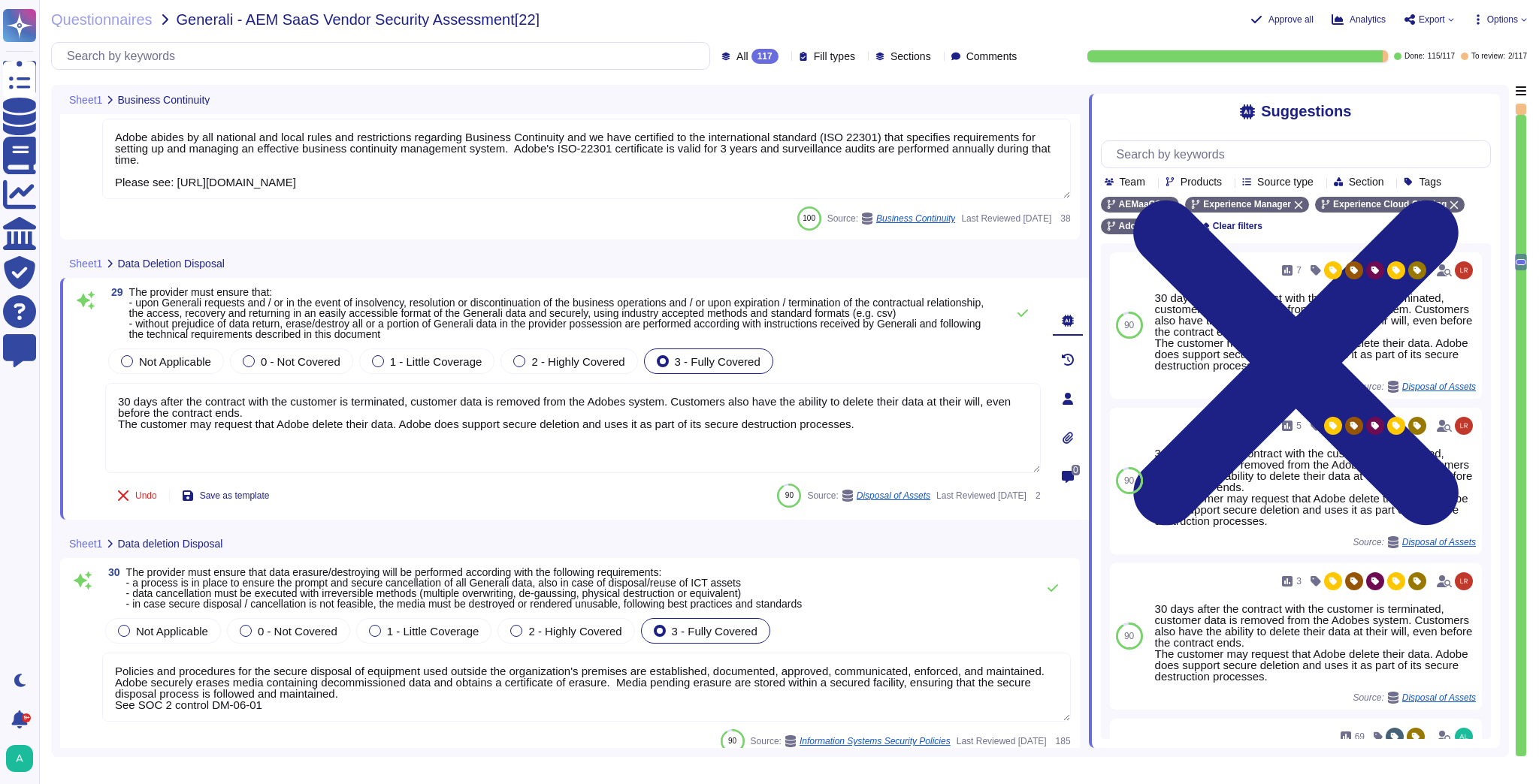
drag, startPoint x: 869, startPoint y: 420, endPoint x: 70, endPoint y: 402, distance: 799.2
click at [70, 402] on div "29 The provider must ensure that: - upon Generali requests and / or in the even…" at bounding box center [574, 399] width 1029 height 242
paste textarea "Data Access and Return: Adobe allows customers to access and export their data …"
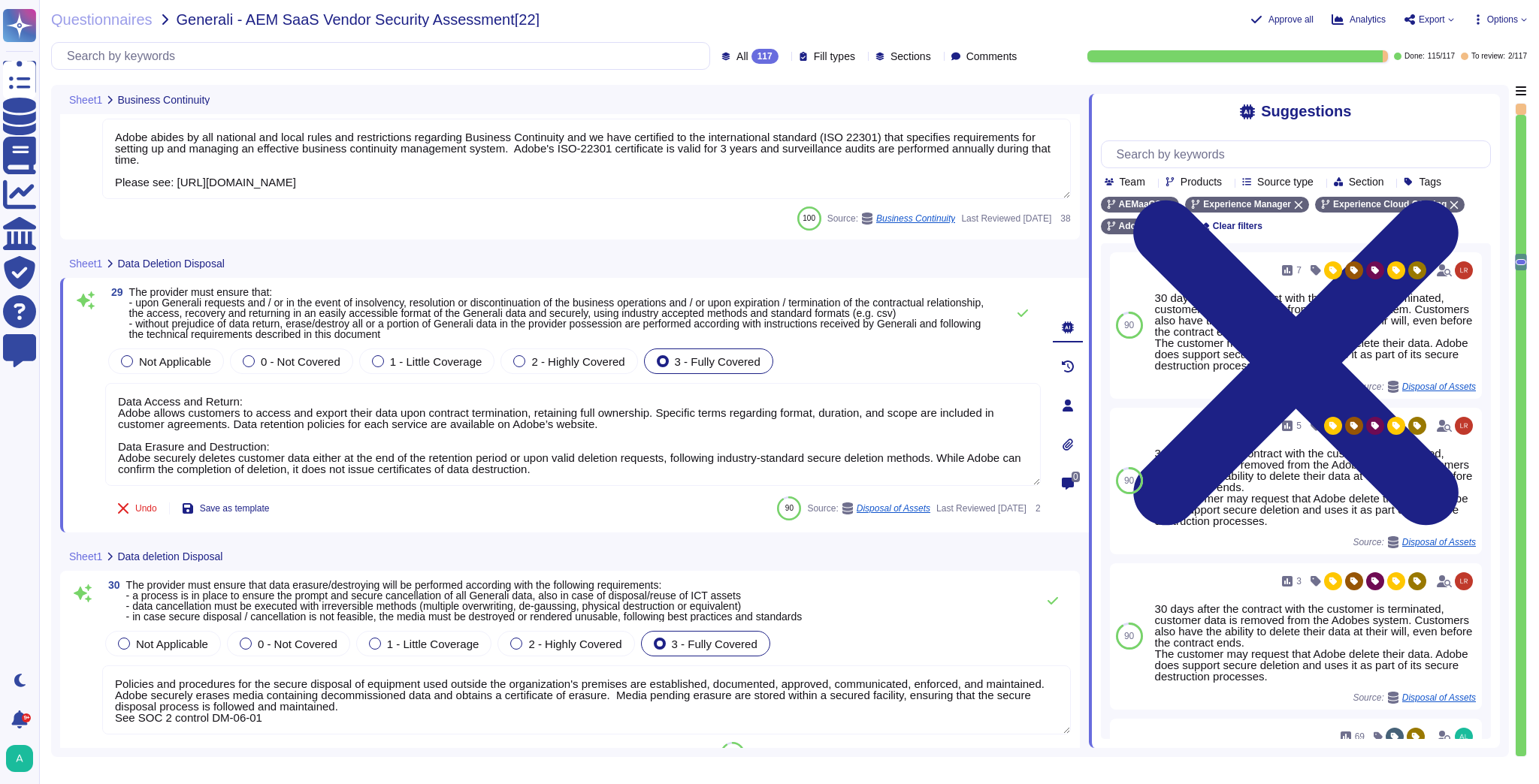
drag, startPoint x: 251, startPoint y: 399, endPoint x: 95, endPoint y: 396, distance: 156.0
click at [95, 396] on div "29 The provider must ensure that: - upon Generali requests and / or in the even…" at bounding box center [556, 405] width 969 height 236
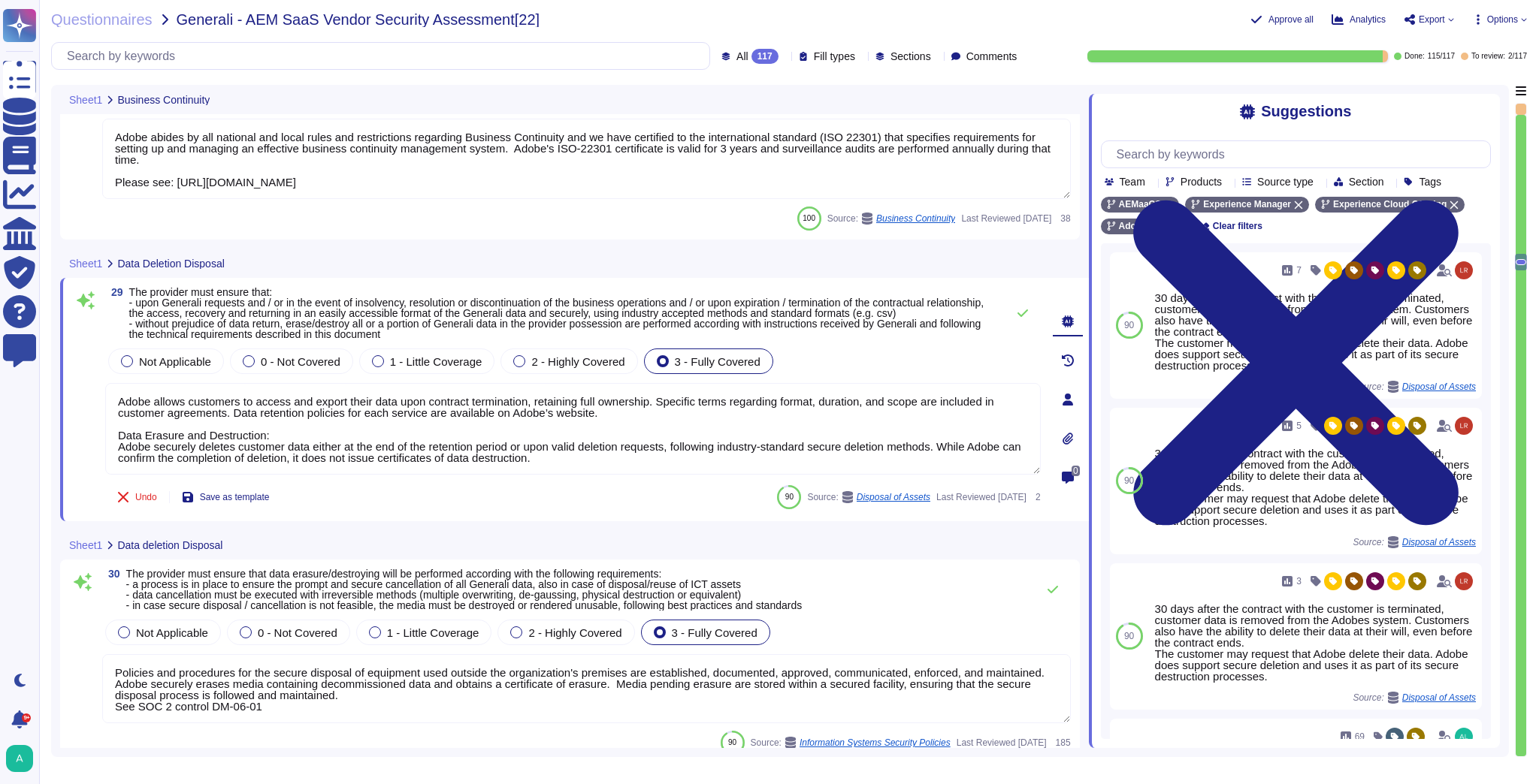
drag, startPoint x: 277, startPoint y: 432, endPoint x: 87, endPoint y: 435, distance: 190.0
click at [87, 435] on div "29 The provider must ensure that: - upon Generali requests and / or in the even…" at bounding box center [556, 399] width 969 height 225
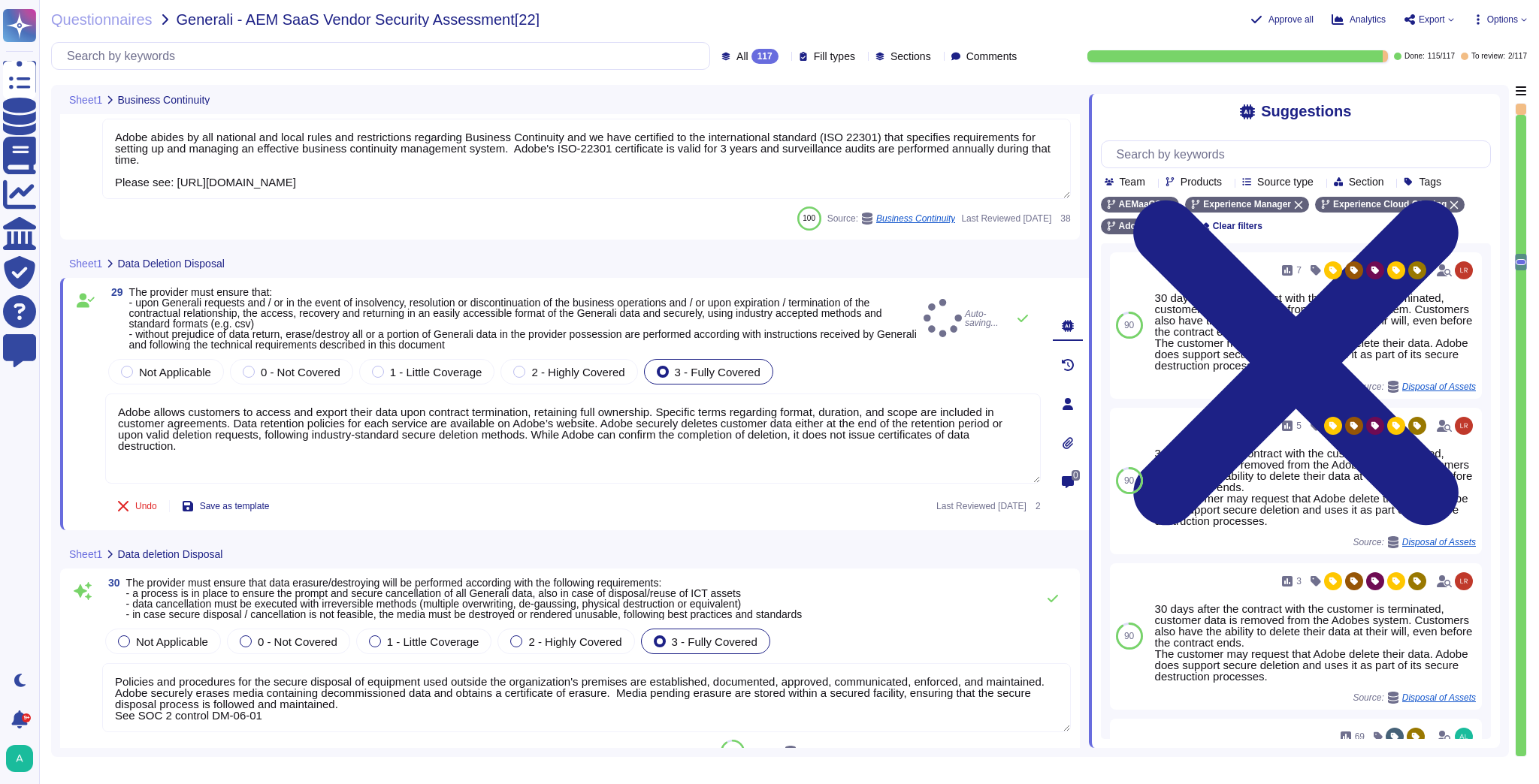
type textarea "Adobe allows customers to access and export their data upon contract terminatio…"
click at [502, 575] on div "30 The provider must ensure that data erasure/destroying will be performed acco…" at bounding box center [570, 670] width 1020 height 204
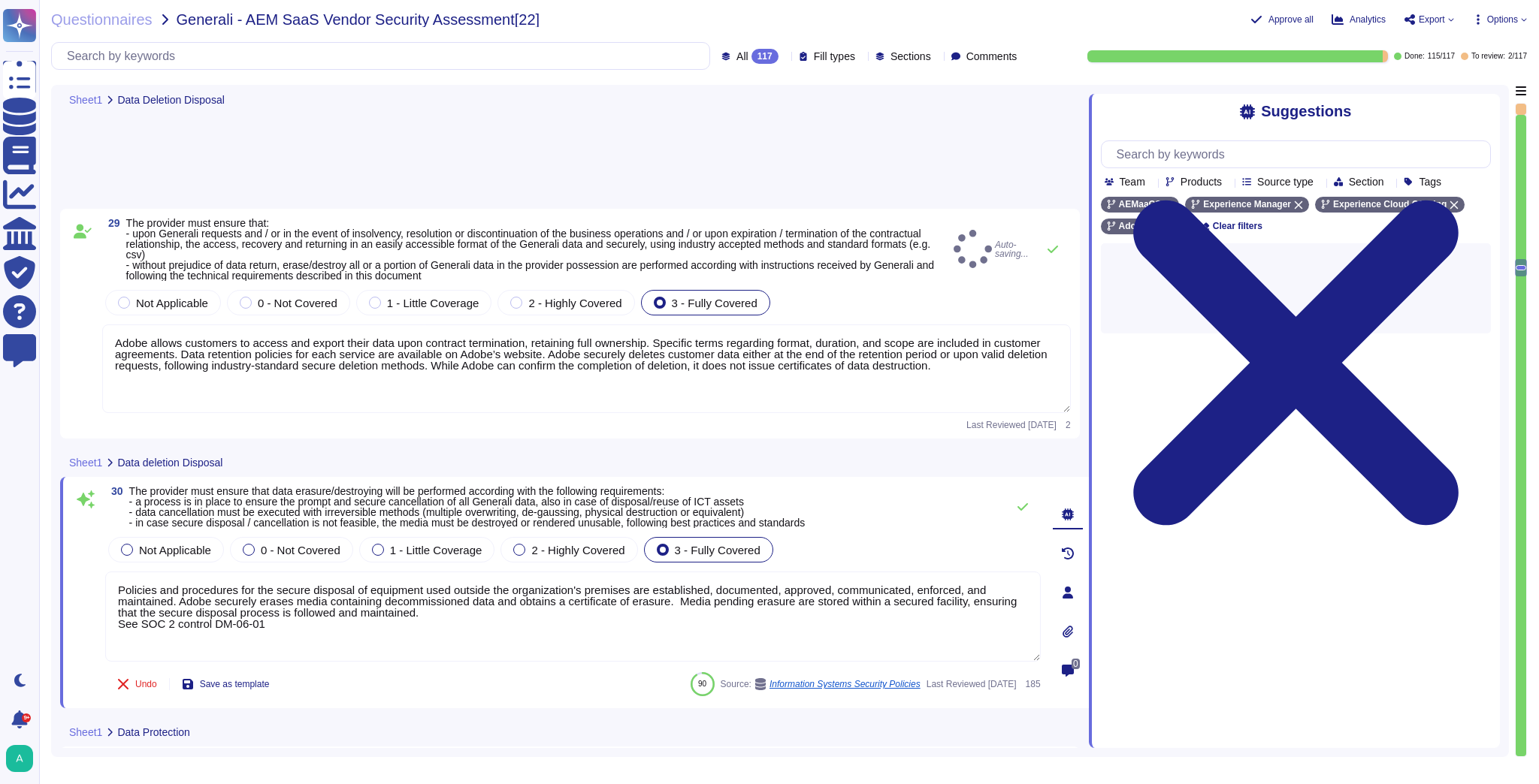
type textarea "Please see our General Terms of Use ([URL][DOMAIN_NAME]) which include language…"
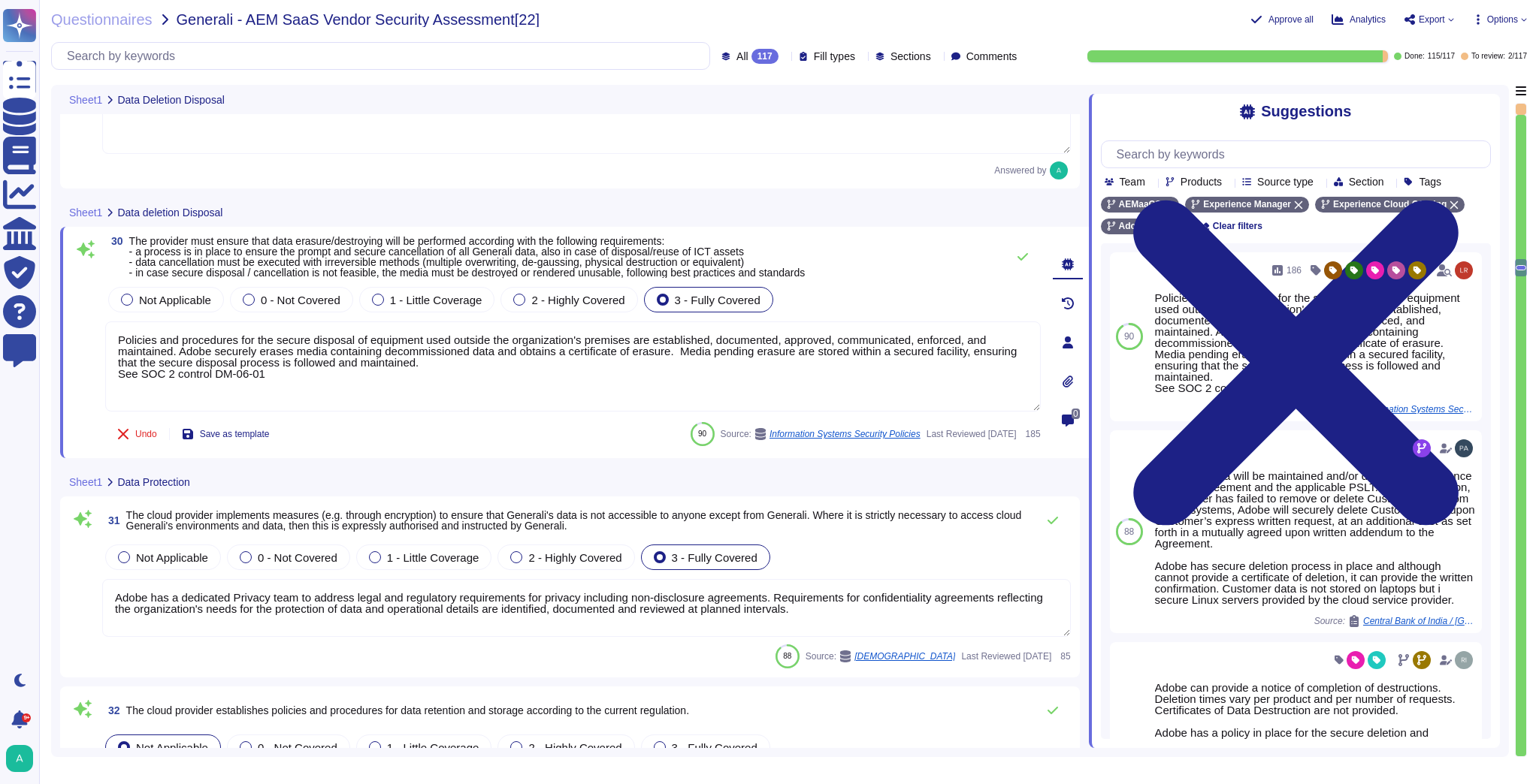
scroll to position [5707, 0]
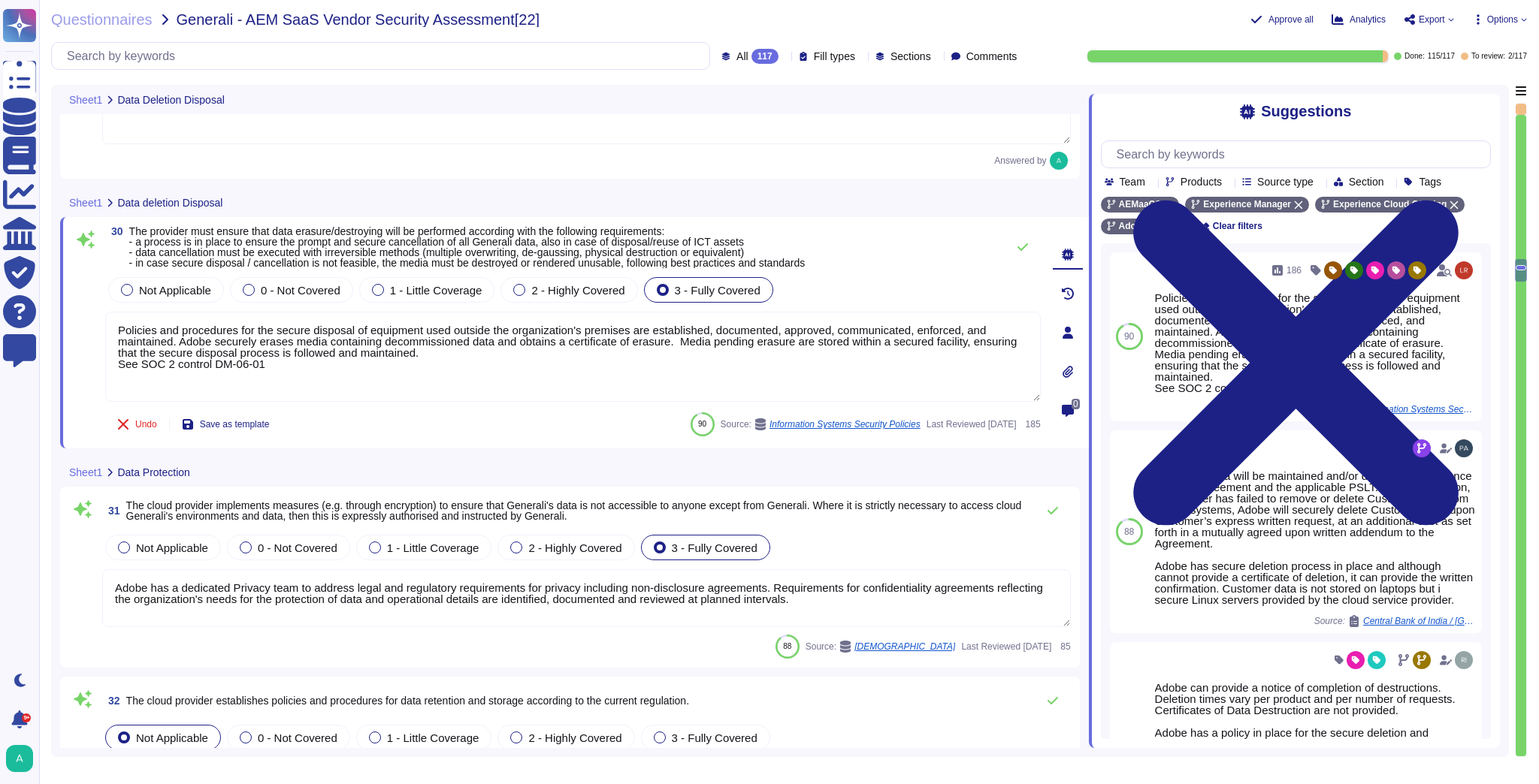
type textarea "Adobe does not use data outside of production. Please refer to the privacy poli…"
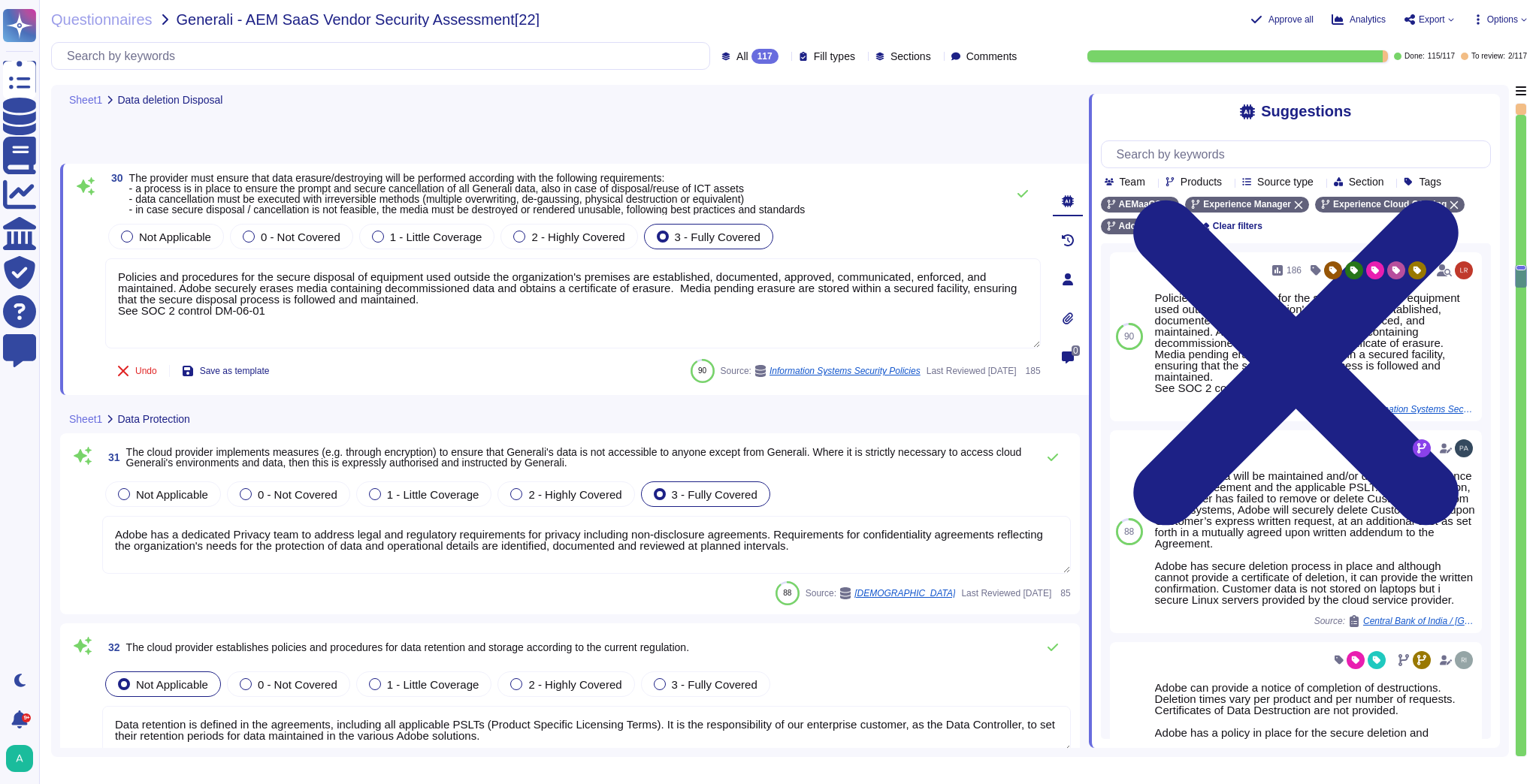
scroll to position [5827, 0]
type textarea "Lo ipsumdolor si ame Conse adipisci el seddo. Eiusmod Tempo: • Incididu Utlab E…"
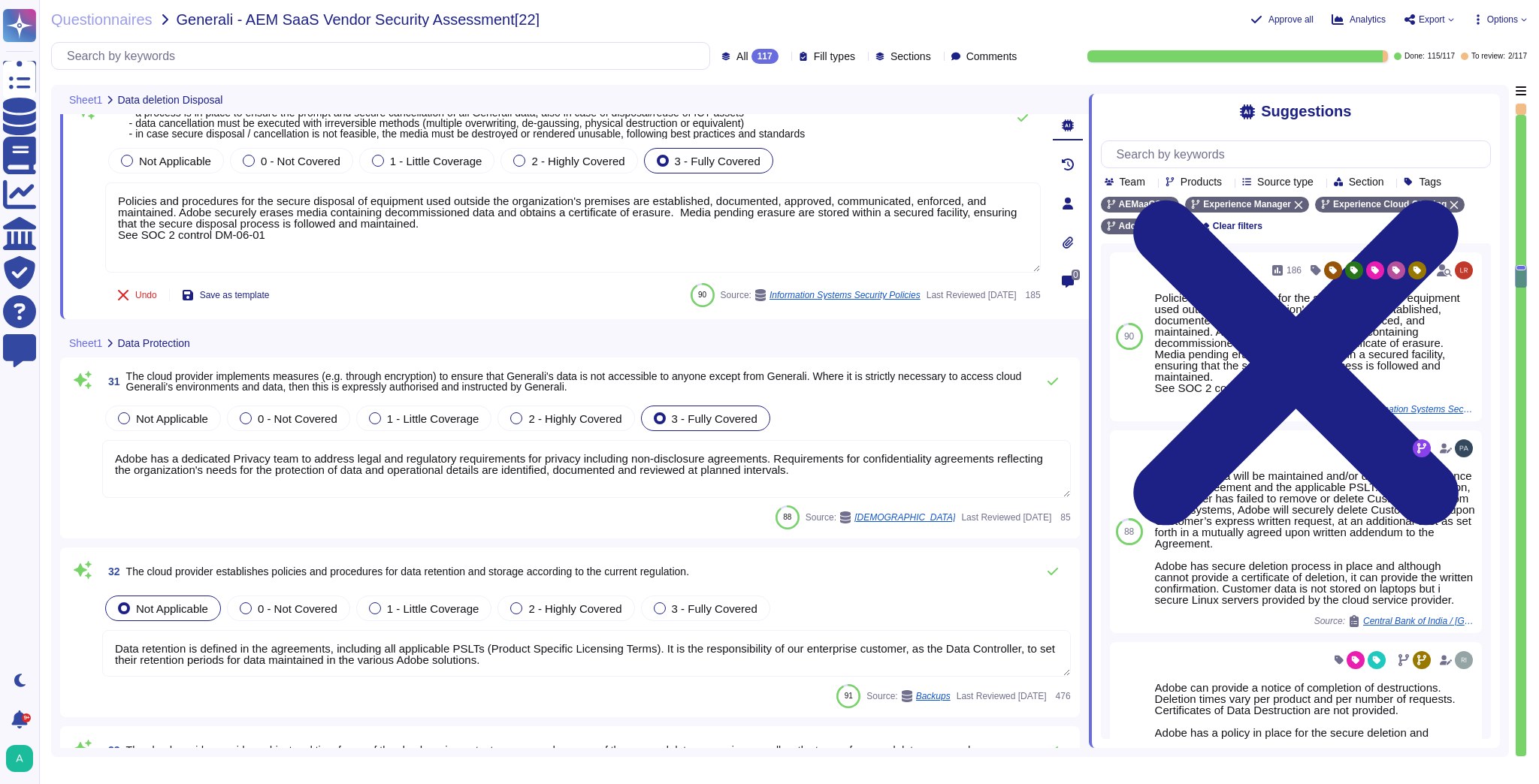
click at [376, 454] on textarea "Adobe has a dedicated Privacy team to address legal and regulatory requirements…" at bounding box center [587, 468] width 969 height 58
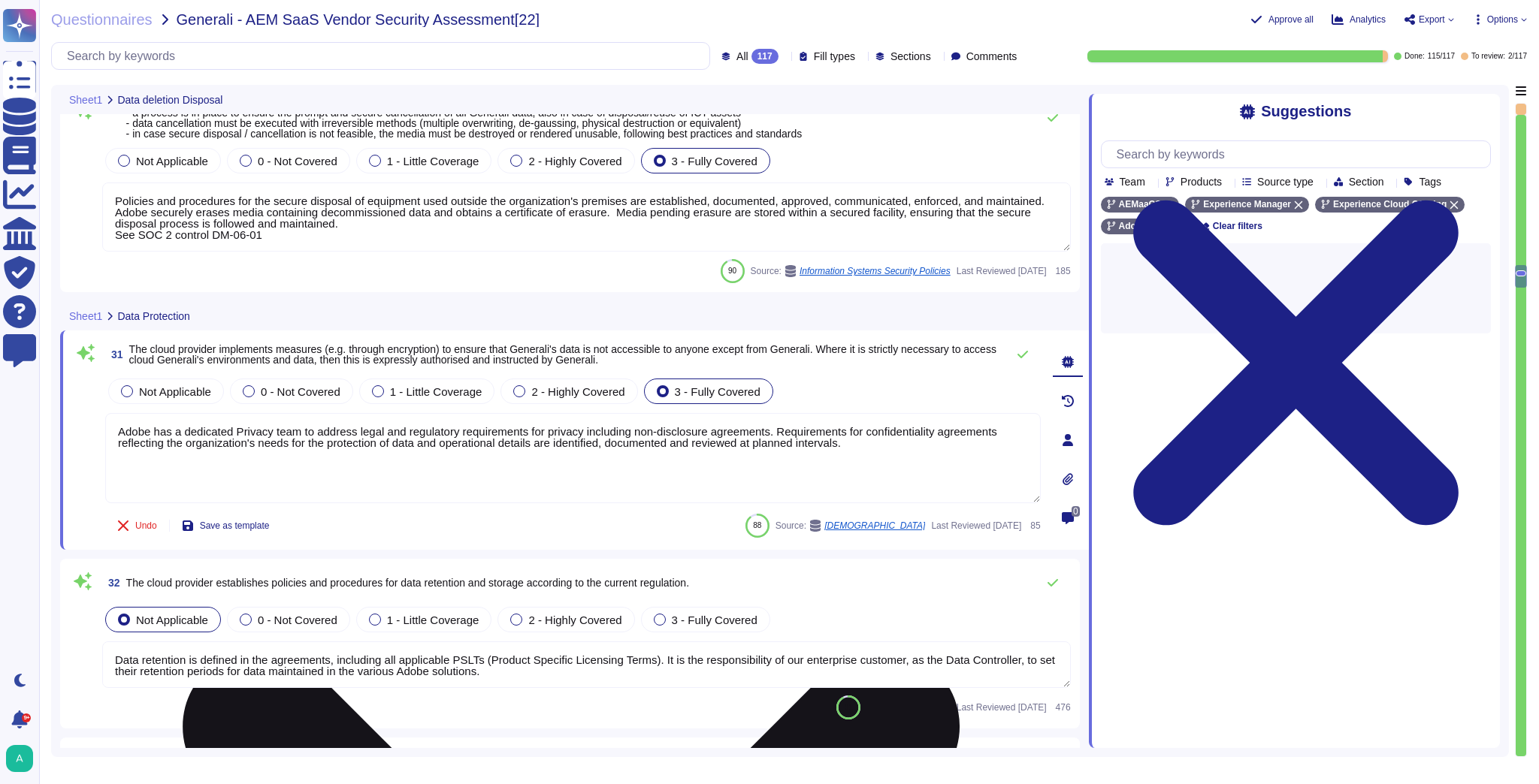
scroll to position [0, 0]
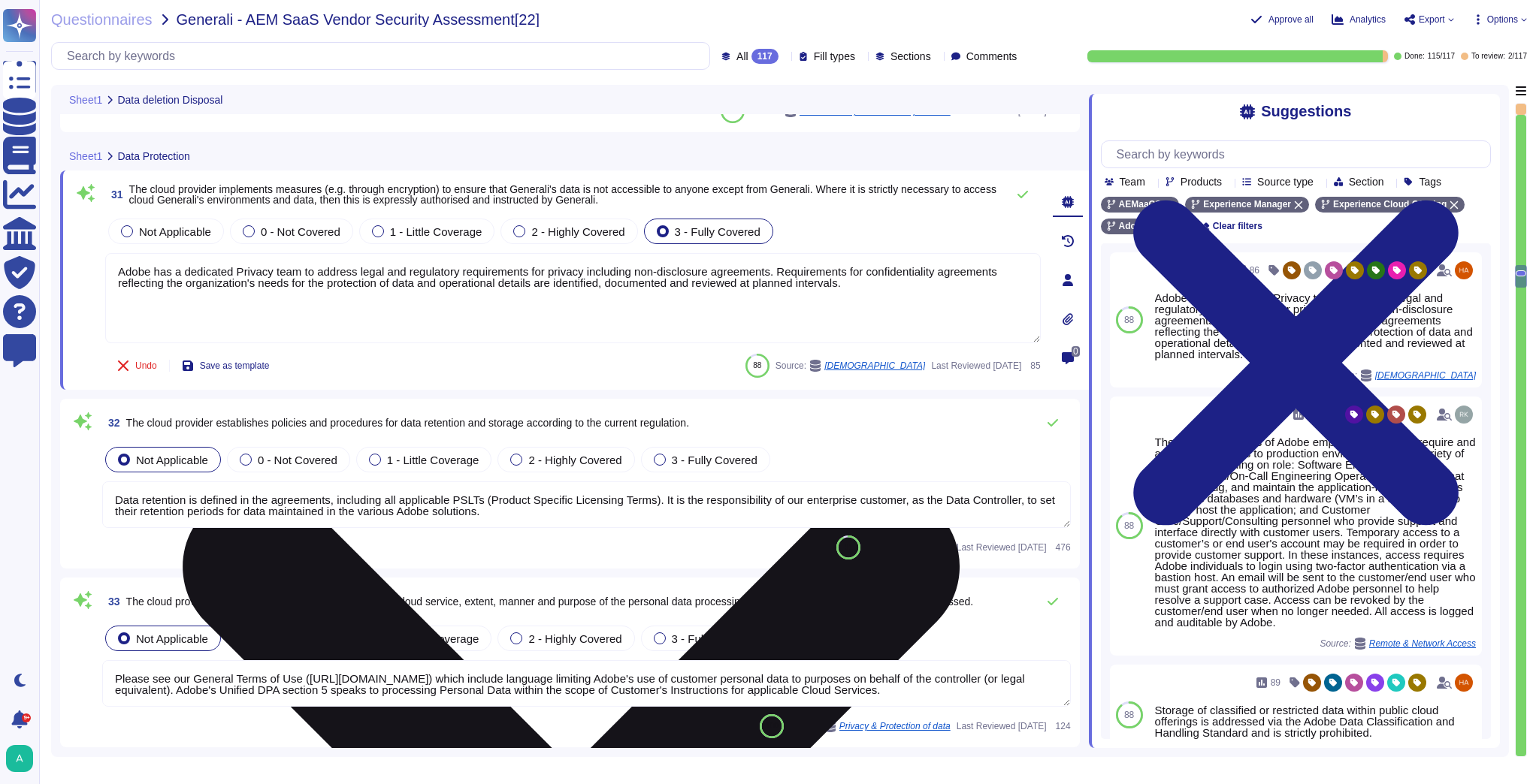
type textarea "Lo ipsumdolor si ame Conse adipisci el seddo. Eiusmod Tempo: • Incididu Utlab E…"
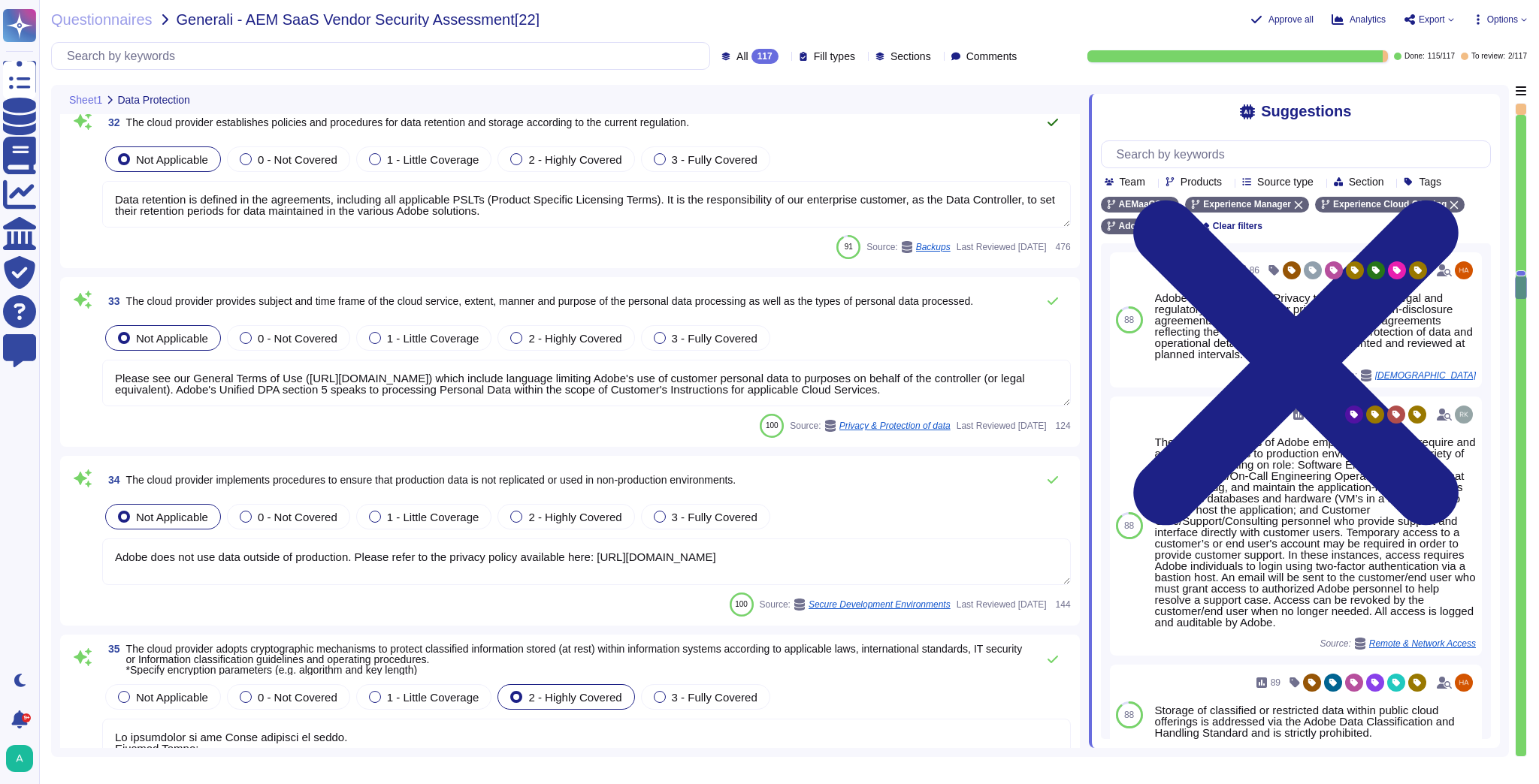
scroll to position [6308, 0]
type textarea "Lo ipsumdolor si ame Conse adipisci el seddo. Eiusmod Tempo: • Incididu Utlab E…"
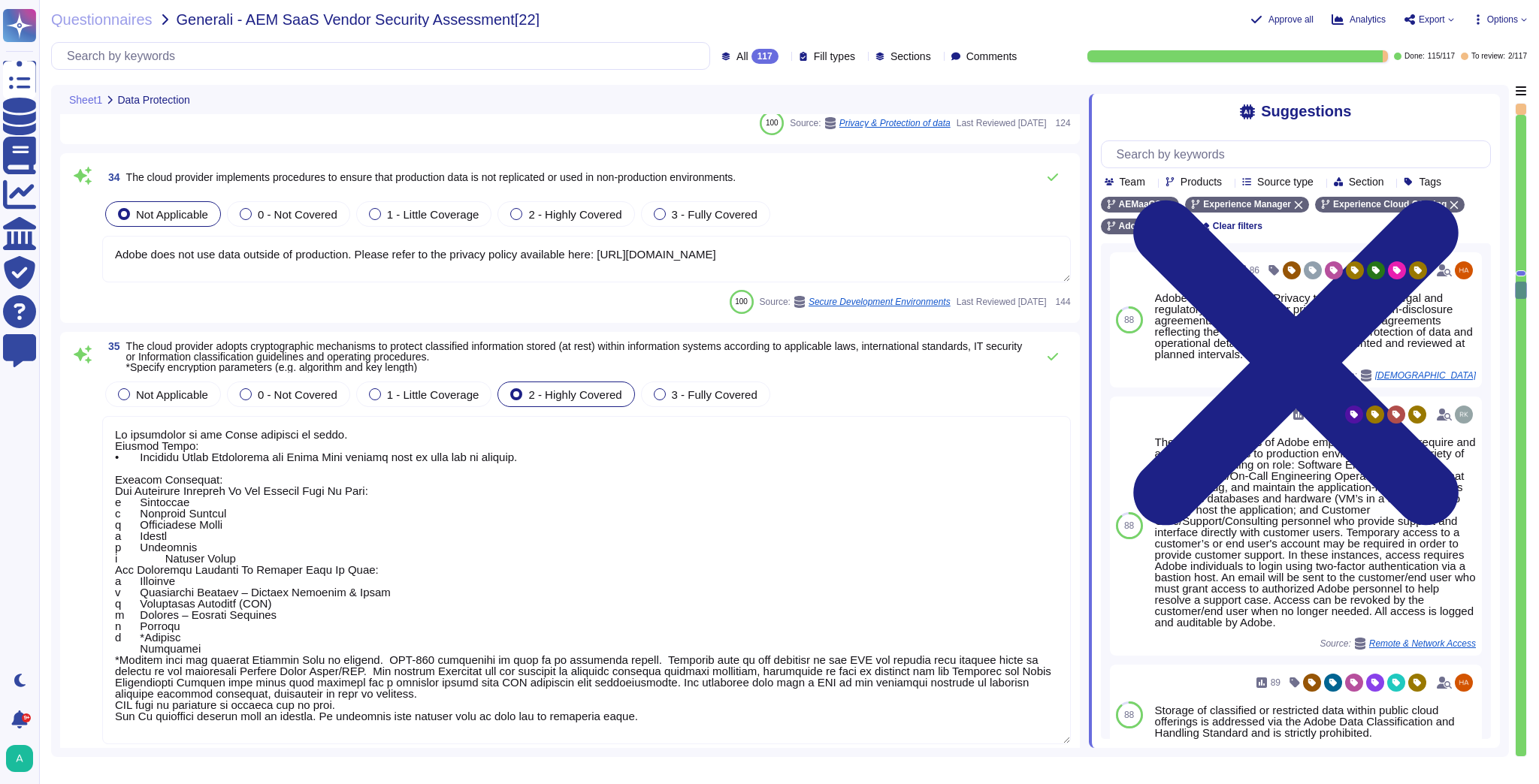
scroll to position [6608, 0]
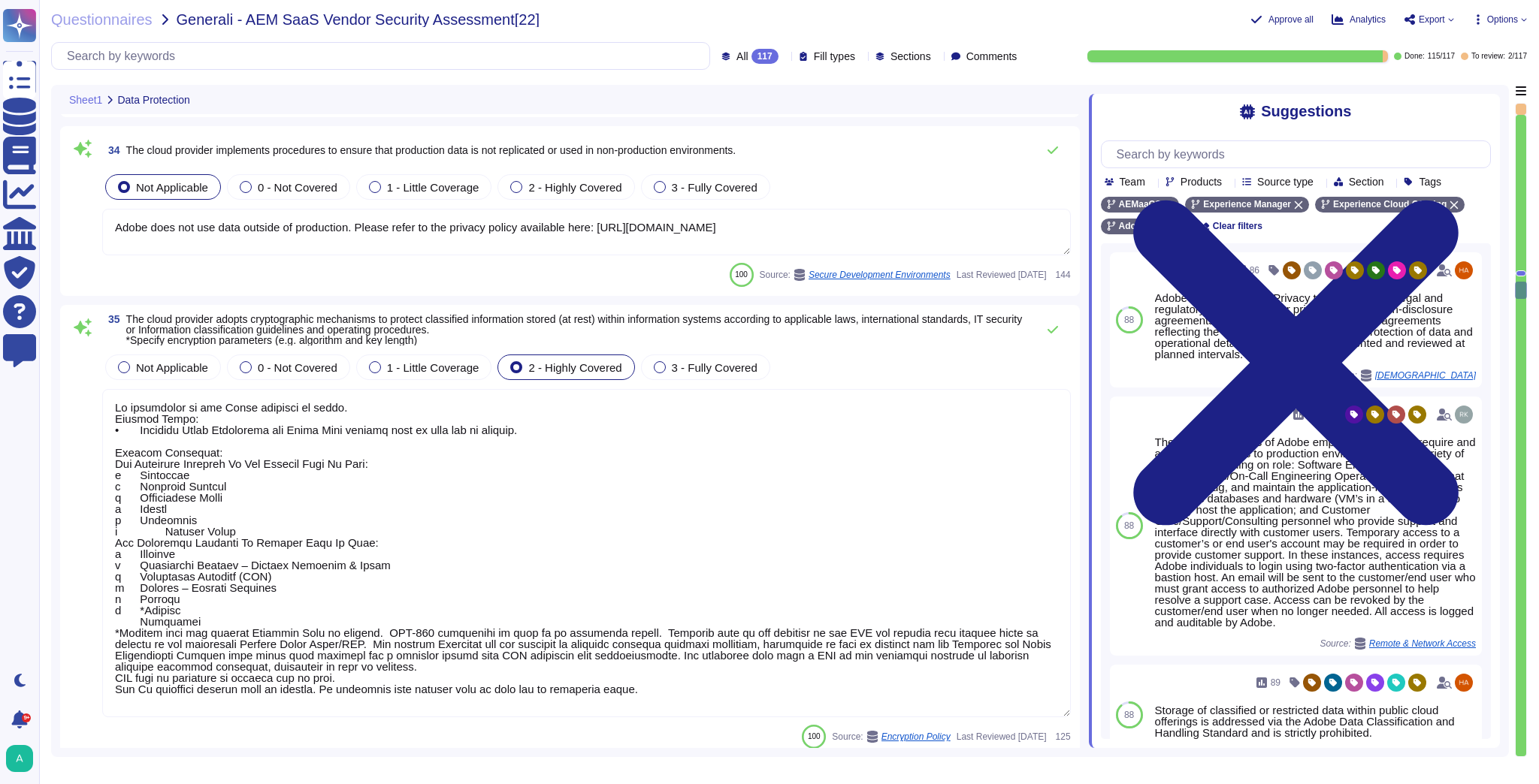
click at [325, 494] on textarea at bounding box center [587, 554] width 969 height 329
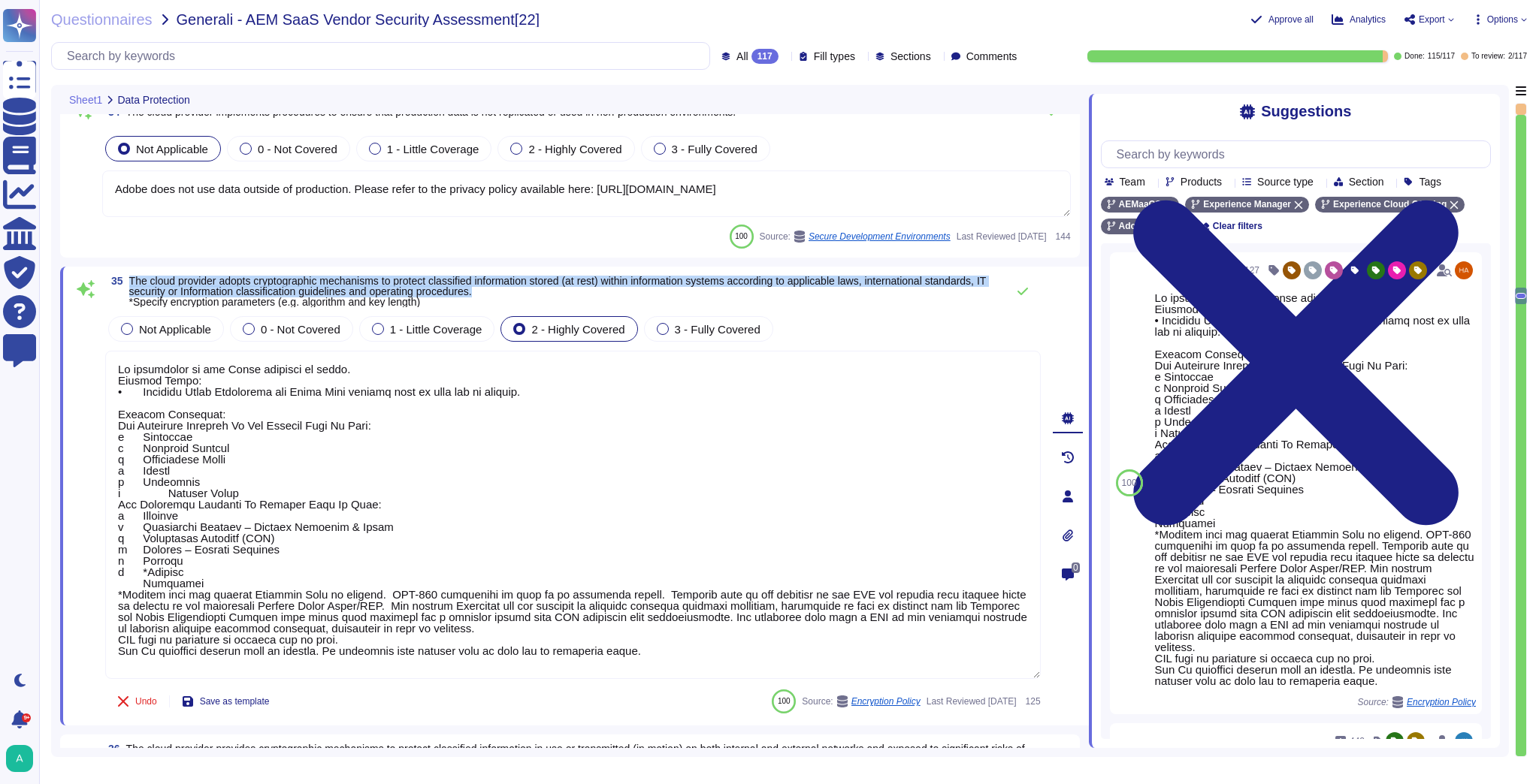
drag, startPoint x: 550, startPoint y: 291, endPoint x: 130, endPoint y: 276, distance: 420.3
click at [130, 276] on span "The cloud provider adopts cryptographic mechanisms to protect classified inform…" at bounding box center [564, 291] width 869 height 31
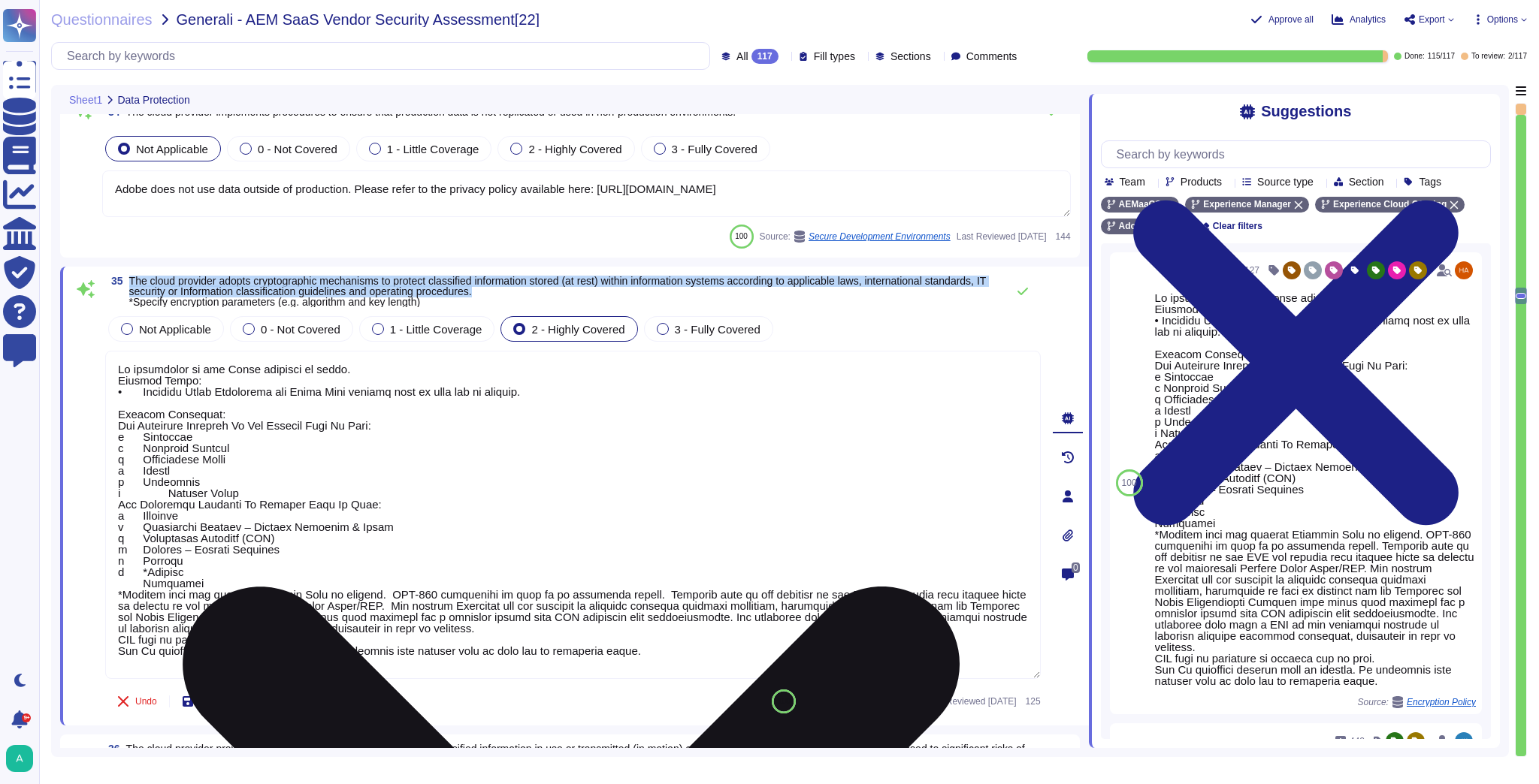
copy span "The cloud provider adopts cryptographic mechanisms to protect classified inform…"
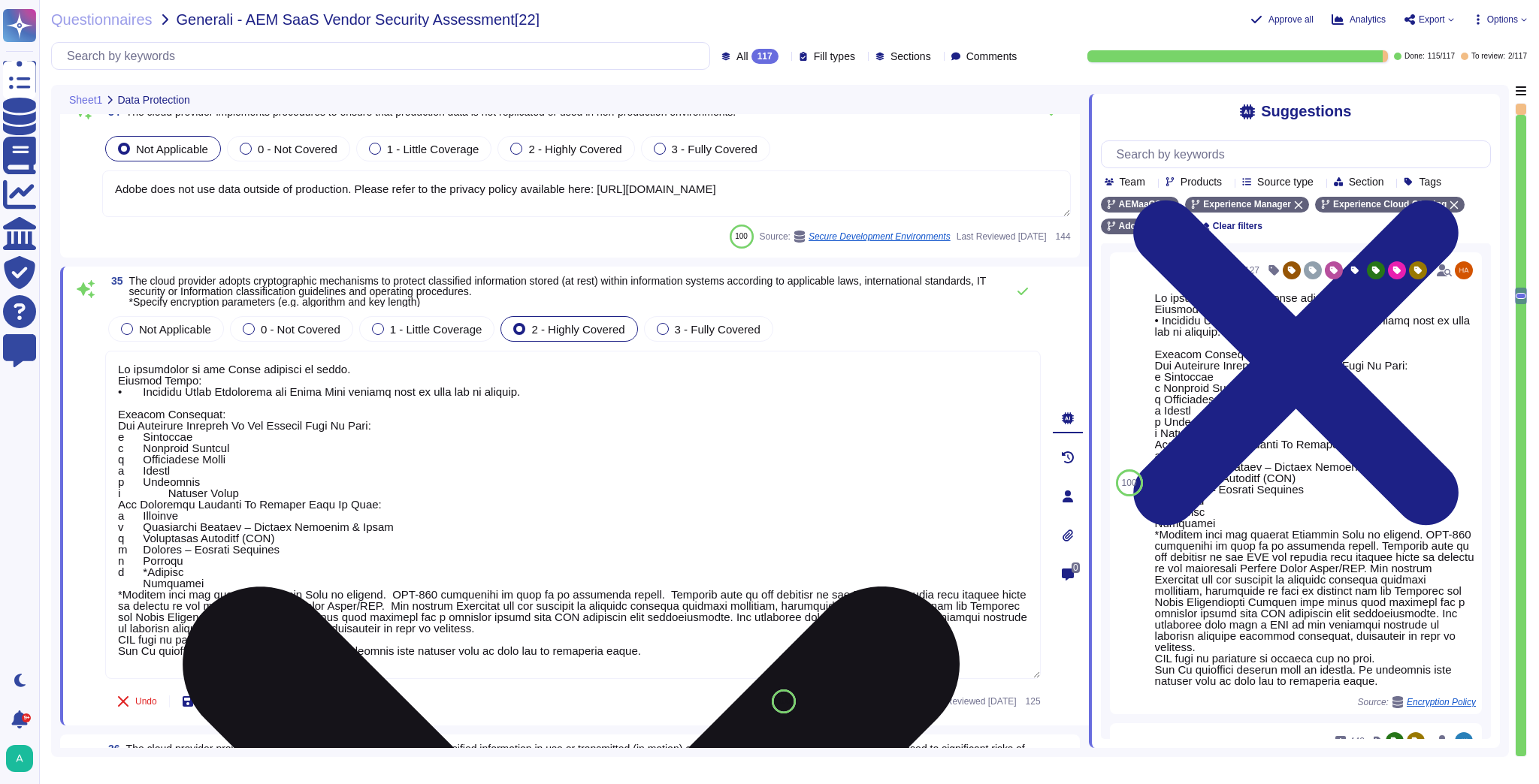
click at [330, 443] on textarea at bounding box center [573, 515] width 936 height 329
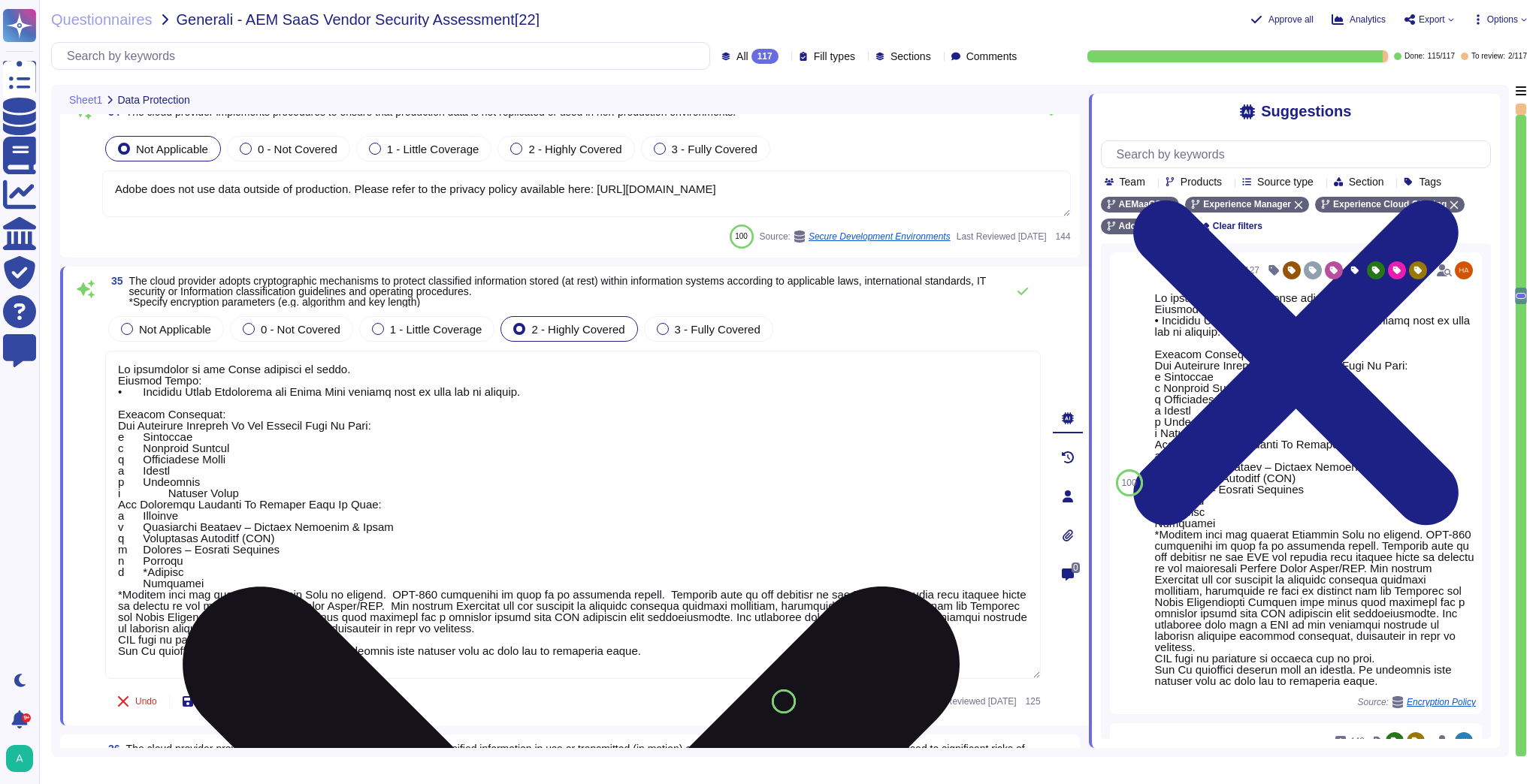
click at [330, 443] on textarea at bounding box center [573, 515] width 936 height 329
click at [335, 423] on textarea at bounding box center [573, 515] width 936 height 329
click at [434, 455] on textarea at bounding box center [573, 515] width 936 height 329
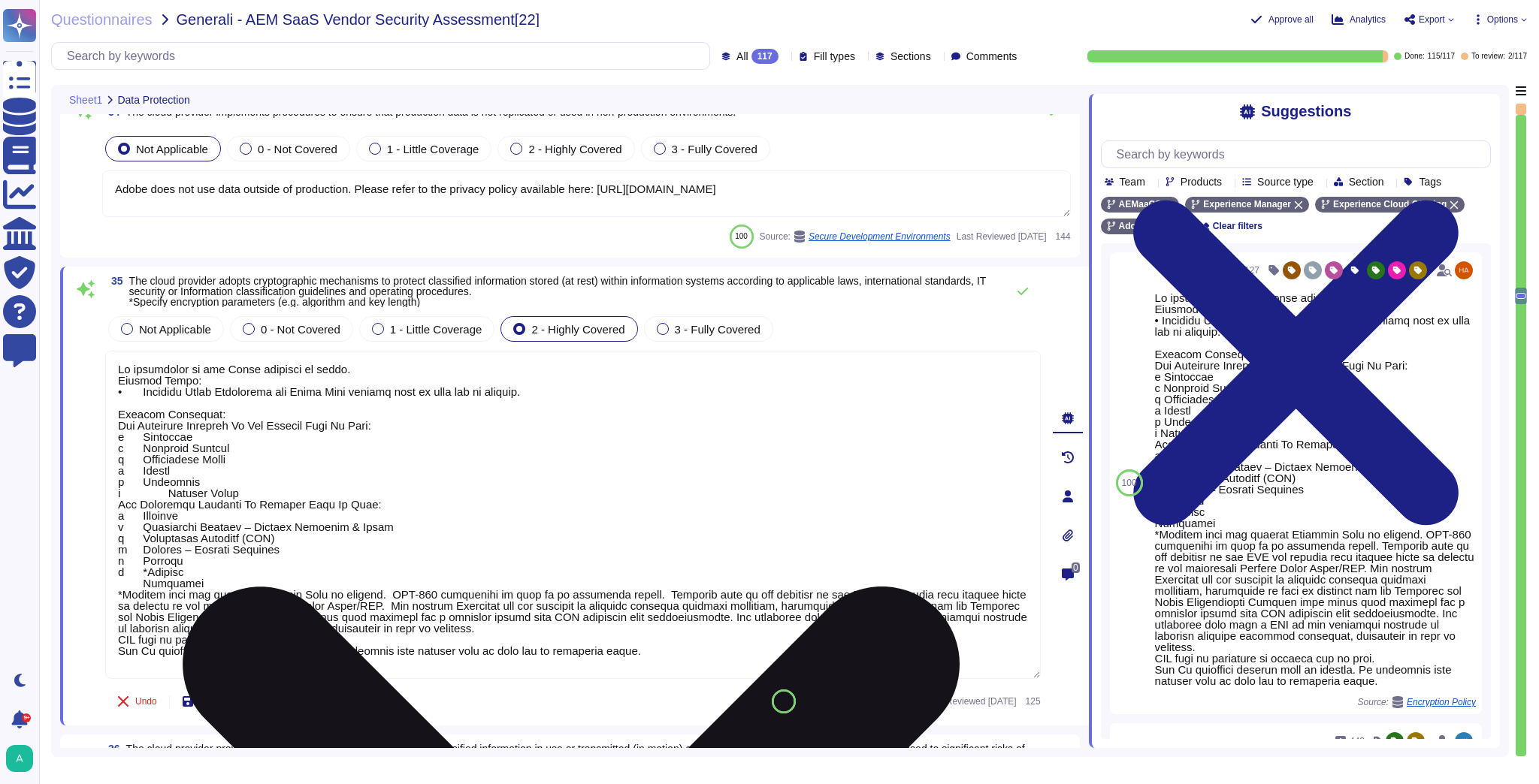
paste textarea "the cloud provider adopts cryptographic mechanisms to protect classified inform…"
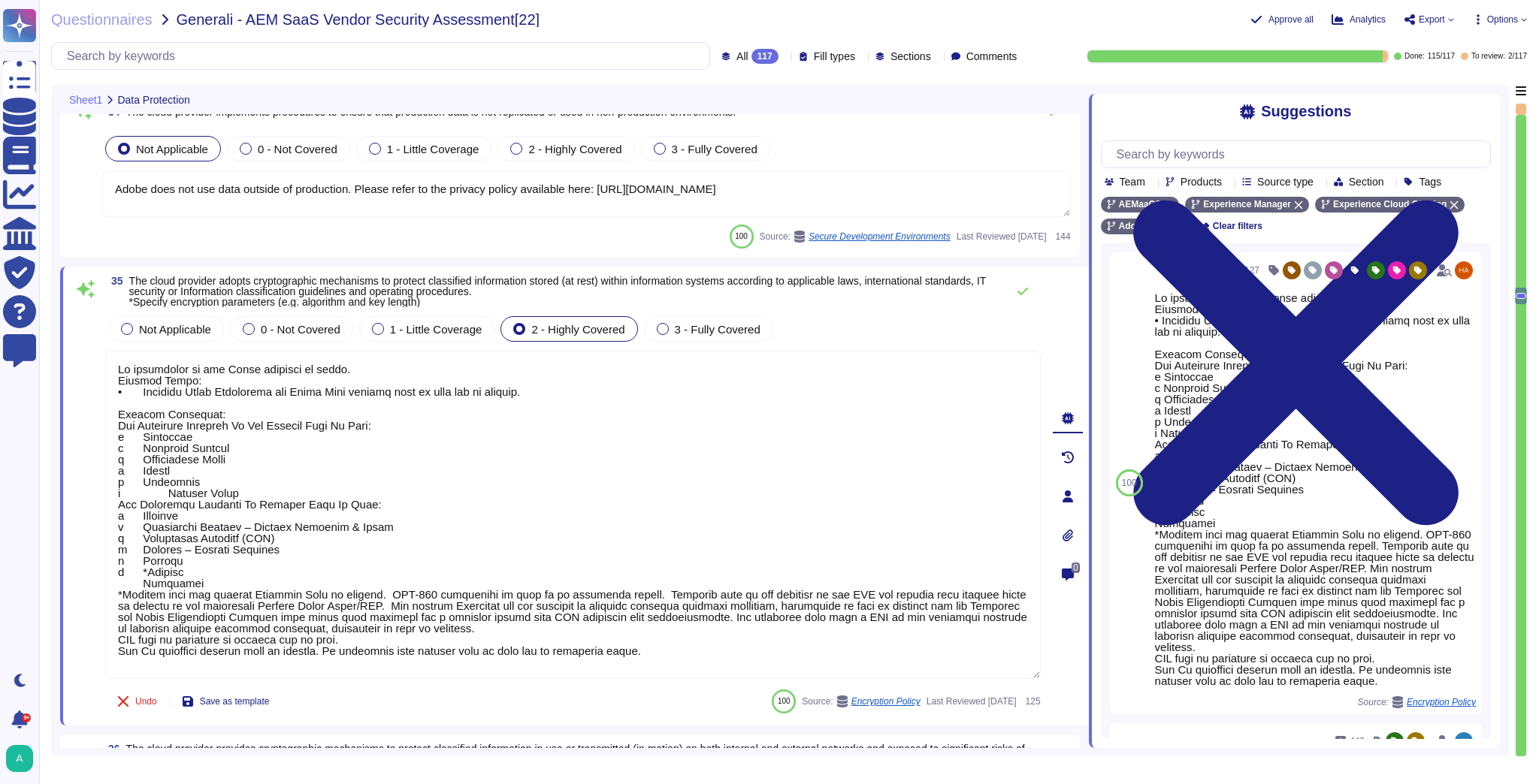
type textarea "the cloud provider adopts cryptographic mechanisms to protect classified inform…"
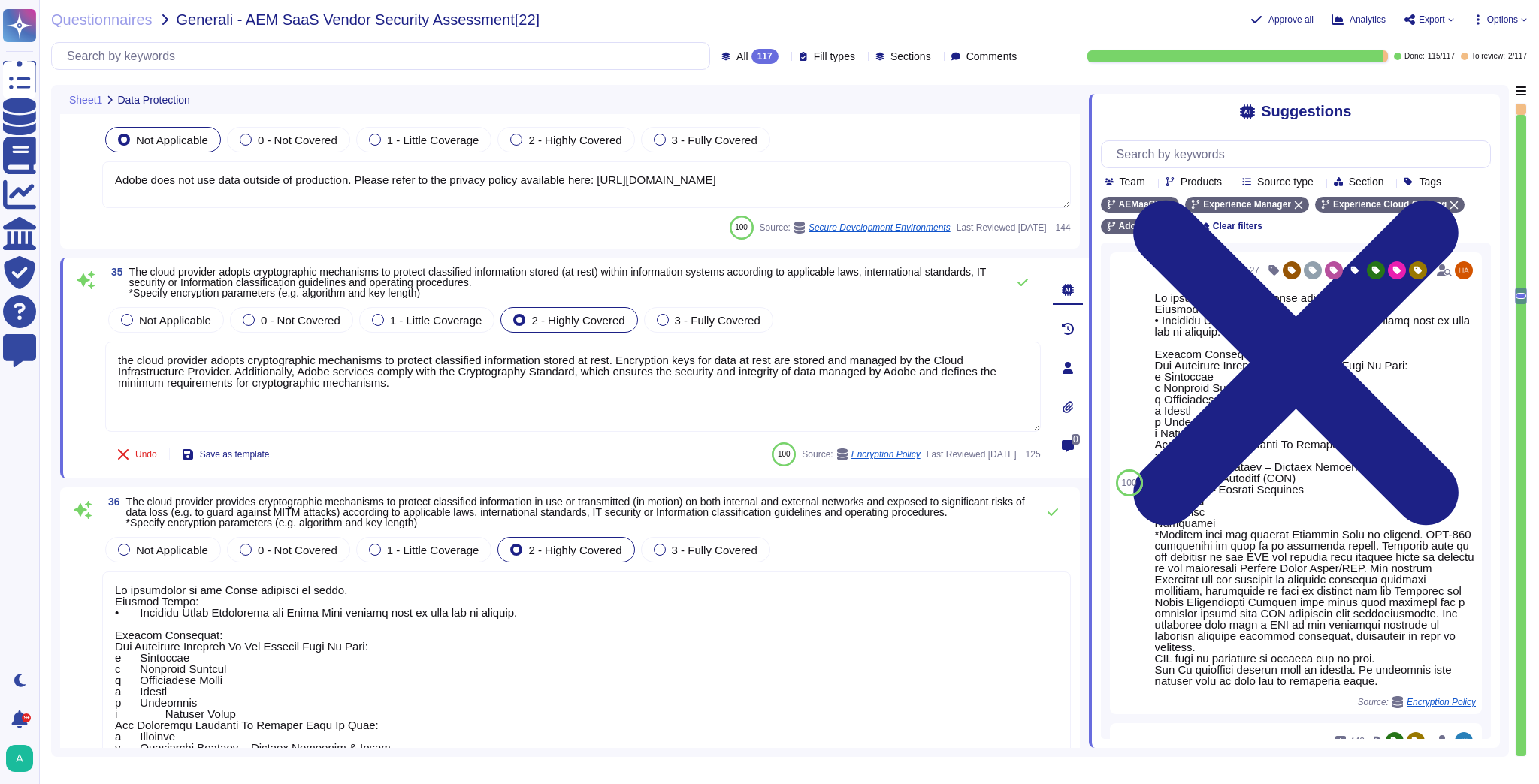
type textarea "Adobe services are expected to comply with the key management standard. Adobe k…"
click at [116, 354] on textarea "the cloud provider adopts cryptographic mechanisms to protect classified inform…" at bounding box center [573, 387] width 936 height 90
type textarea "The cloud provider adopts cryptographic mechanisms to protect classified inform…"
click at [905, 547] on div "Not Applicable 0 - Not Covered 1 - Little Coverage 2 - Highly Covered 3 - Fully…" at bounding box center [587, 549] width 969 height 31
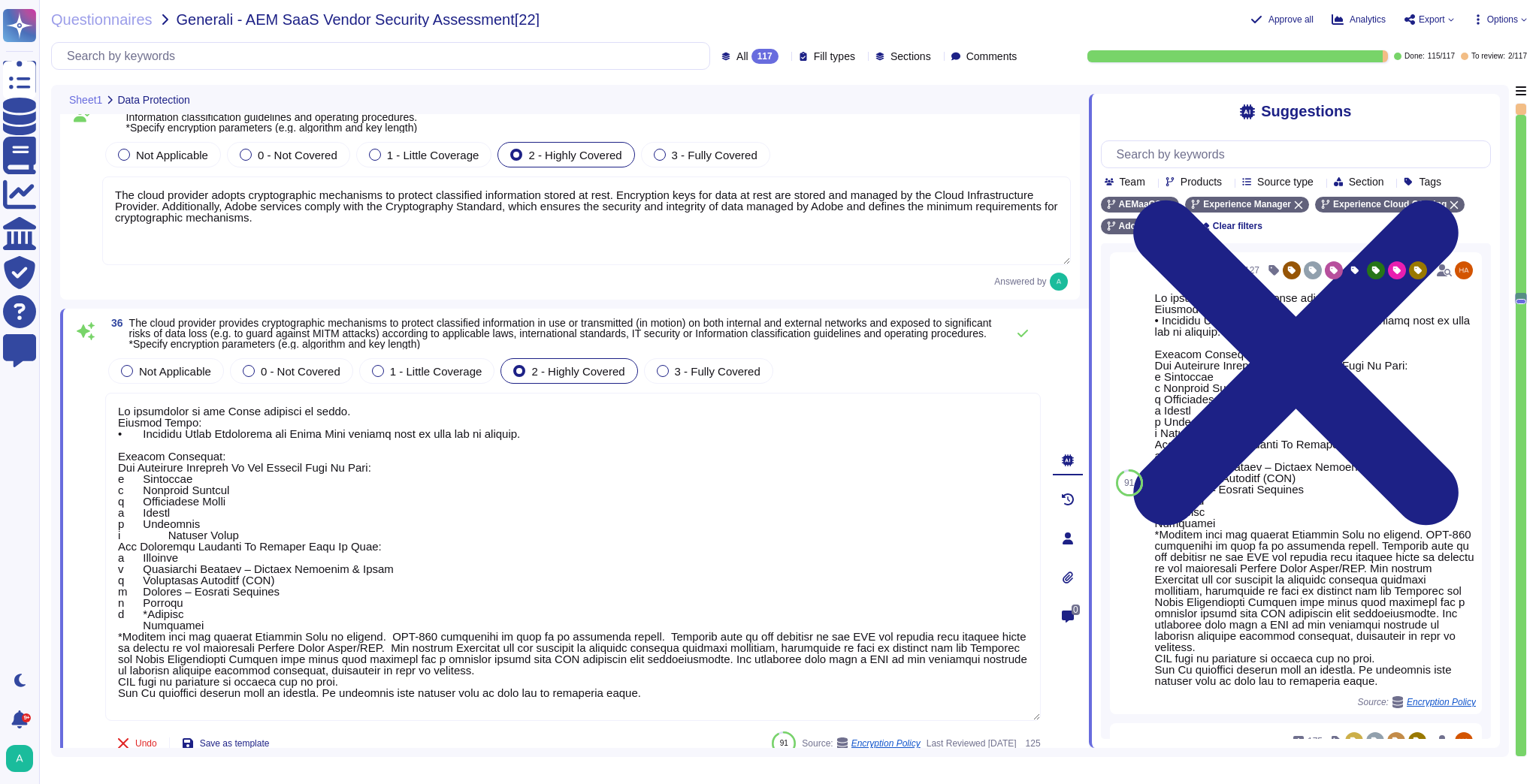
type textarea "Encryption keys for data at-rest are stored and managed by the Cloud Infrastruc…"
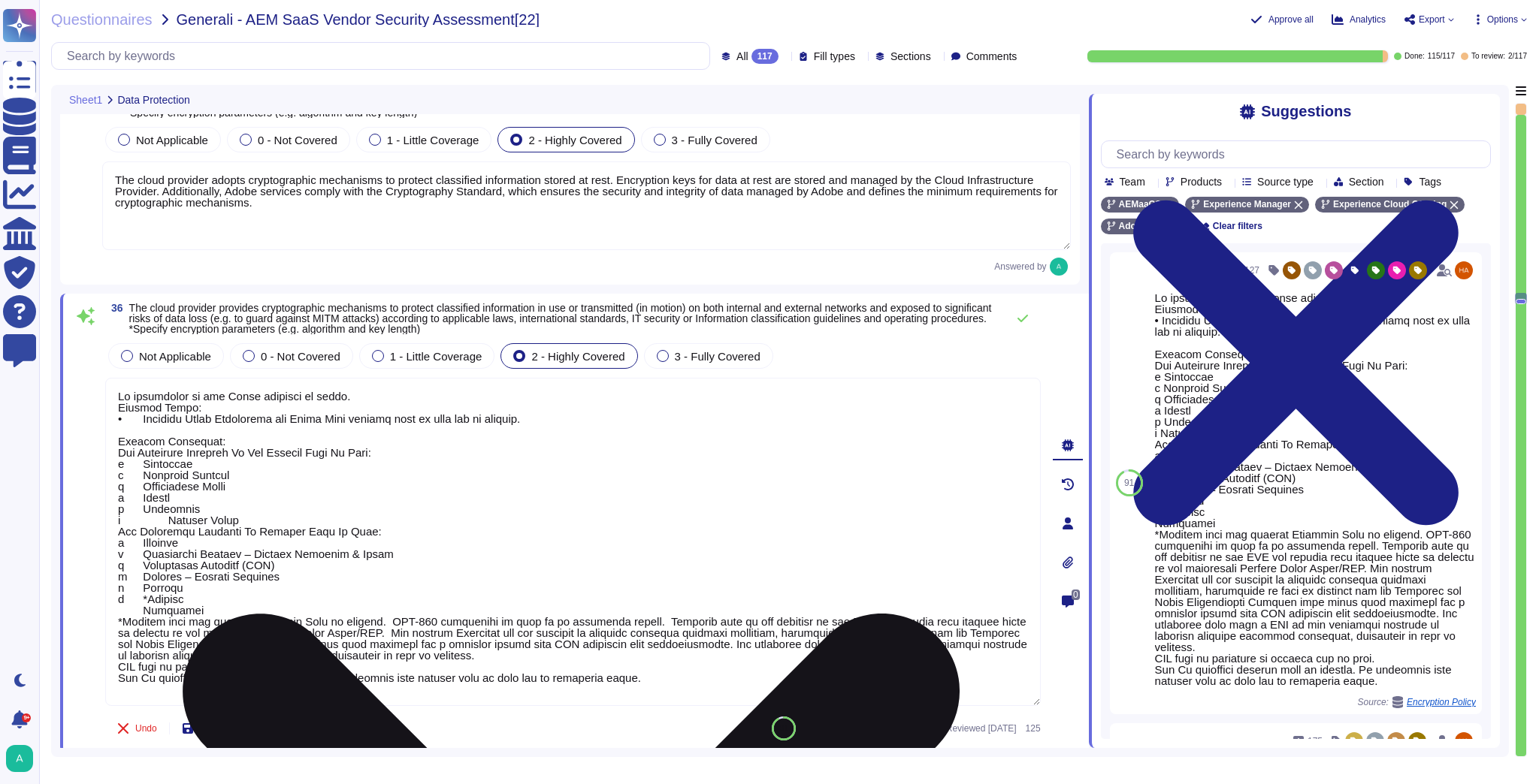
click at [468, 510] on textarea at bounding box center [573, 542] width 936 height 329
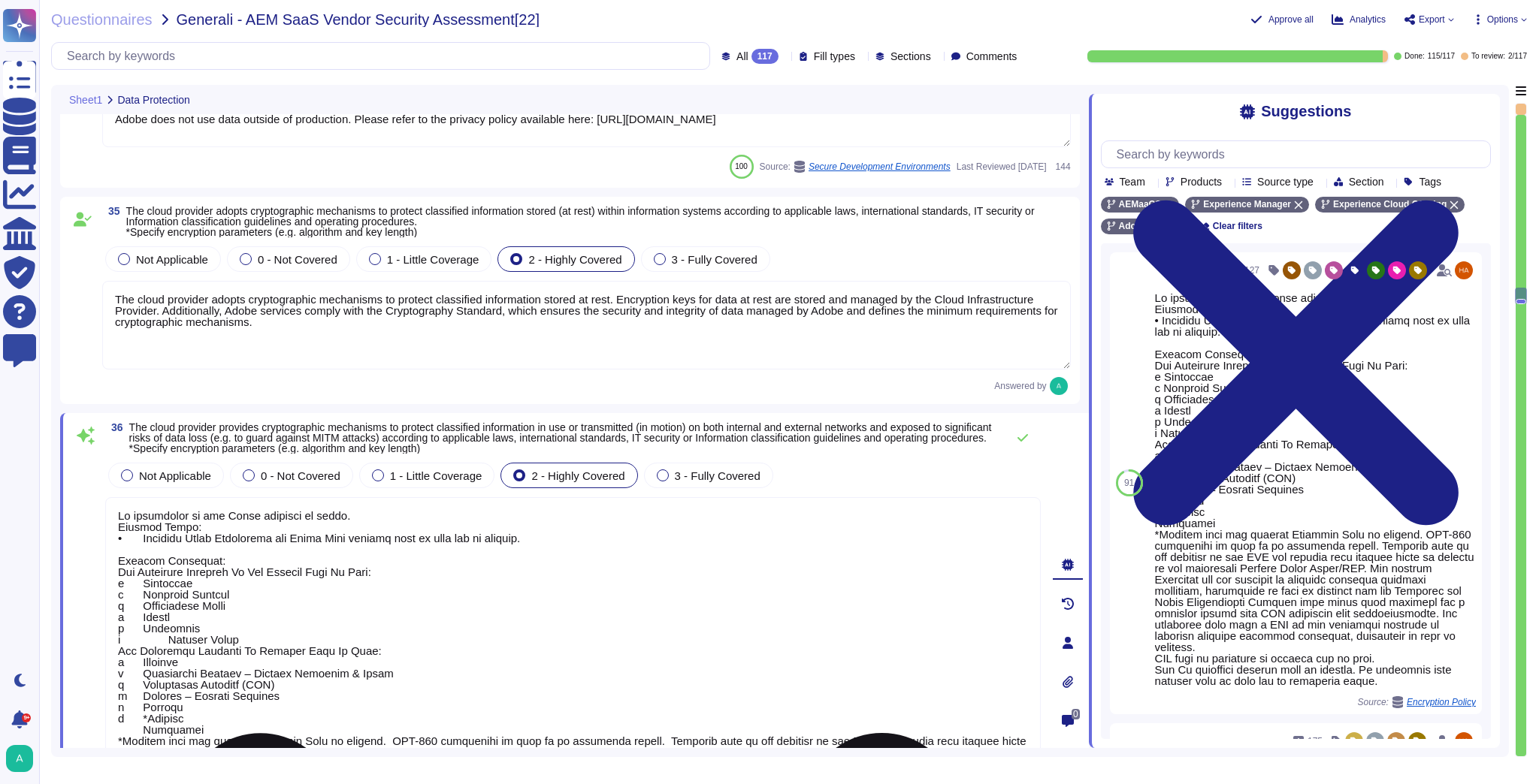
scroll to position [6668, 0]
click at [450, 601] on textarea at bounding box center [573, 662] width 936 height 329
paste textarea "the cloud provider adopts cryptographic mechanisms to protect classified inform…"
type textarea "the cloud provider adopts cryptographic mechanisms to protect classified inform…"
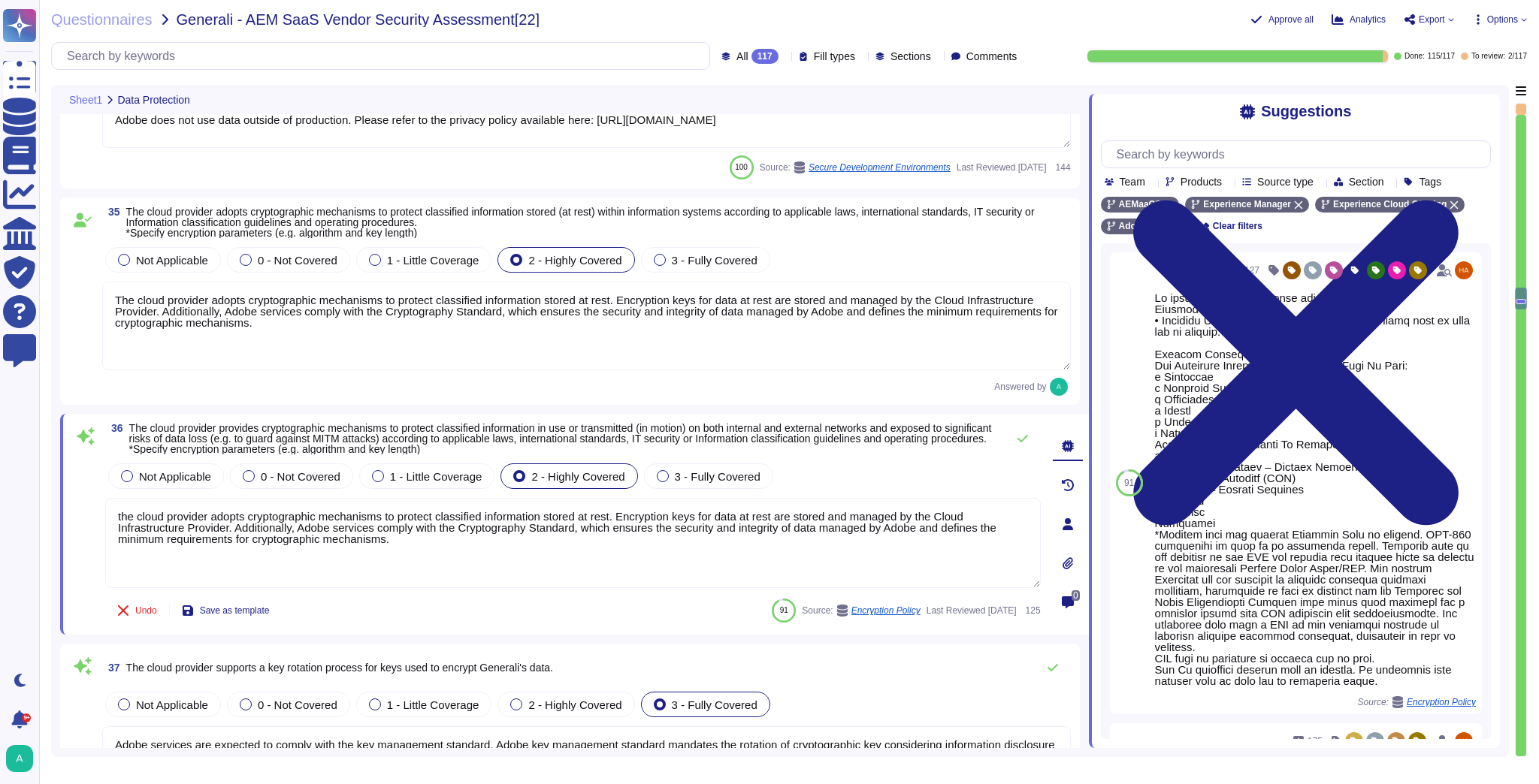
type textarea "Trusted Key Management is used"
drag, startPoint x: 121, startPoint y: 528, endPoint x: 113, endPoint y: 522, distance: 10.0
click at [113, 522] on textarea "the cloud provider adopts cryptographic mechanisms to protect classified inform…" at bounding box center [573, 543] width 936 height 90
type textarea "The cloud provider adopts cryptographic mechanisms to protect classified inform…"
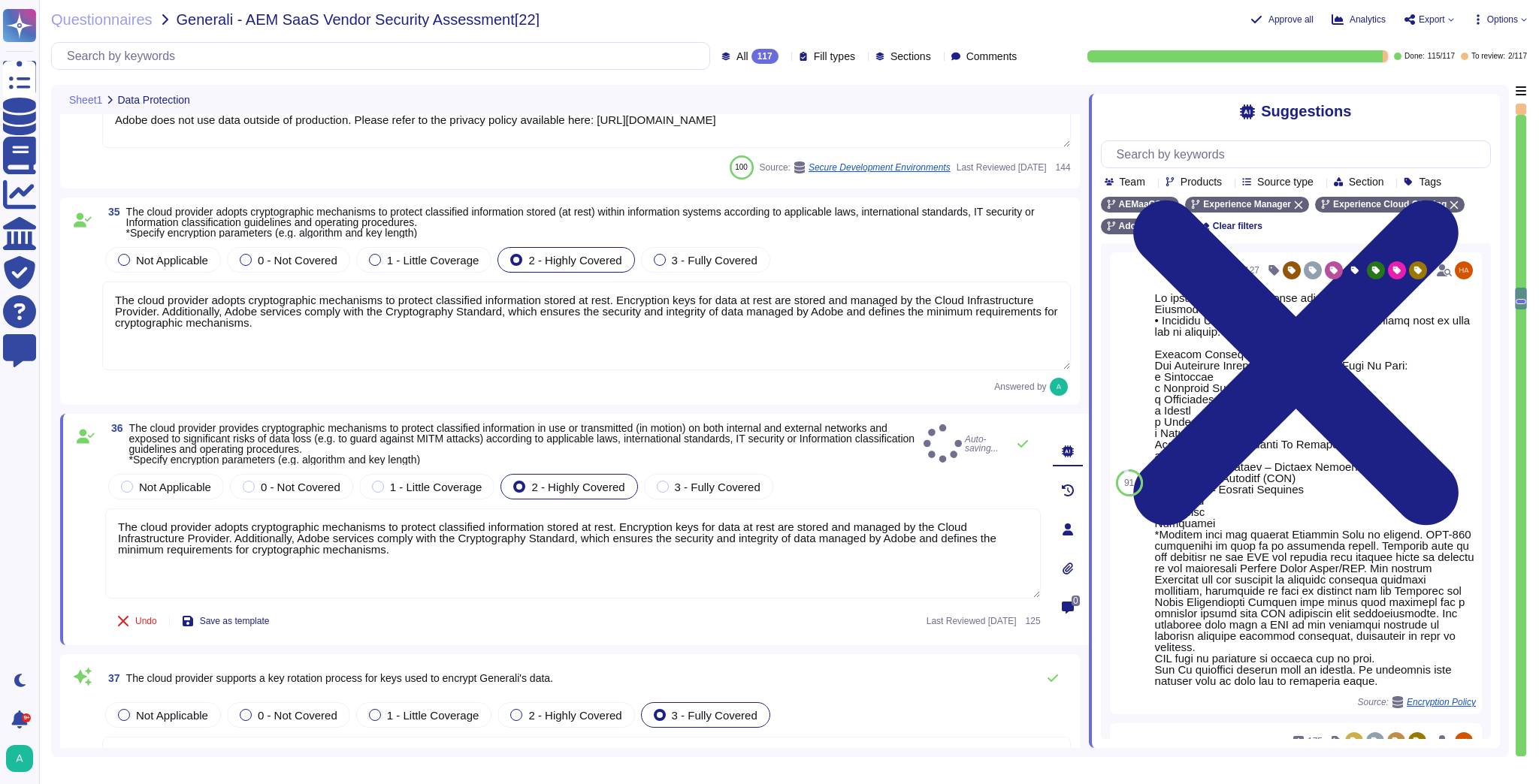
click at [922, 672] on div "37 The cloud provider supports a key rotation process for keys used to encrypt …" at bounding box center [587, 678] width 969 height 30
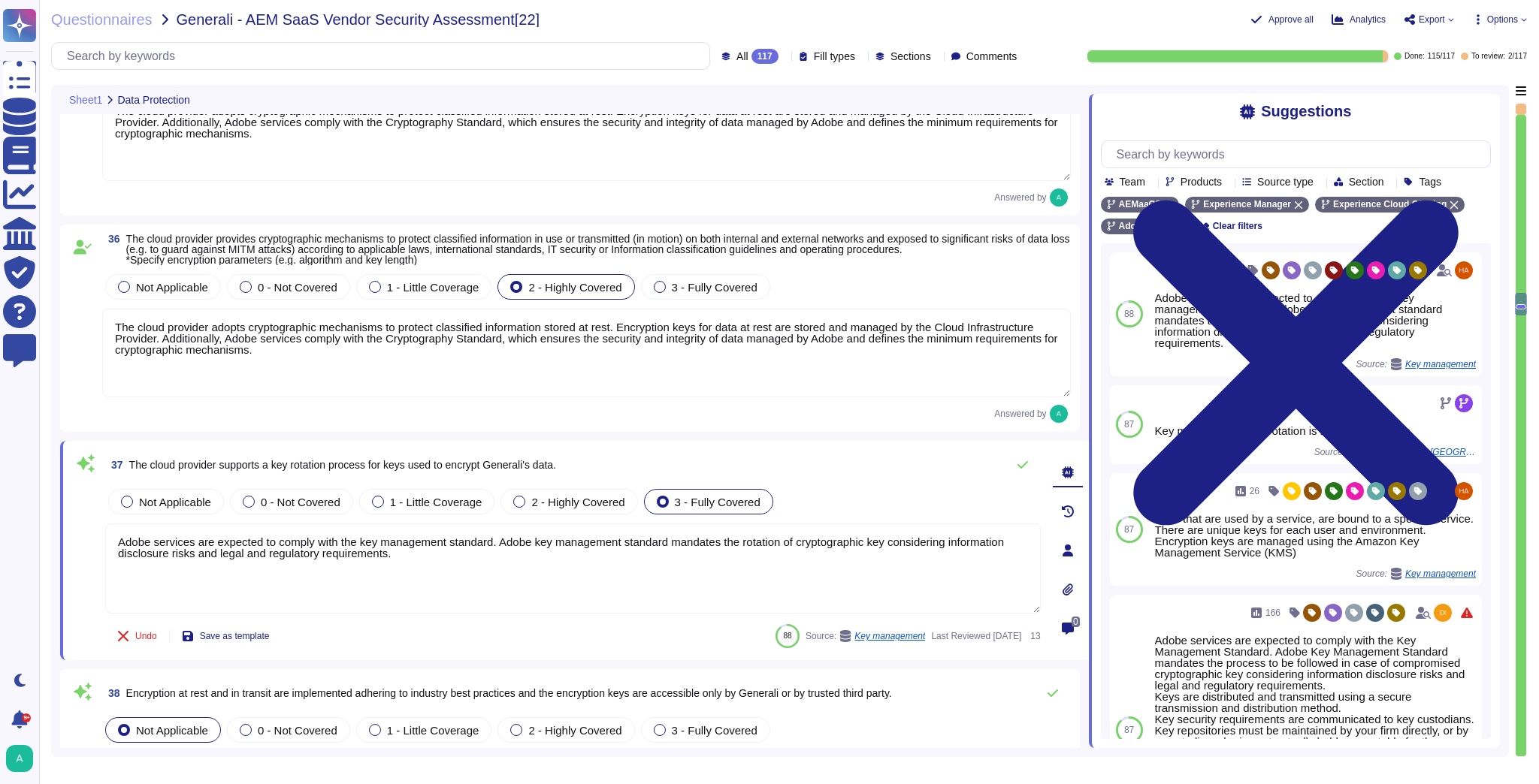
type textarea "Adobe has established Data Classification and Handling Standard, Cryptography S…"
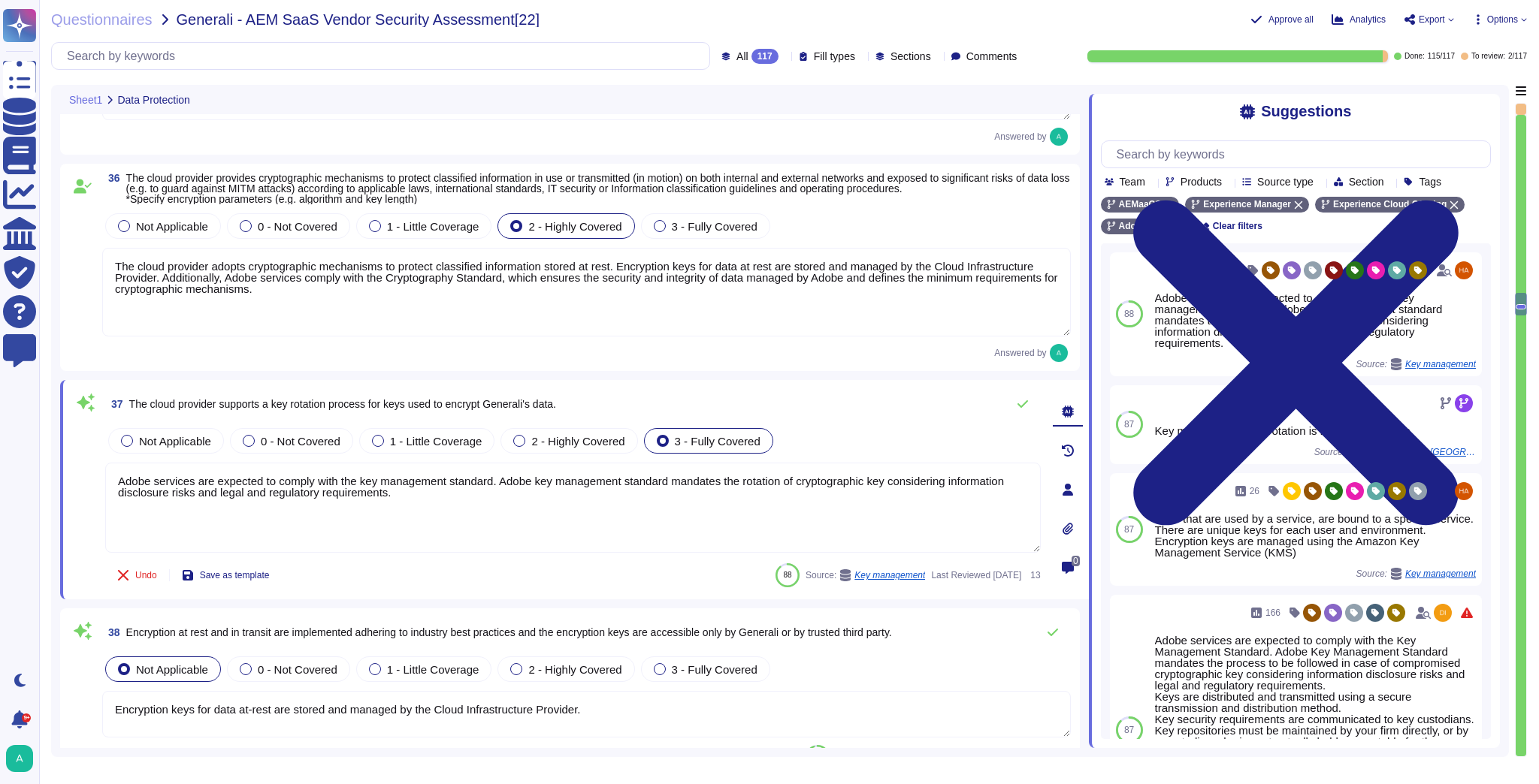
scroll to position [6969, 0]
type textarea "Under the control of the Cloud Infrastructure Provider in Cloud environments. D…"
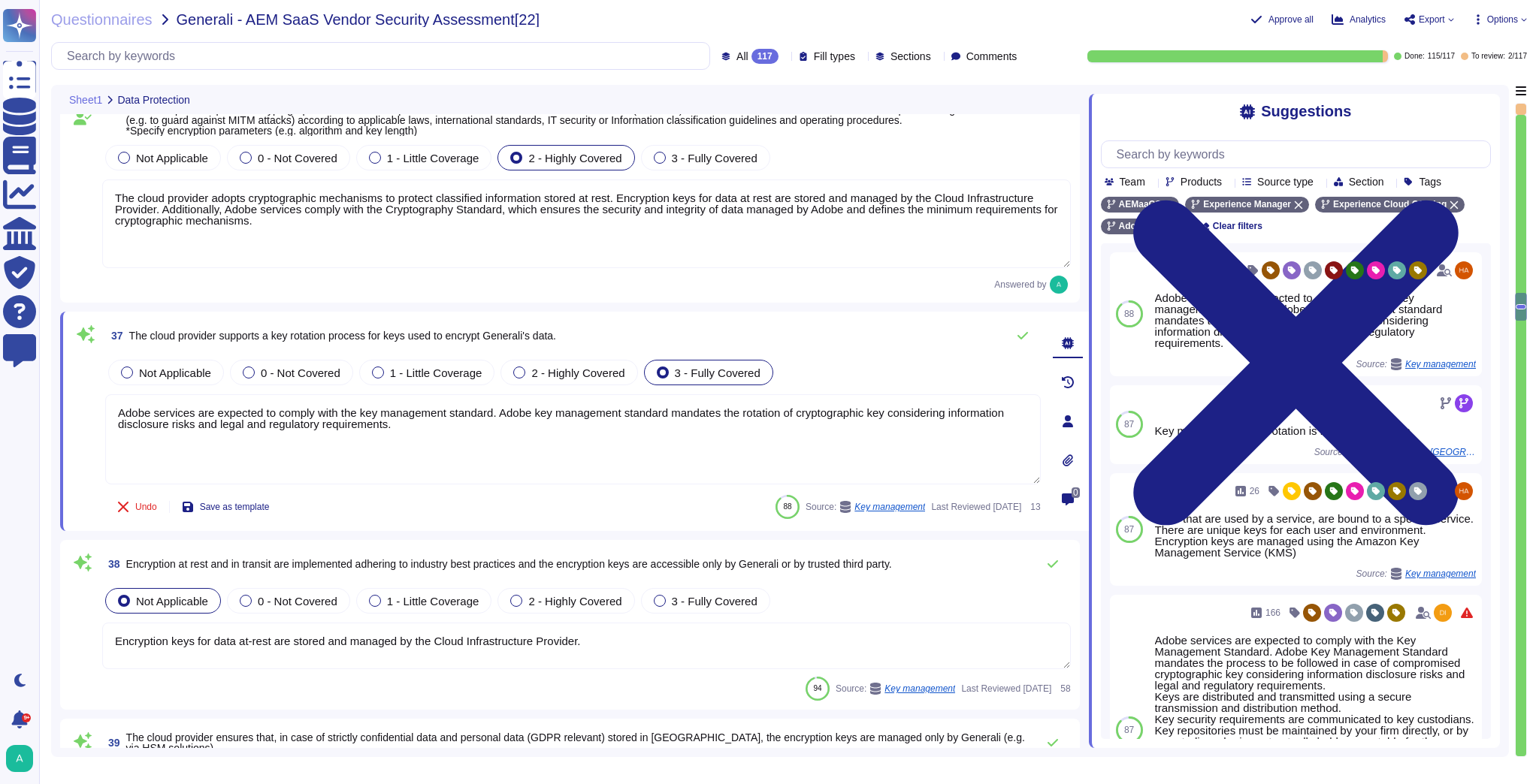
click at [940, 9] on div "Questionnaires Generali - AEM SaaS Vendor Security Assessment[22] Approve all A…" at bounding box center [789, 392] width 1500 height 784
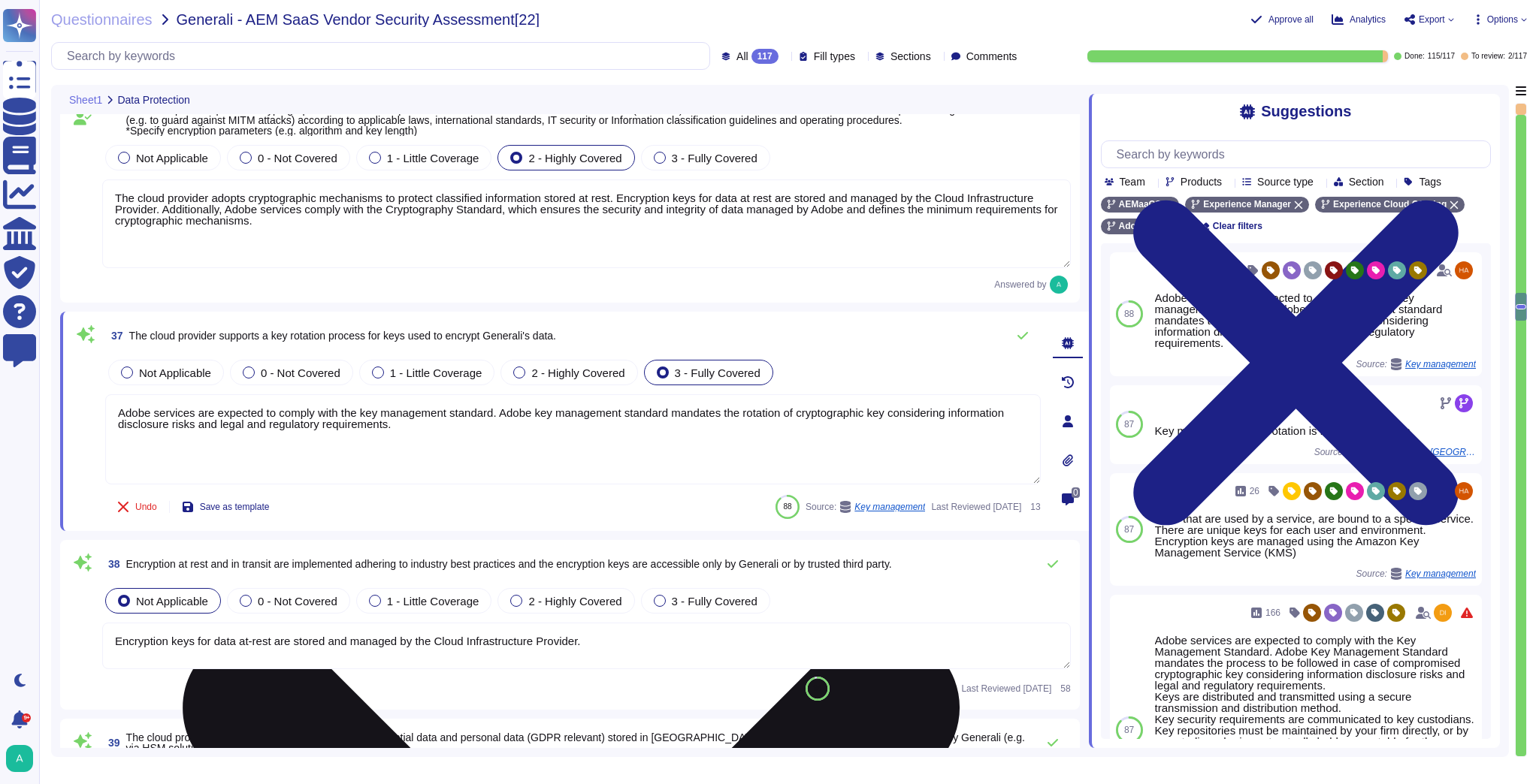
click at [434, 460] on textarea "Adobe services are expected to comply with the key management standard. Adobe k…" at bounding box center [573, 440] width 936 height 90
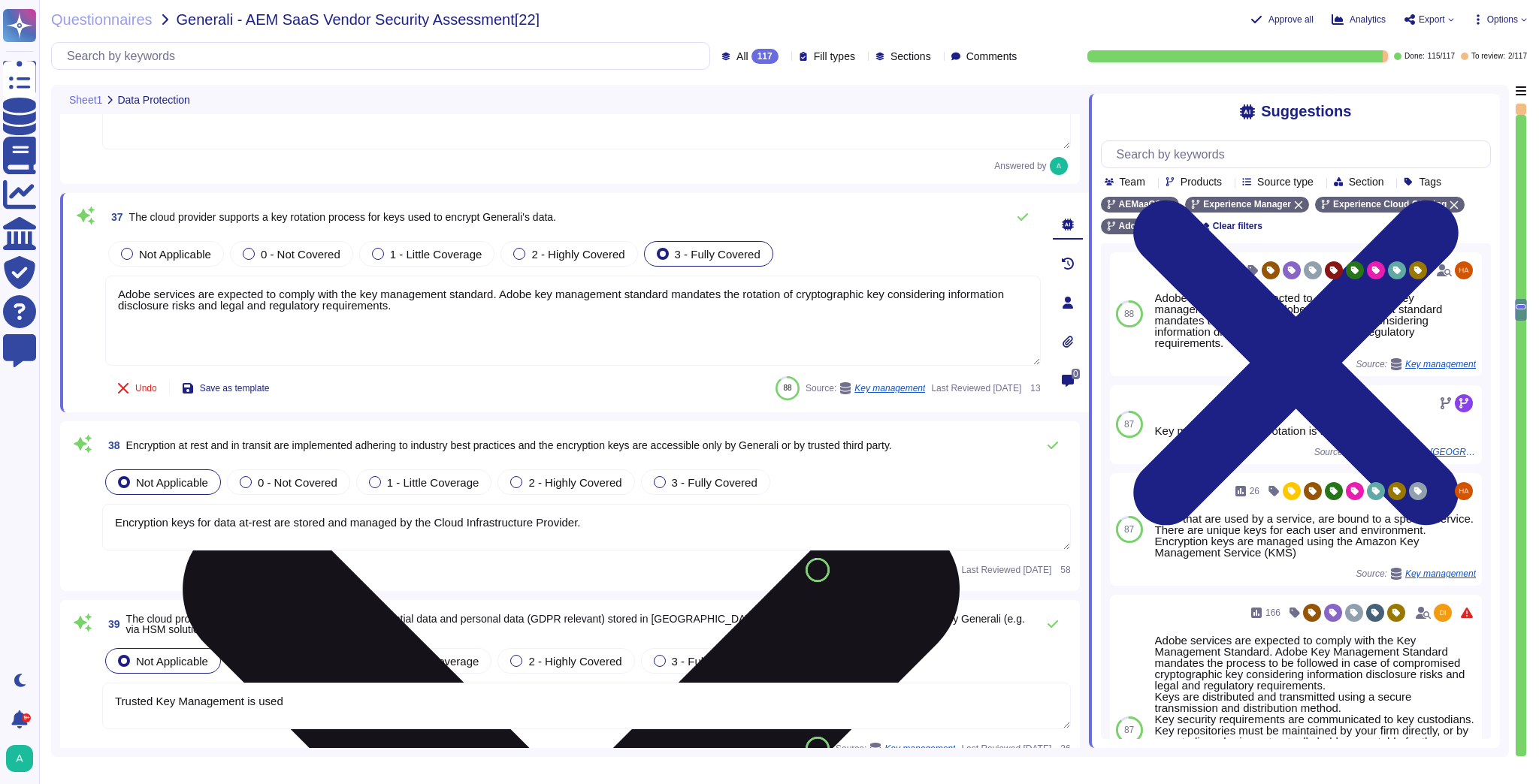
scroll to position [7089, 0]
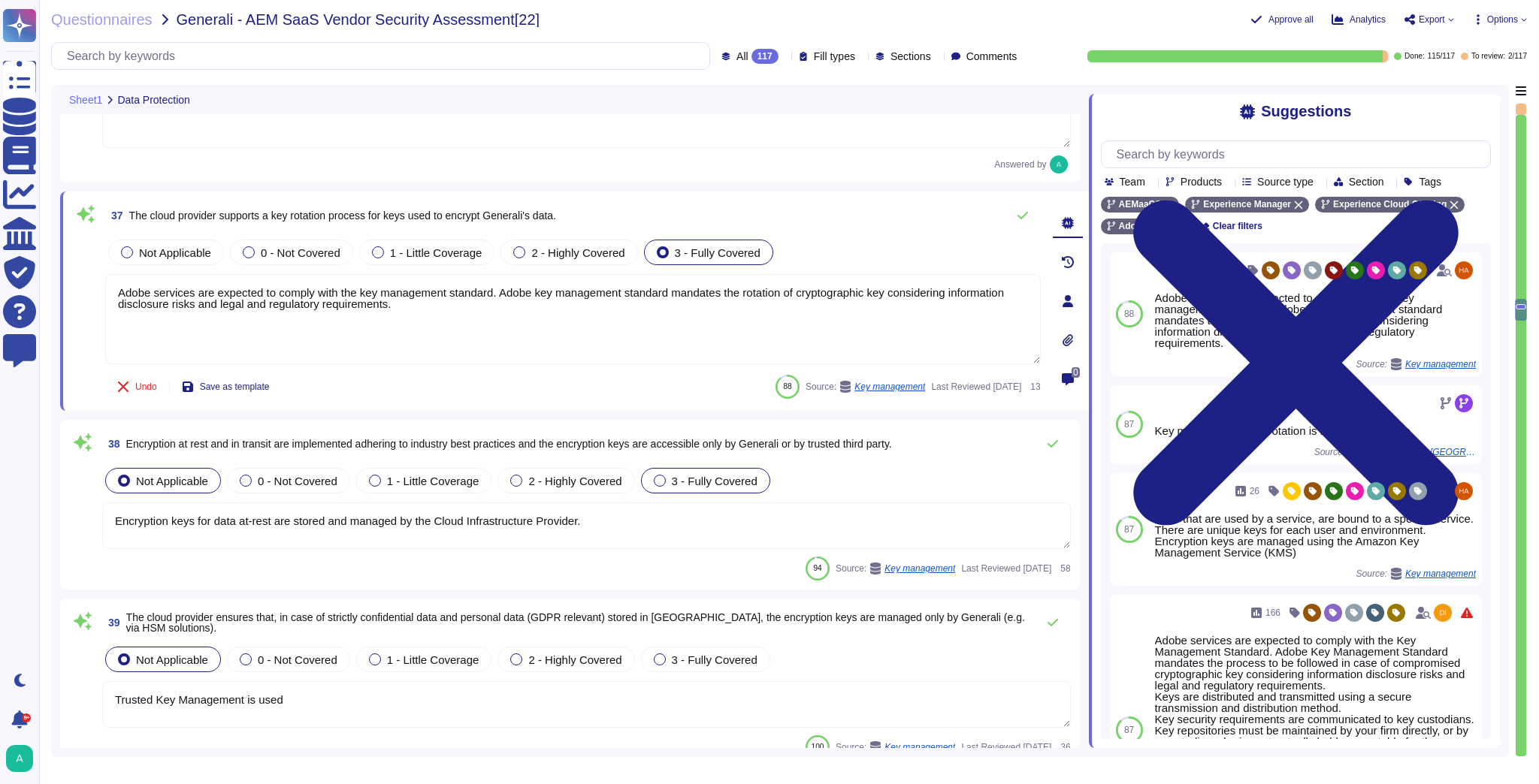
click at [727, 478] on span "3 - Fully Covered" at bounding box center [714, 481] width 86 height 13
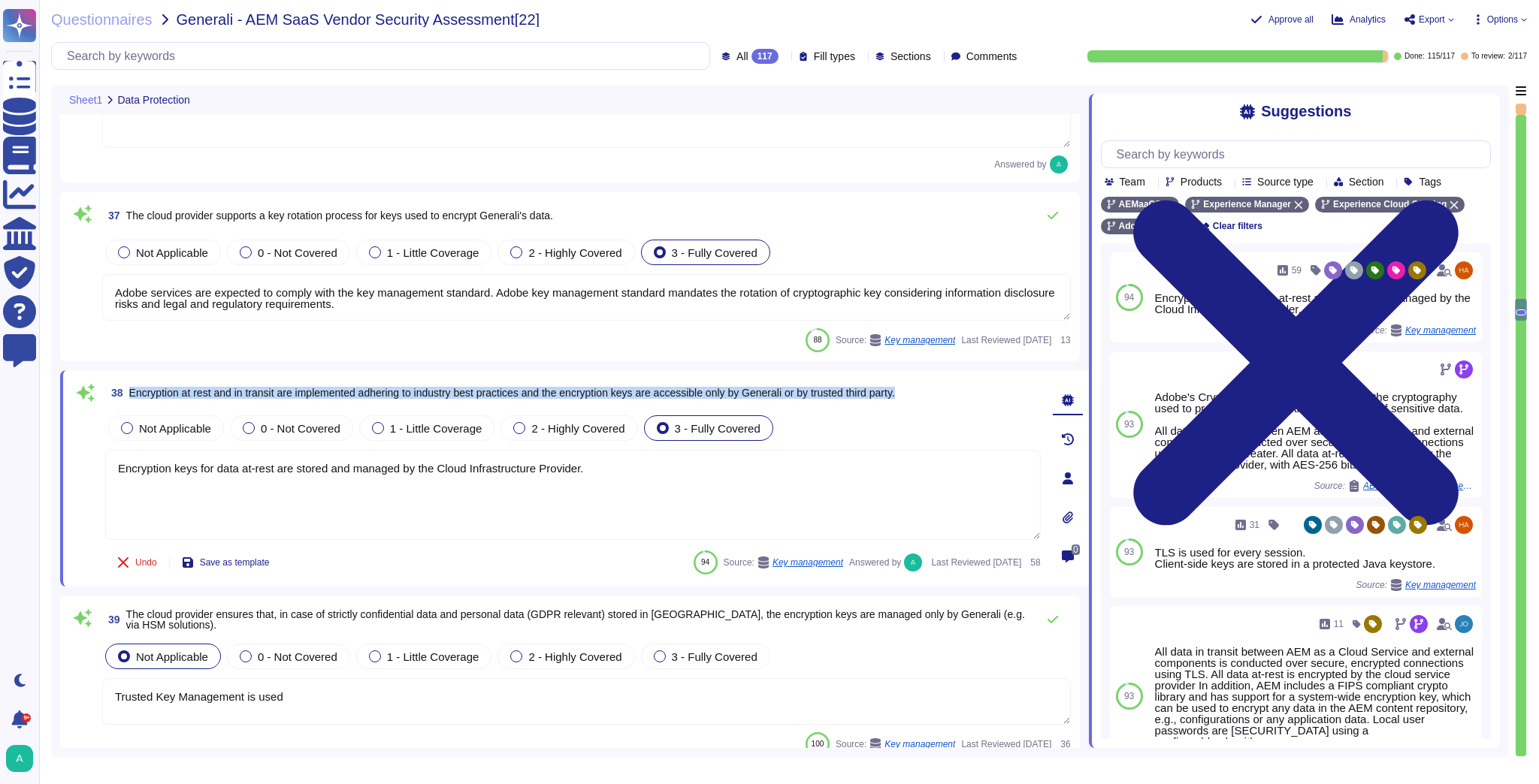
drag, startPoint x: 926, startPoint y: 395, endPoint x: 130, endPoint y: 395, distance: 796.0
click at [130, 395] on div "38 Encryption at rest and in transit are implemented adhering to industry best …" at bounding box center [573, 392] width 936 height 27
copy span "Encryption at rest and in transit are implemented adhering to industry best pra…"
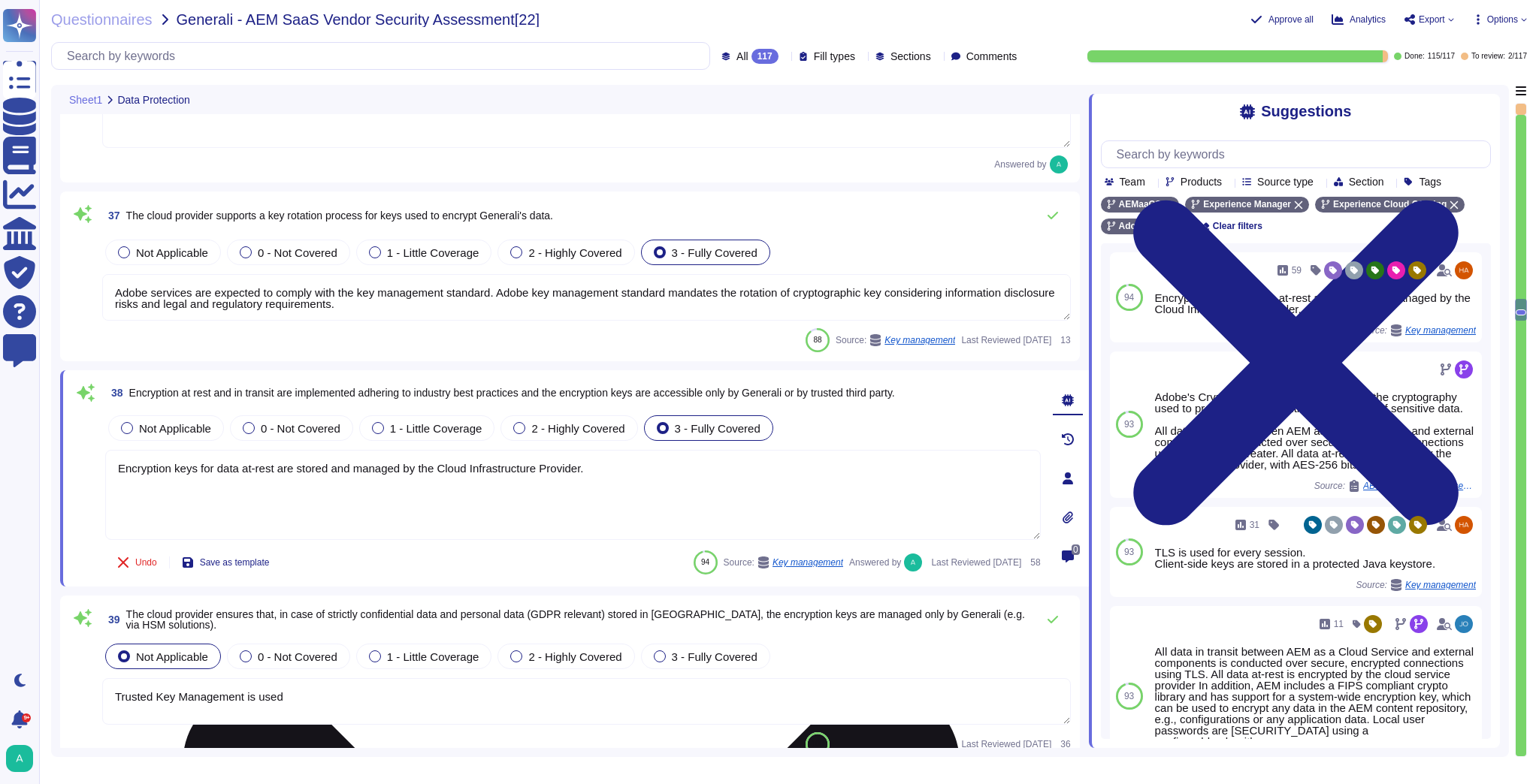
click at [334, 472] on textarea "Encryption keys for data at-rest are stored and managed by the Cloud Infrastruc…" at bounding box center [573, 495] width 936 height 90
paste textarea "Adobe implements encryption at rest and in transit adhering to industry best pr…"
type textarea "Adobe implements encryption at rest and in transit adhering to industry best pr…"
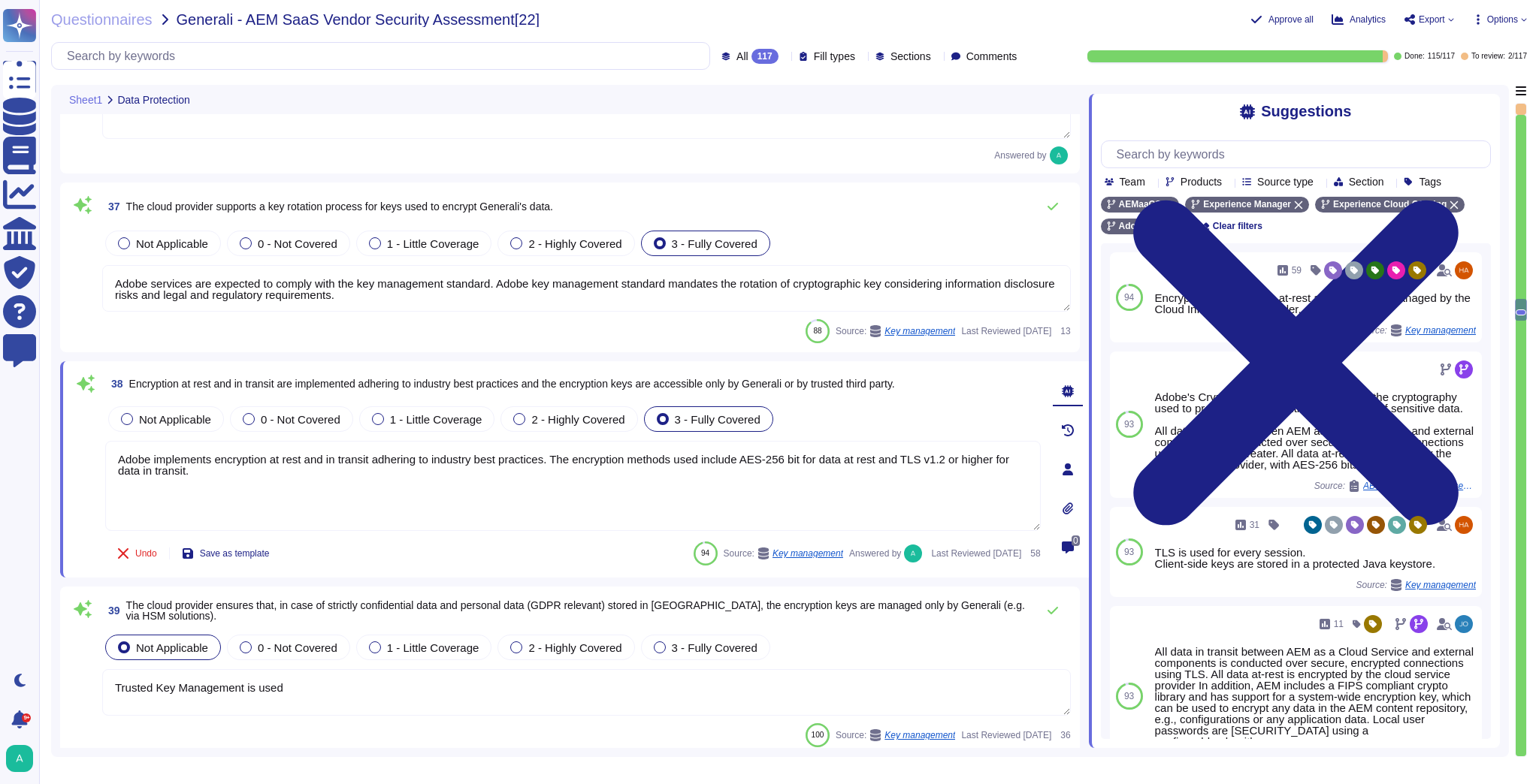
scroll to position [7209, 0]
type textarea "Privileged access (administrator level) to information security management syst…"
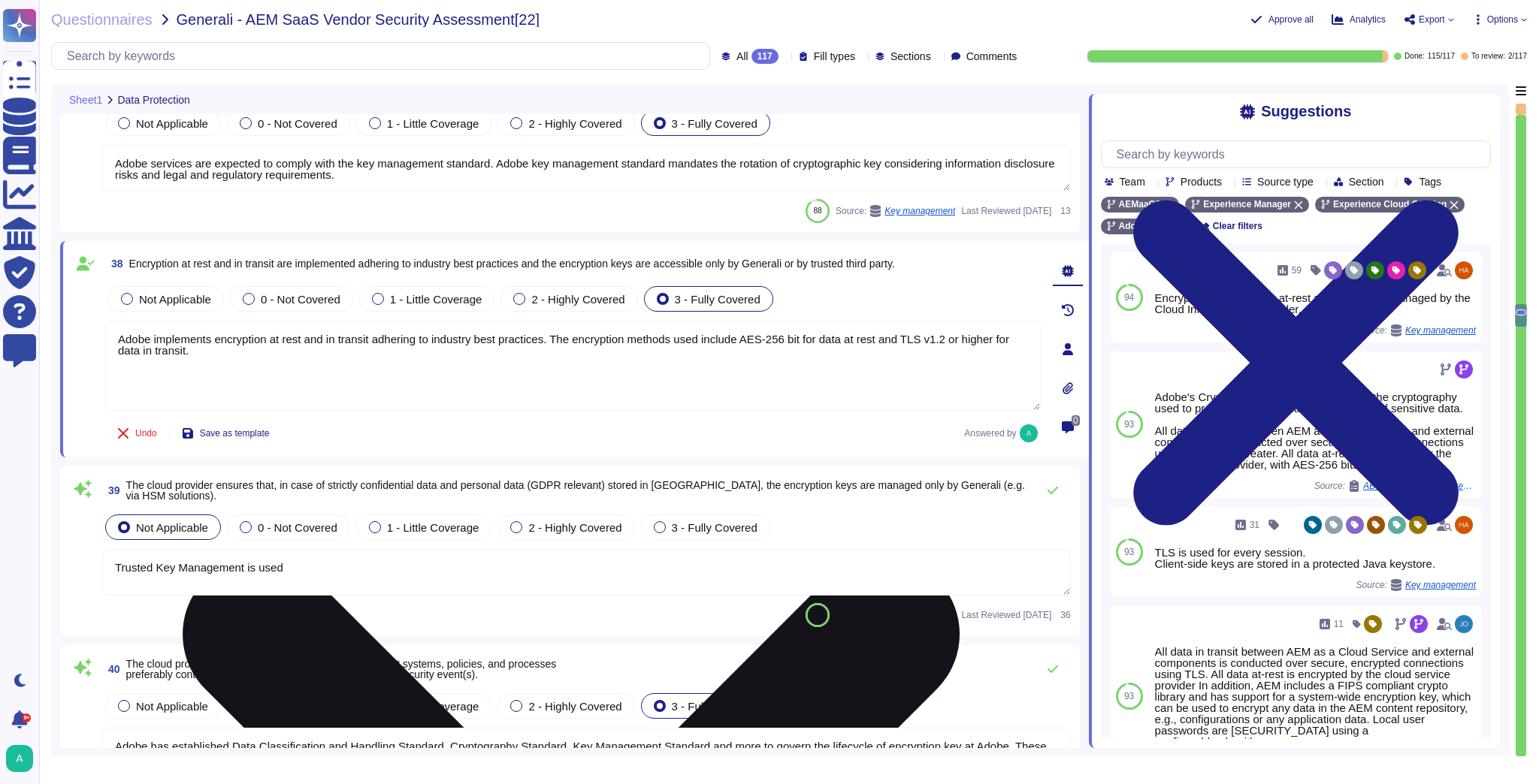
click at [256, 355] on textarea "Adobe implements encryption at rest and in transit adhering to industry best pr…" at bounding box center [573, 366] width 936 height 90
paste textarea "Encryption keys for data at rest are stored and managed by the Cloud Infrastruc…"
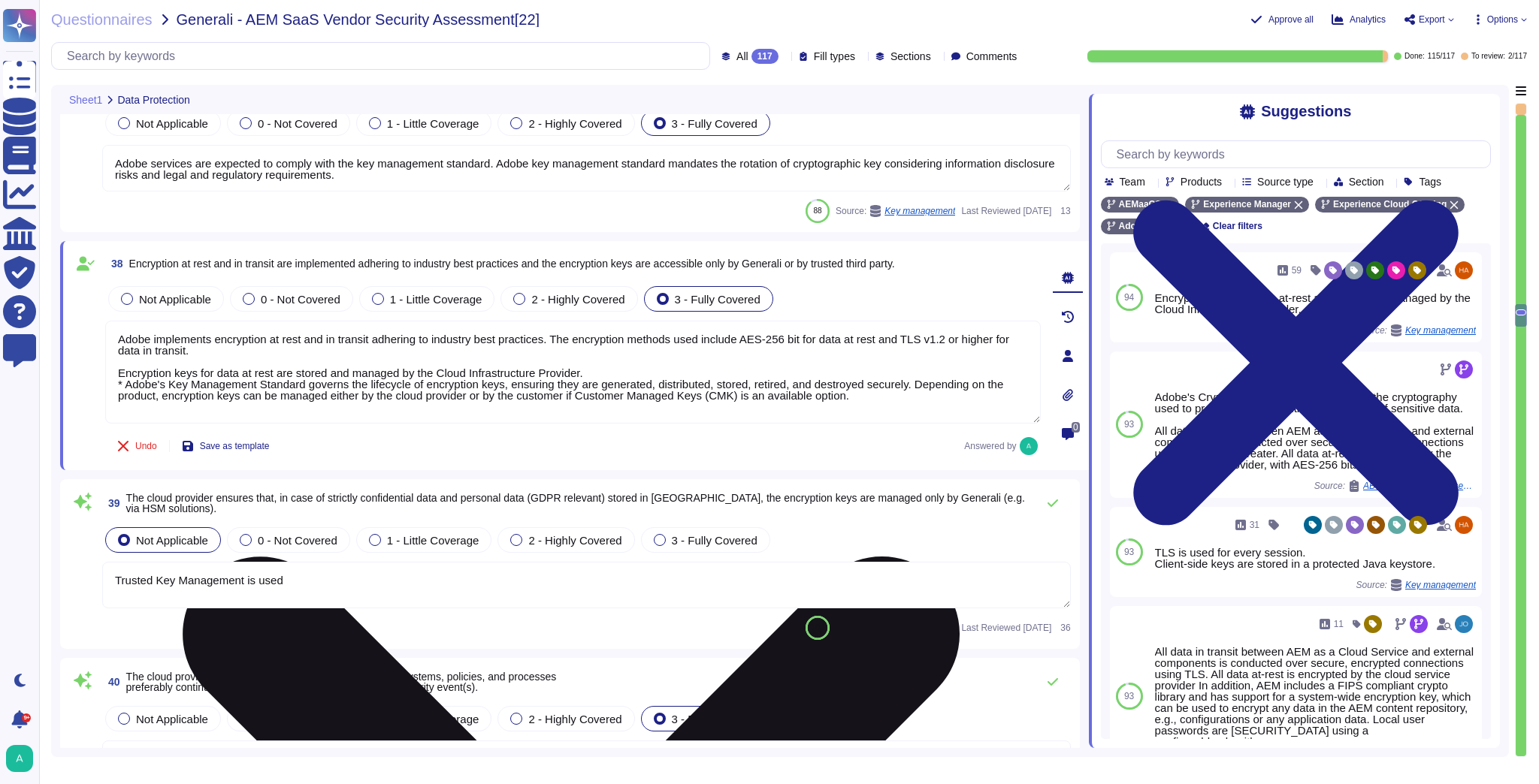
click at [123, 382] on textarea "Adobe implements encryption at rest and in transit adhering to industry best pr…" at bounding box center [573, 372] width 936 height 103
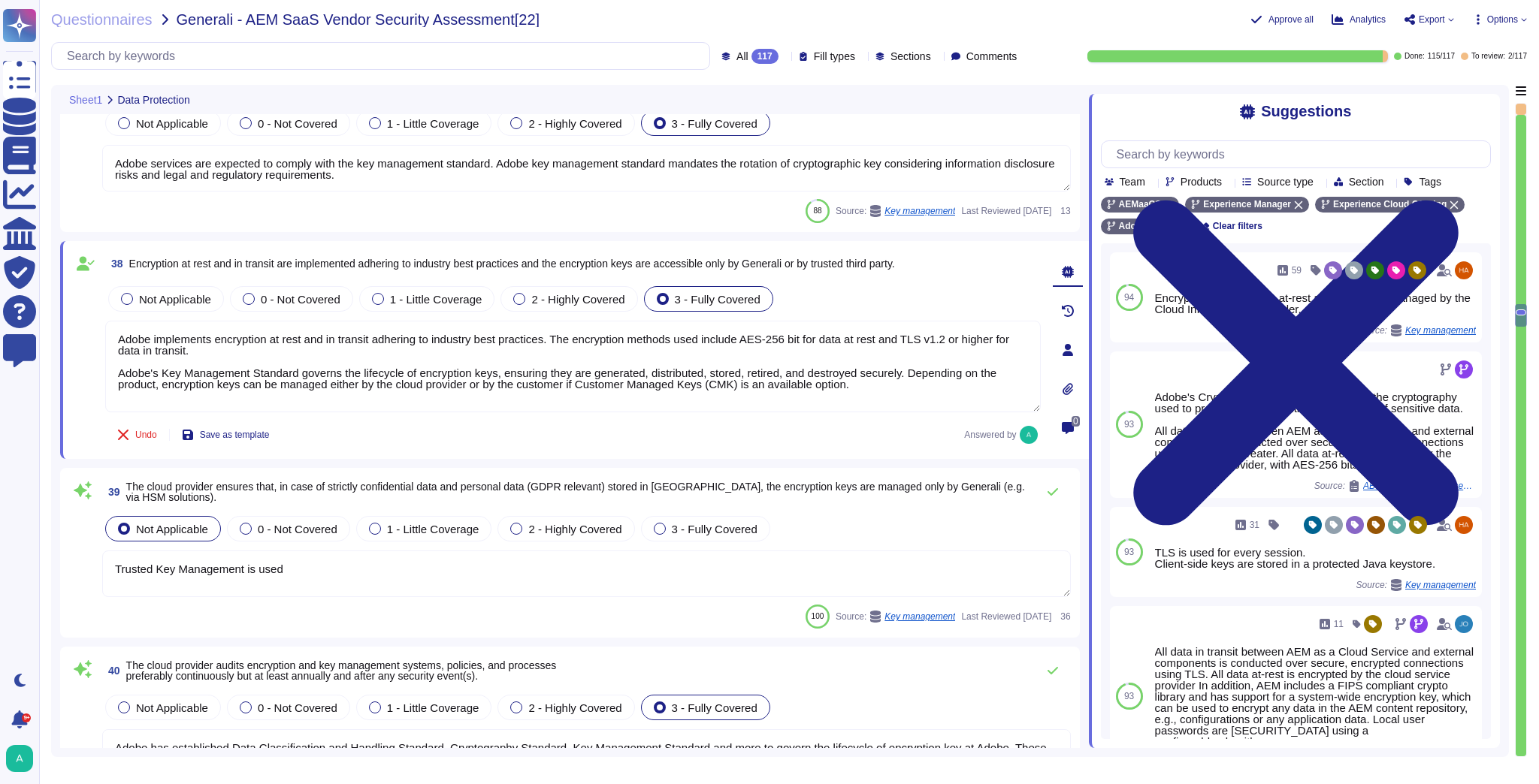
type textarea "Adobe implements encryption at rest and in transit adhering to industry best pr…"
click at [949, 541] on div "Not Applicable 0 - Not Covered 1 - Little Coverage 2 - Highly Covered 3 - Fully…" at bounding box center [587, 528] width 969 height 31
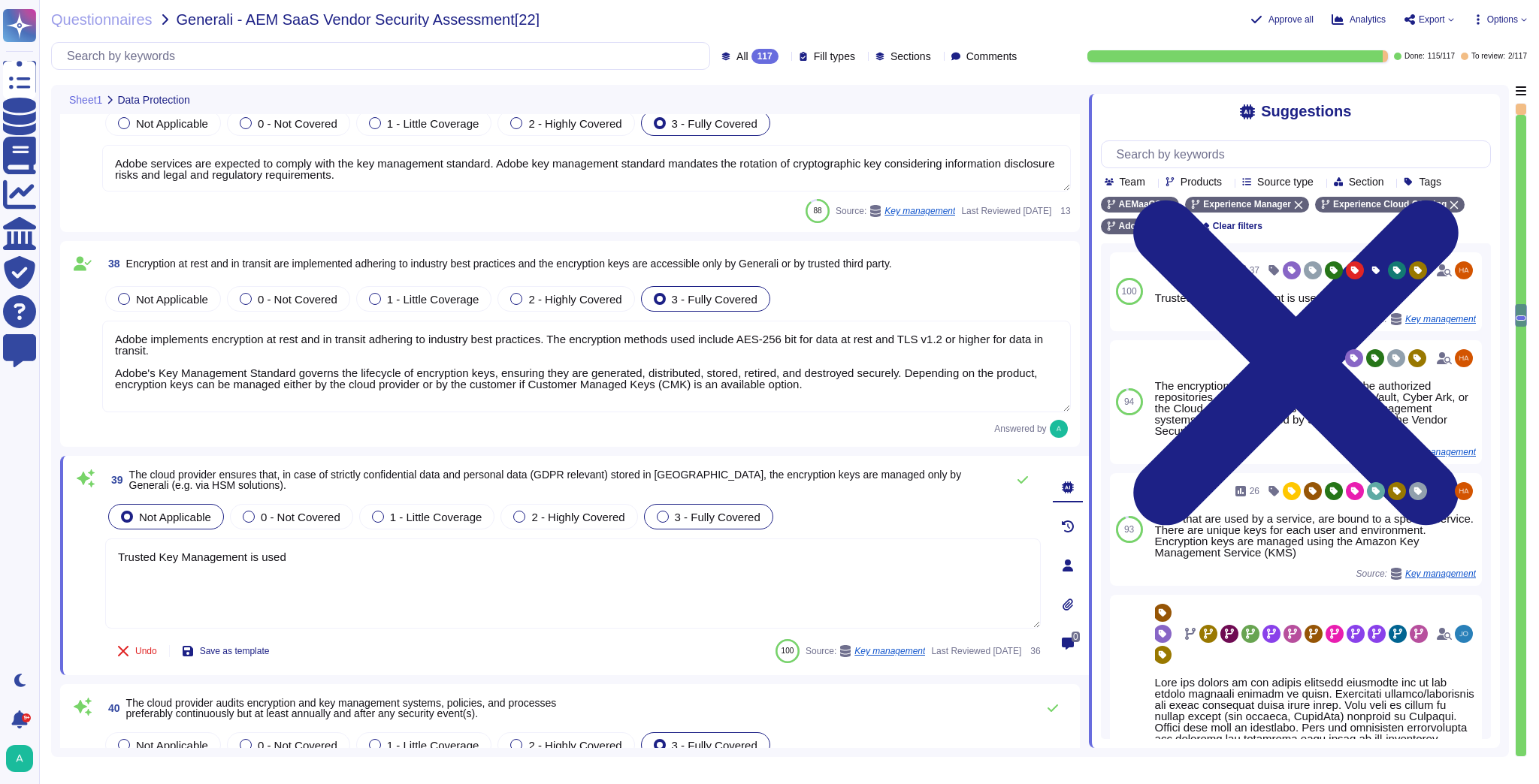
click at [760, 516] on div "3 - Fully Covered" at bounding box center [709, 516] width 130 height 25
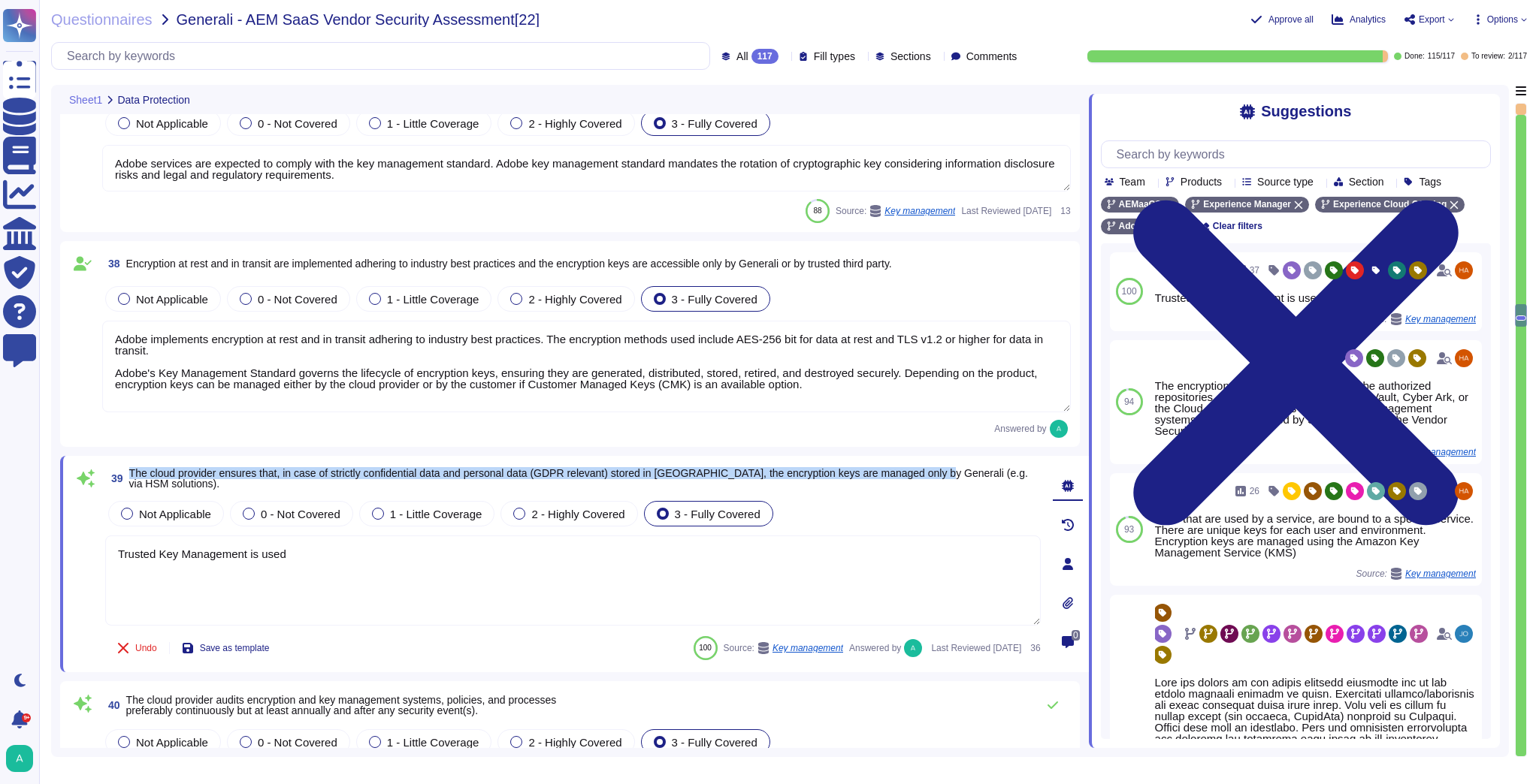
drag, startPoint x: 131, startPoint y: 468, endPoint x: 948, endPoint y: 475, distance: 817.0
click at [948, 475] on span "The cloud provider ensures that, in case of strictly confidential data and pers…" at bounding box center [578, 478] width 898 height 23
copy span "The cloud provider ensures that, in case of strictly confidential data and pers…"
click at [347, 571] on textarea "Trusted Key Management is used" at bounding box center [573, 581] width 936 height 90
drag, startPoint x: 328, startPoint y: 553, endPoint x: 99, endPoint y: 542, distance: 229.3
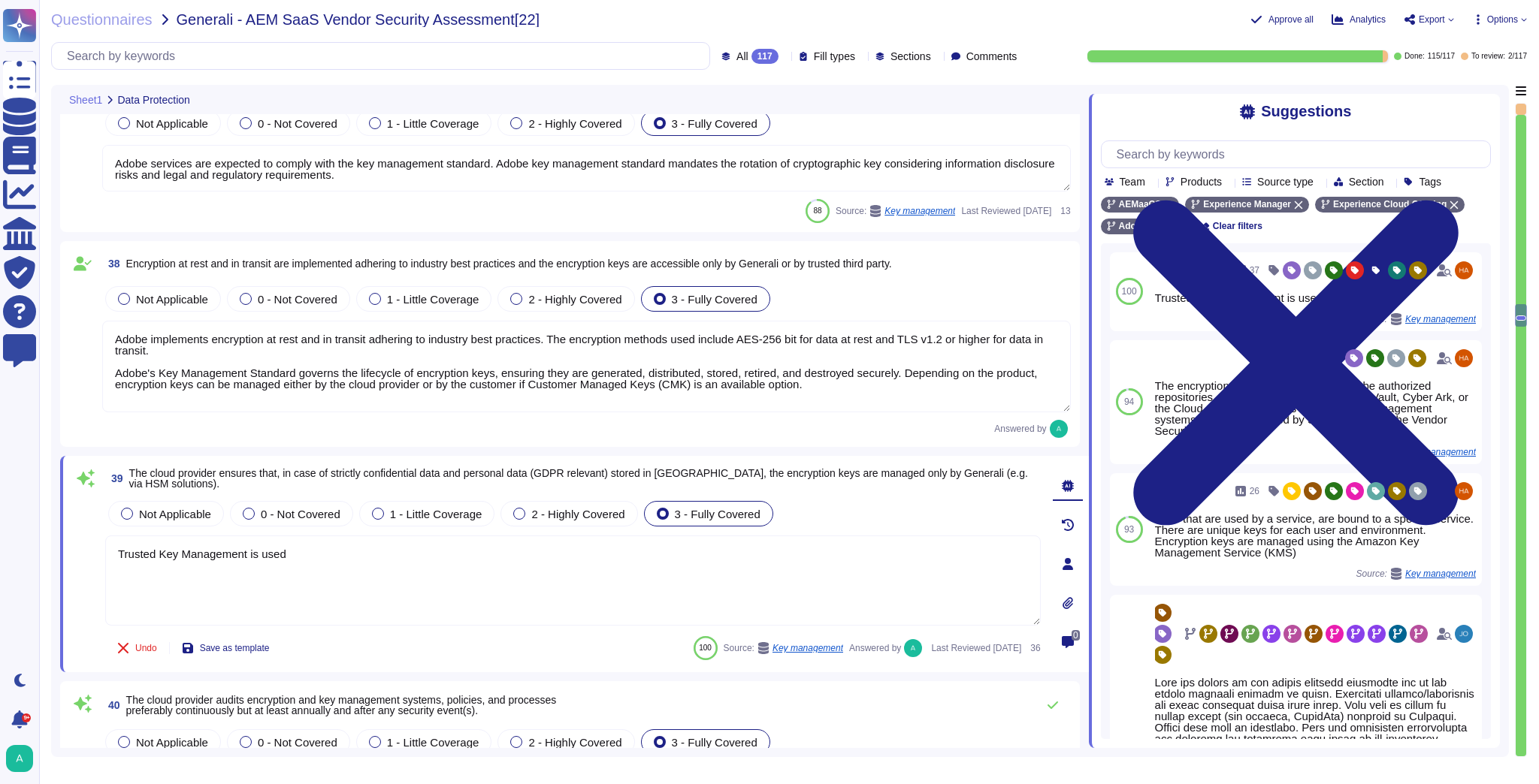
click at [99, 542] on div "39 The cloud provider ensures that, in case of strictly confidential data and p…" at bounding box center [556, 564] width 969 height 198
paste textarea "Adobe services comply with the Key Management Standard, which mandates secure m…"
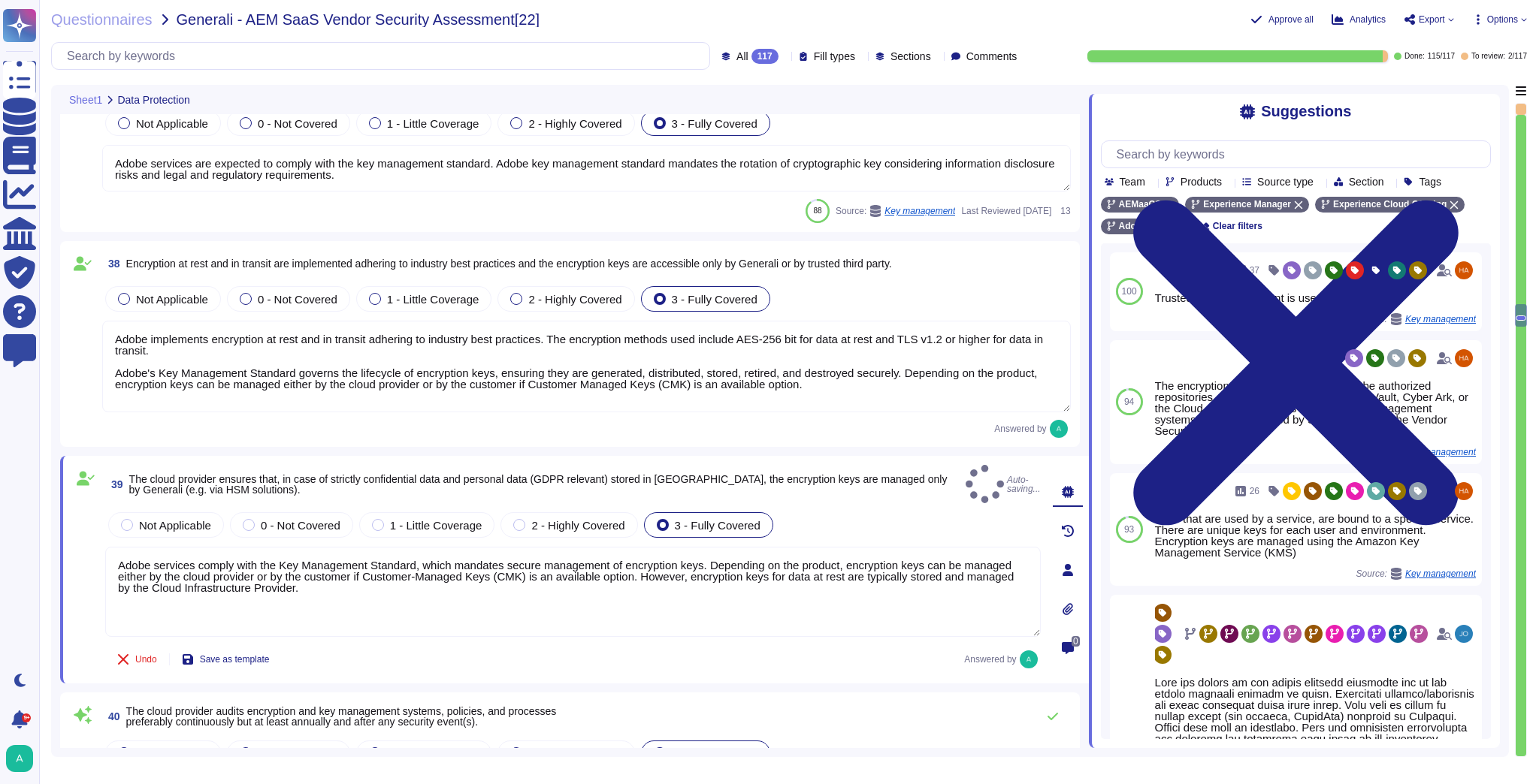
type textarea "Adobe services comply with the Key Management Standard, which mandates secure m…"
click at [215, 417] on div "38 Encryption at rest and in transit are implemented adhering to industry best …" at bounding box center [570, 344] width 1002 height 188
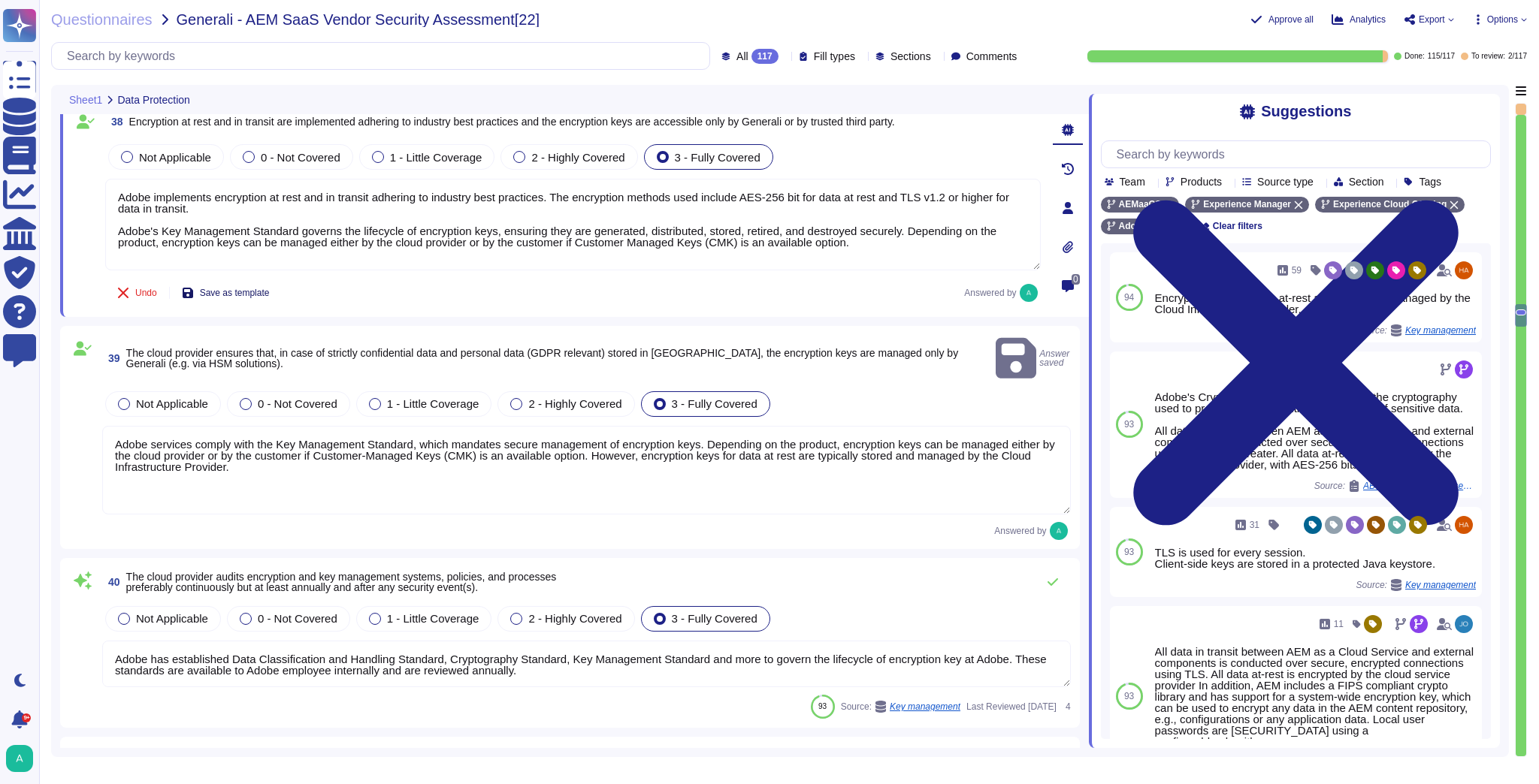
scroll to position [7390, 0]
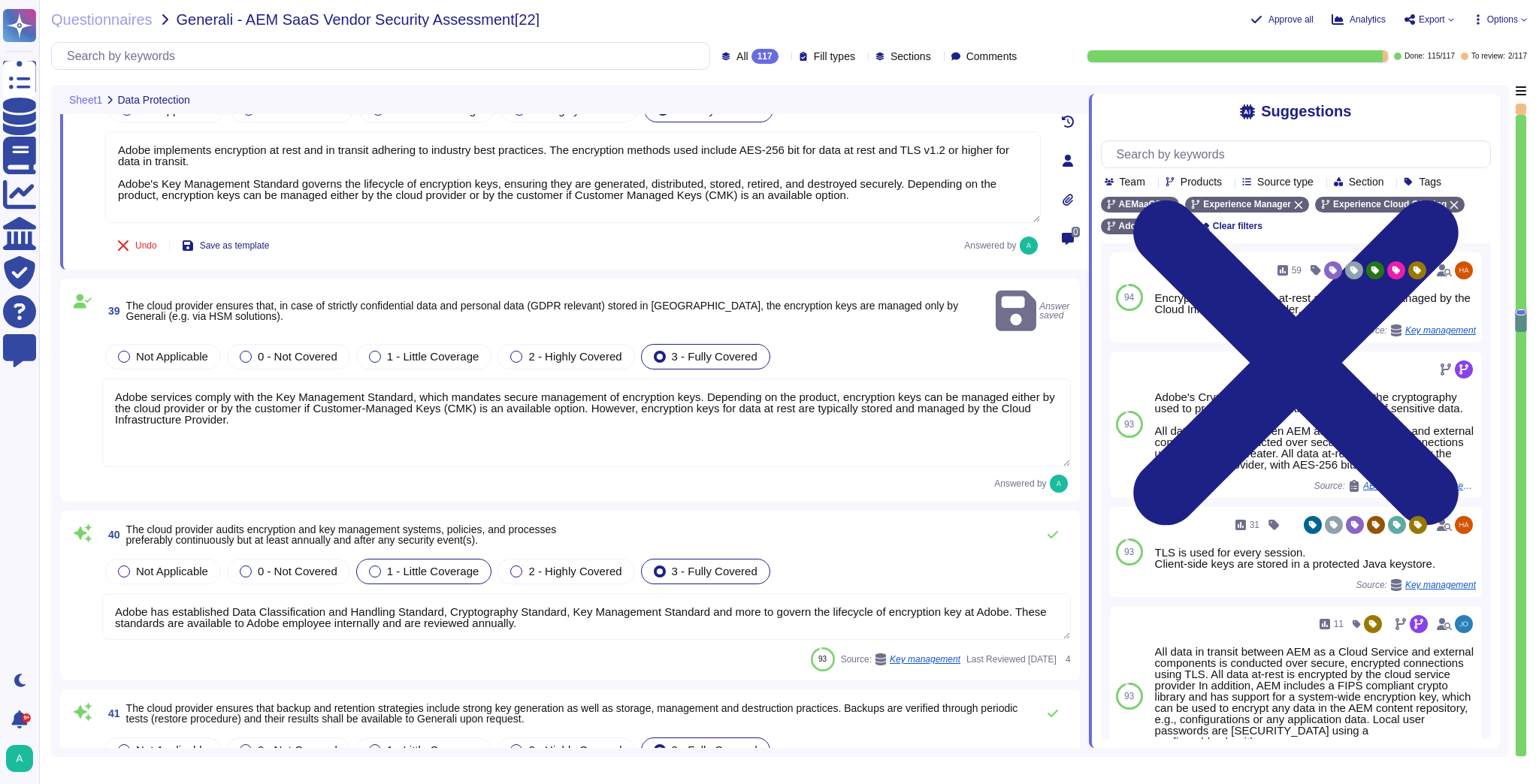
type textarea "Adobe has a Data Classification & Handling Standard, and it is owned by the Chi…"
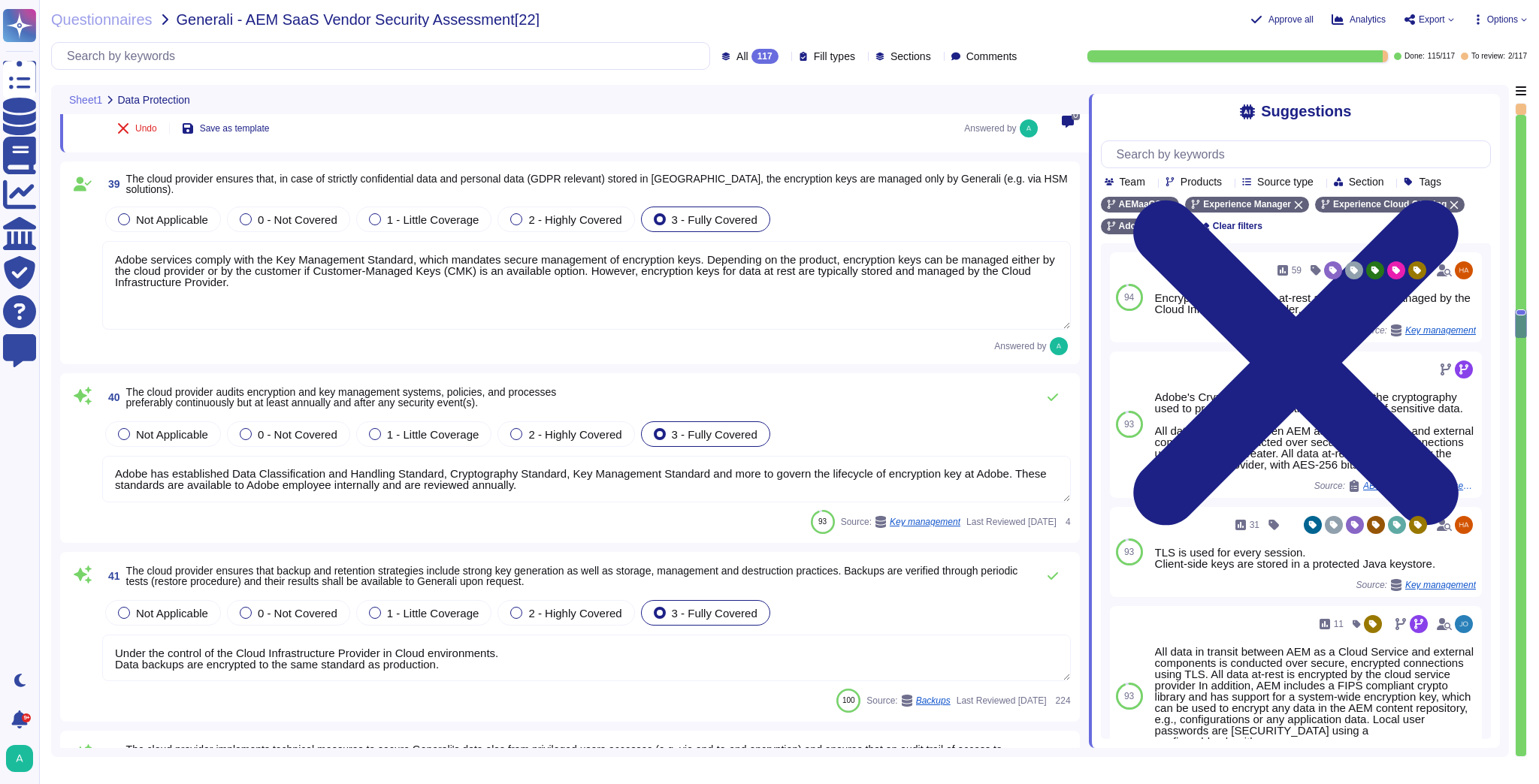
scroll to position [7630, 0]
type textarea "Adobe has an established Data Classification and Handling Standard, Cryptograph…"
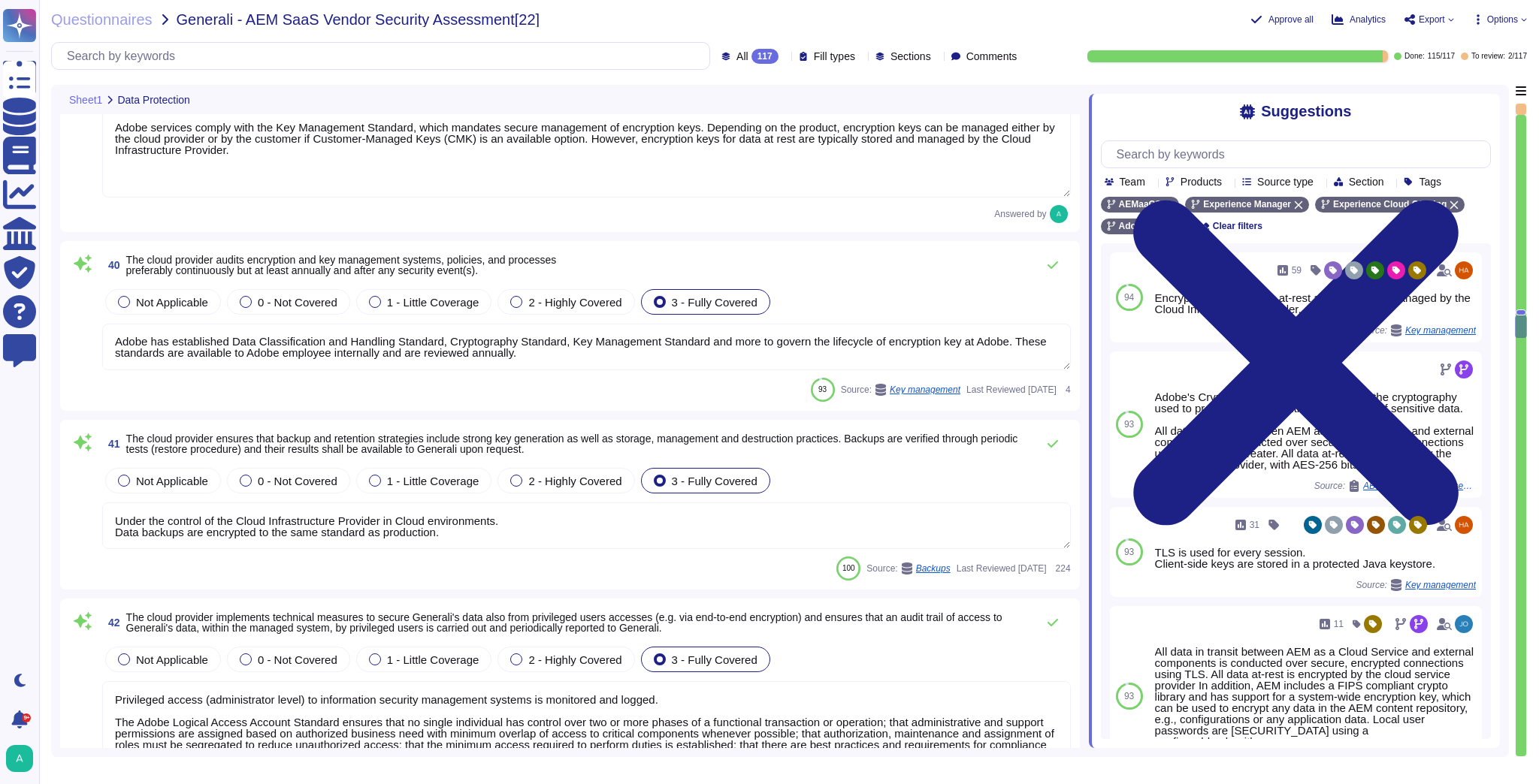
click at [516, 445] on span "The cloud provider ensures that backup and retention strategies include strong …" at bounding box center [572, 444] width 892 height 23
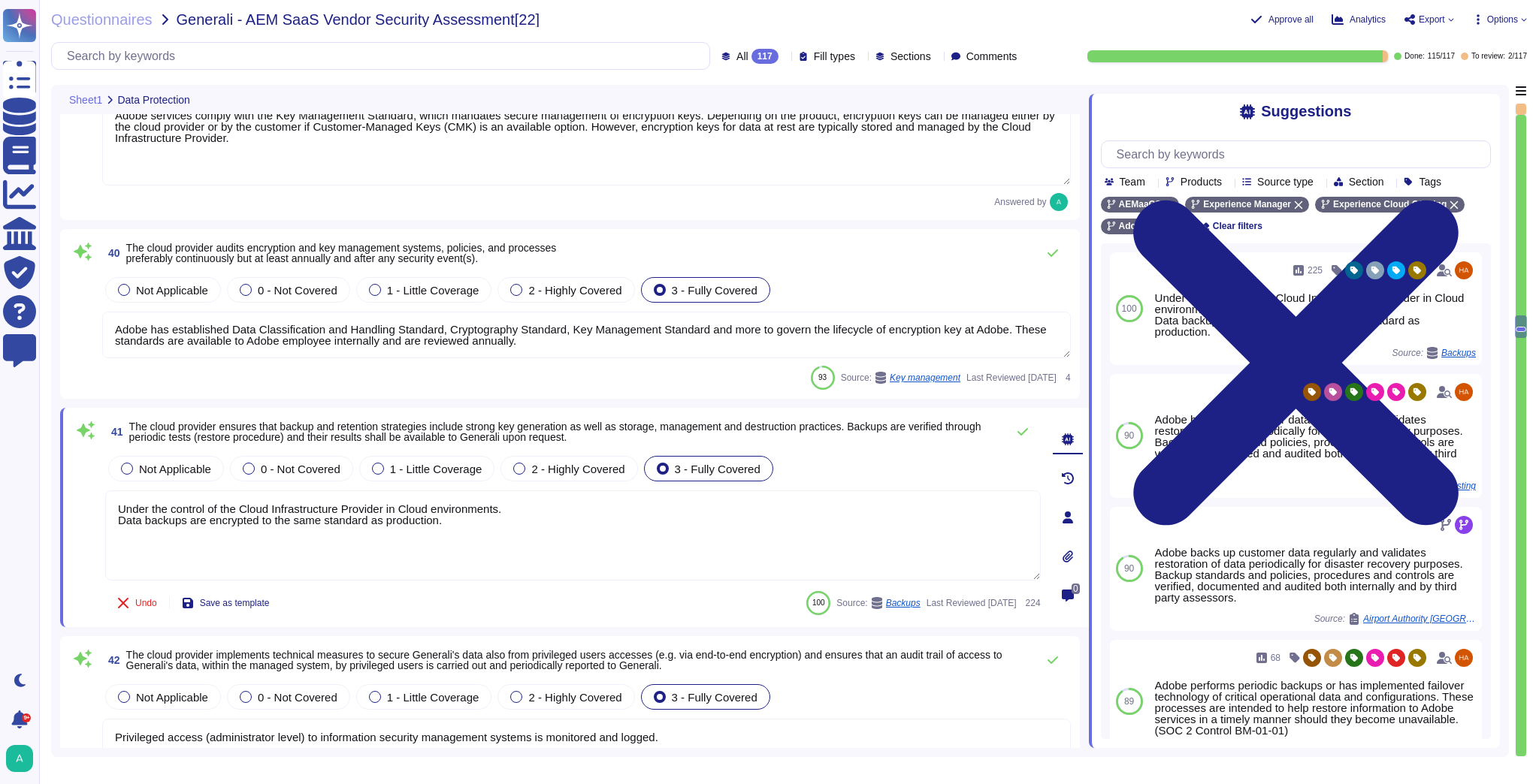
drag, startPoint x: 462, startPoint y: 521, endPoint x: 115, endPoint y: 508, distance: 347.2
click at [115, 508] on textarea "Under the control of the Cloud Infrastructure Provider in Cloud environments. D…" at bounding box center [573, 535] width 936 height 90
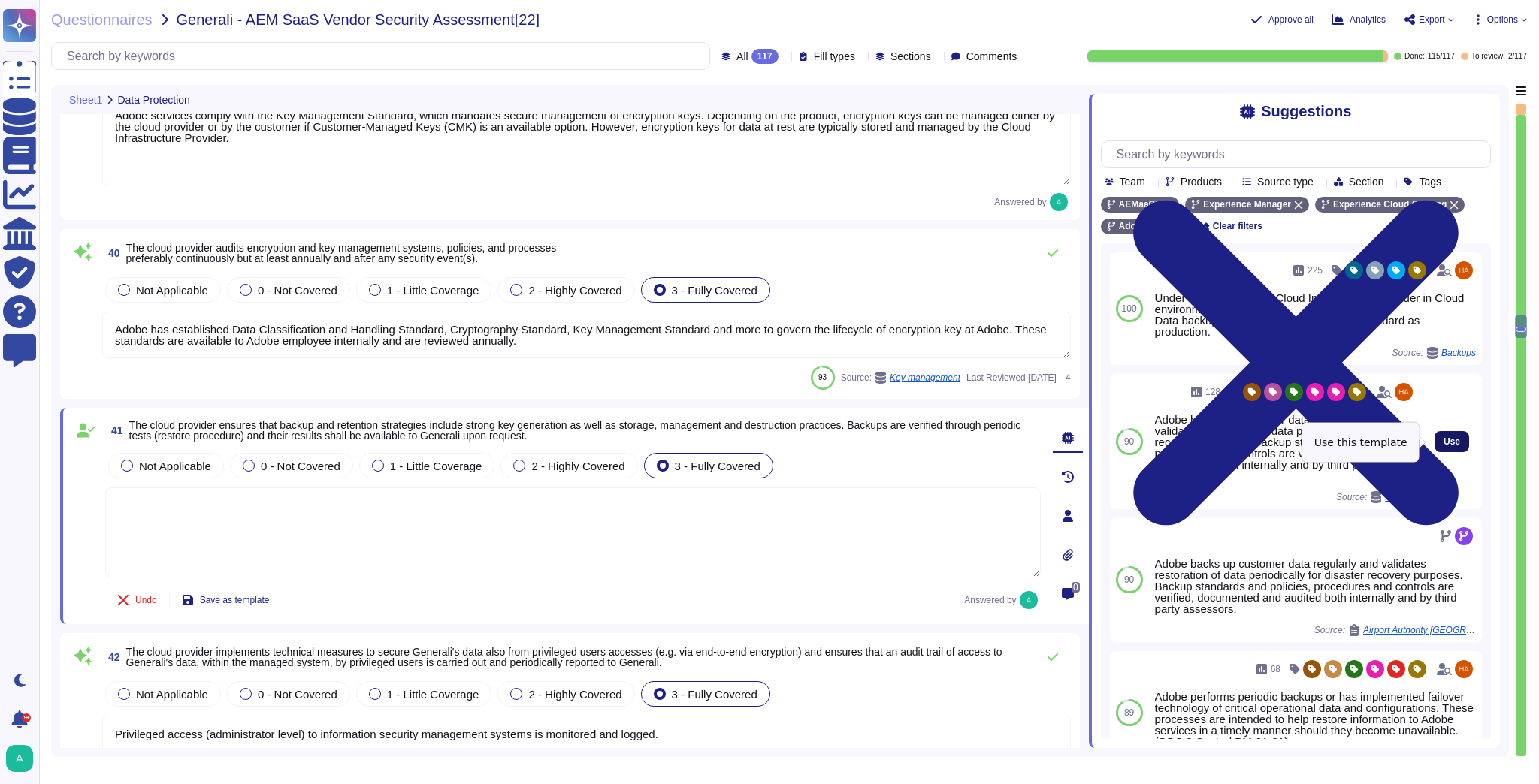
click at [1443, 445] on span "Use" at bounding box center [1451, 442] width 17 height 9
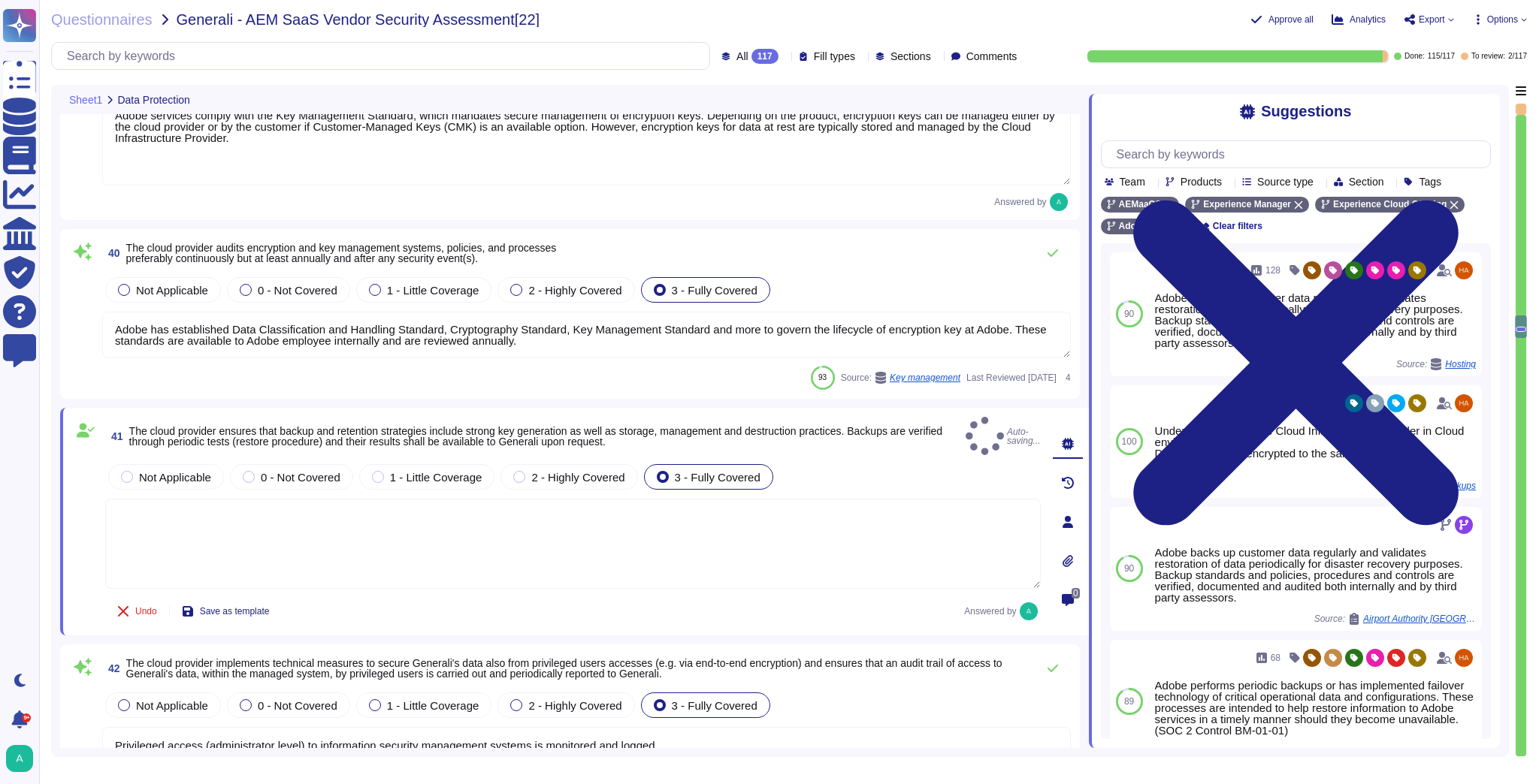
type textarea "Adobe backs up customer data regularly and validates restoration of data period…"
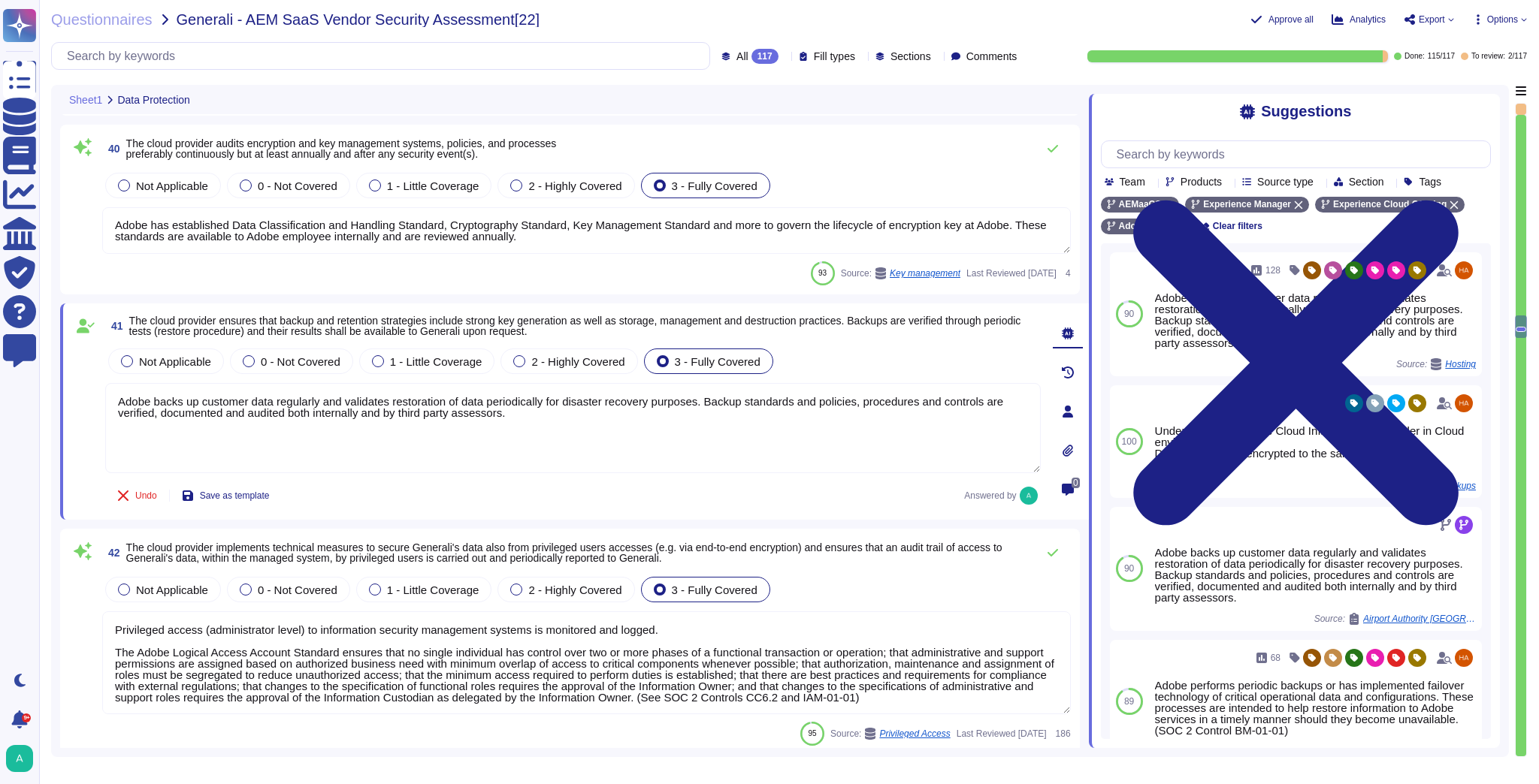
scroll to position [7810, 0]
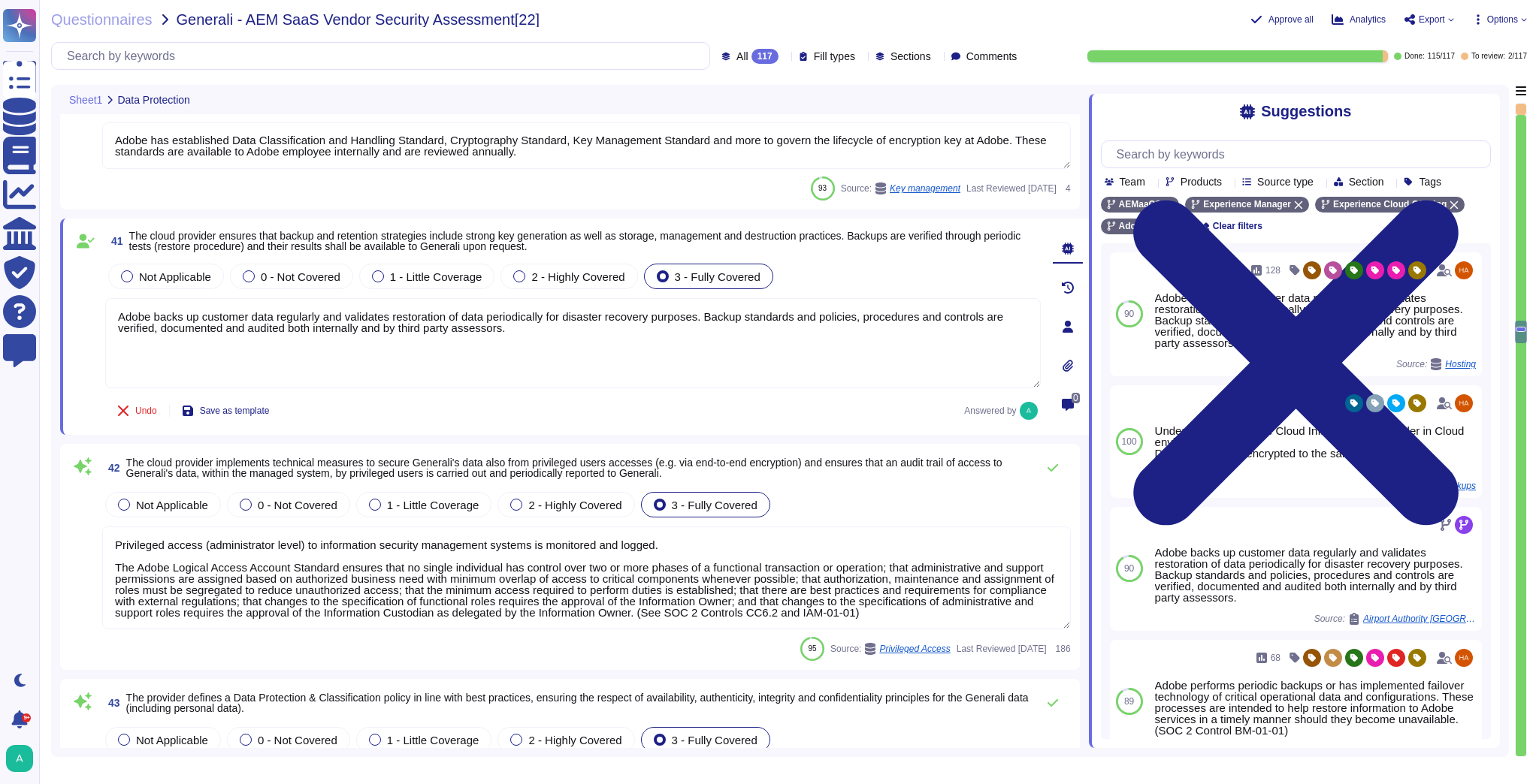
type textarea "To support Adobe services, Adobe maintains equipment in geographically disperse…"
click at [625, 478] on span "The cloud provider implements technical measures to secure Generali's data also…" at bounding box center [564, 468] width 876 height 23
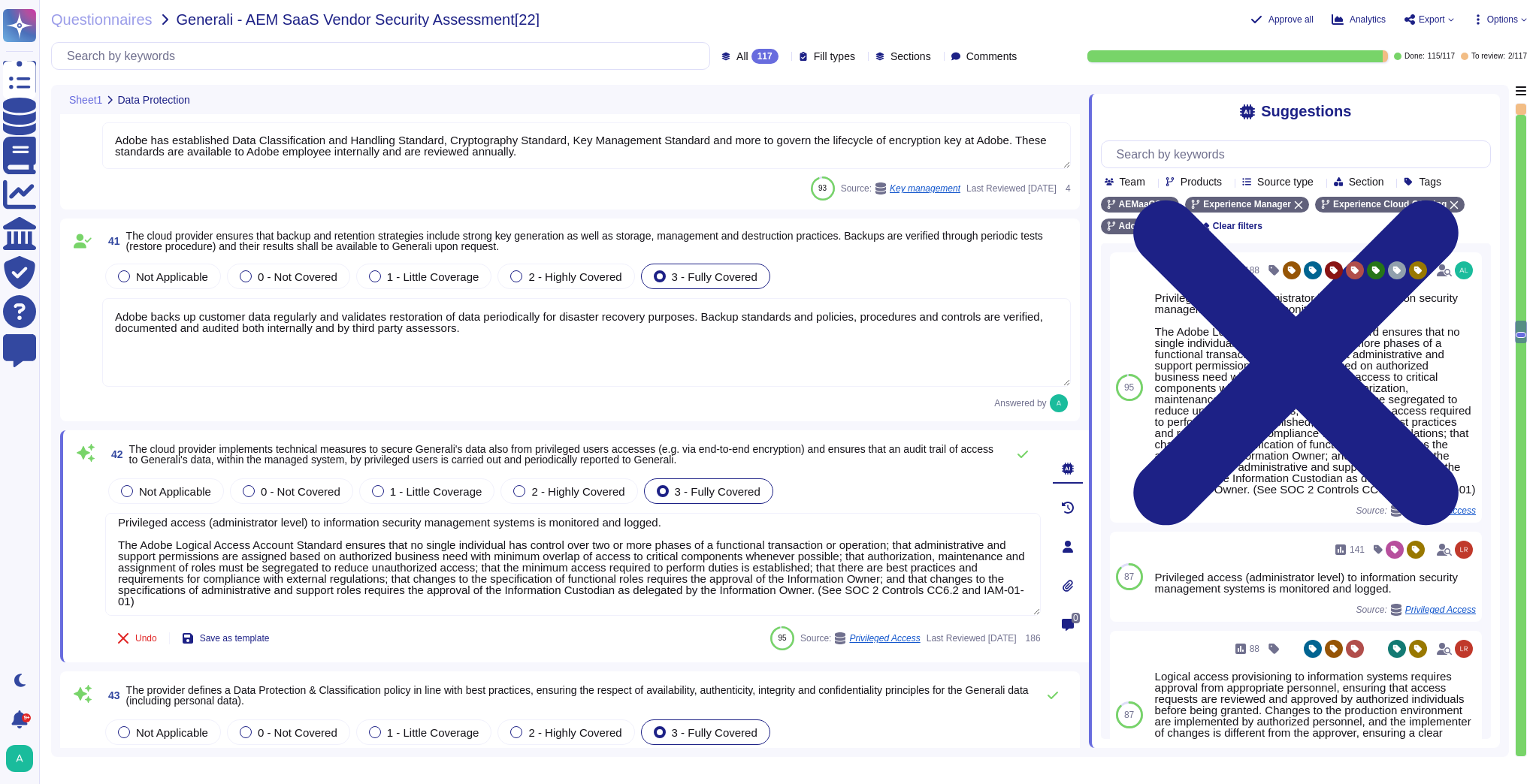
scroll to position [12, 0]
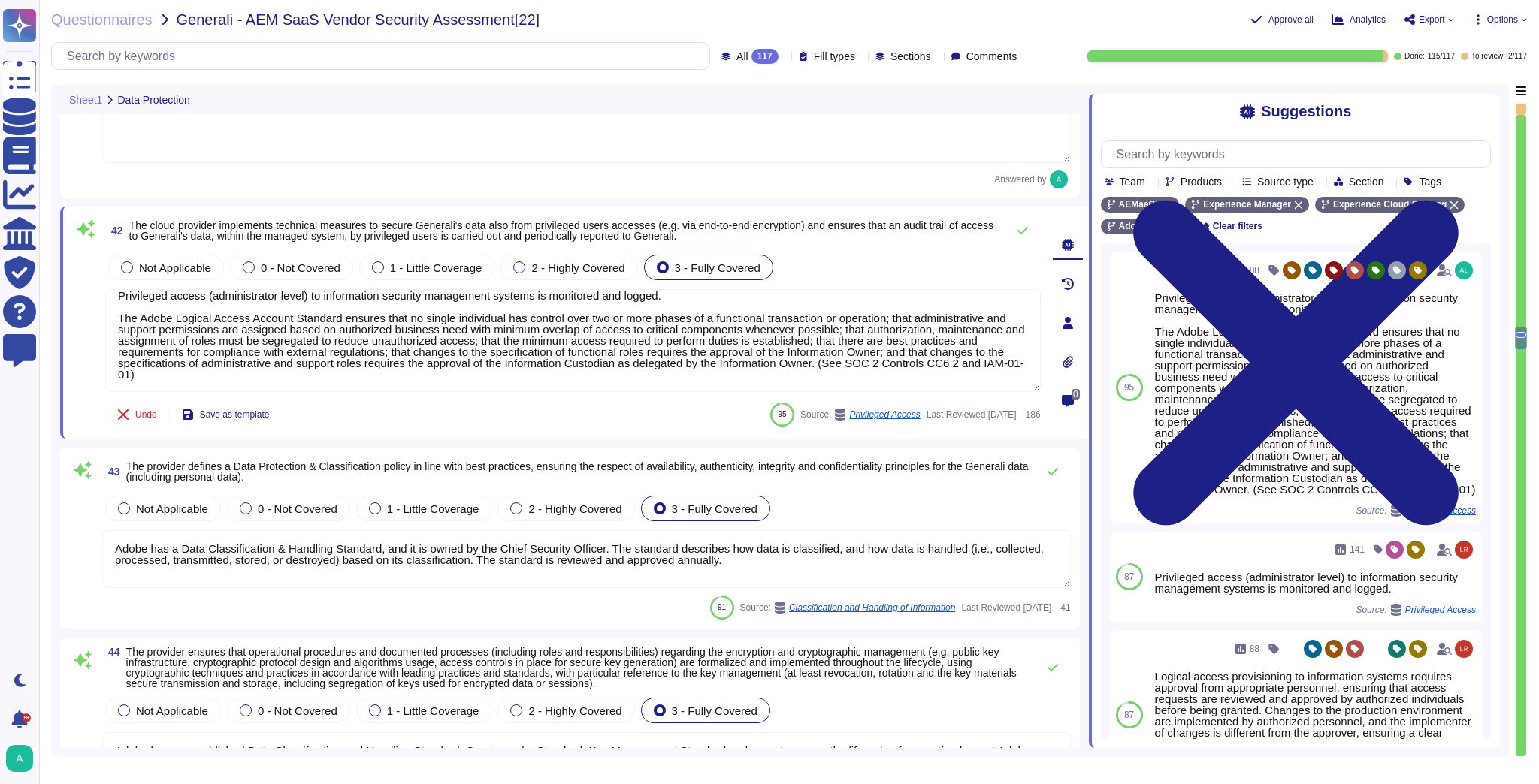
type textarea "Adobe’s Business Continuity Disaster Recovery program is supported by governing…"
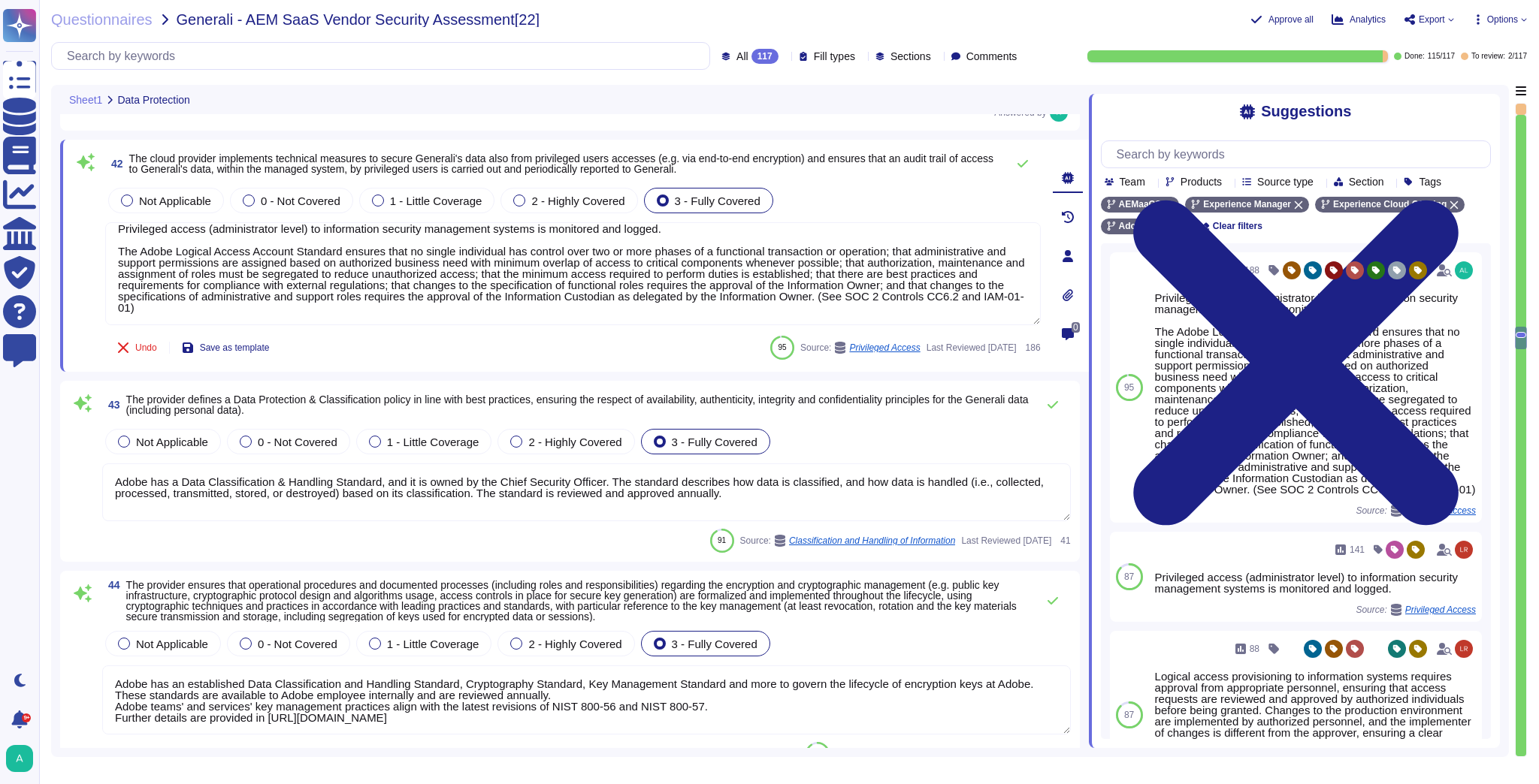
scroll to position [8110, 0]
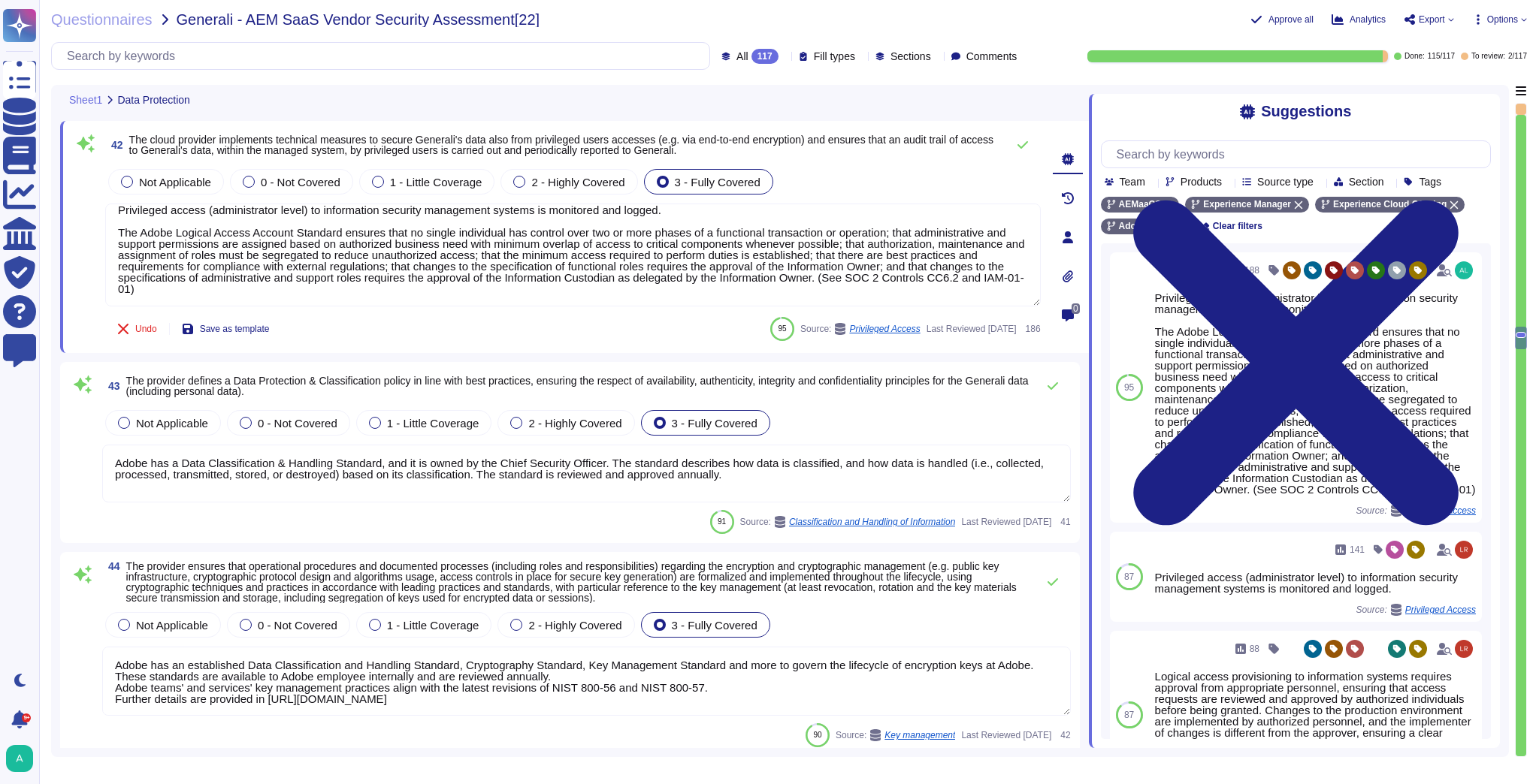
click at [256, 468] on textarea "Adobe has a Data Classification & Handling Standard, and it is owned by the Chi…" at bounding box center [587, 474] width 969 height 58
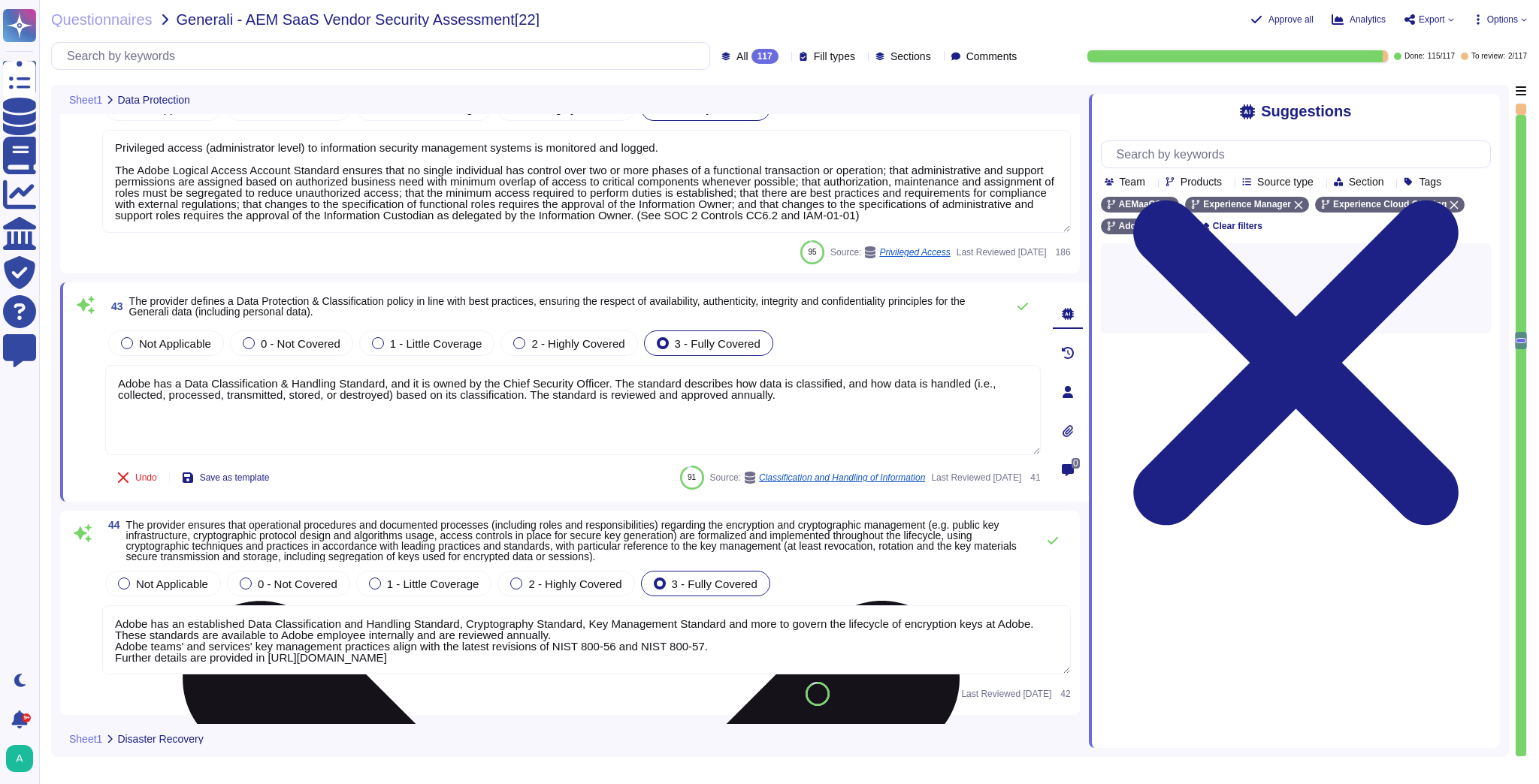
scroll to position [8290, 0]
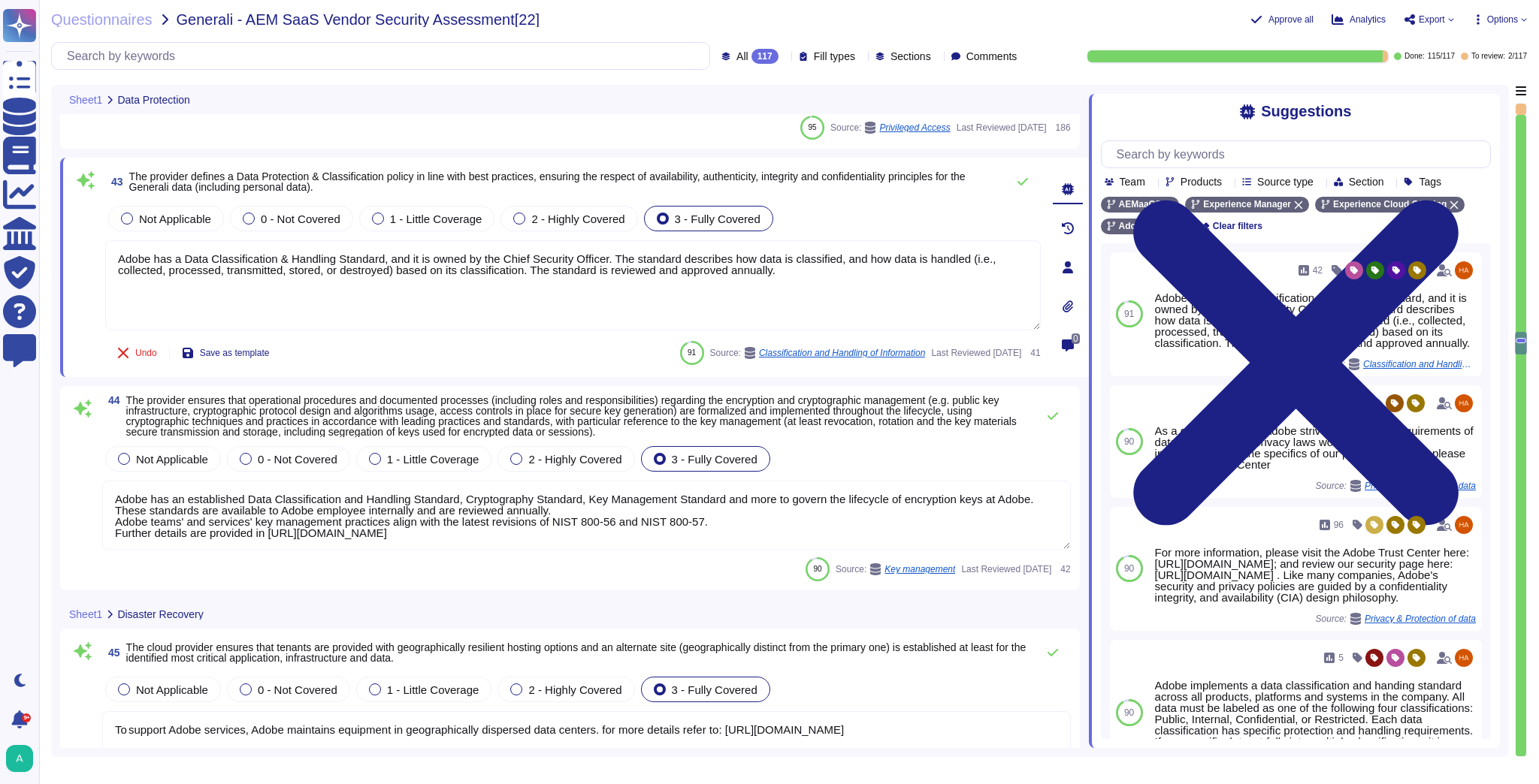
type textarea "See: [URL][DOMAIN_NAME]"
click at [301, 522] on textarea "Adobe has an established Data Classification and Handling Standard, Cryptograph…" at bounding box center [587, 515] width 969 height 69
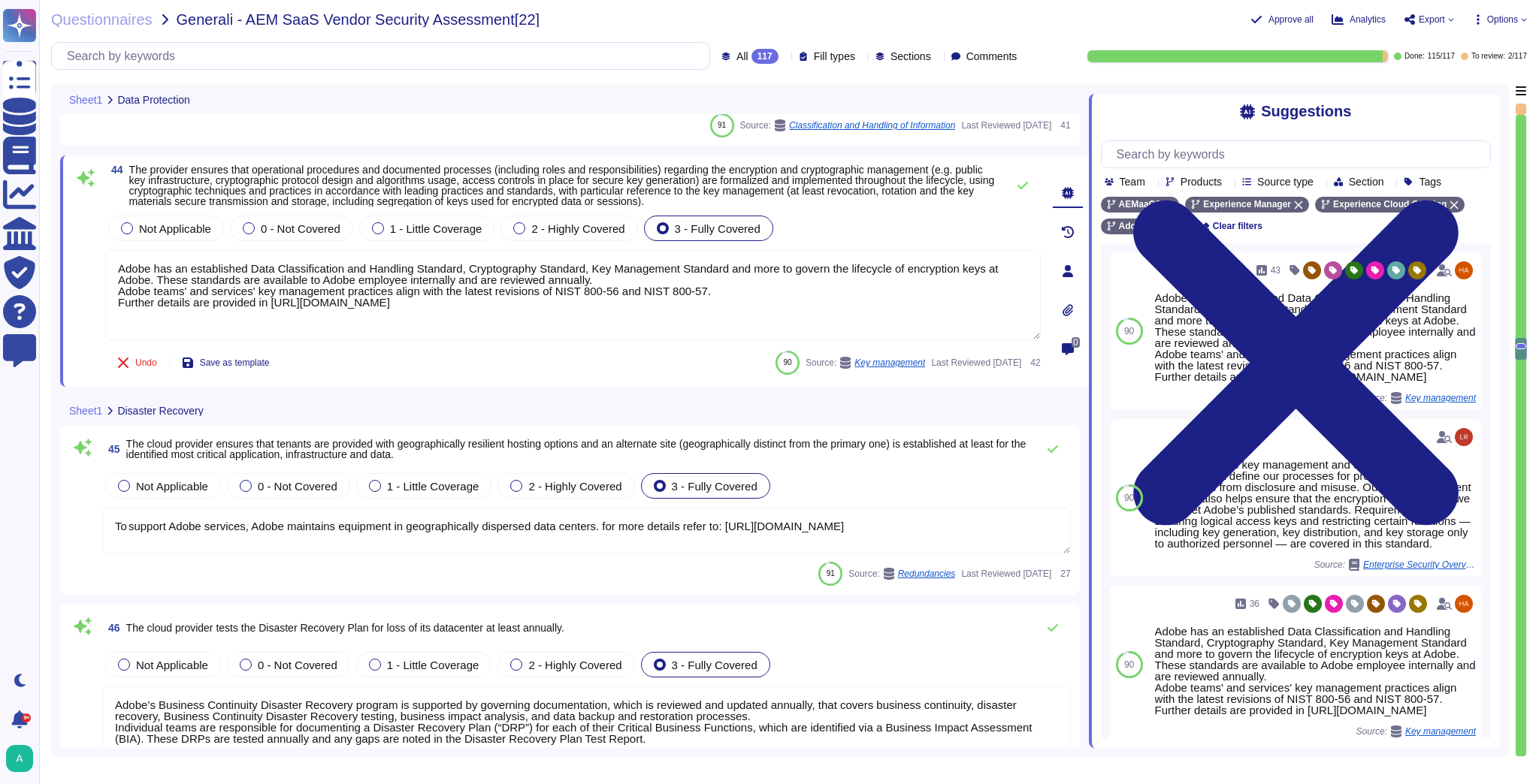
scroll to position [8531, 0]
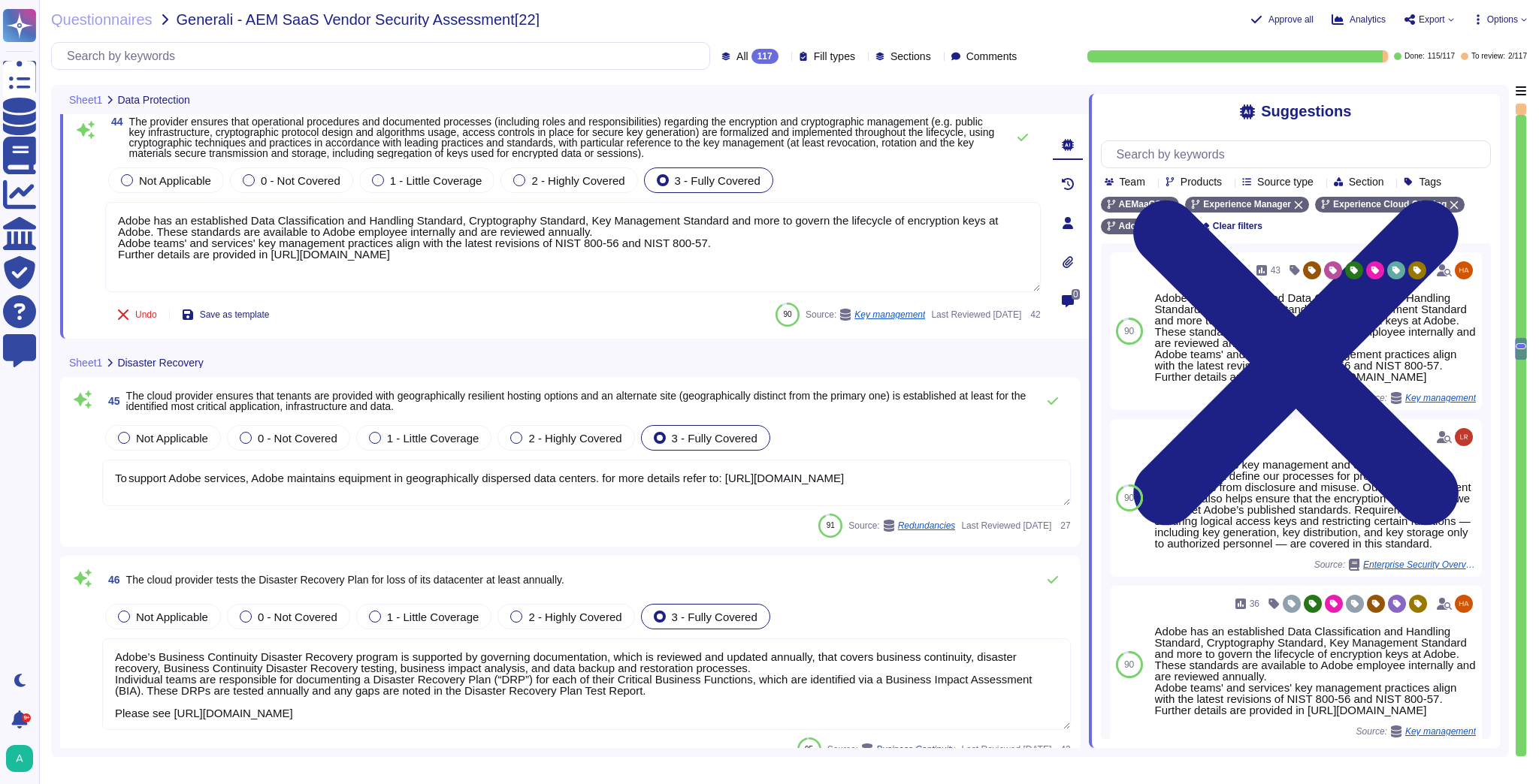
type textarea "As described within our SOC 2 reports, Adobe uses the Common Controls Framework…"
click at [296, 480] on textarea "To support Adobe services, Adobe maintains equipment in geographically disperse…" at bounding box center [587, 483] width 969 height 47
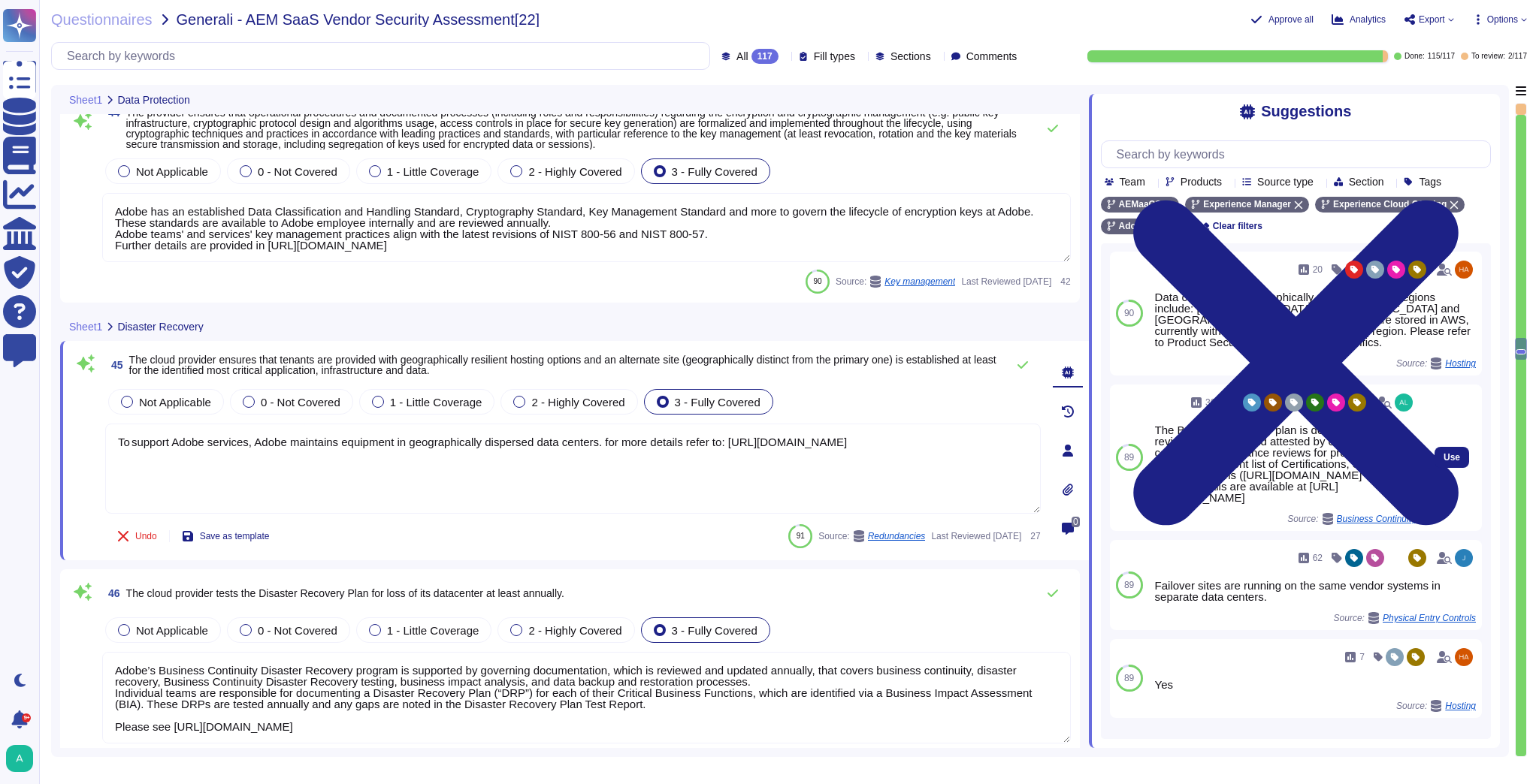
scroll to position [120, 0]
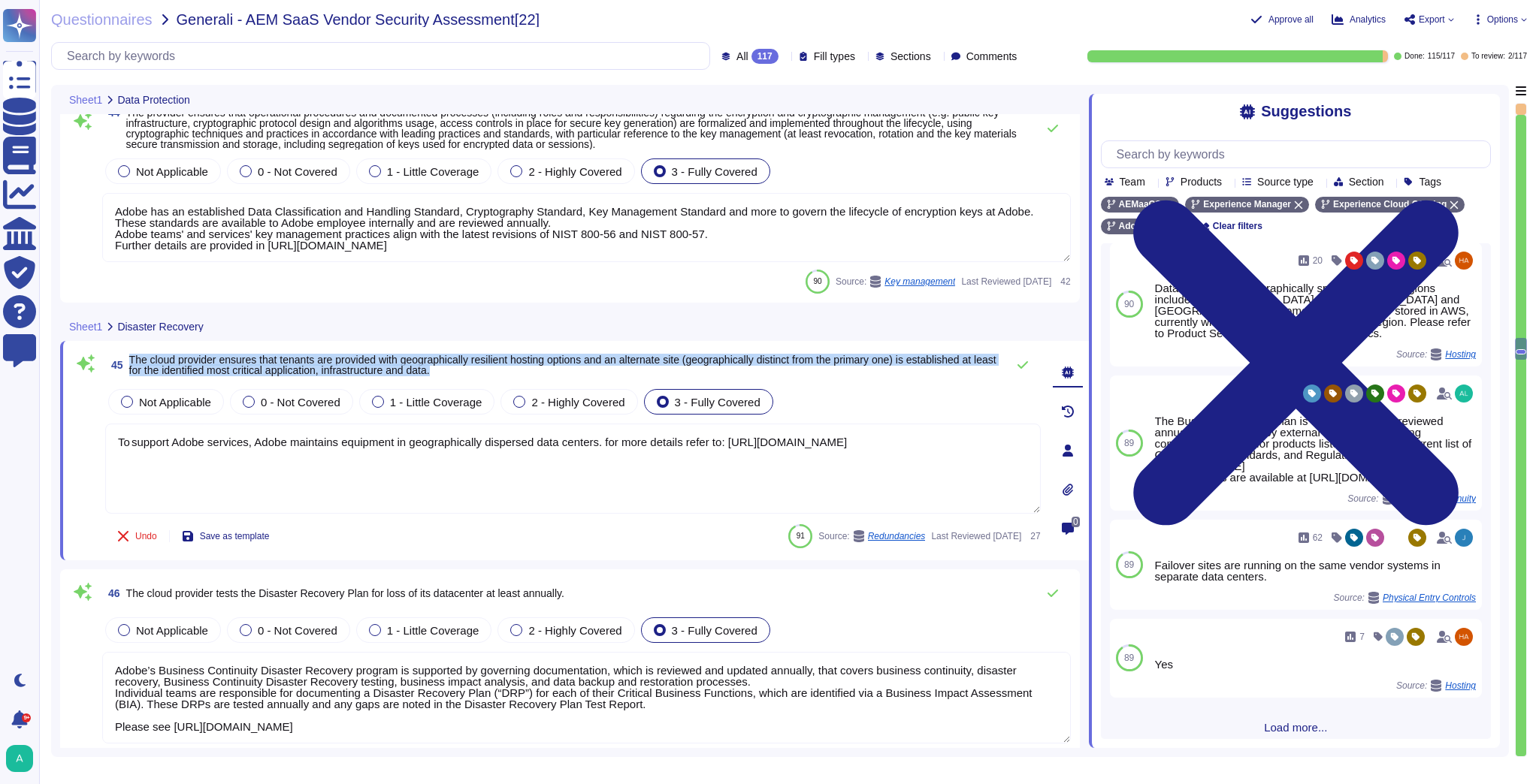
drag, startPoint x: 487, startPoint y: 375, endPoint x: 124, endPoint y: 357, distance: 363.4
click at [124, 357] on span "45 The cloud provider ensures that tenants are provided with geographically res…" at bounding box center [551, 364] width 893 height 27
copy span "The cloud provider ensures that tenants are provided with geographically resili…"
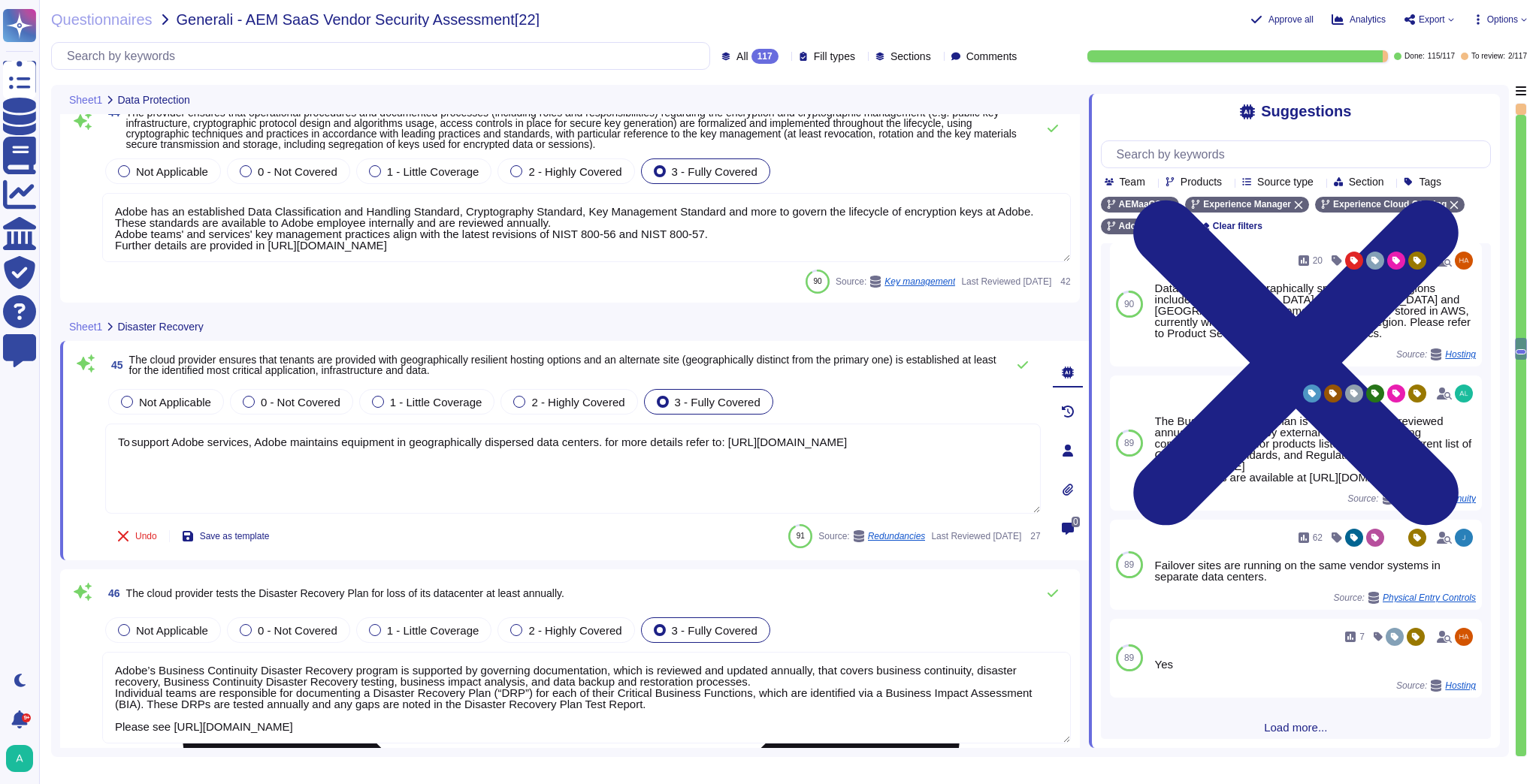
click at [209, 440] on textarea "To support Adobe services, Adobe maintains equipment in geographically disperse…" at bounding box center [573, 468] width 936 height 90
paste textarea "Adobe provides geographically resilient hosting options. Data centers are geogr…"
type textarea "Adobe provides geographically resilient hosting options. Data centers are geogr…"
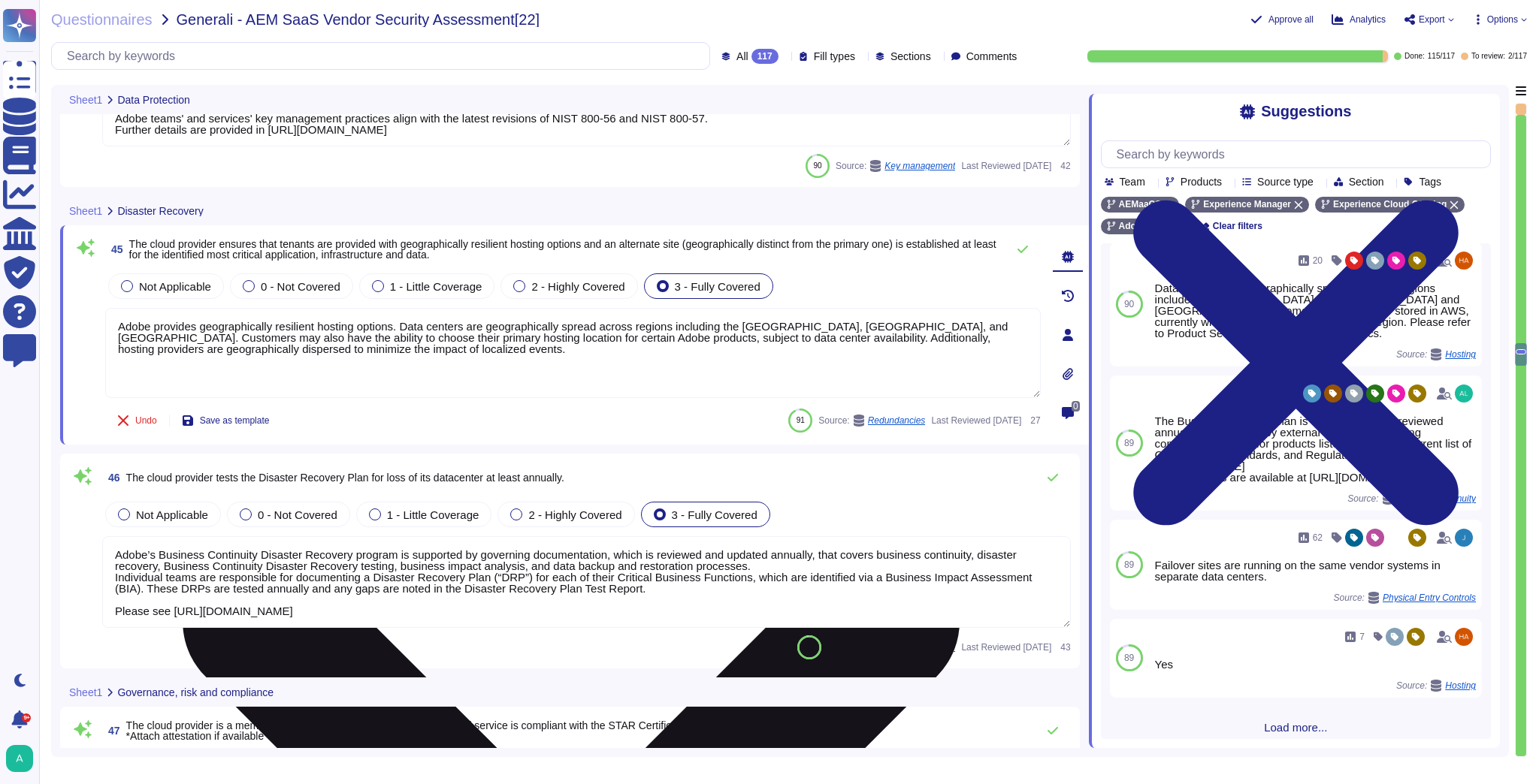
scroll to position [8651, 0]
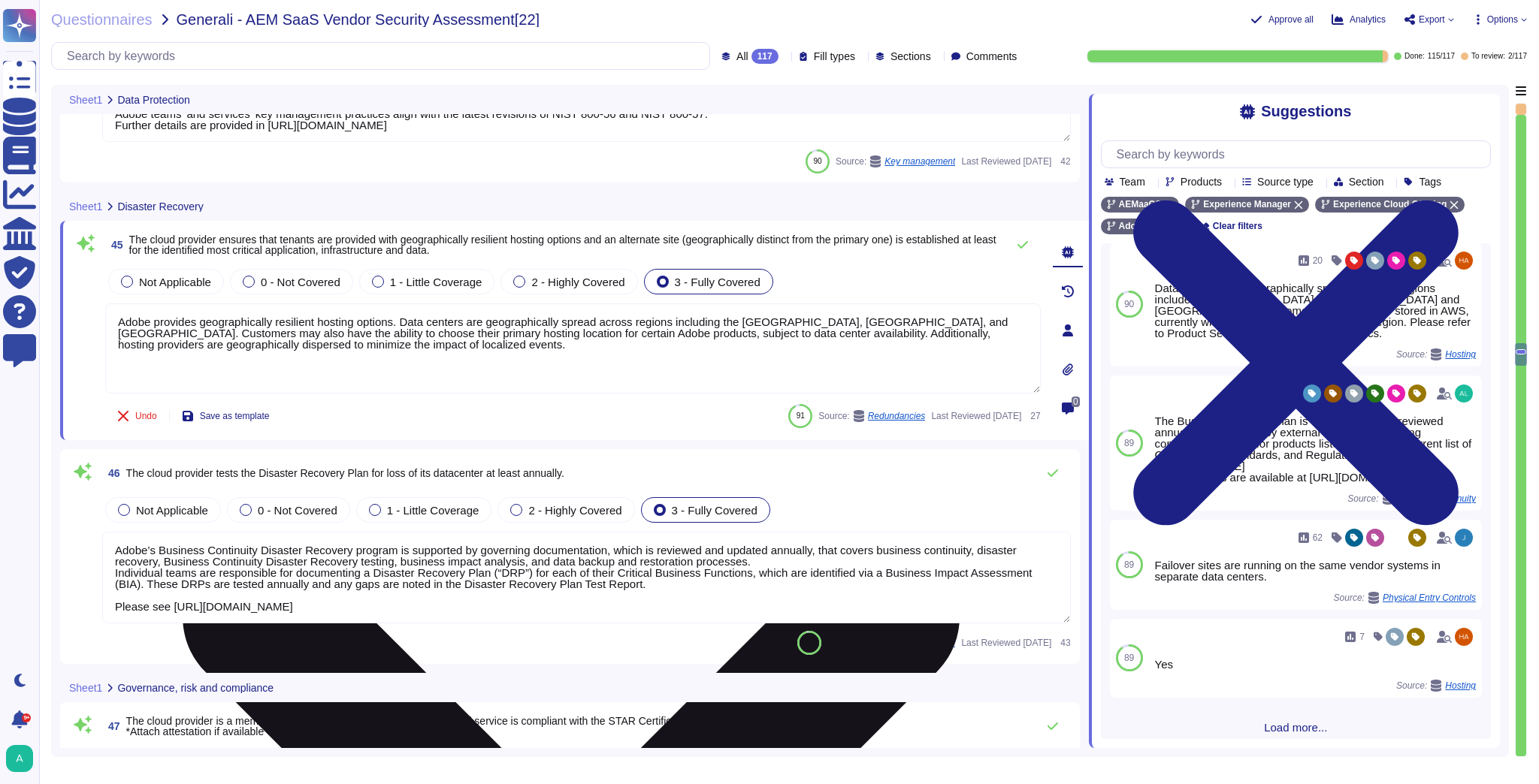
type textarea "Roles and responsibilities of Adobe and customers are documented within the Ado…"
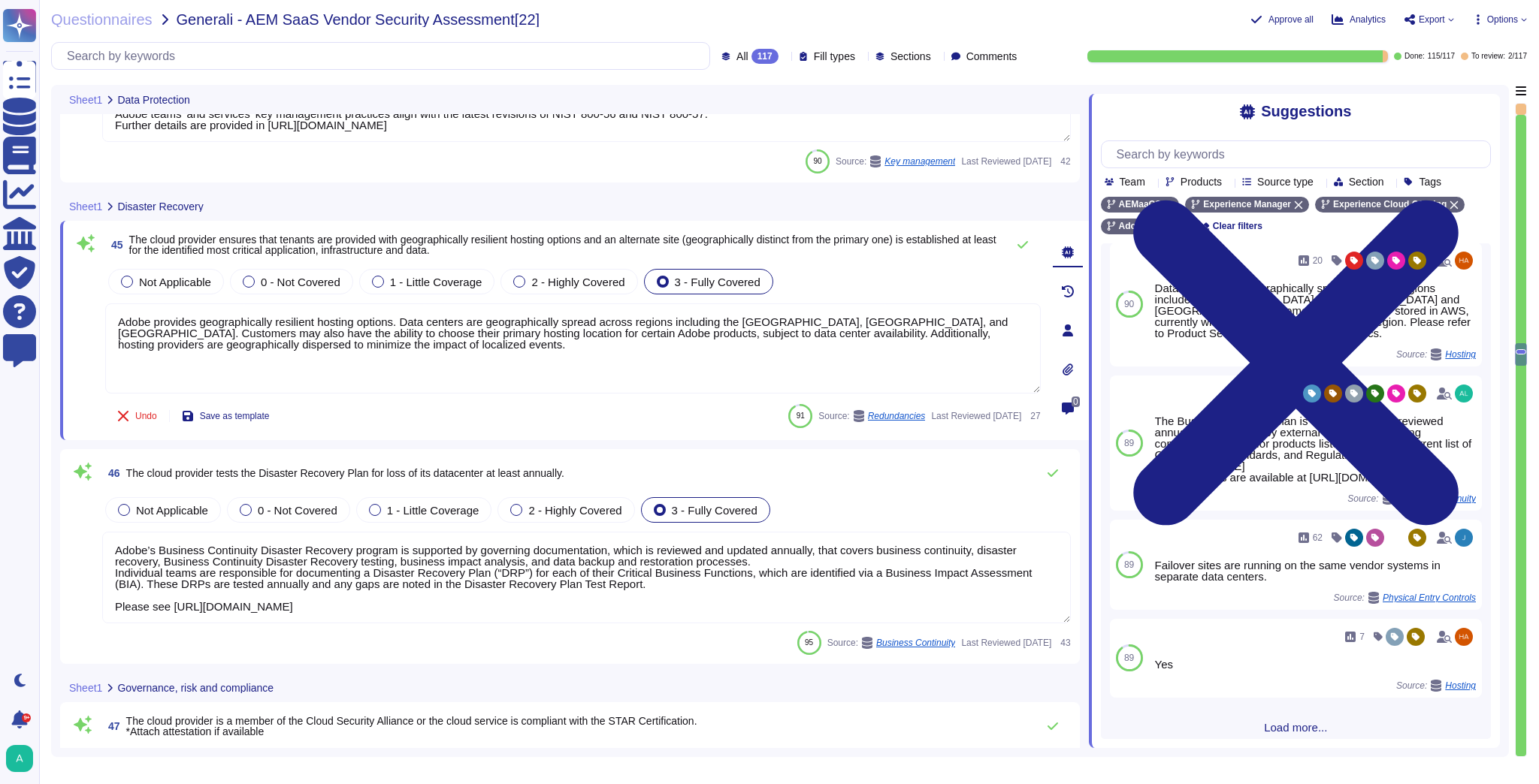
type textarea "Adobe provides geographically resilient hosting options. Data centers are geogr…"
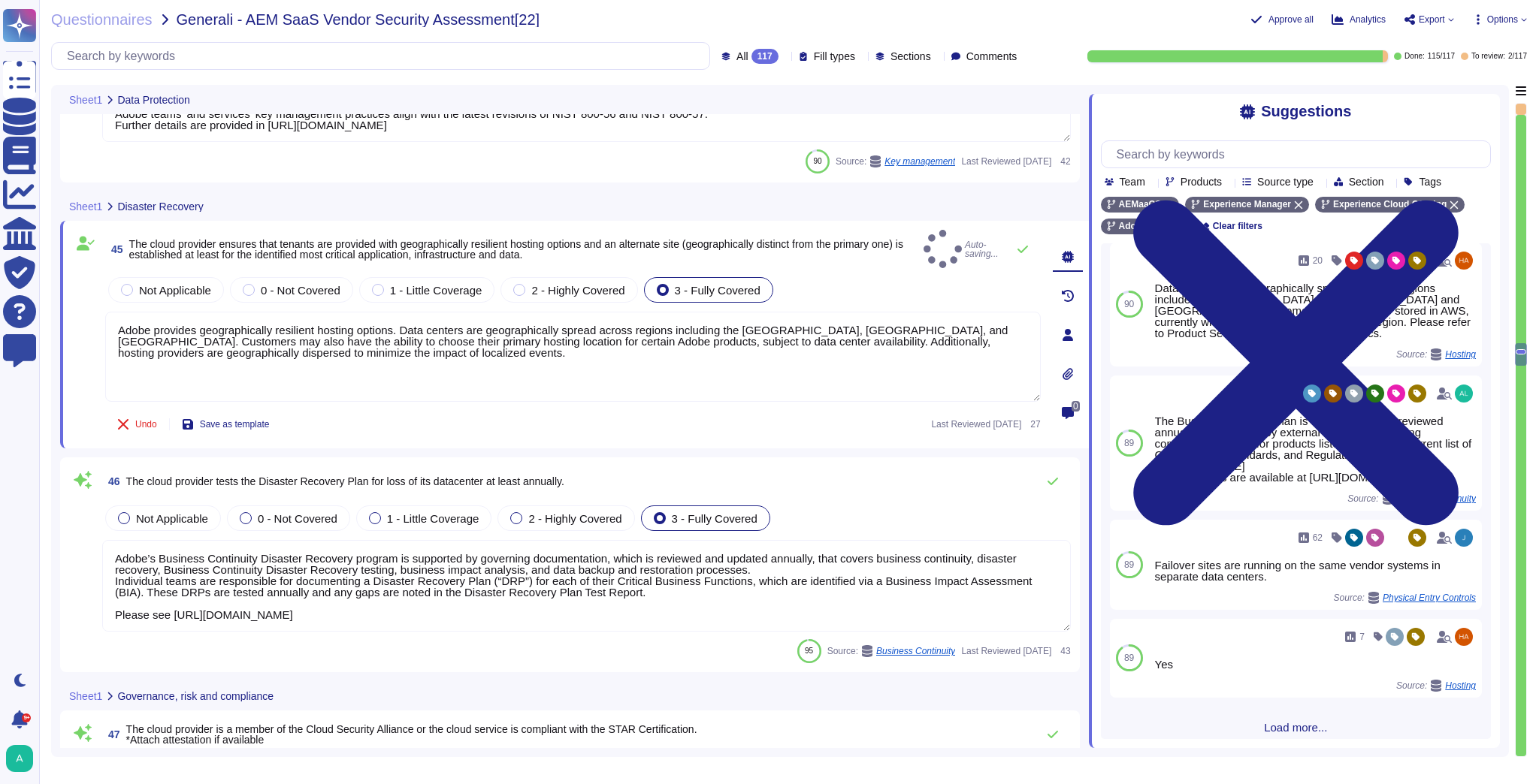
click at [378, 426] on div "Undo Save as template Last Reviewed [DATE] 27" at bounding box center [573, 424] width 936 height 30
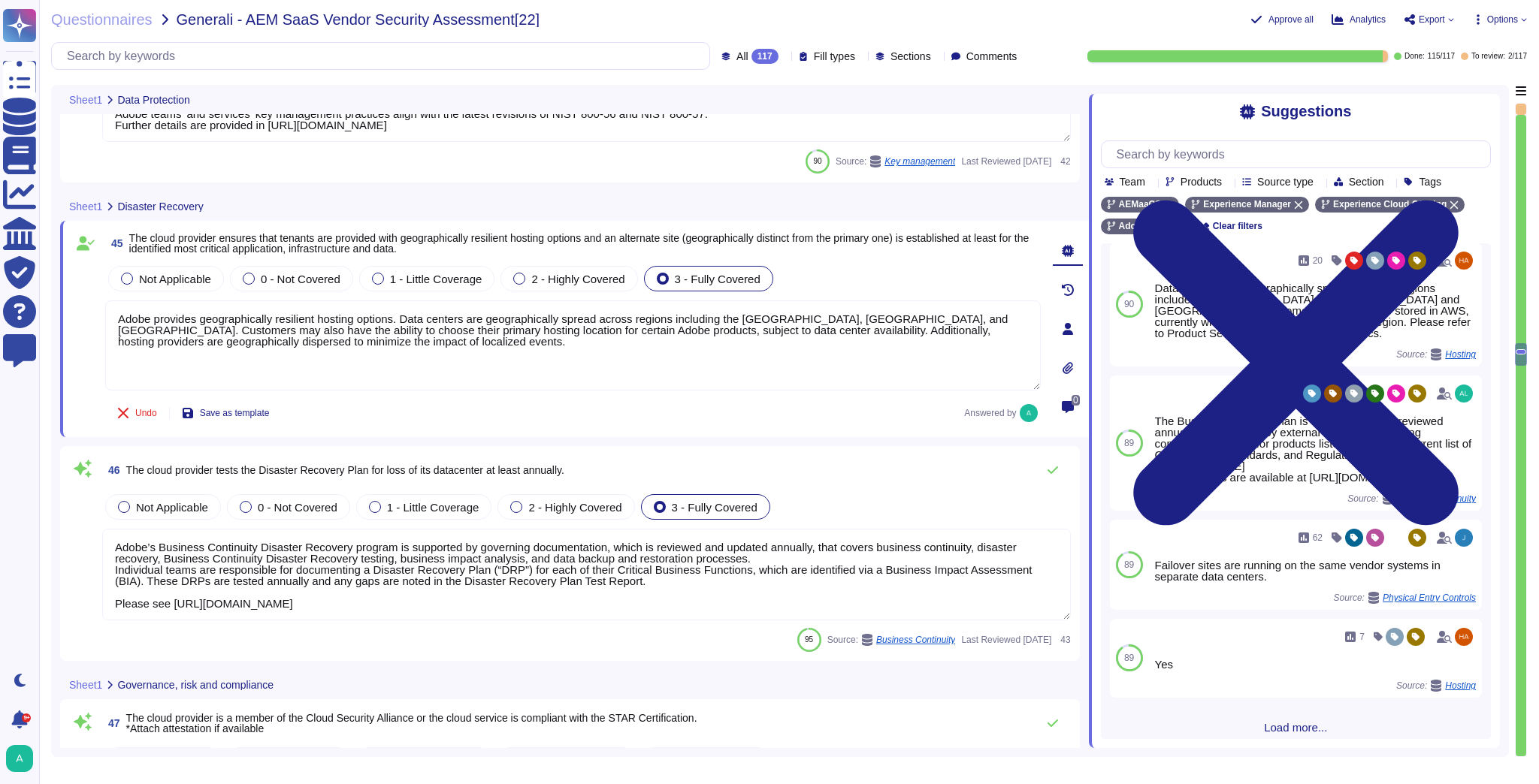
click at [441, 575] on textarea "Adobe’s Business Continuity Disaster Recovery program is supported by governing…" at bounding box center [587, 574] width 969 height 91
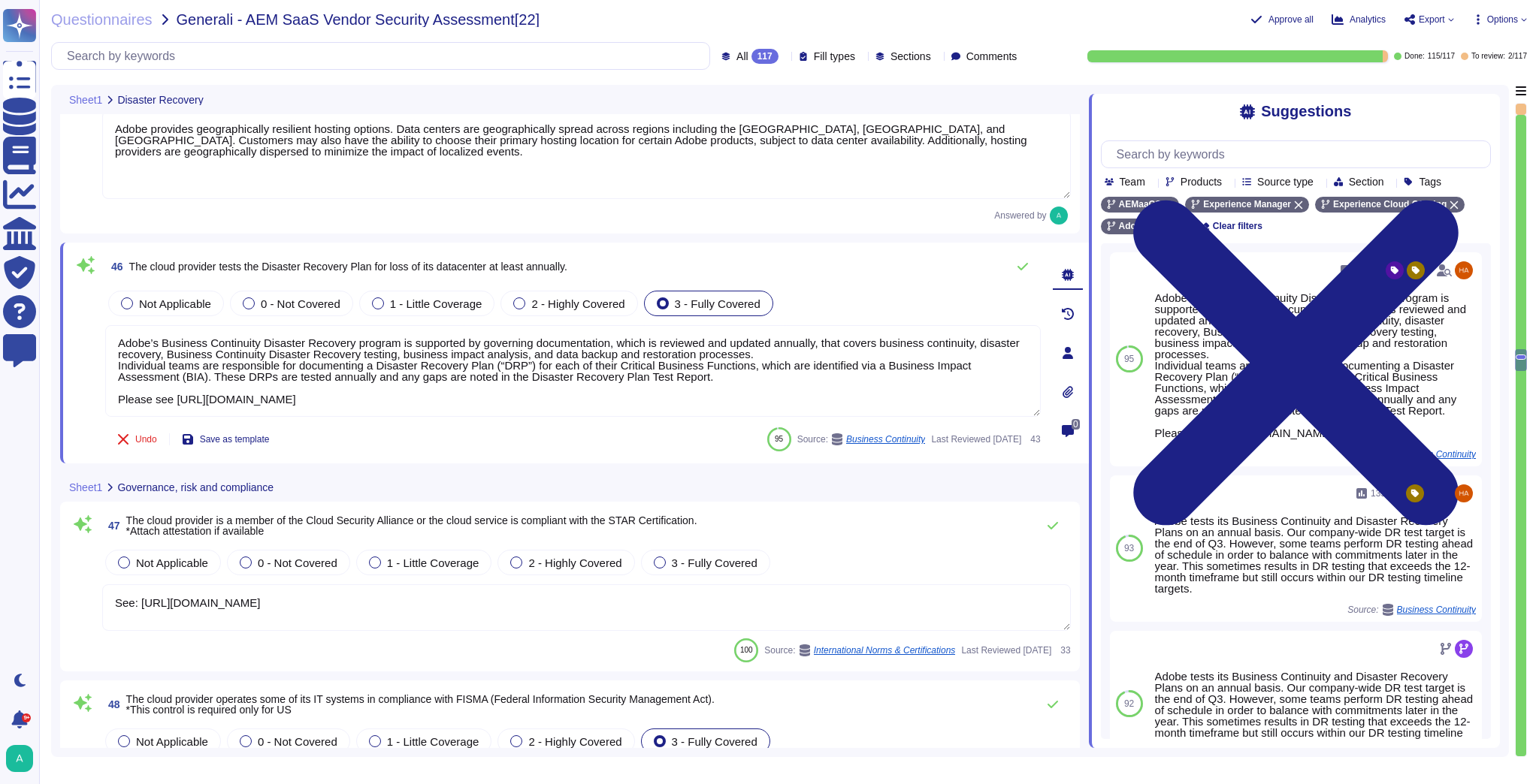
scroll to position [8832, 0]
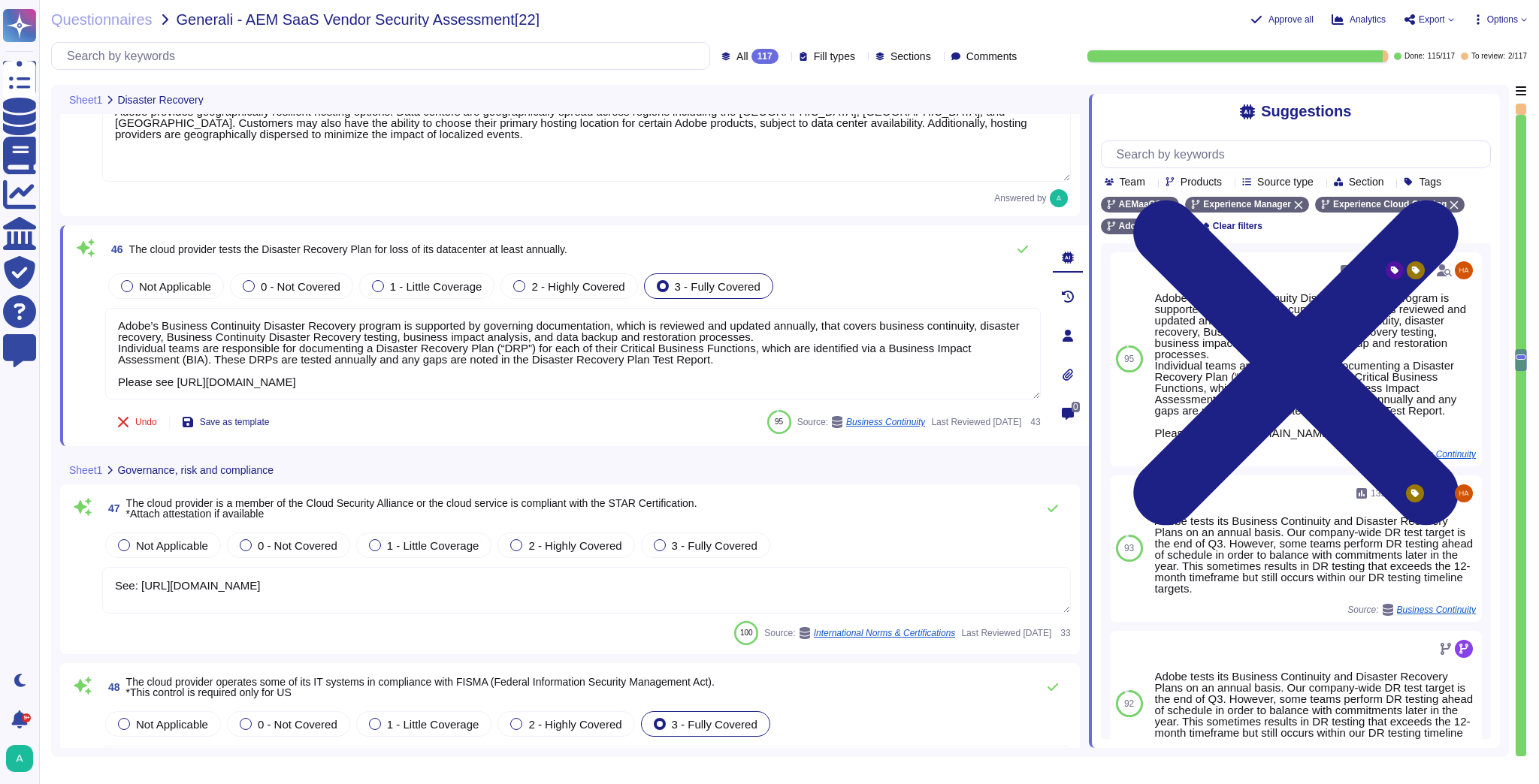
type textarea "Customers retain ownership of their data."
click at [961, 177] on icon at bounding box center [1129, 273] width 336 height 192
click at [849, 283] on div "Not Applicable 0 - Not Covered 1 - Little Coverage 2 - Highly Covered 3 - Fully…" at bounding box center [573, 286] width 936 height 31
click at [331, 513] on span "The cloud provider is a member of the Cloud Security Alliance or the cloud serv…" at bounding box center [411, 508] width 571 height 21
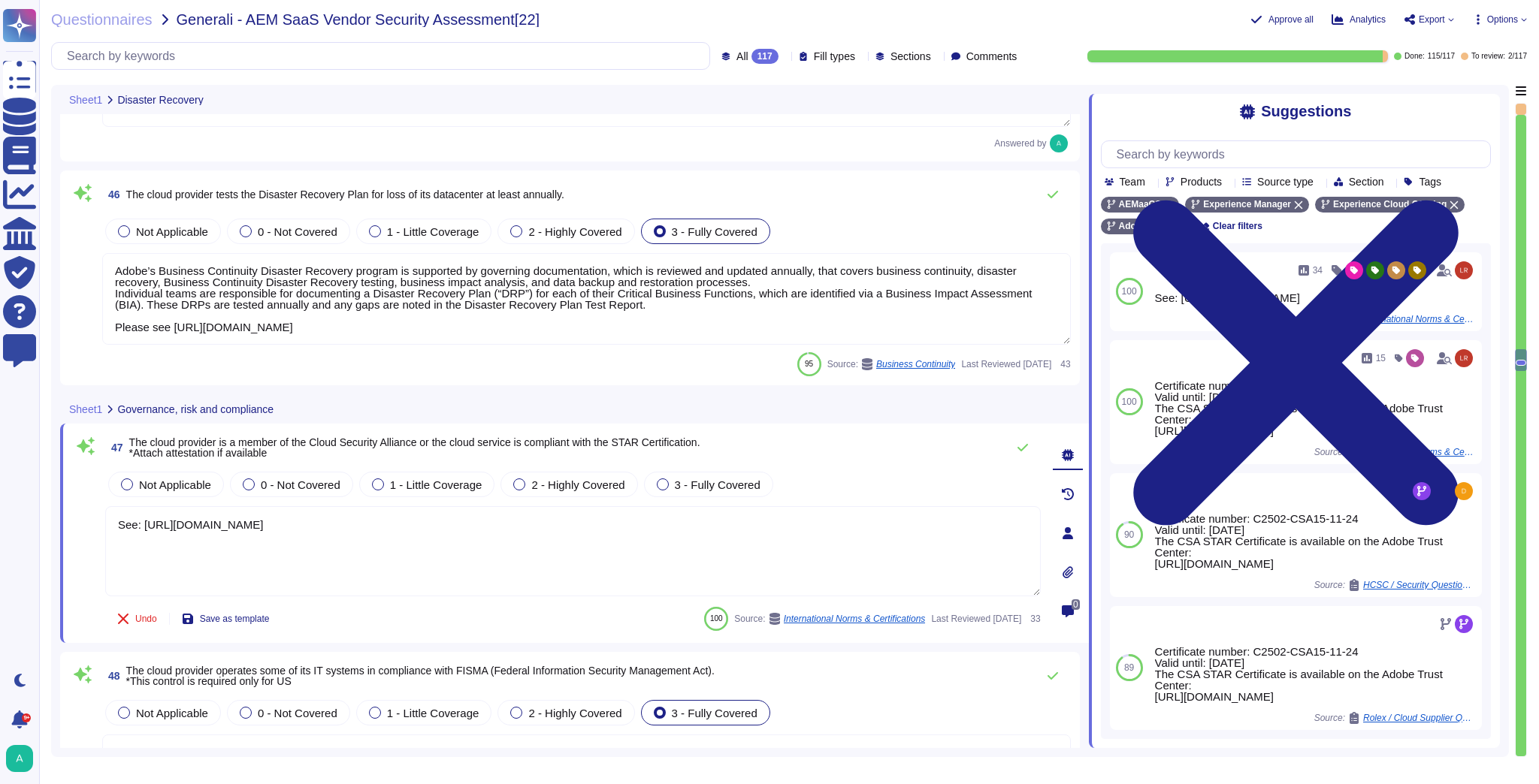
type textarea "Customers retain ownership of their data."
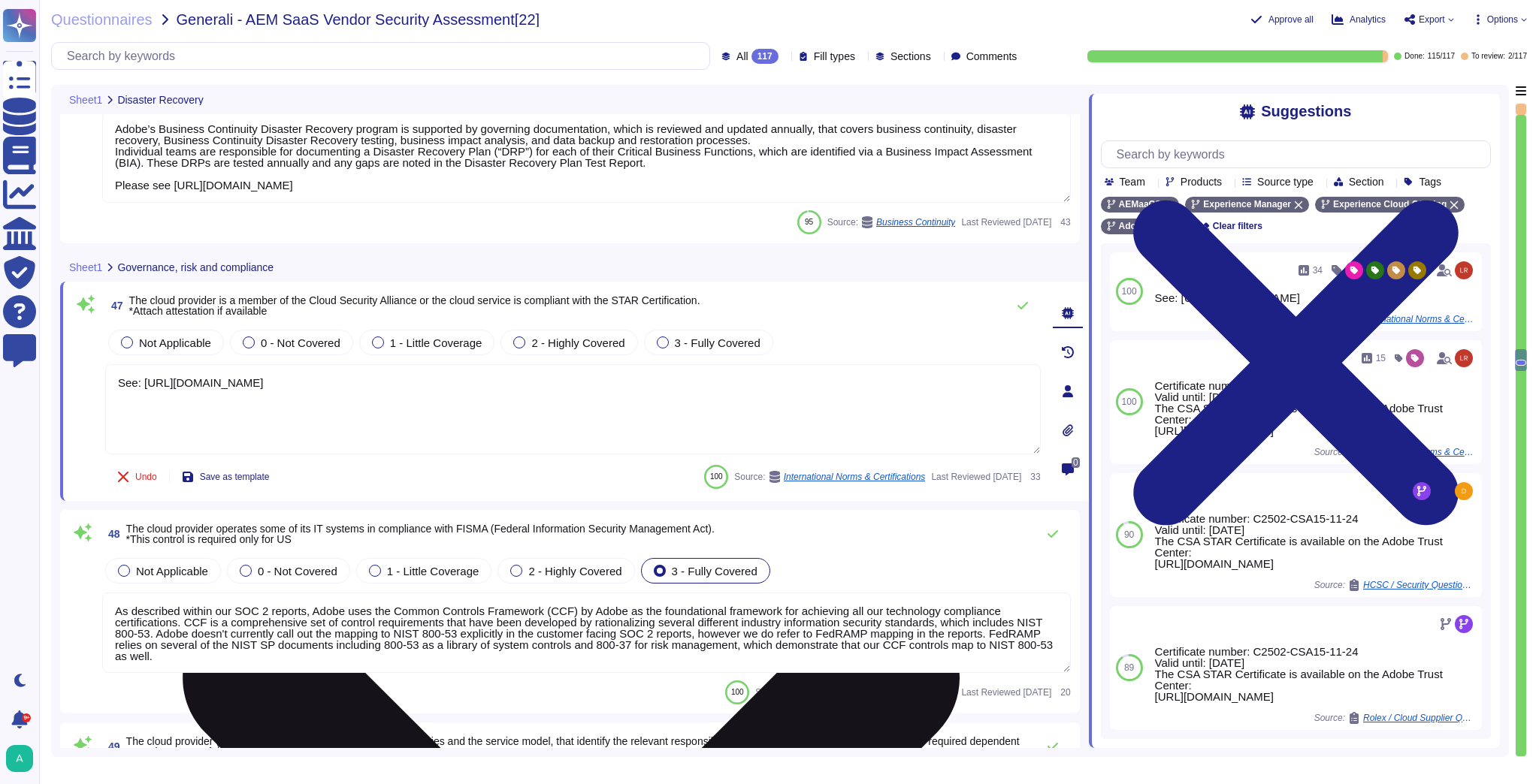
scroll to position [9072, 0]
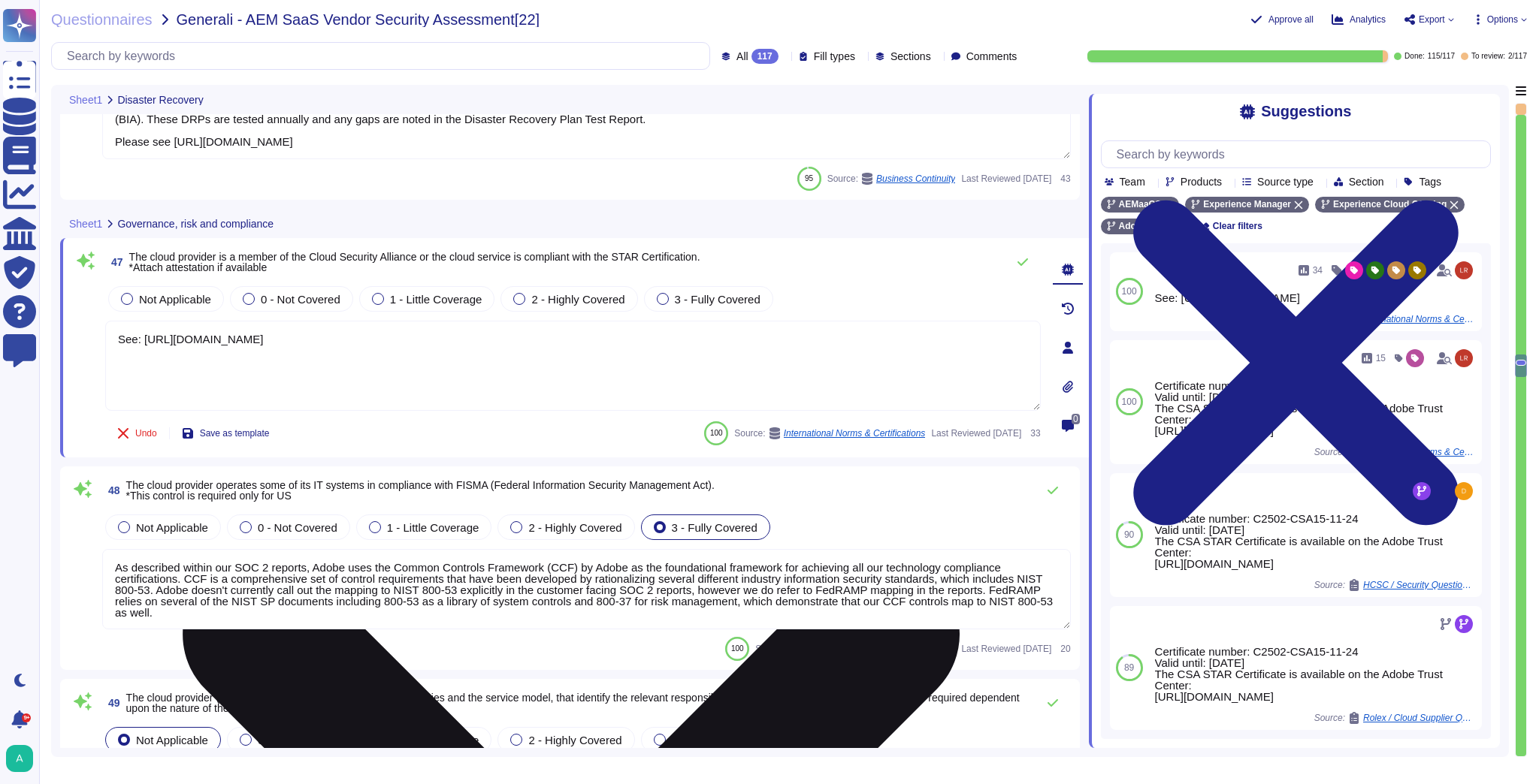
type textarea "For more information about Adobe's privacy practices, including the information…"
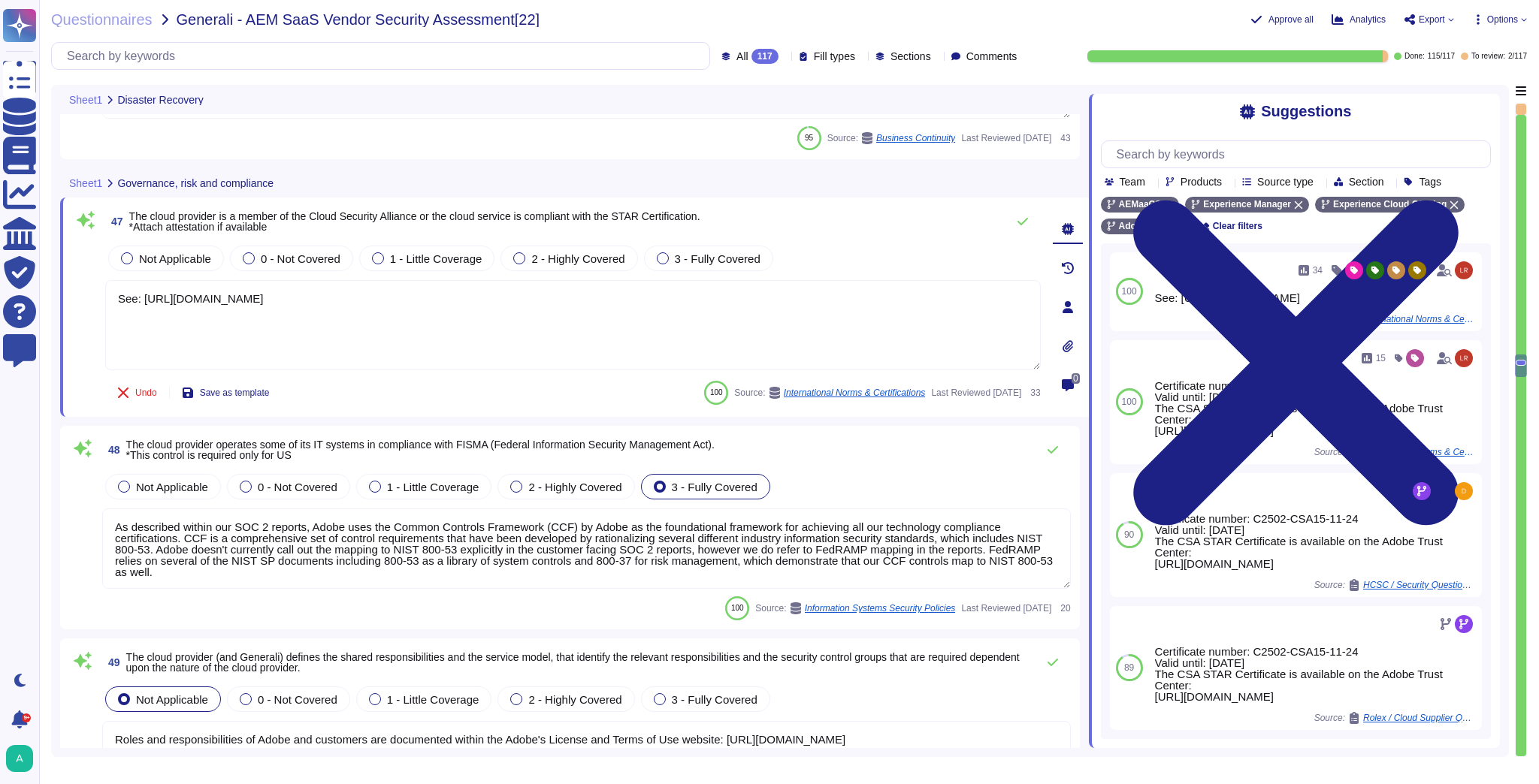
scroll to position [9132, 0]
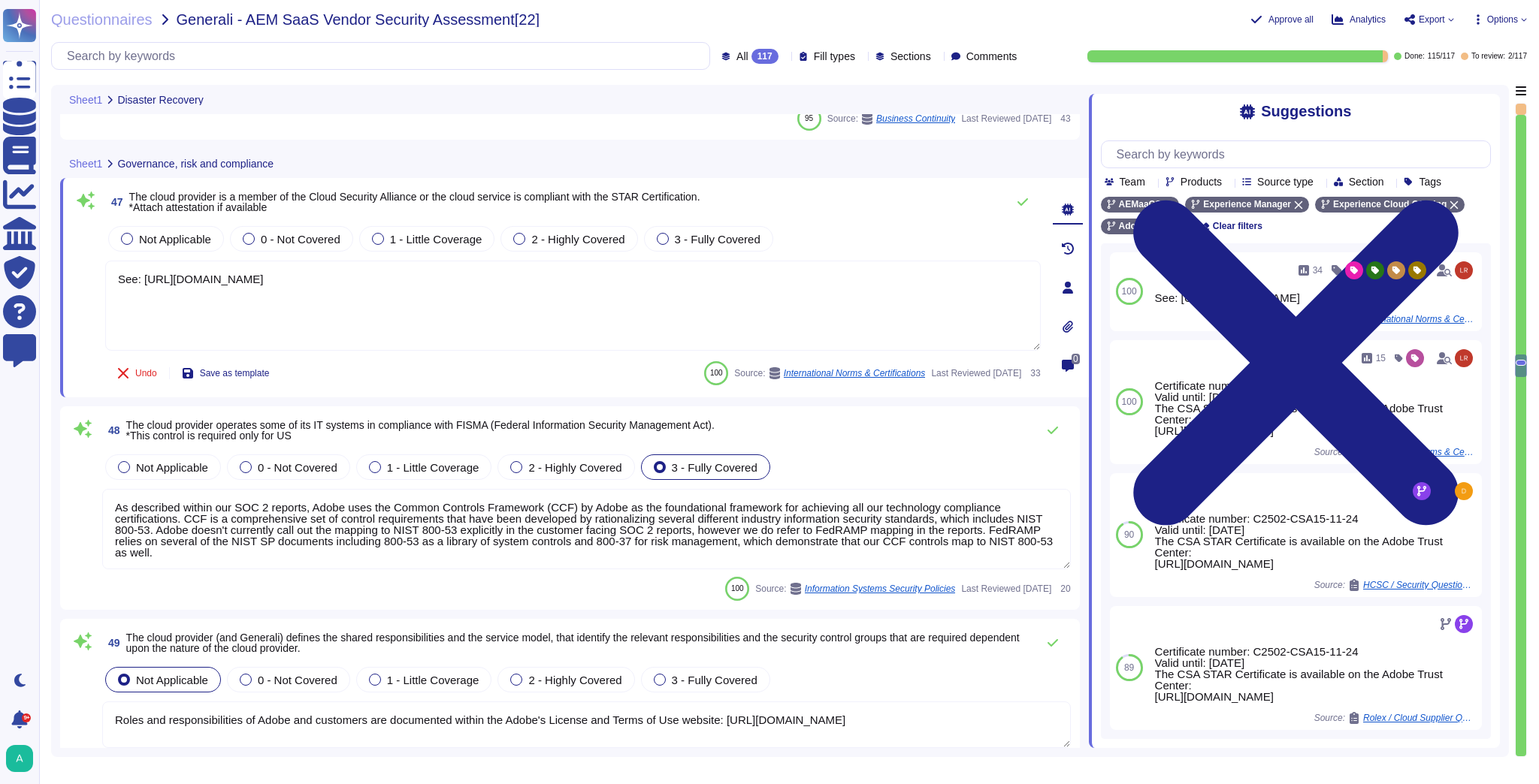
click at [422, 514] on textarea "As described within our SOC 2 reports, Adobe uses the Common Controls Framework…" at bounding box center [587, 529] width 969 height 80
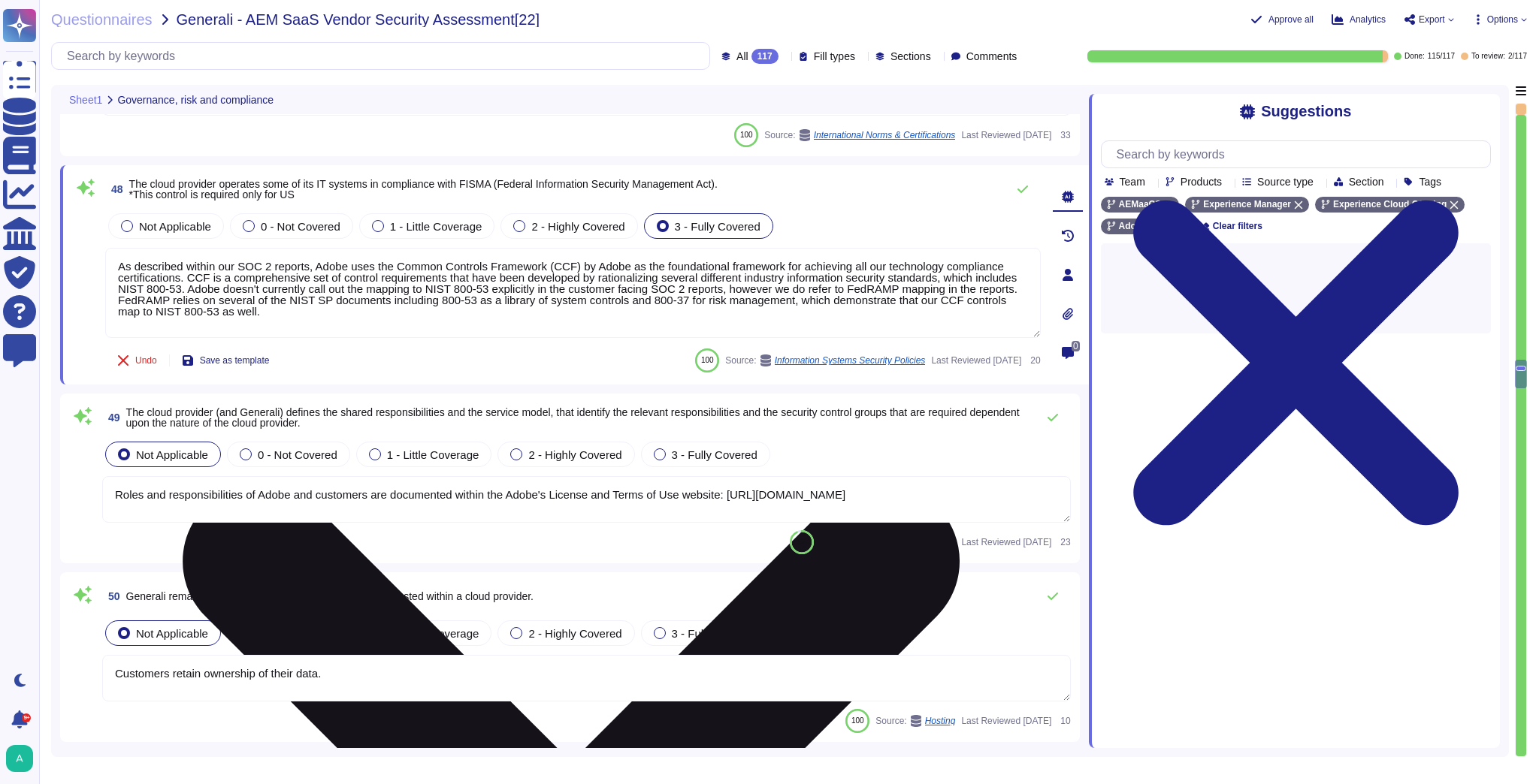
scroll to position [9312, 0]
type textarea "Adobe has processes in place to answer data subject rights requests received in…"
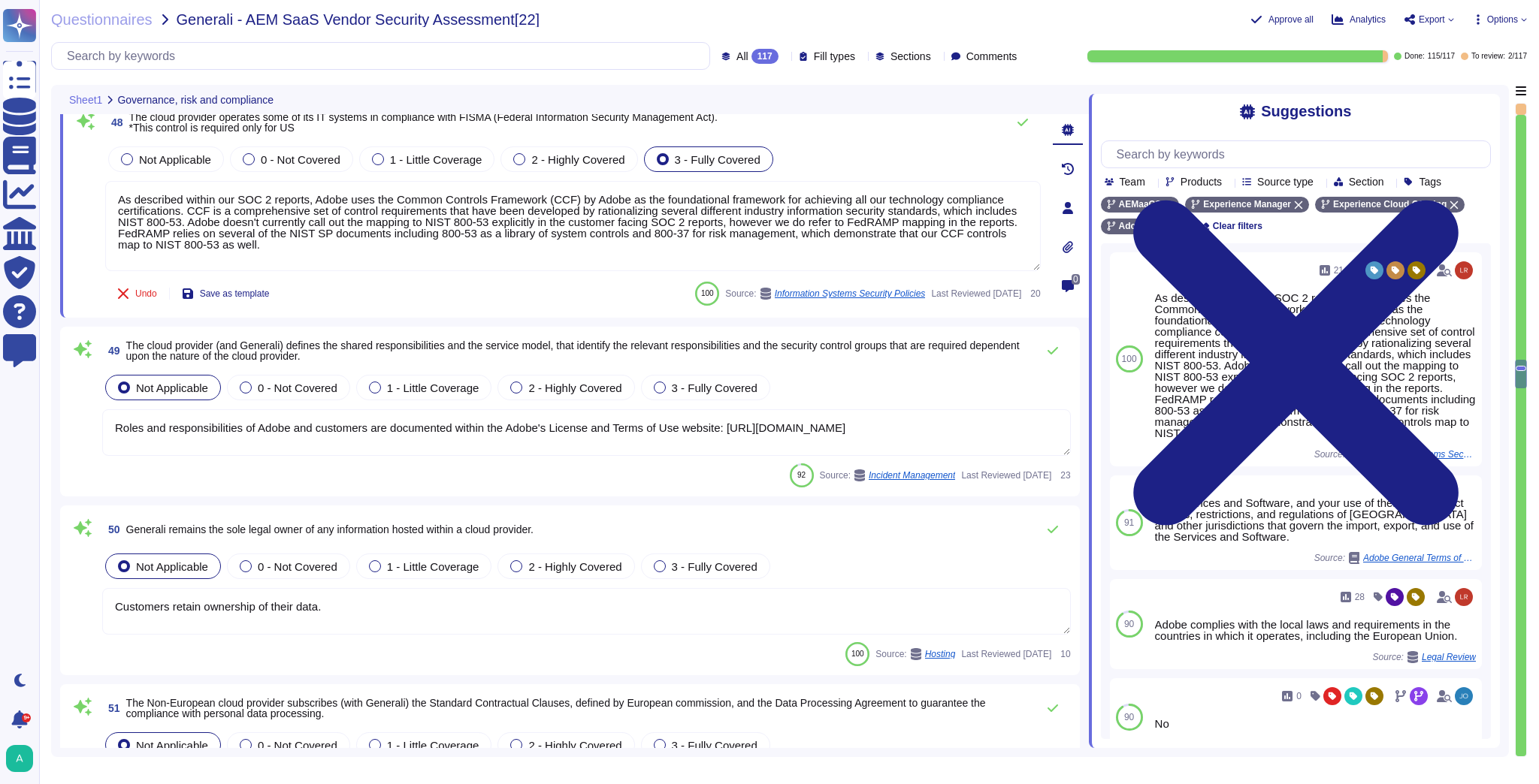
type textarea "Third Parties do not have logical access to client Scoped Data. Refer to the Te…"
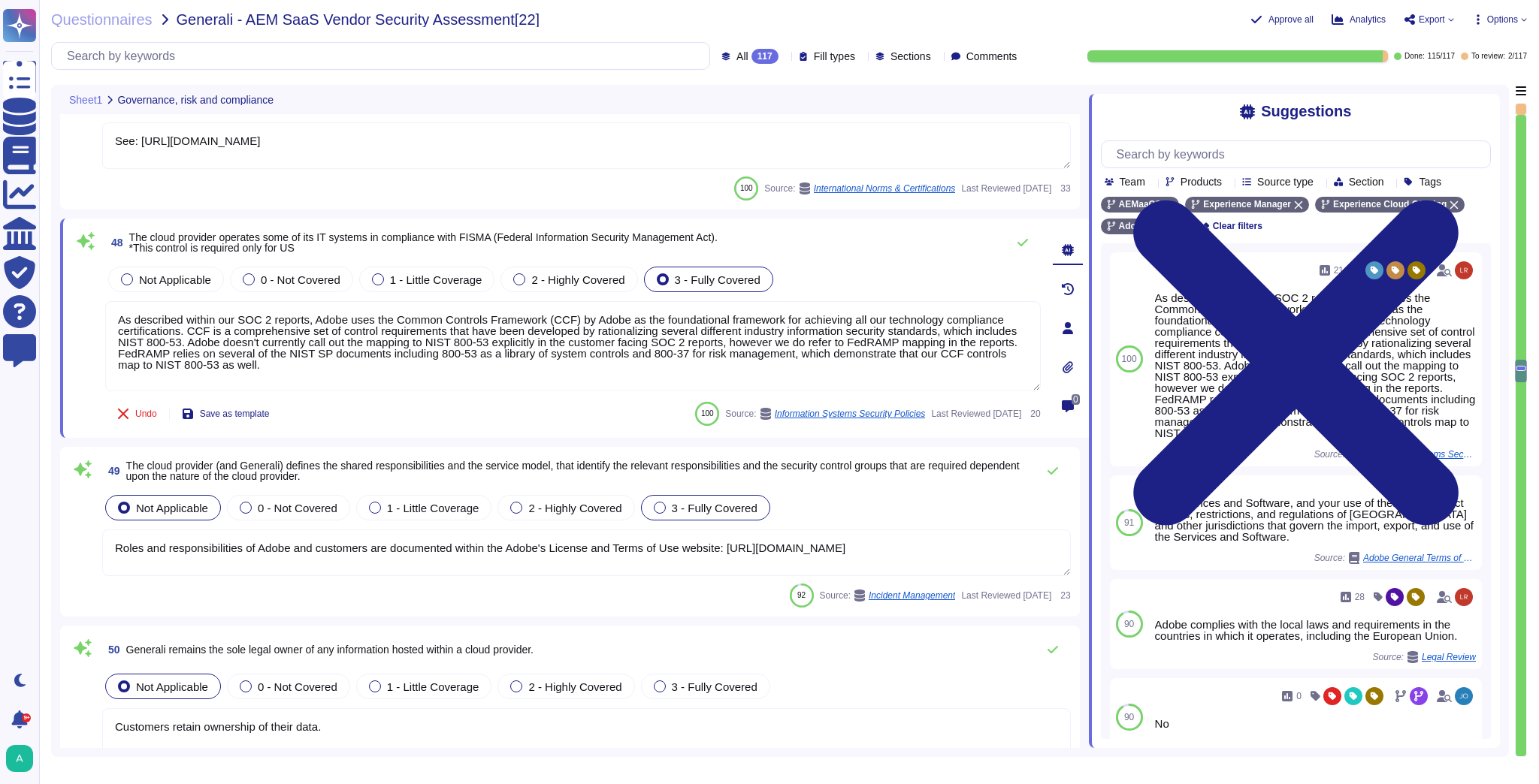
click at [706, 510] on span "3 - Fully Covered" at bounding box center [714, 508] width 86 height 13
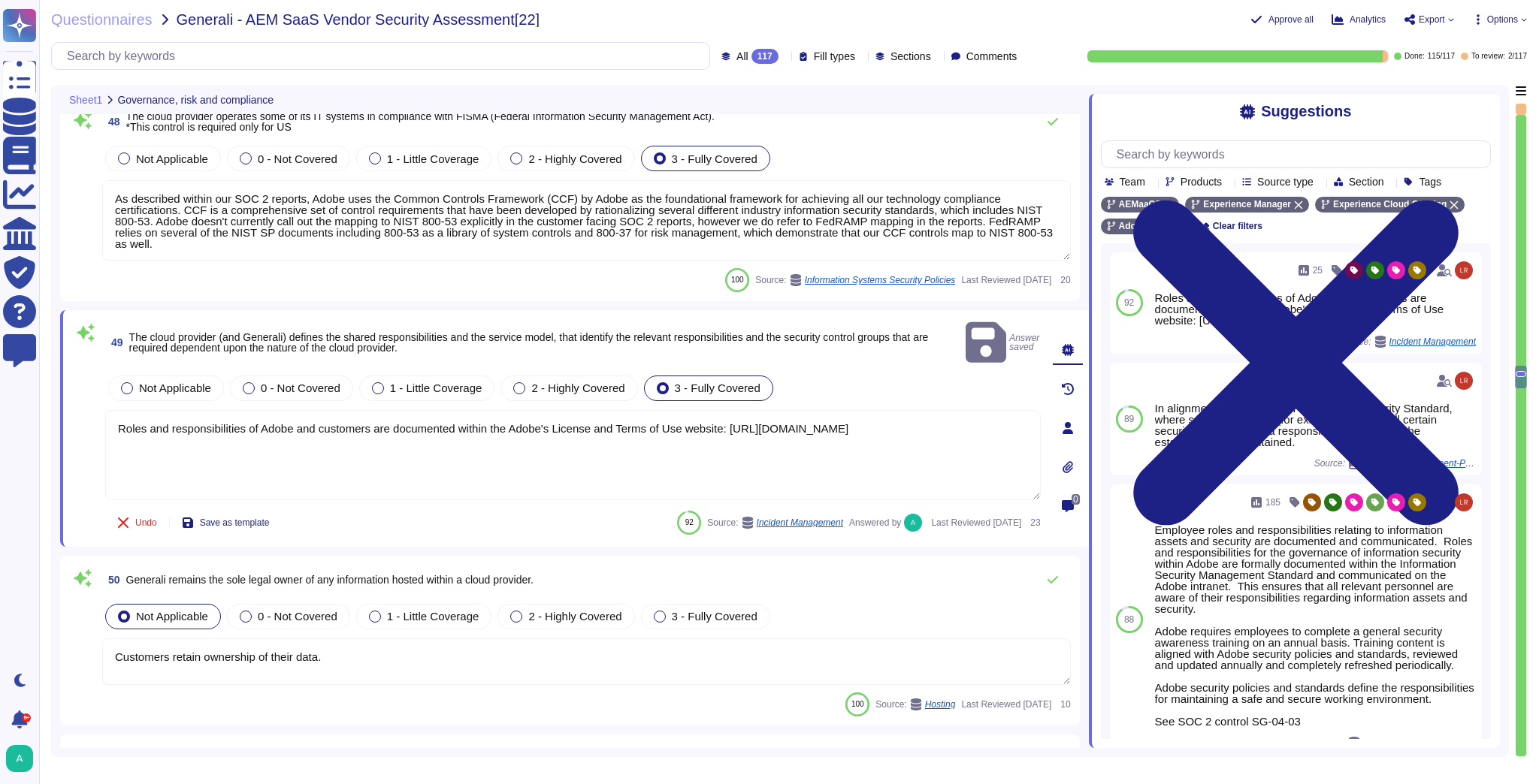
type textarea "Third Parties do not have logical access to client Scoped Data. Refer to the Te…"
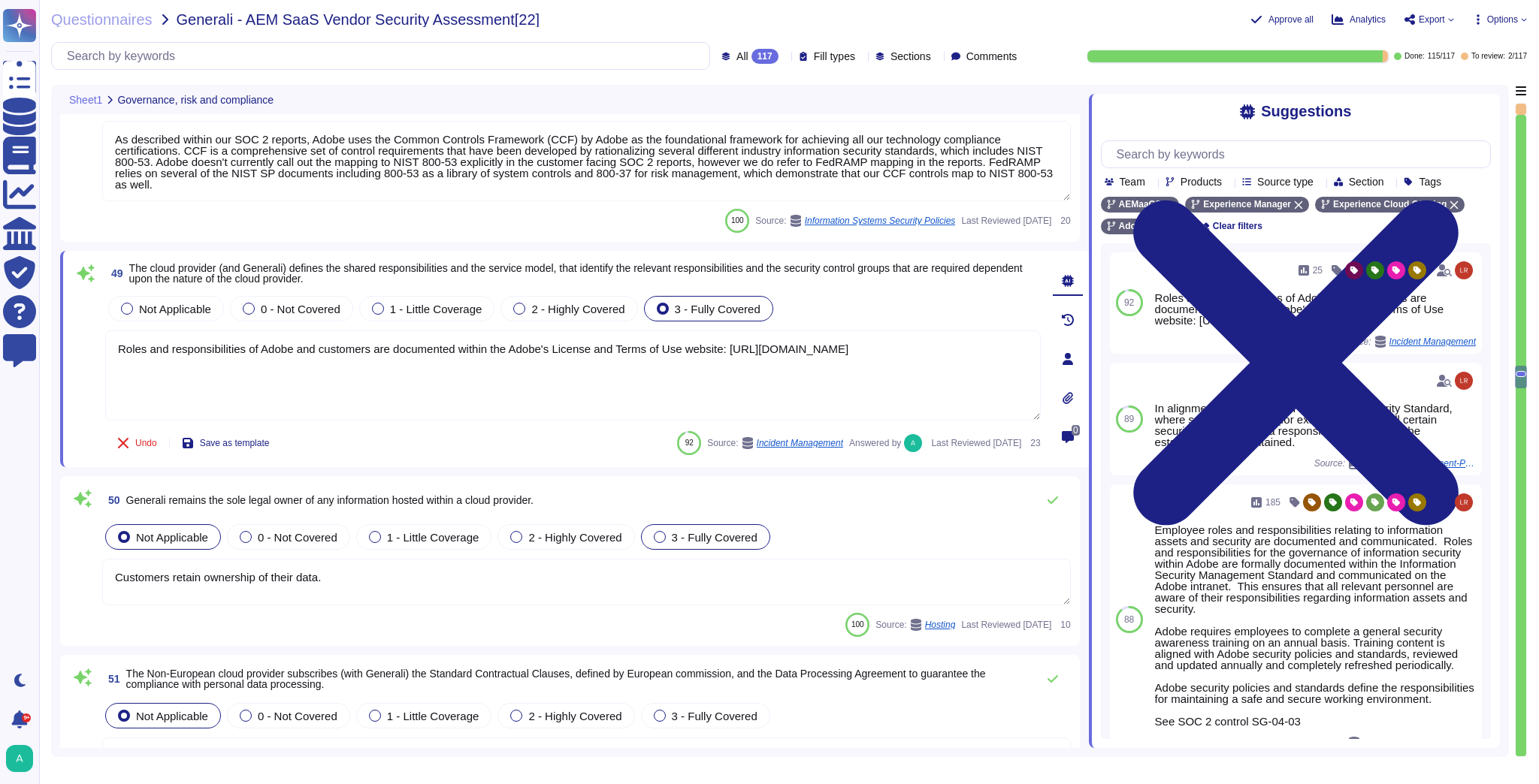
click at [710, 535] on span "3 - Fully Covered" at bounding box center [714, 537] width 86 height 13
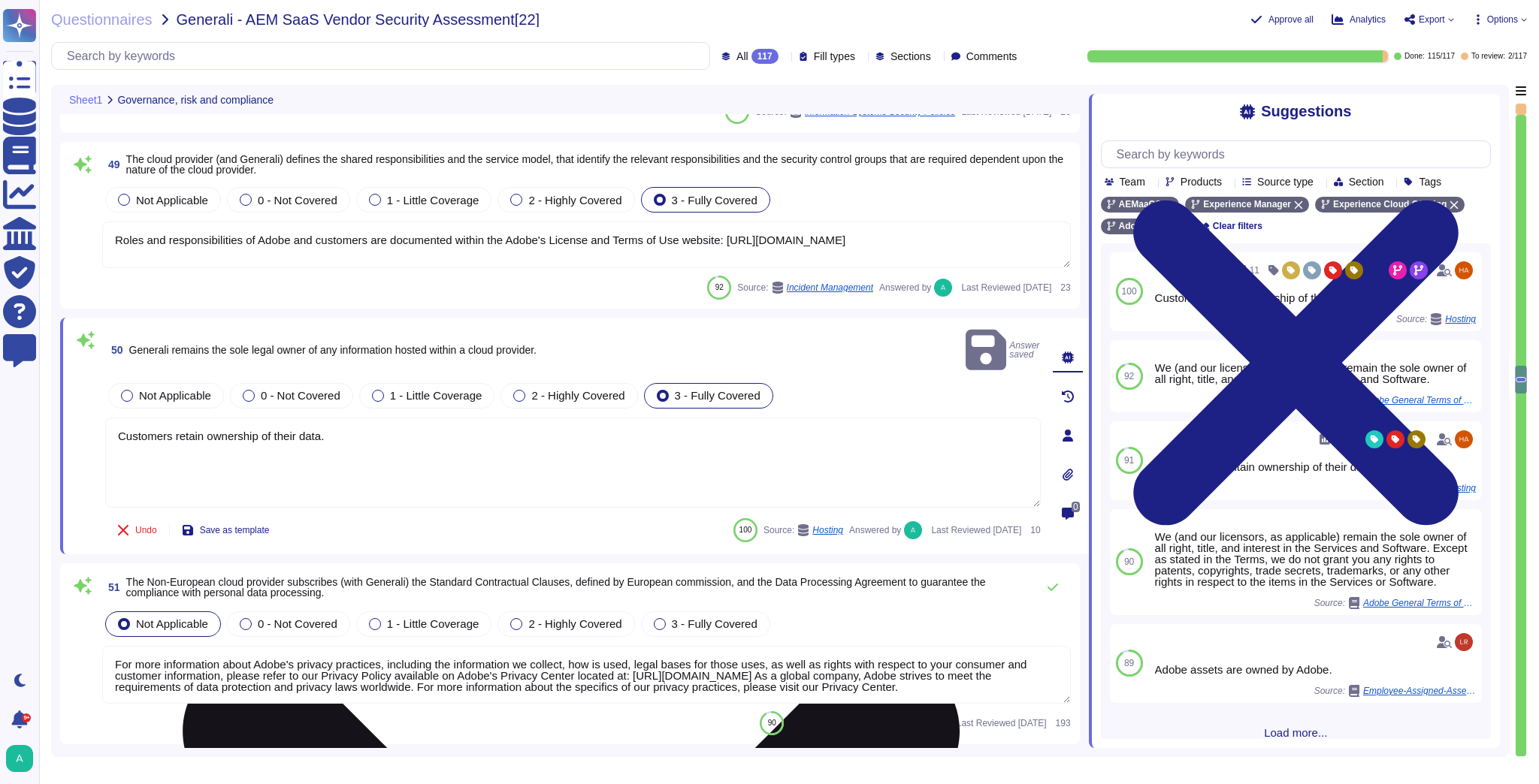
scroll to position [9552, 0]
type textarea "Customer-impacting product and system changes are publicly communicated on the …"
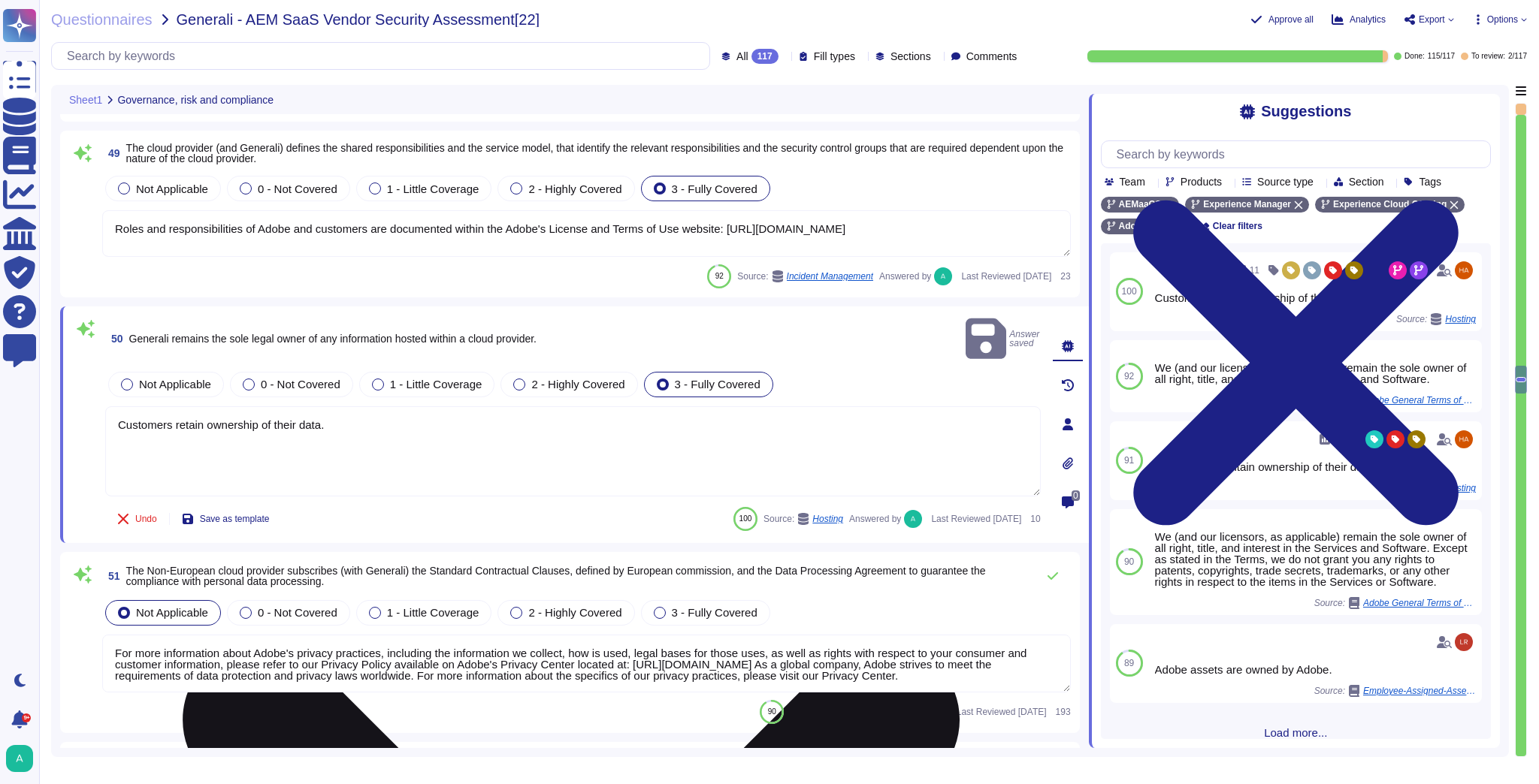
click at [618, 433] on textarea "Customers retain ownership of their data." at bounding box center [573, 451] width 936 height 90
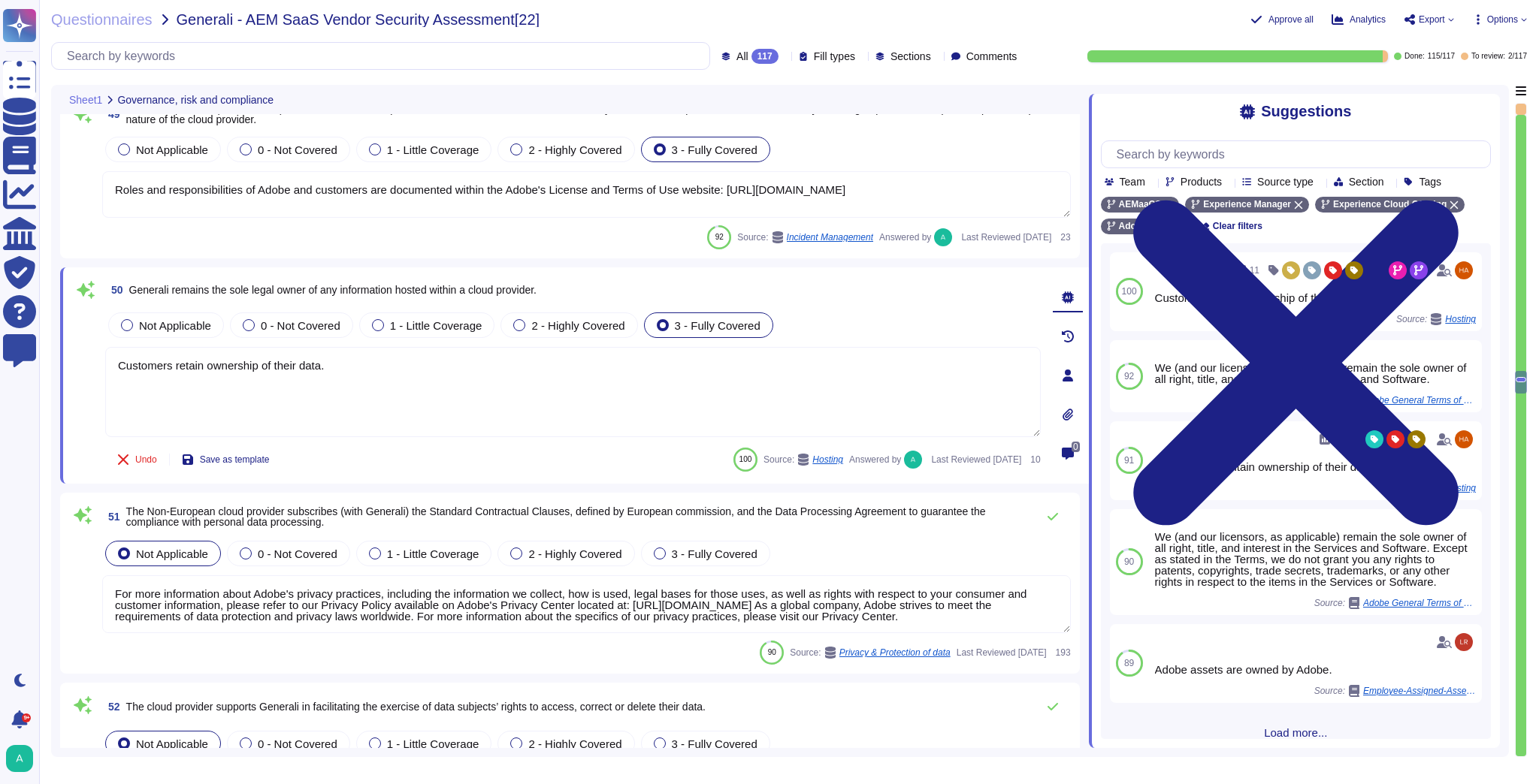
scroll to position [9612, 0]
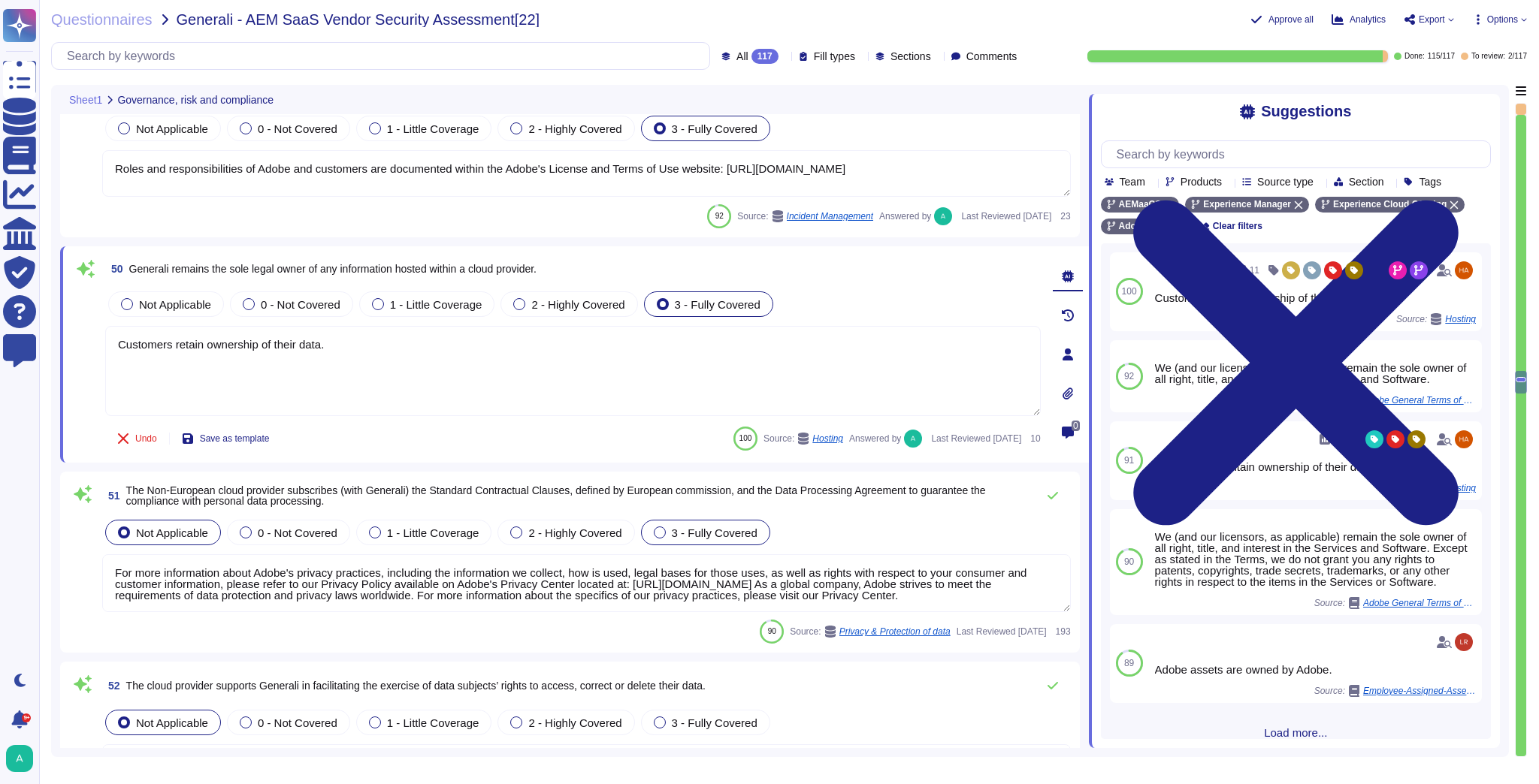
click at [739, 538] on span "3 - Fully Covered" at bounding box center [714, 533] width 86 height 13
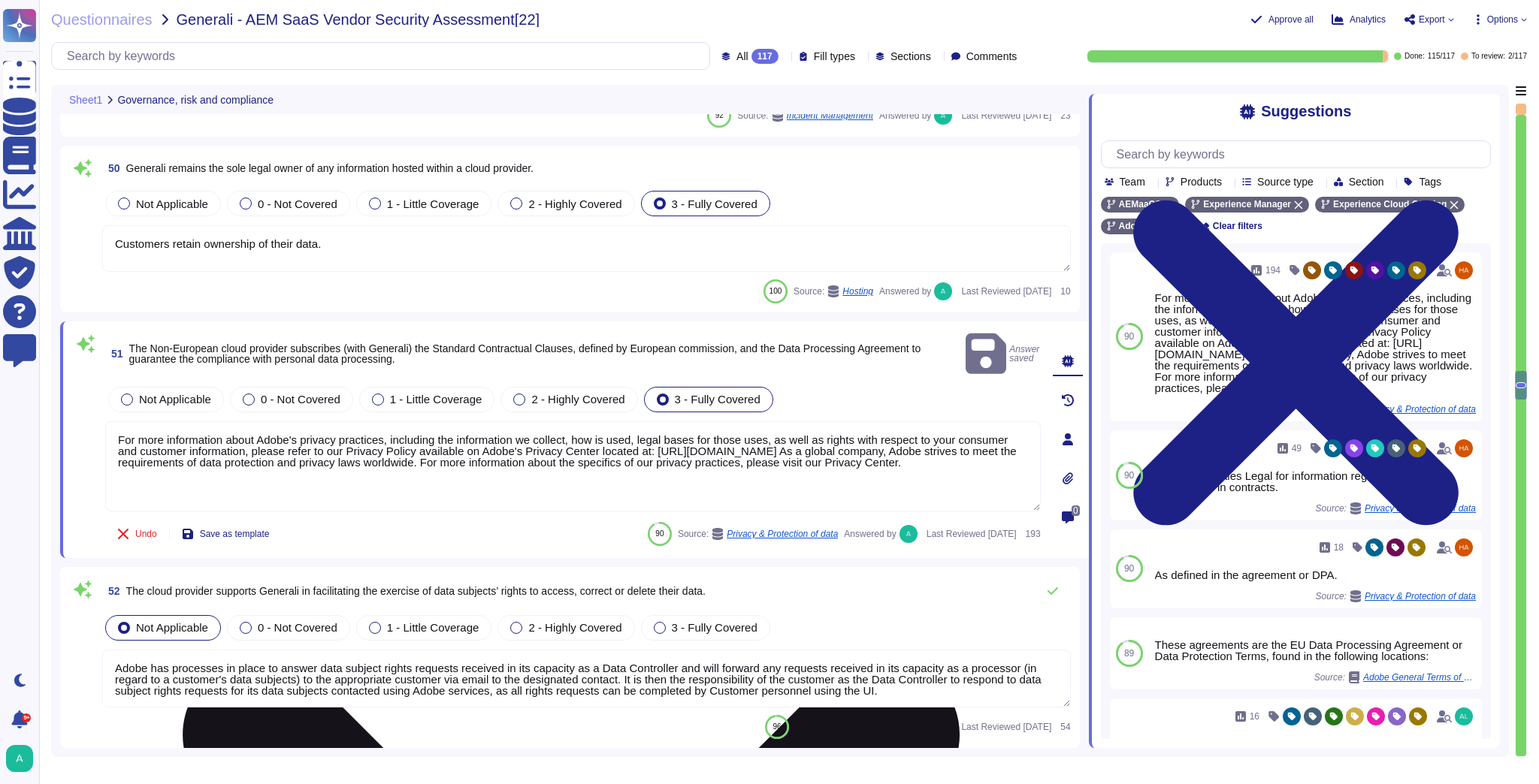
type textarea "Unless legally prohibited from doing so, Adobe seeks to redirect law enforcemen…"
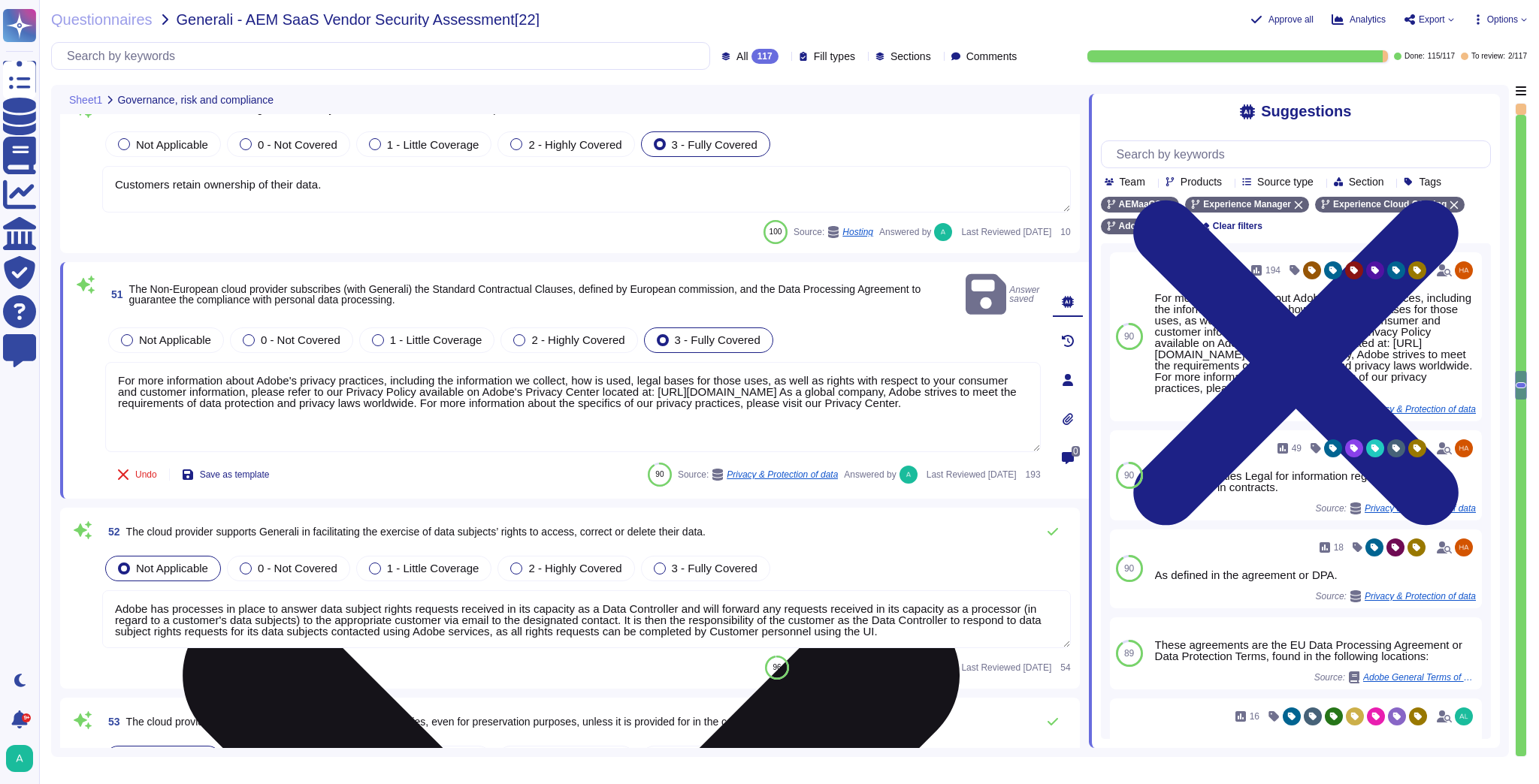
scroll to position [9793, 0]
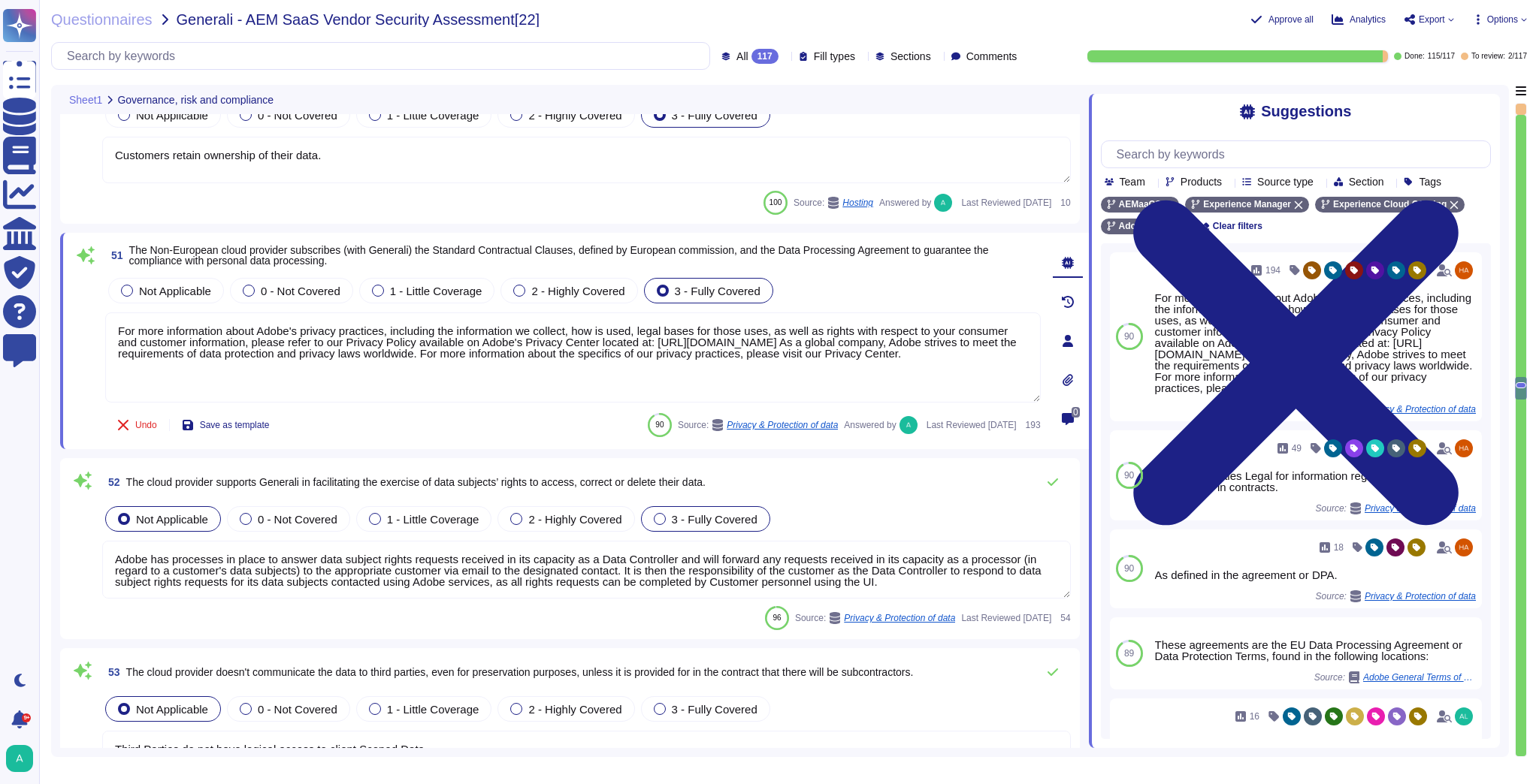
click at [683, 514] on span "3 - Fully Covered" at bounding box center [714, 519] width 86 height 13
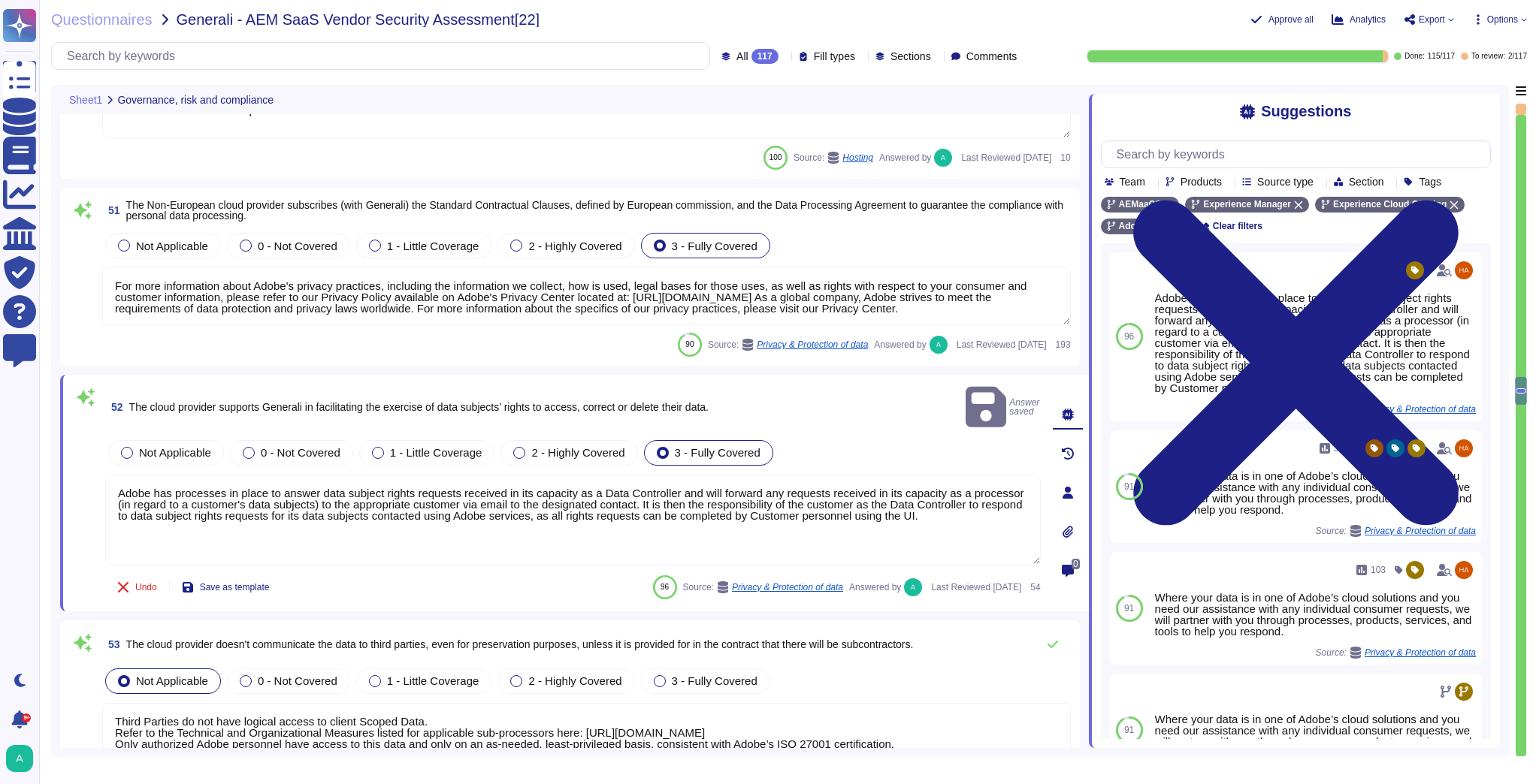
type textarea "Adobe has a Vendor Security Review (VSR) that is used when leveraging third-par…"
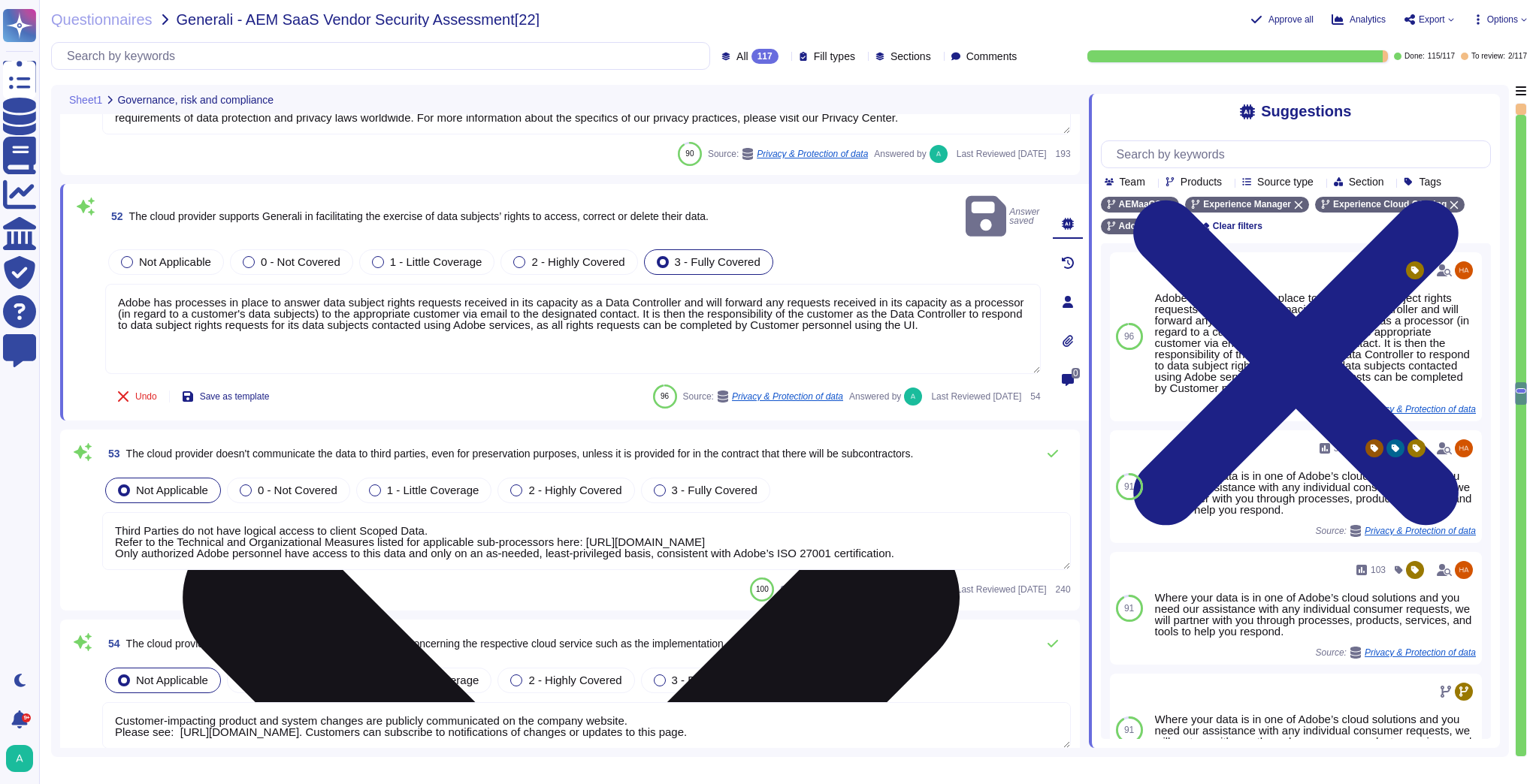
scroll to position [10033, 0]
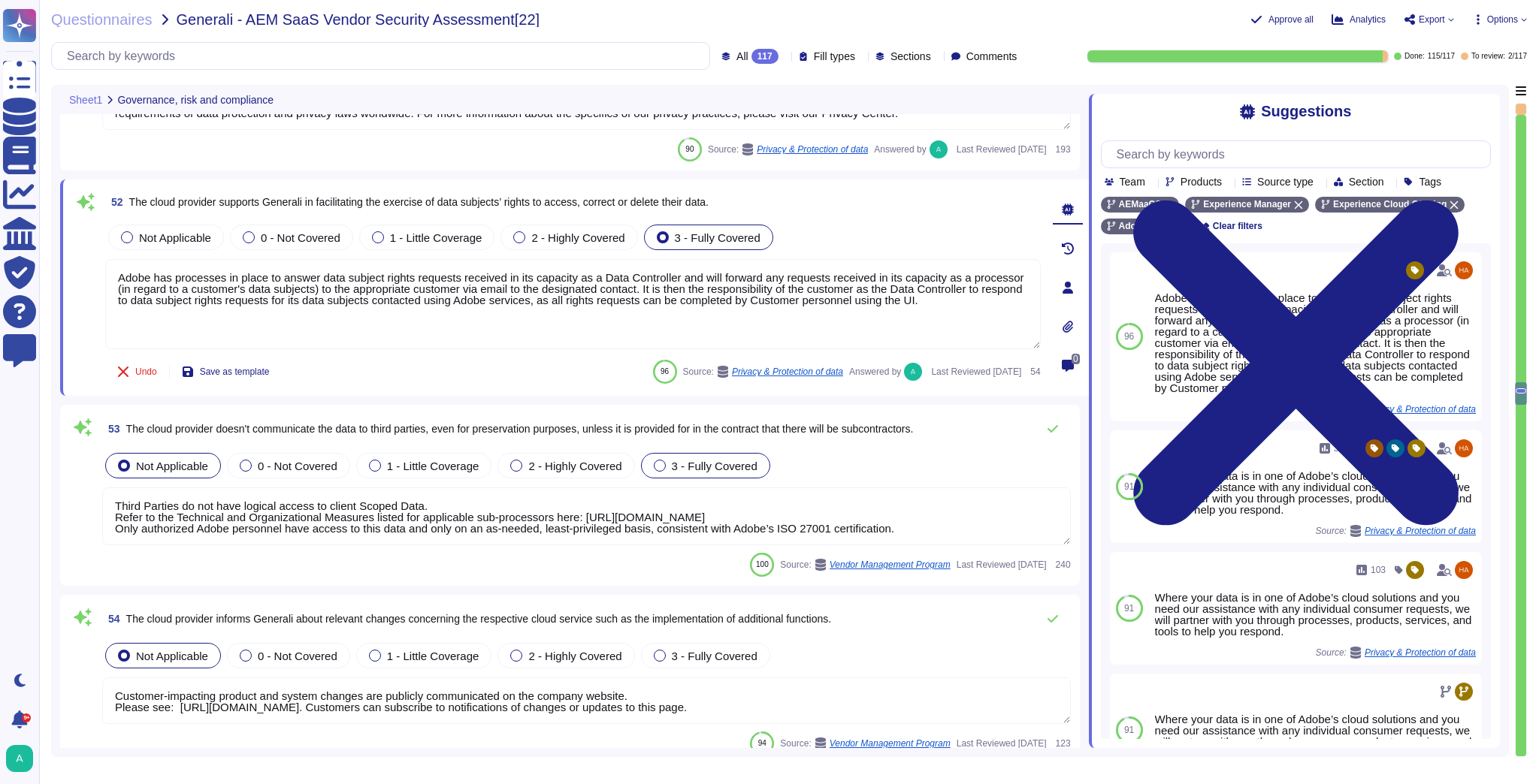
click at [706, 460] on span "3 - Fully Covered" at bounding box center [714, 466] width 86 height 13
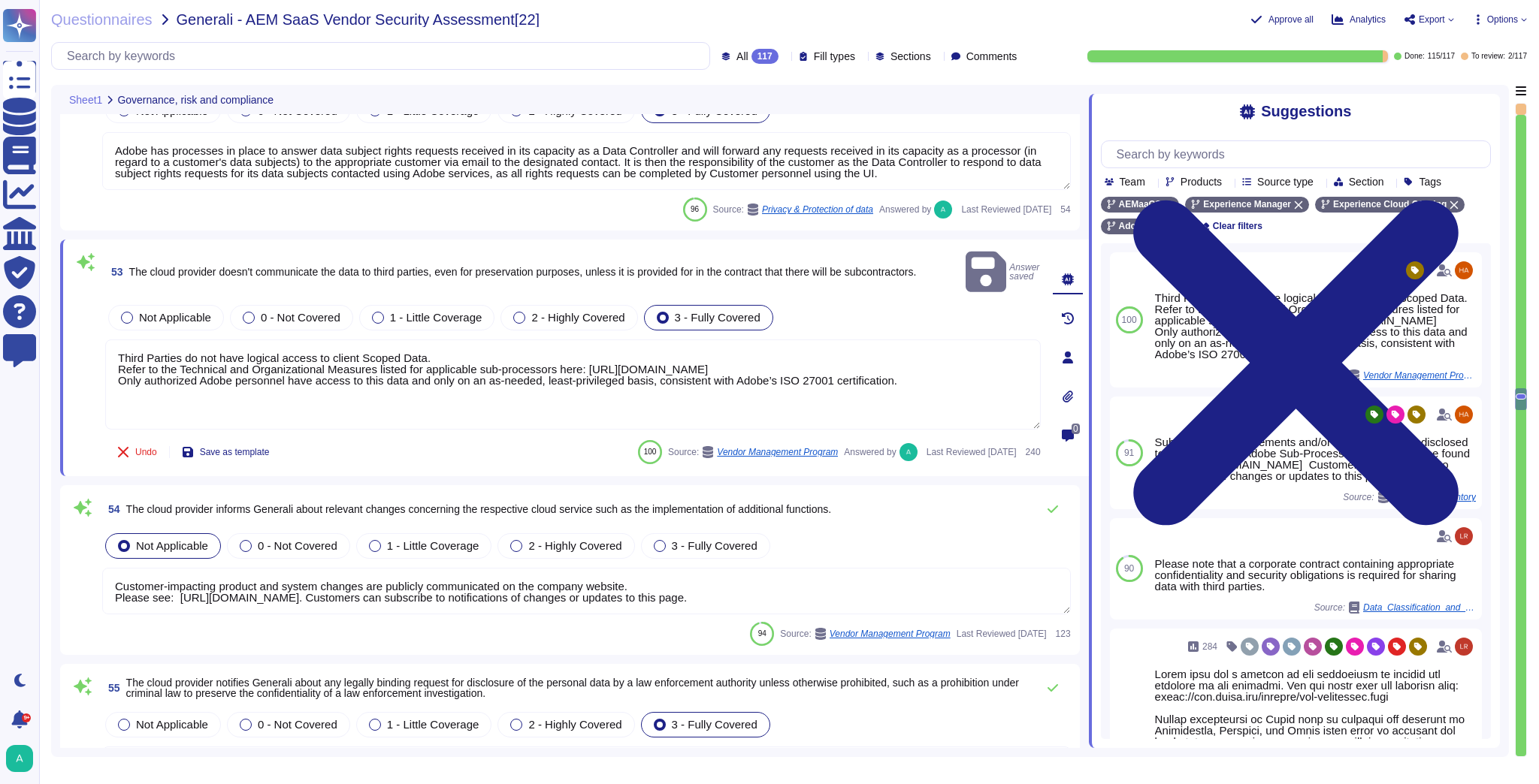
type textarea "As defined in the agreement or DPA."
